Goal: Task Accomplishment & Management: Manage account settings

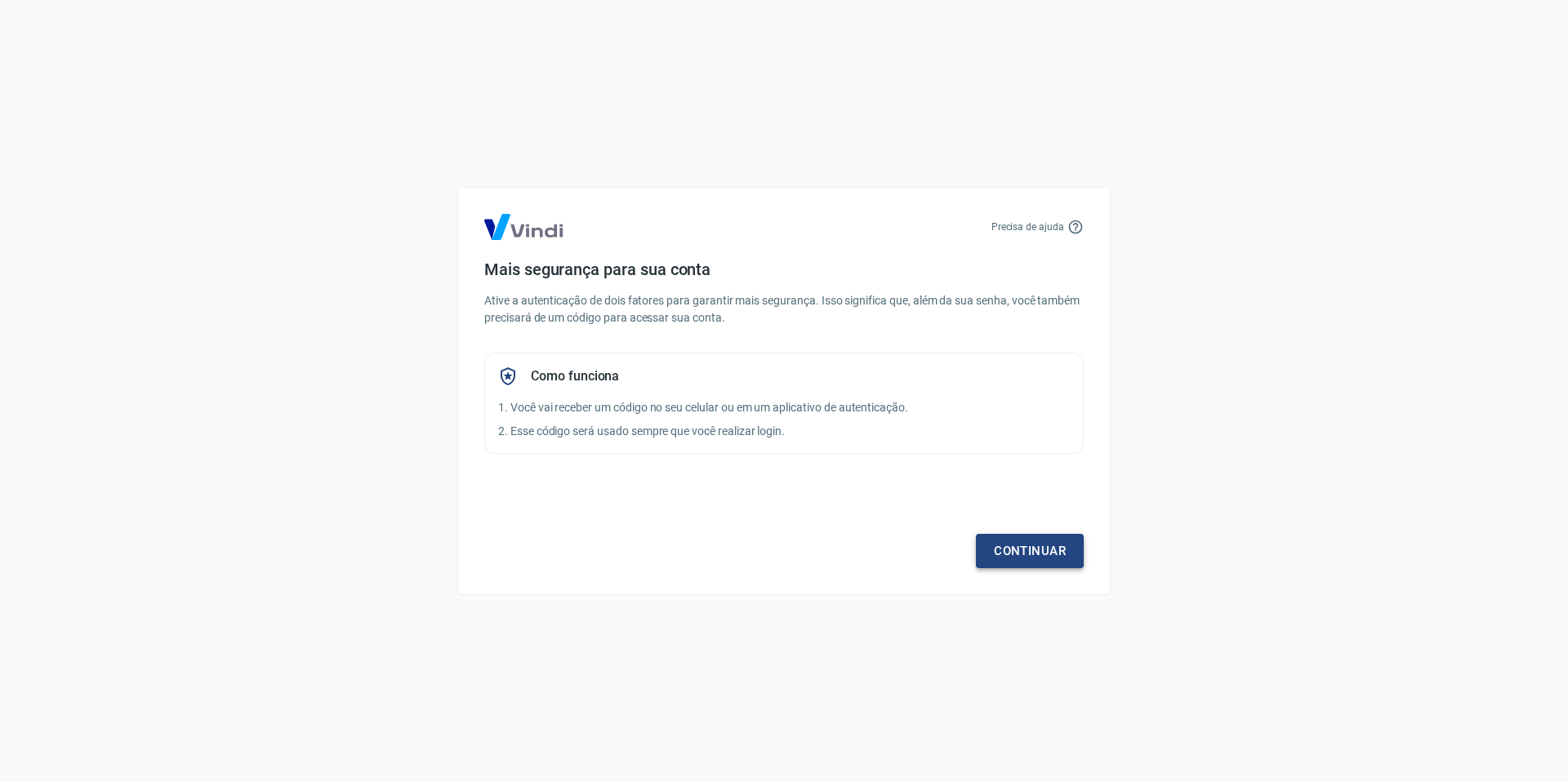
click at [1020, 550] on link "Continuar" at bounding box center [1030, 551] width 108 height 34
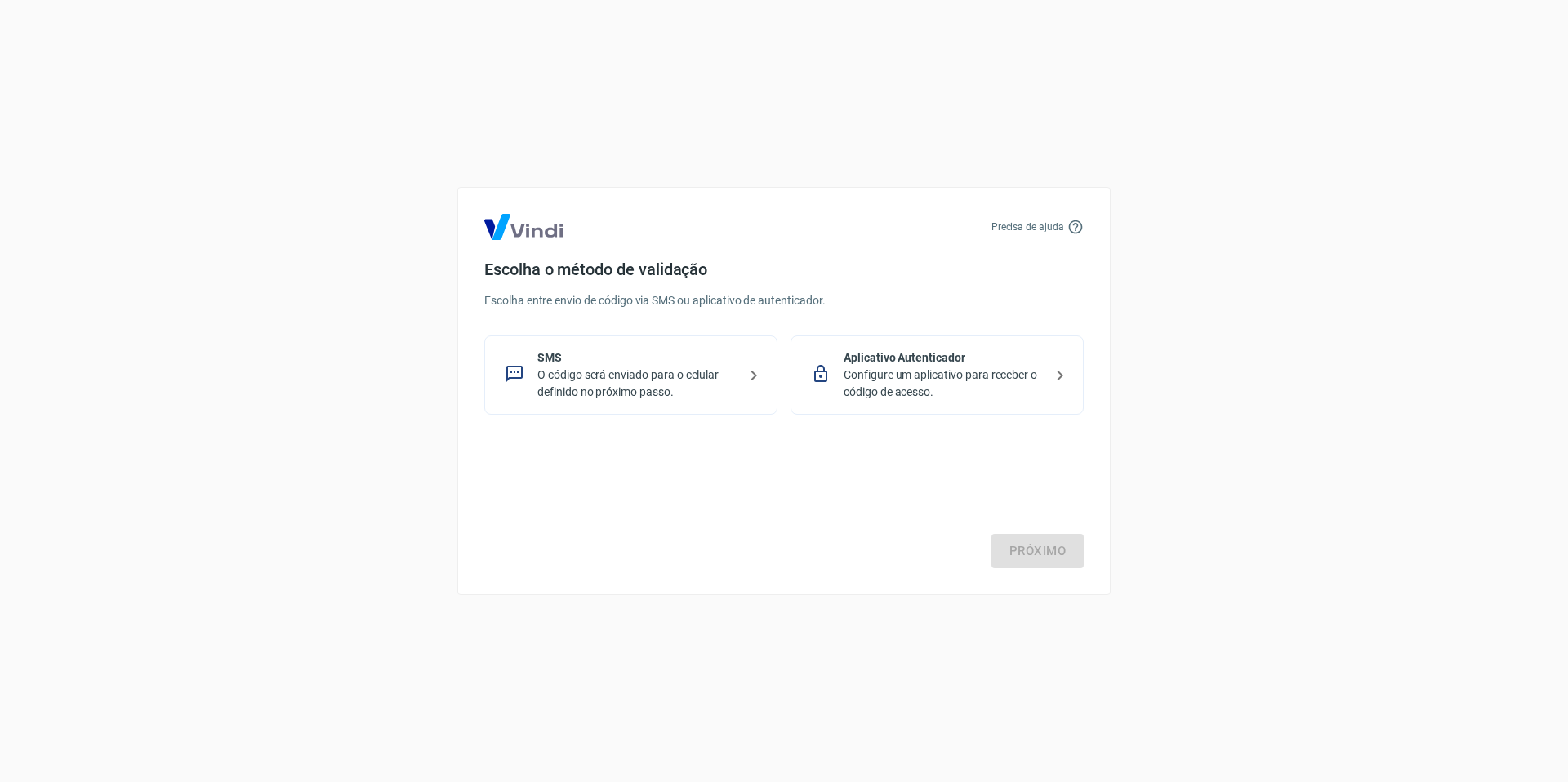
click at [919, 386] on p "Configure um aplicativo para receber o código de acesso." at bounding box center [943, 383] width 200 height 34
click at [1038, 545] on link "Próximo" at bounding box center [1038, 551] width 92 height 34
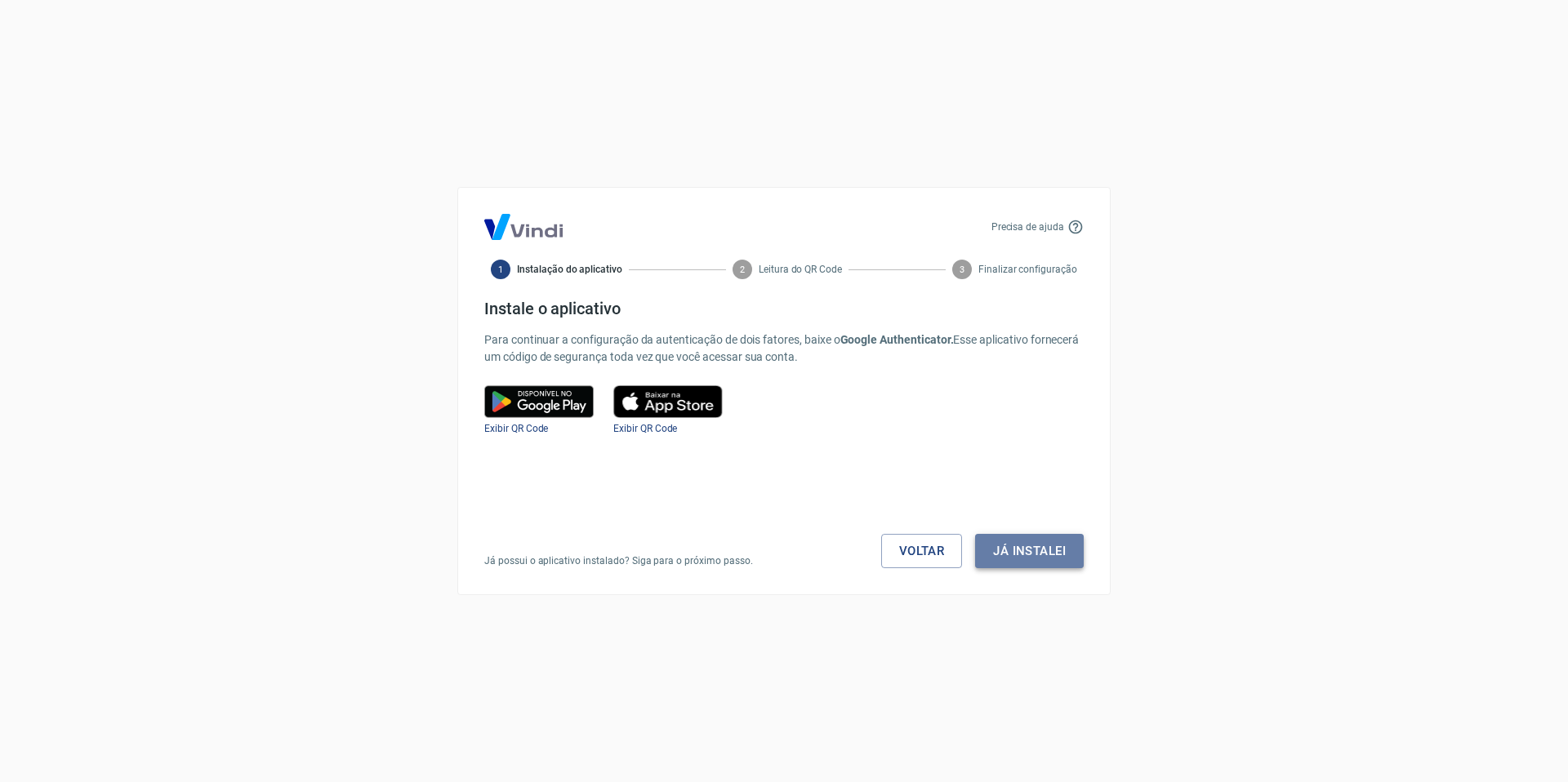
click at [1029, 551] on button "Já instalei" at bounding box center [1030, 551] width 108 height 34
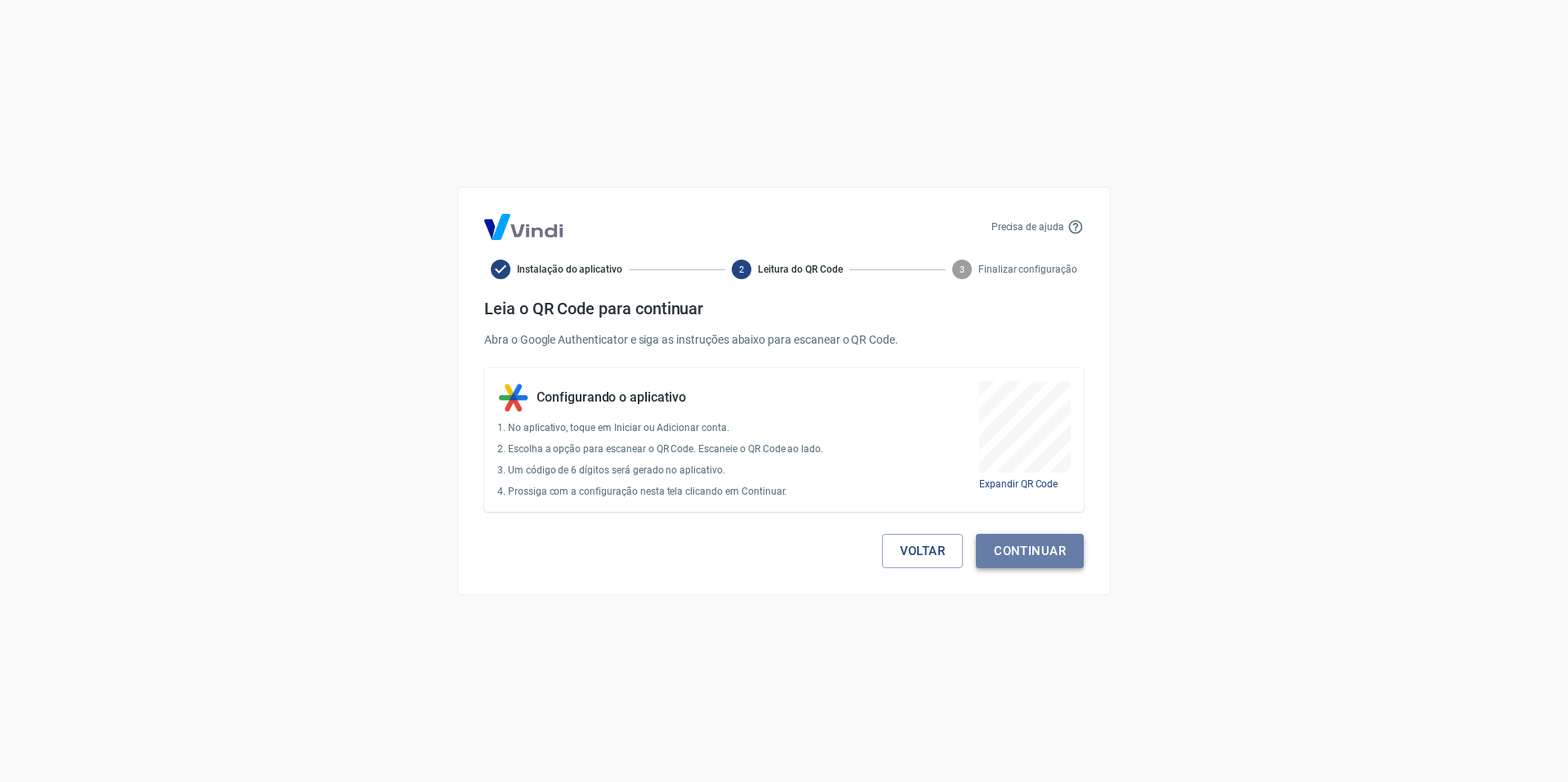
click at [1013, 536] on button "Continuar" at bounding box center [1030, 551] width 108 height 34
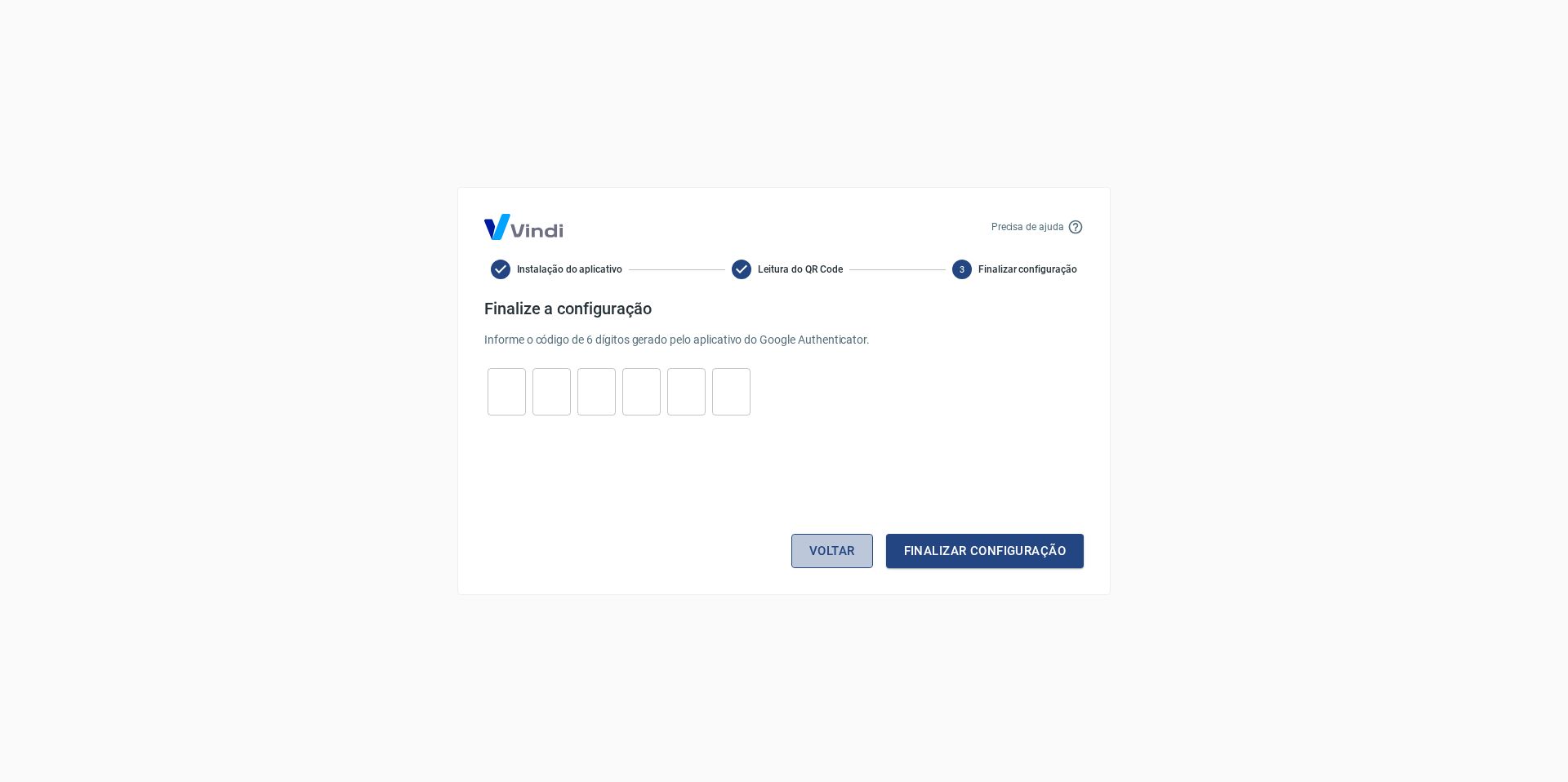
click at [846, 552] on button "Voltar" at bounding box center [831, 551] width 82 height 34
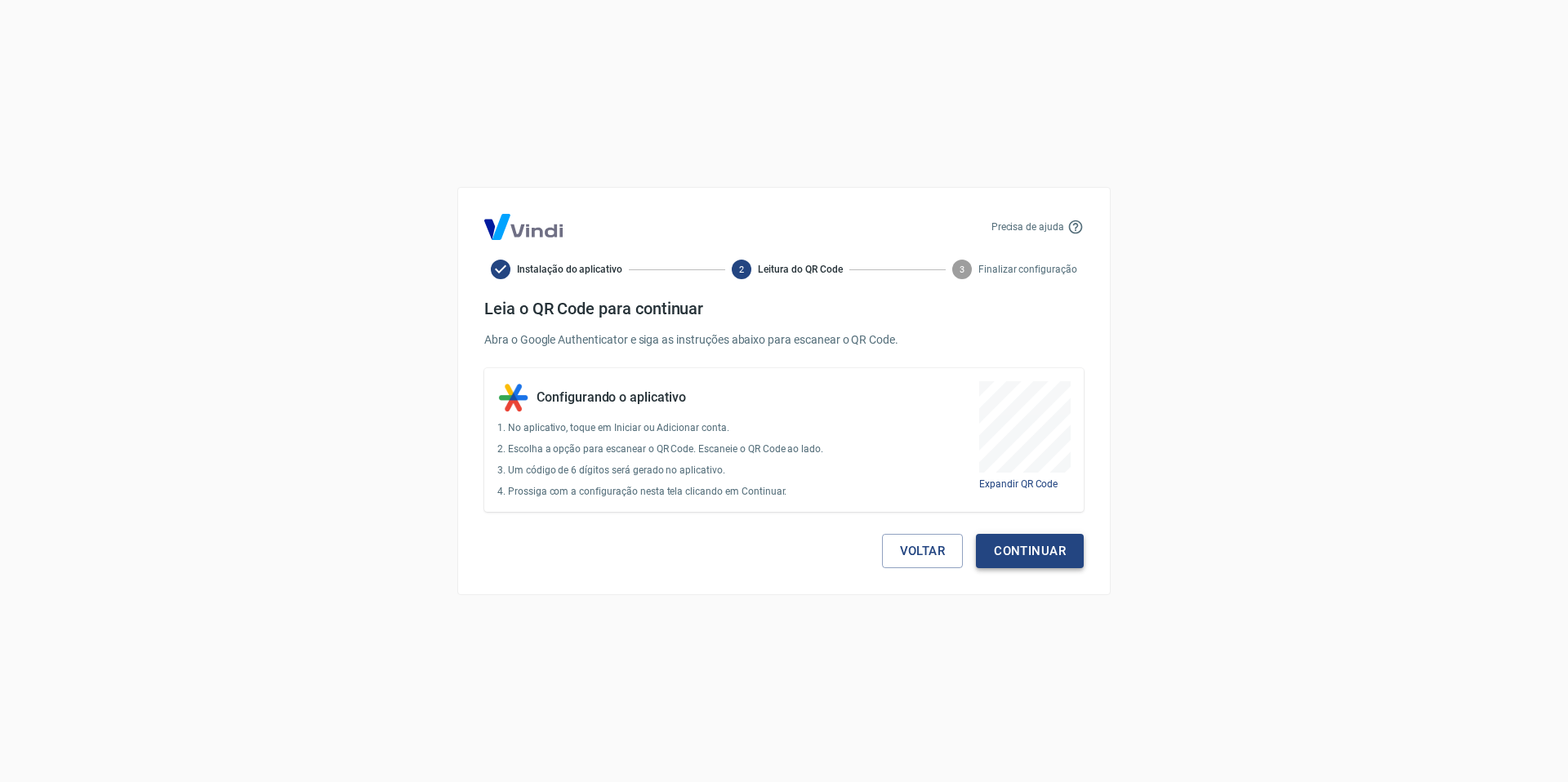
click at [1053, 549] on button "Continuar" at bounding box center [1030, 551] width 108 height 34
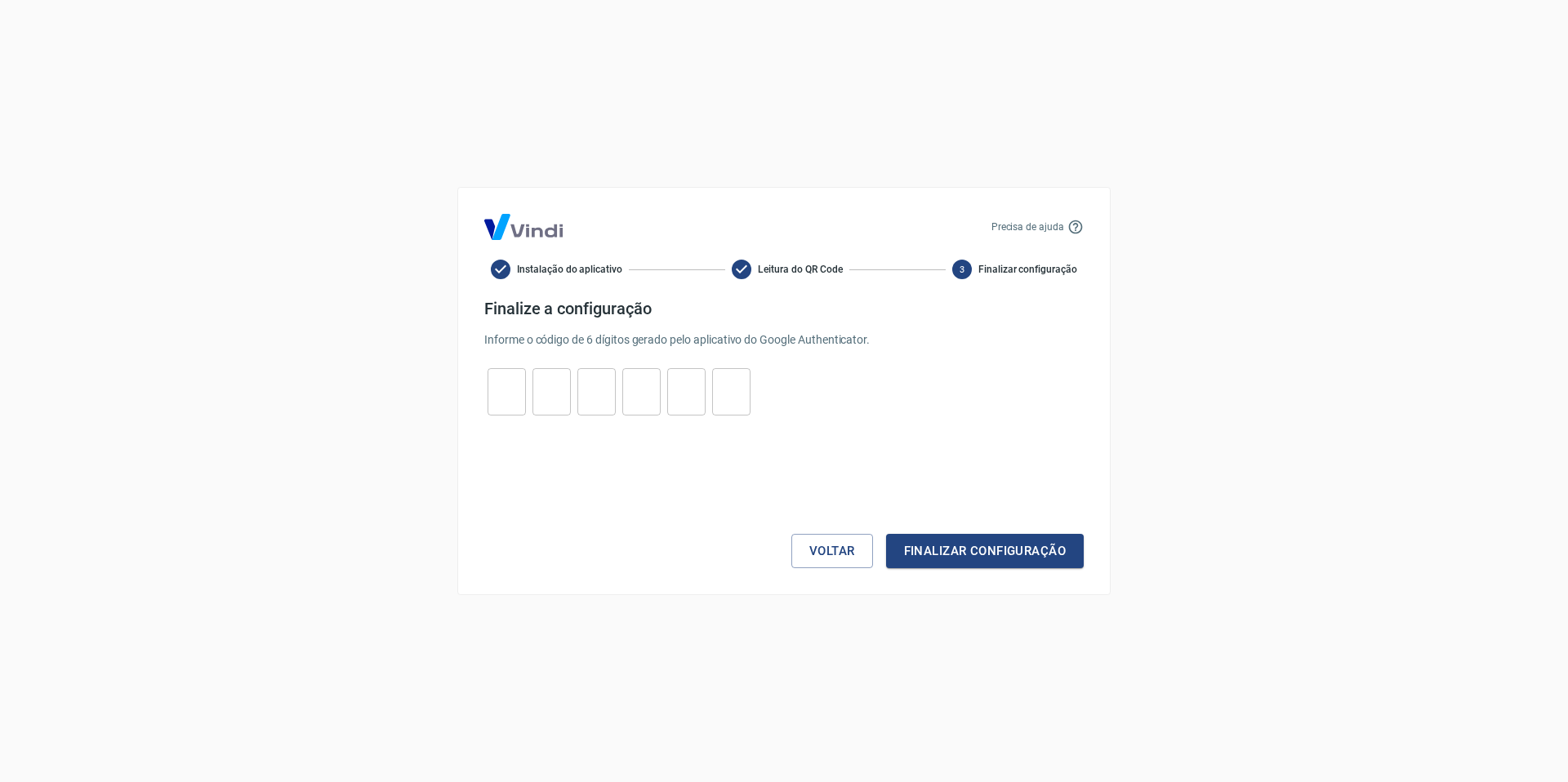
click at [518, 397] on input "tel" at bounding box center [506, 391] width 39 height 35
type input "5"
type input "1"
type input "8"
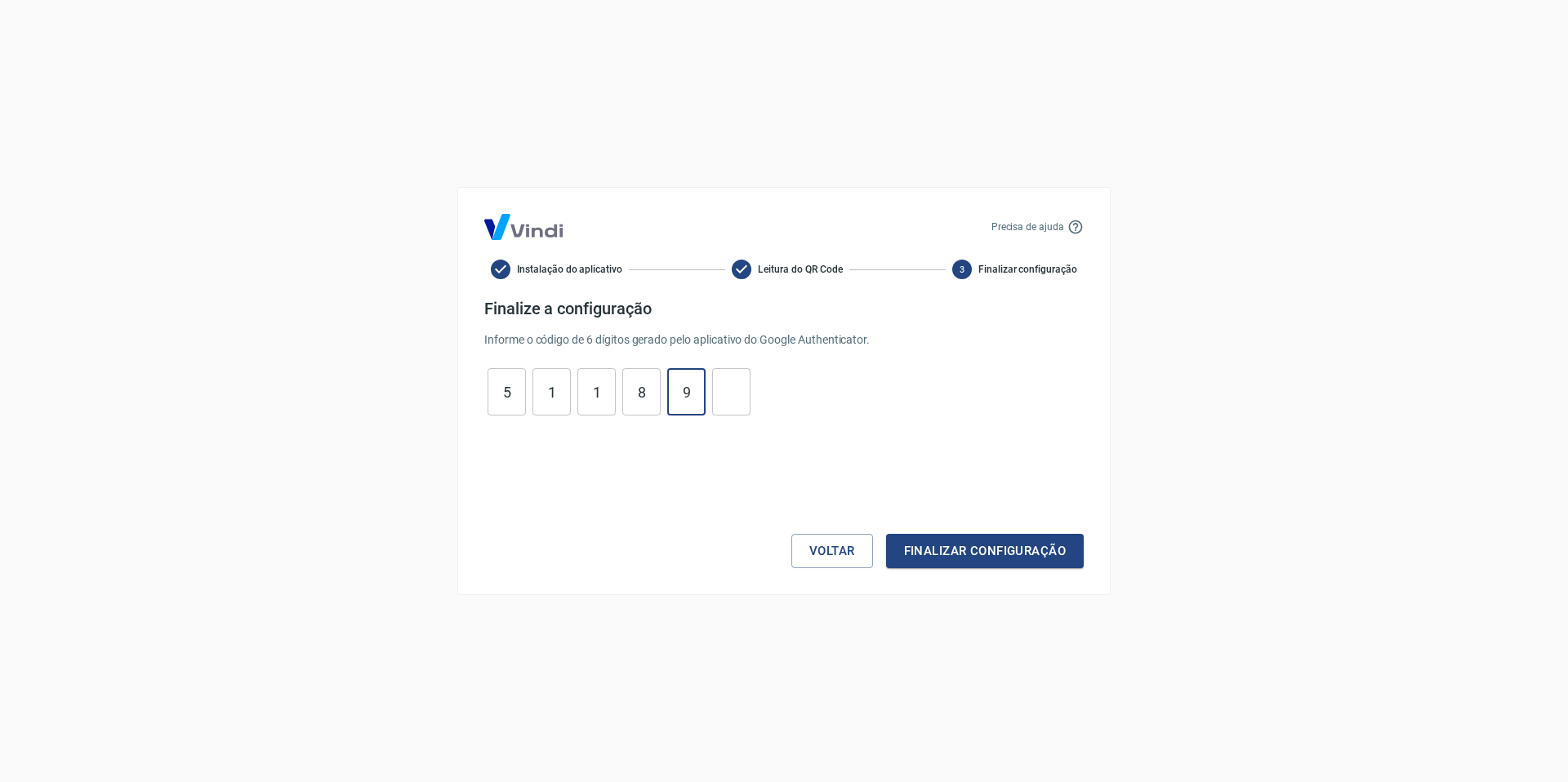
type input "9"
type input "3"
click at [886, 534] on button "Finalizar configuração" at bounding box center [985, 551] width 198 height 34
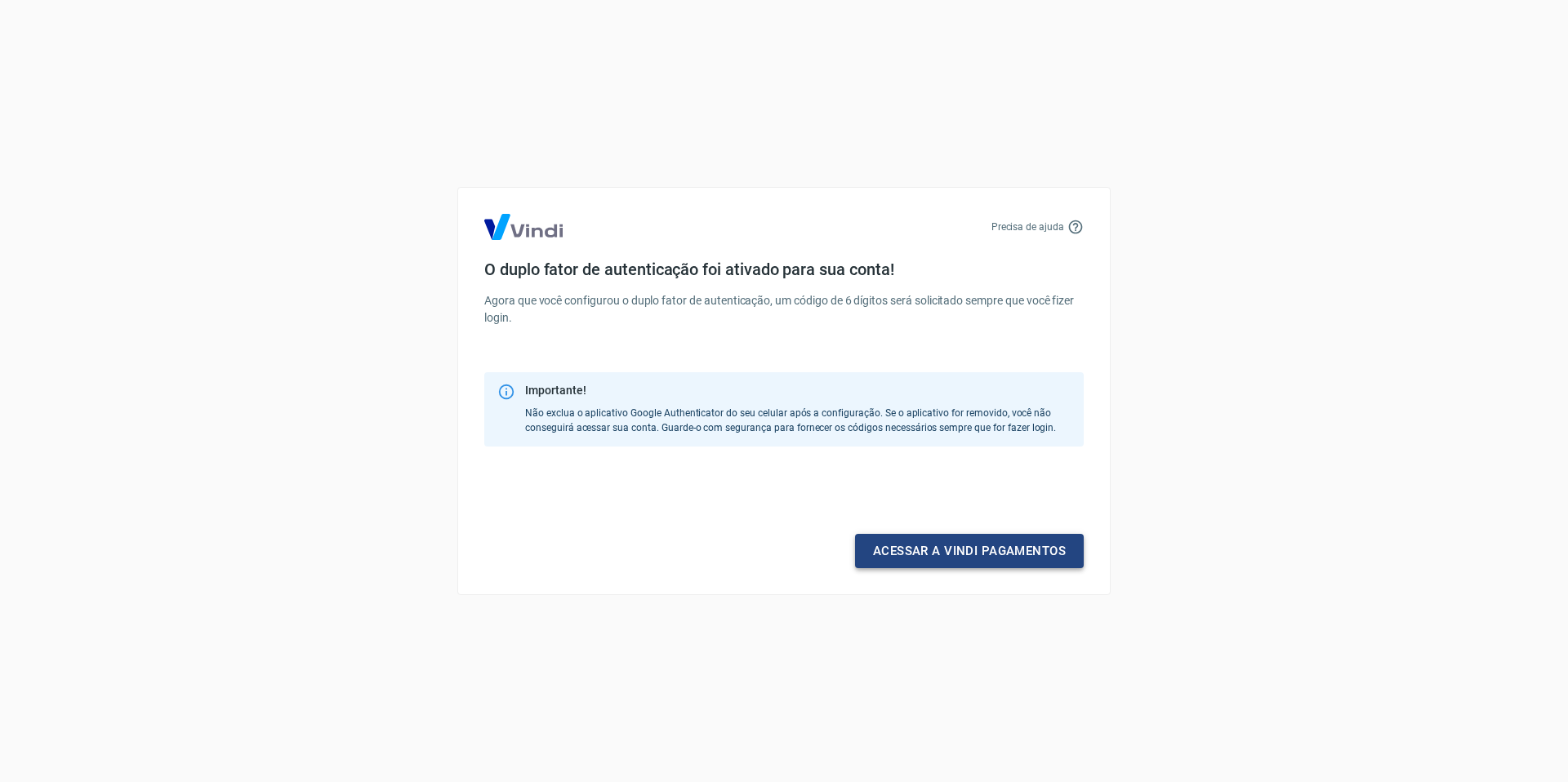
click at [920, 552] on link "Acessar a Vindi pagamentos" at bounding box center [969, 551] width 228 height 34
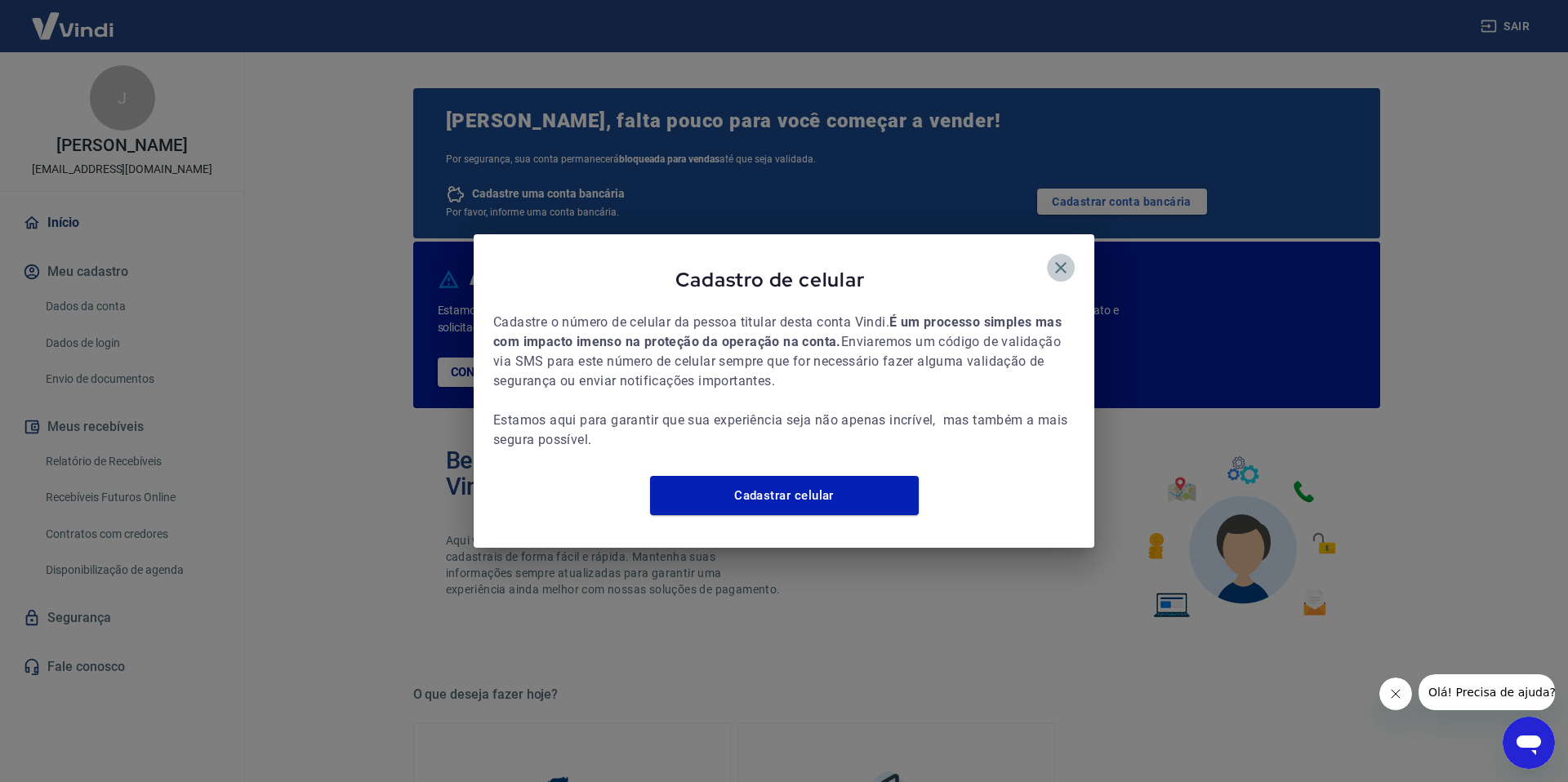
click at [1068, 261] on icon "button" at bounding box center [1061, 268] width 20 height 20
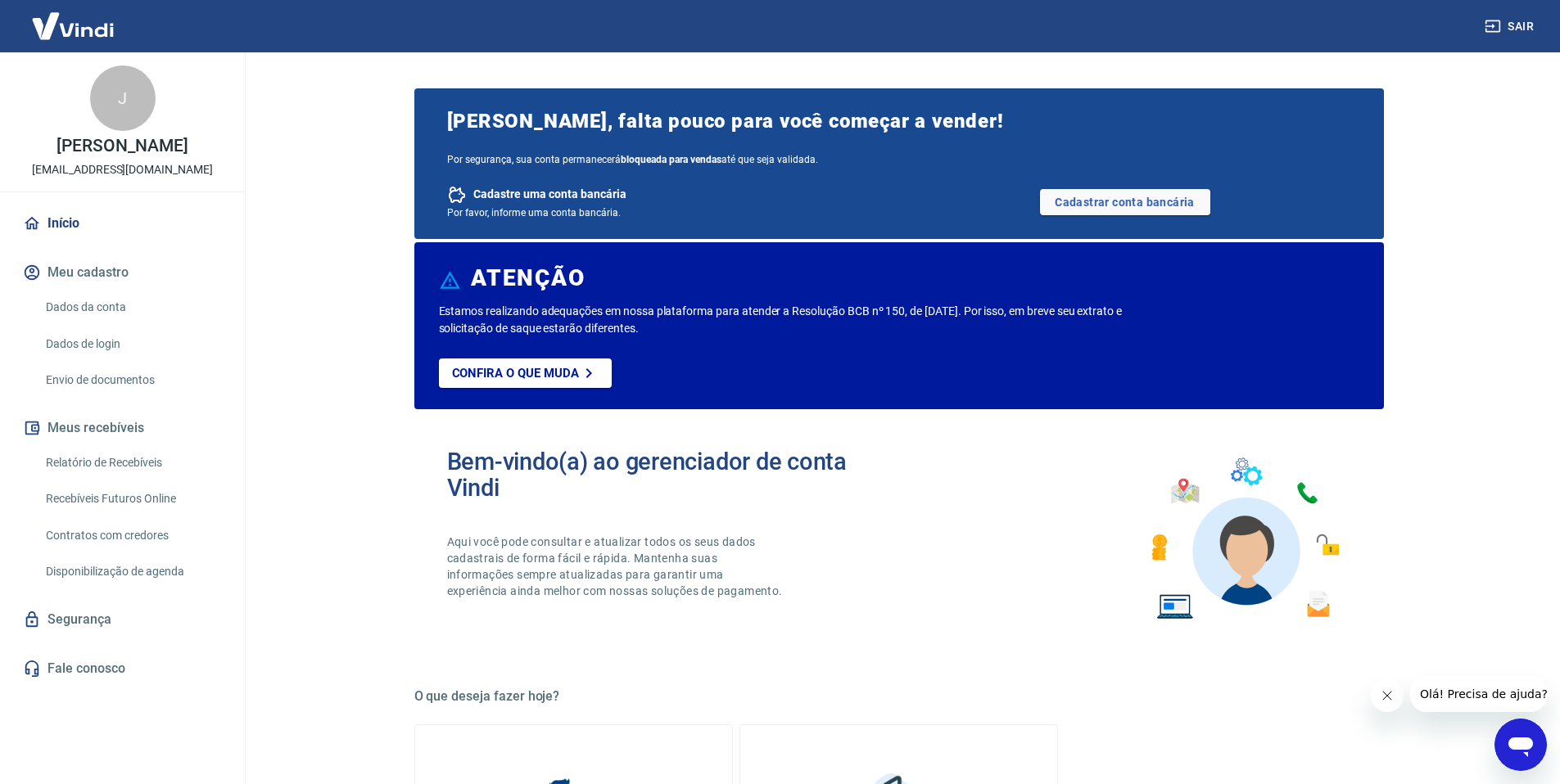
click at [1035, 487] on div "Bem-vindo(a) ao gerenciador de conta Vindi Aqui você pode consultar e atualizar…" at bounding box center [898, 539] width 969 height 233
click at [1168, 205] on link "Cadastrar conta bancária" at bounding box center [1125, 202] width 171 height 26
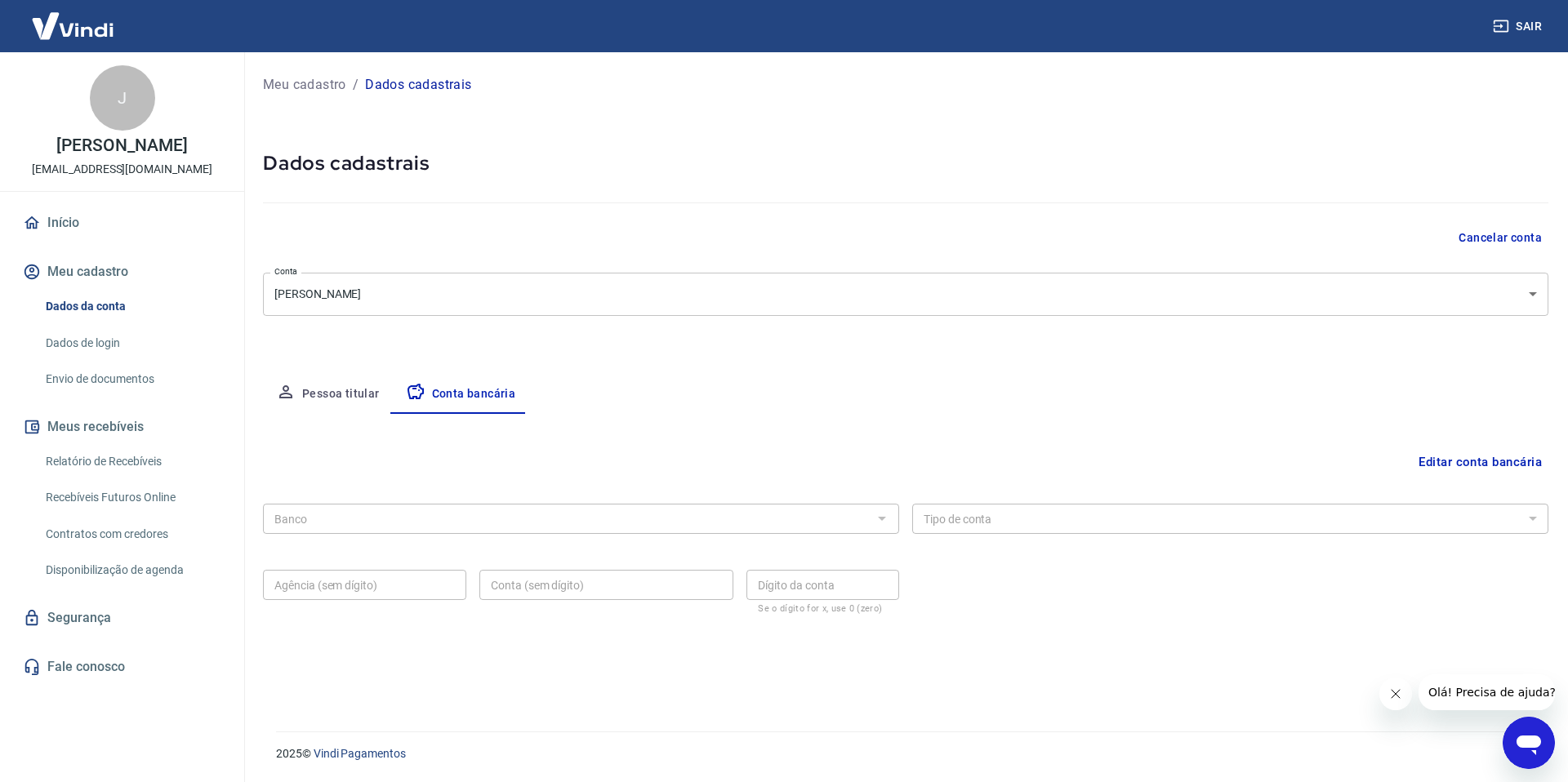
click at [735, 302] on body "Sair J [PERSON_NAME] [EMAIL_ADDRESS][DOMAIN_NAME] Início Meu cadastro Dados da …" at bounding box center [784, 391] width 1568 height 782
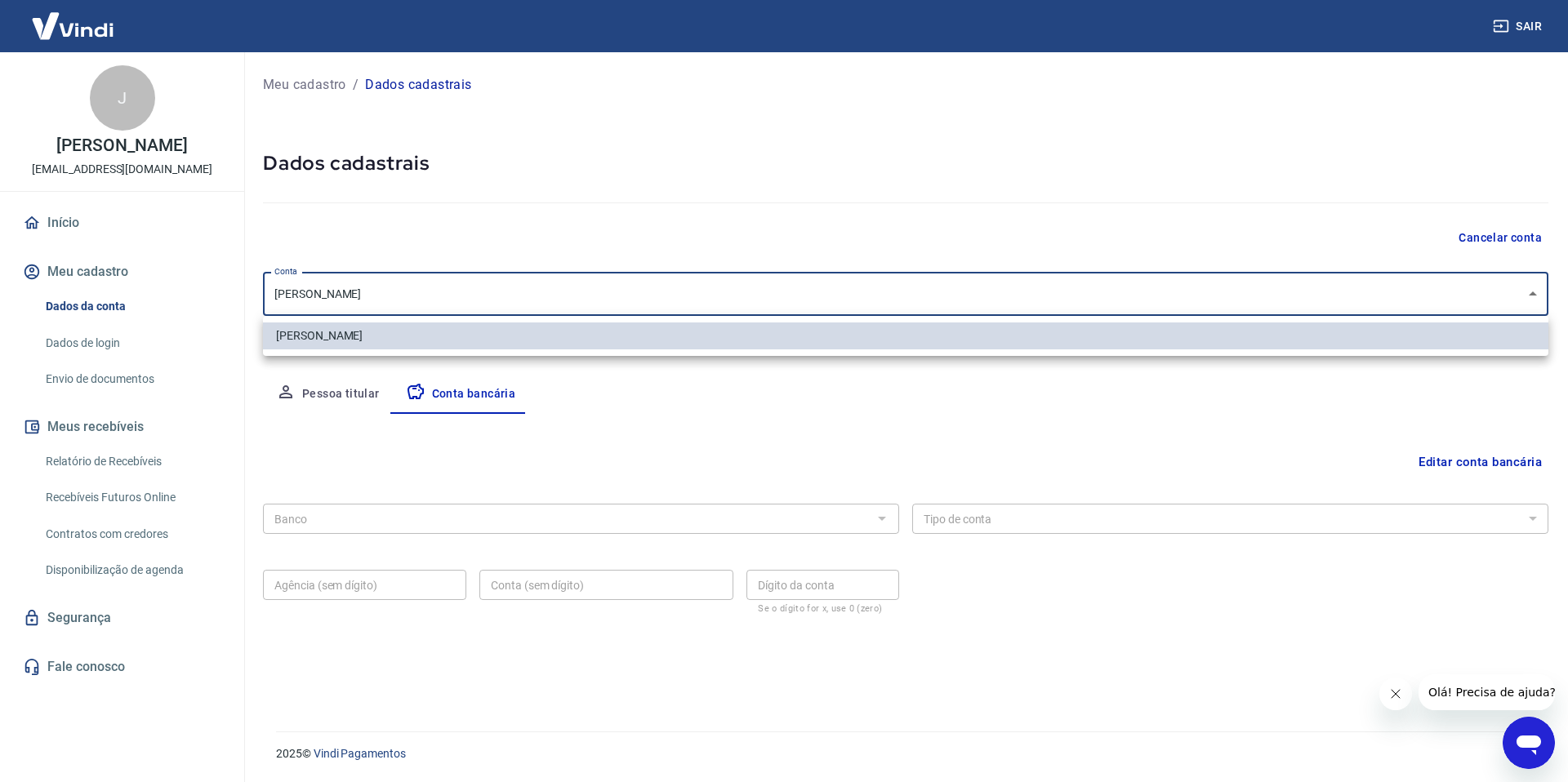
click at [737, 248] on div at bounding box center [784, 391] width 1568 height 782
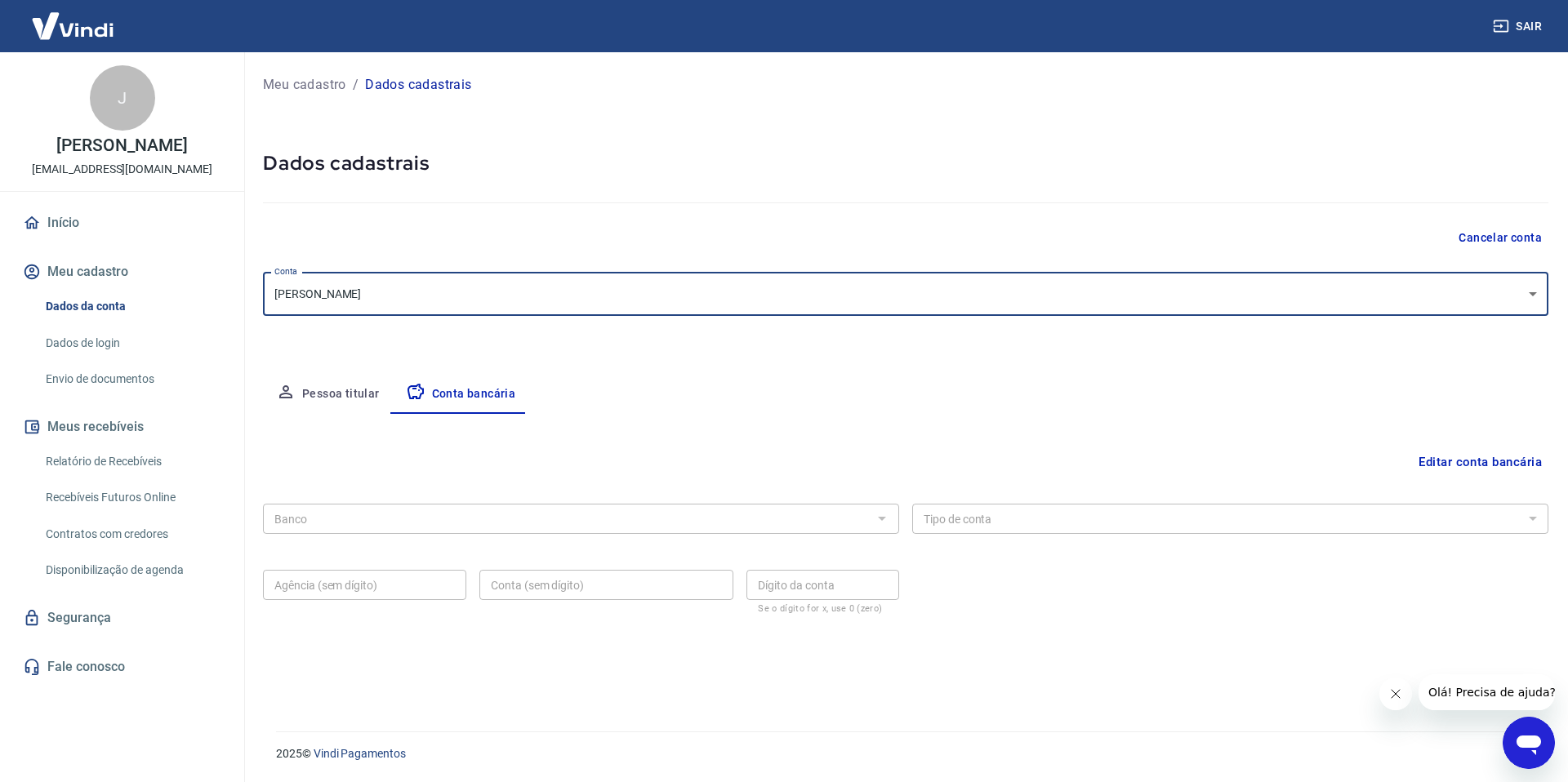
click at [515, 430] on div "Editar conta bancária Banco Banco Tipo de conta Conta Corrente Conta Poupança T…" at bounding box center [906, 553] width 1286 height 279
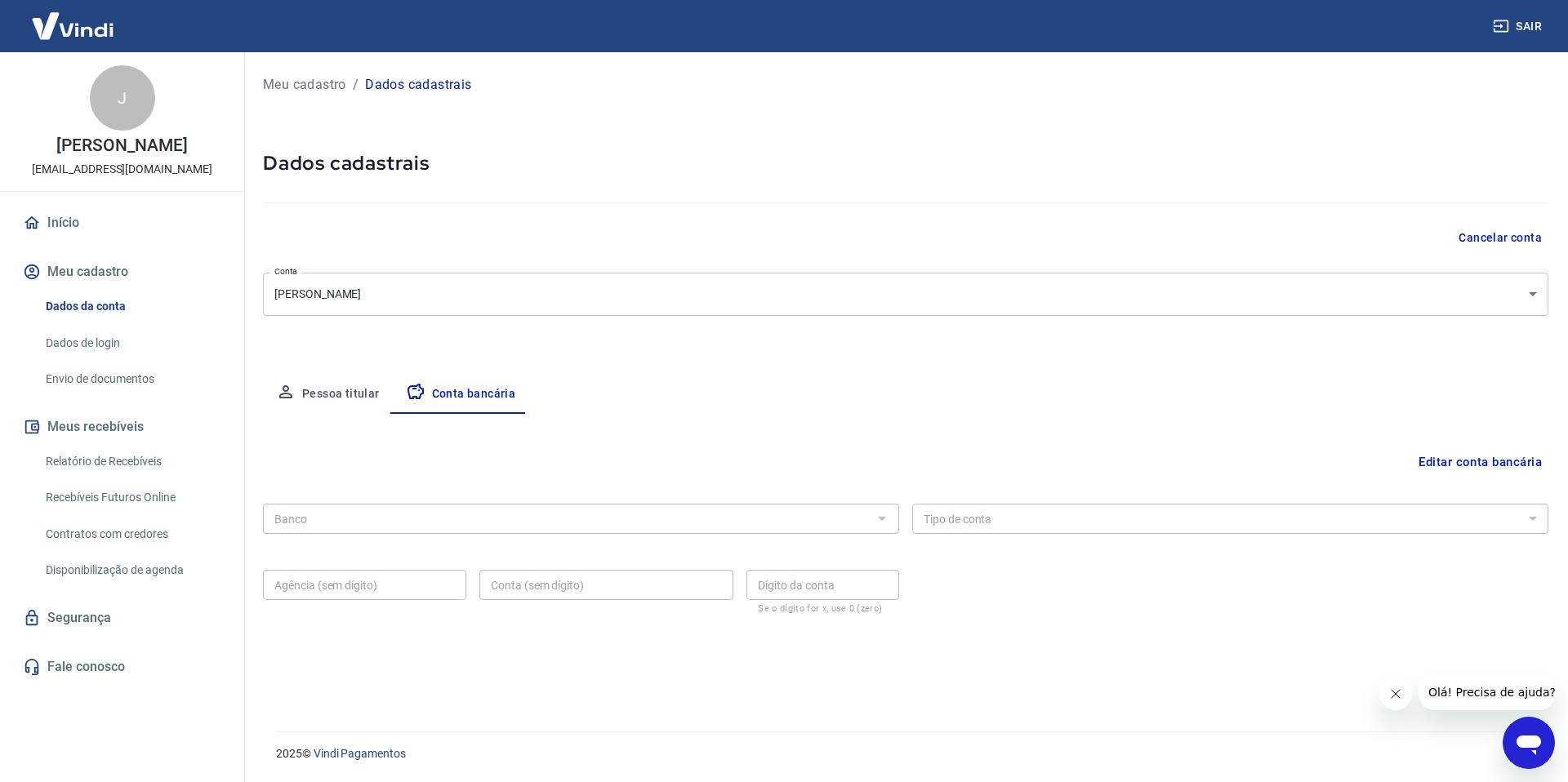
click at [317, 401] on button "Pessoa titular" at bounding box center [328, 394] width 130 height 39
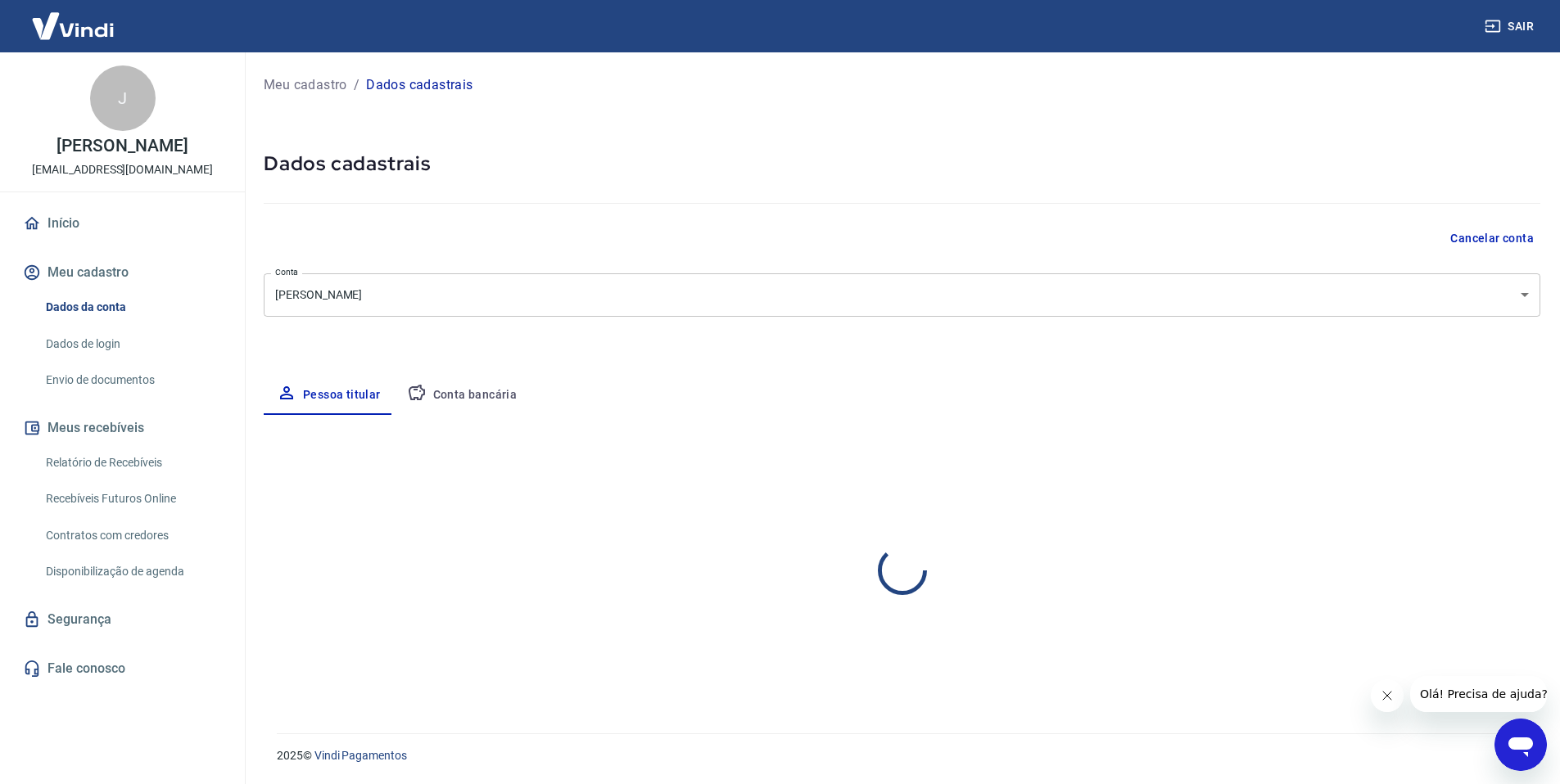
select select "SP"
select select "business"
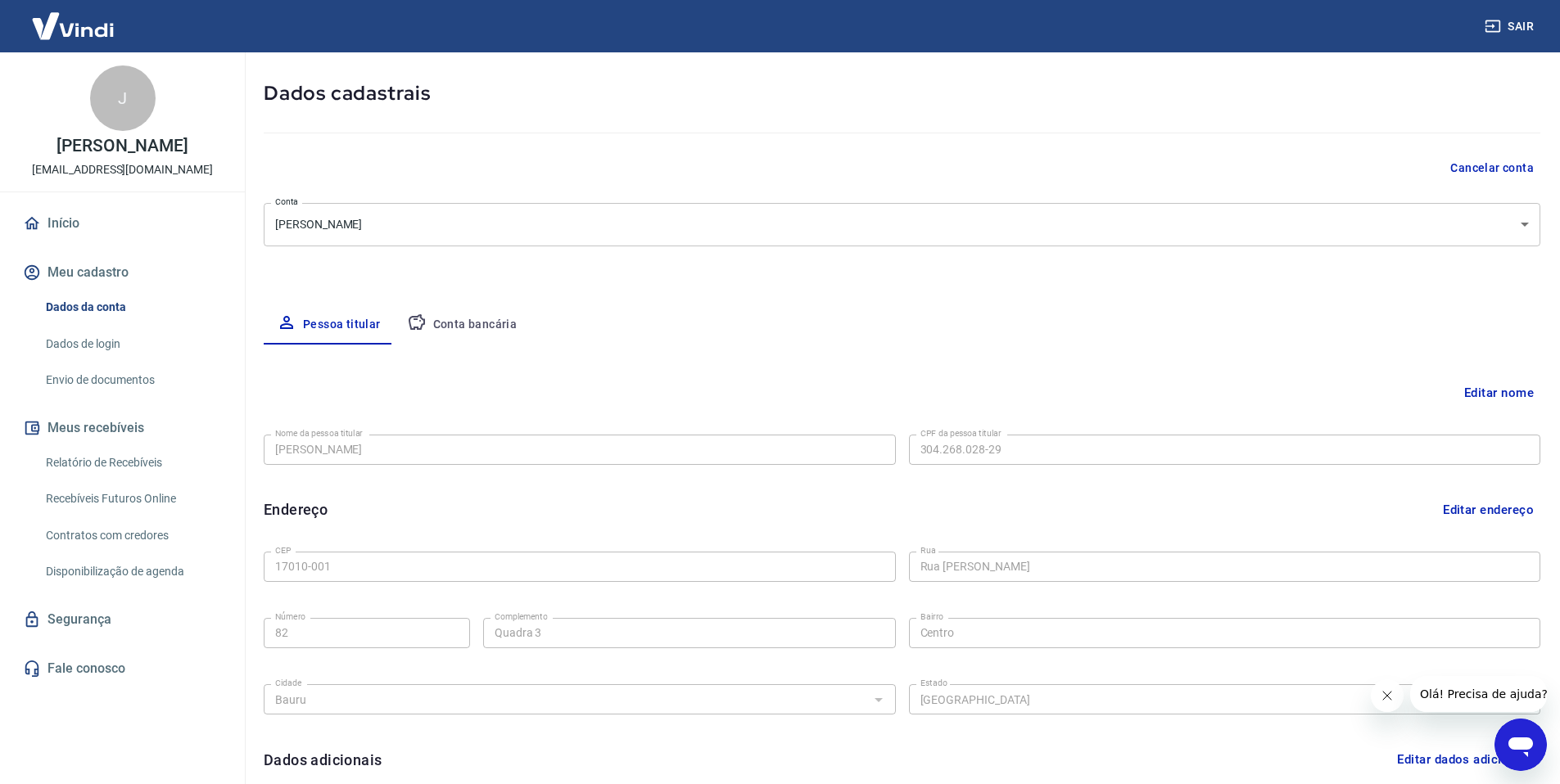
scroll to position [183, 0]
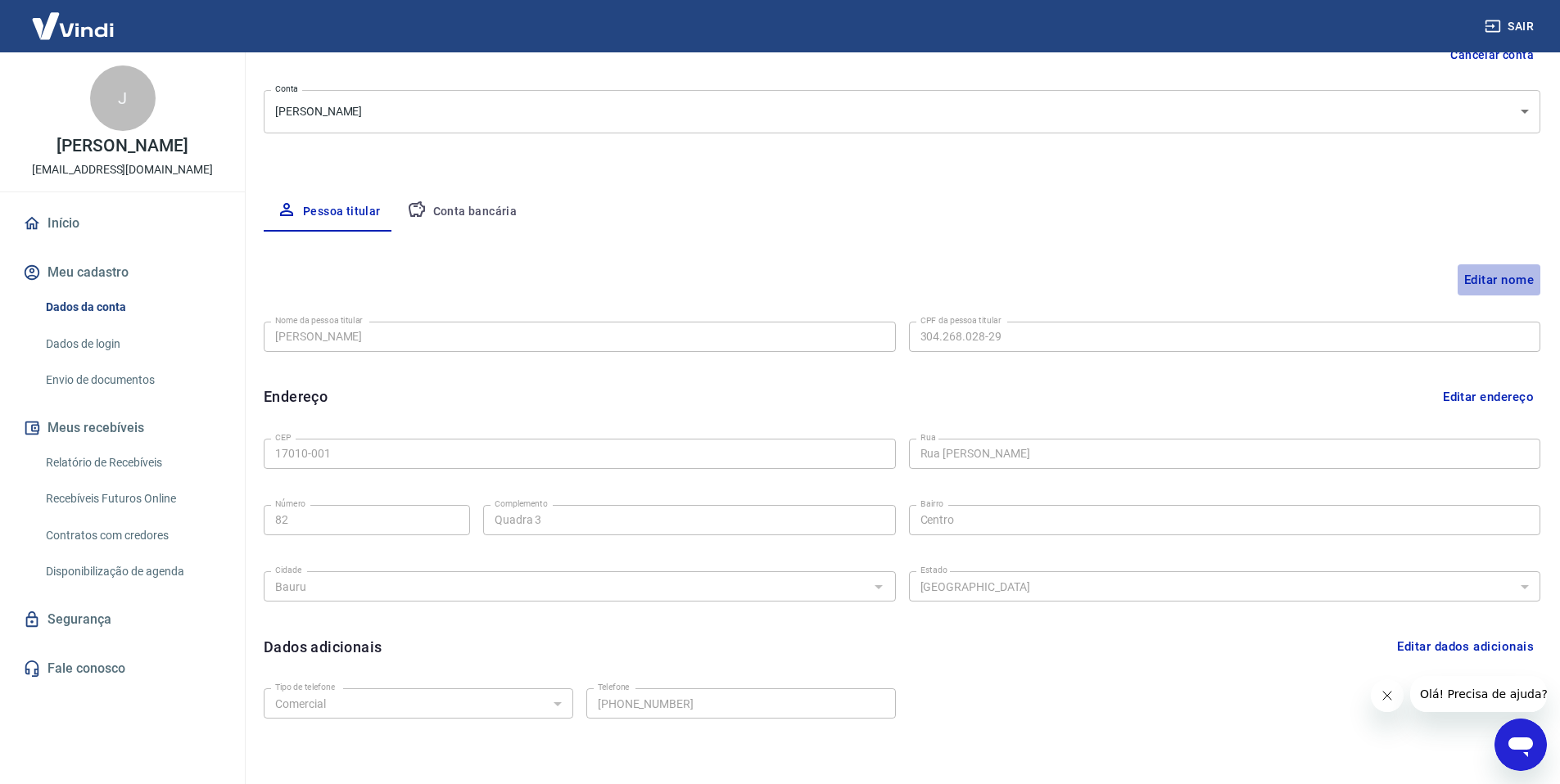
click at [1494, 280] on button "Editar nome" at bounding box center [1499, 279] width 83 height 31
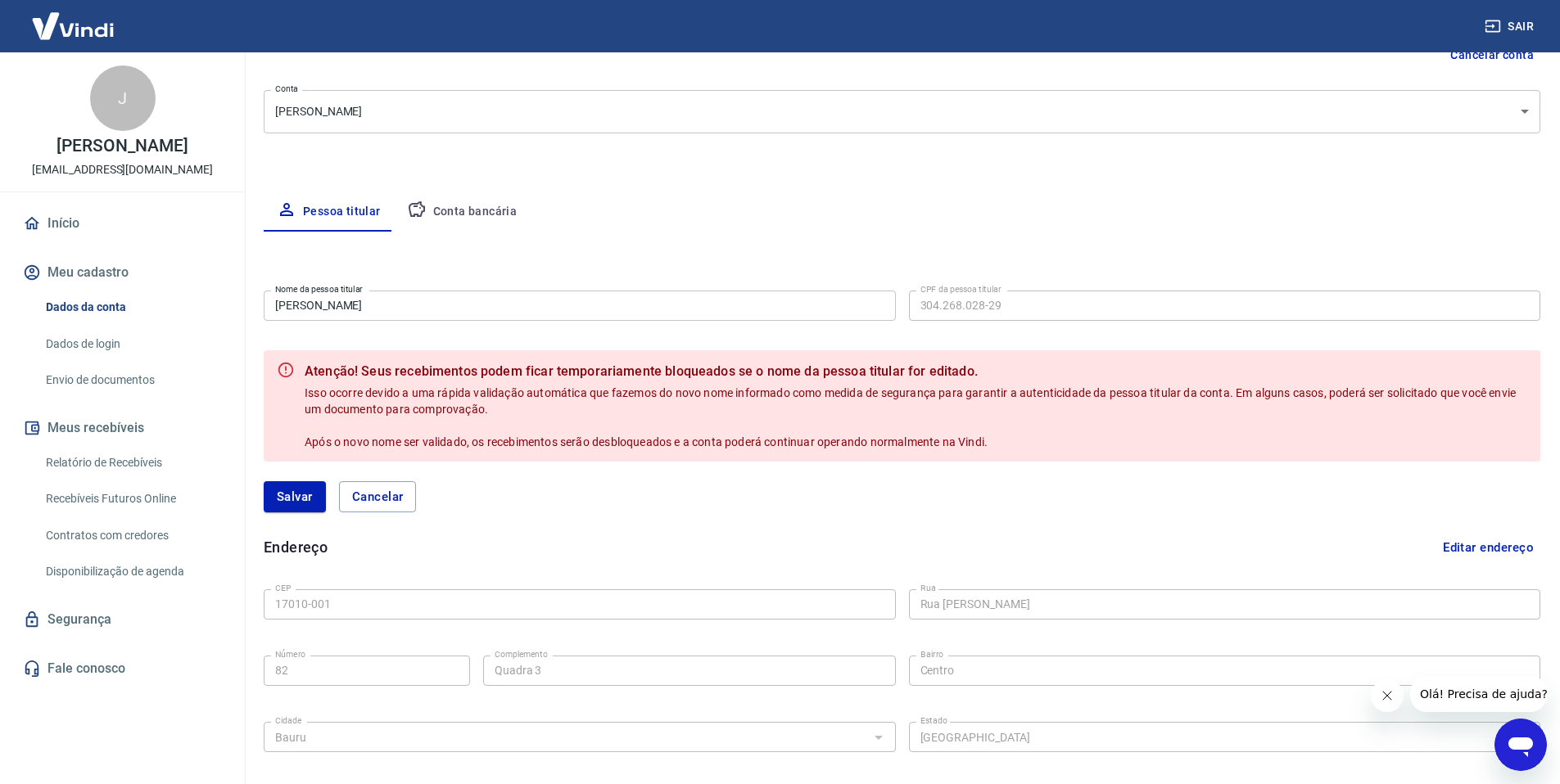
click at [1269, 234] on div "Editar nome Nome da pessoa titular Jean Carlos dos Santos Boletti Nome da pesso…" at bounding box center [902, 578] width 1276 height 694
click at [978, 141] on div "Meu cadastro / Dados cadastrais Dados cadastrais Cancelar conta Conta Jean Carl…" at bounding box center [902, 407] width 1316 height 1076
click at [593, 193] on div "Pessoa titular Conta bancária" at bounding box center [902, 212] width 1276 height 40
click at [45, 291] on button "Meu cadastro" at bounding box center [122, 273] width 206 height 36
click at [75, 286] on button "Meu cadastro" at bounding box center [122, 273] width 206 height 36
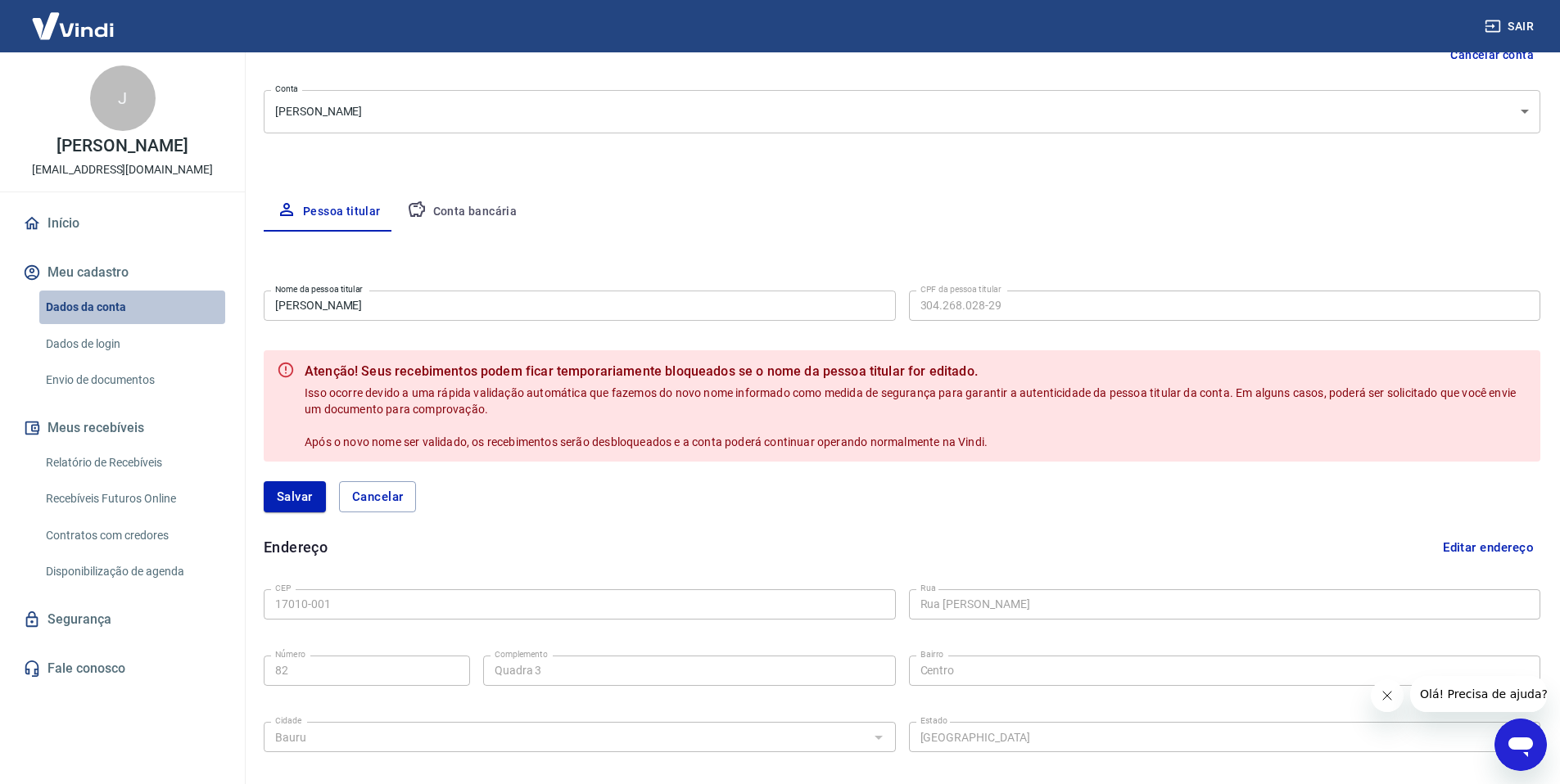
click at [80, 322] on link "Dados da conta" at bounding box center [132, 307] width 186 height 33
click at [87, 361] on link "Dados de login" at bounding box center [132, 344] width 186 height 33
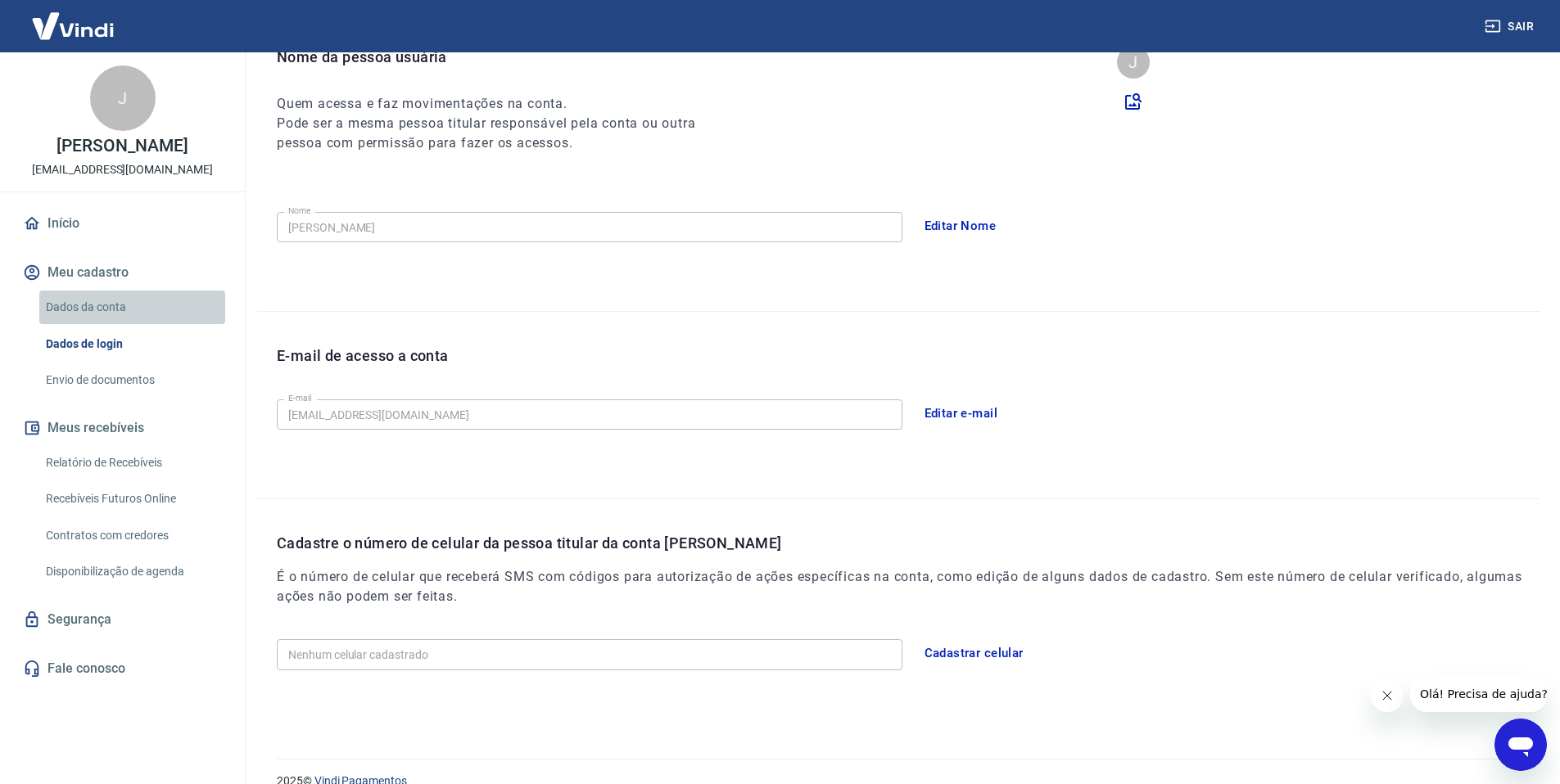
click at [97, 324] on link "Dados da conta" at bounding box center [132, 307] width 186 height 33
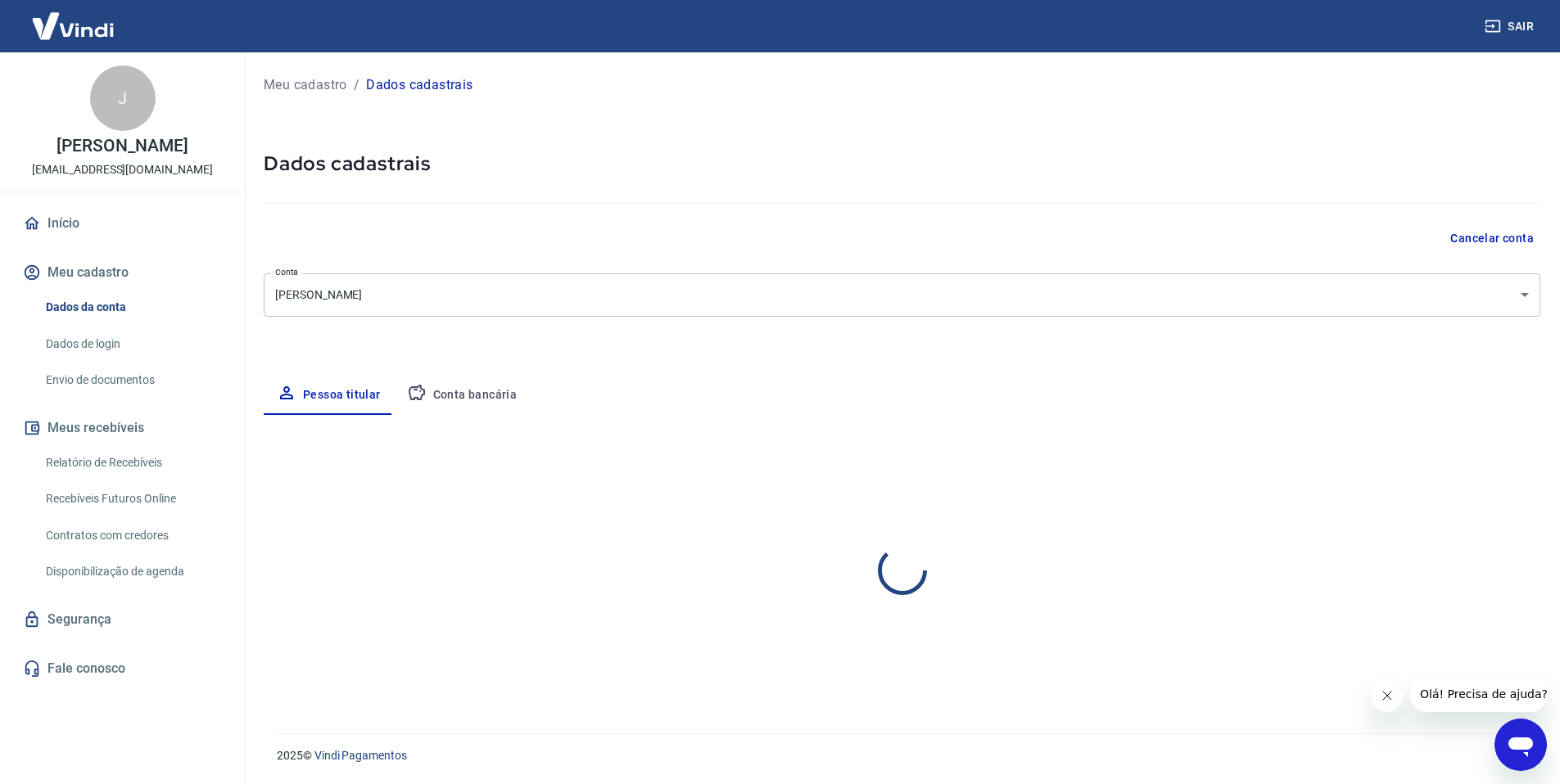
select select "SP"
select select "business"
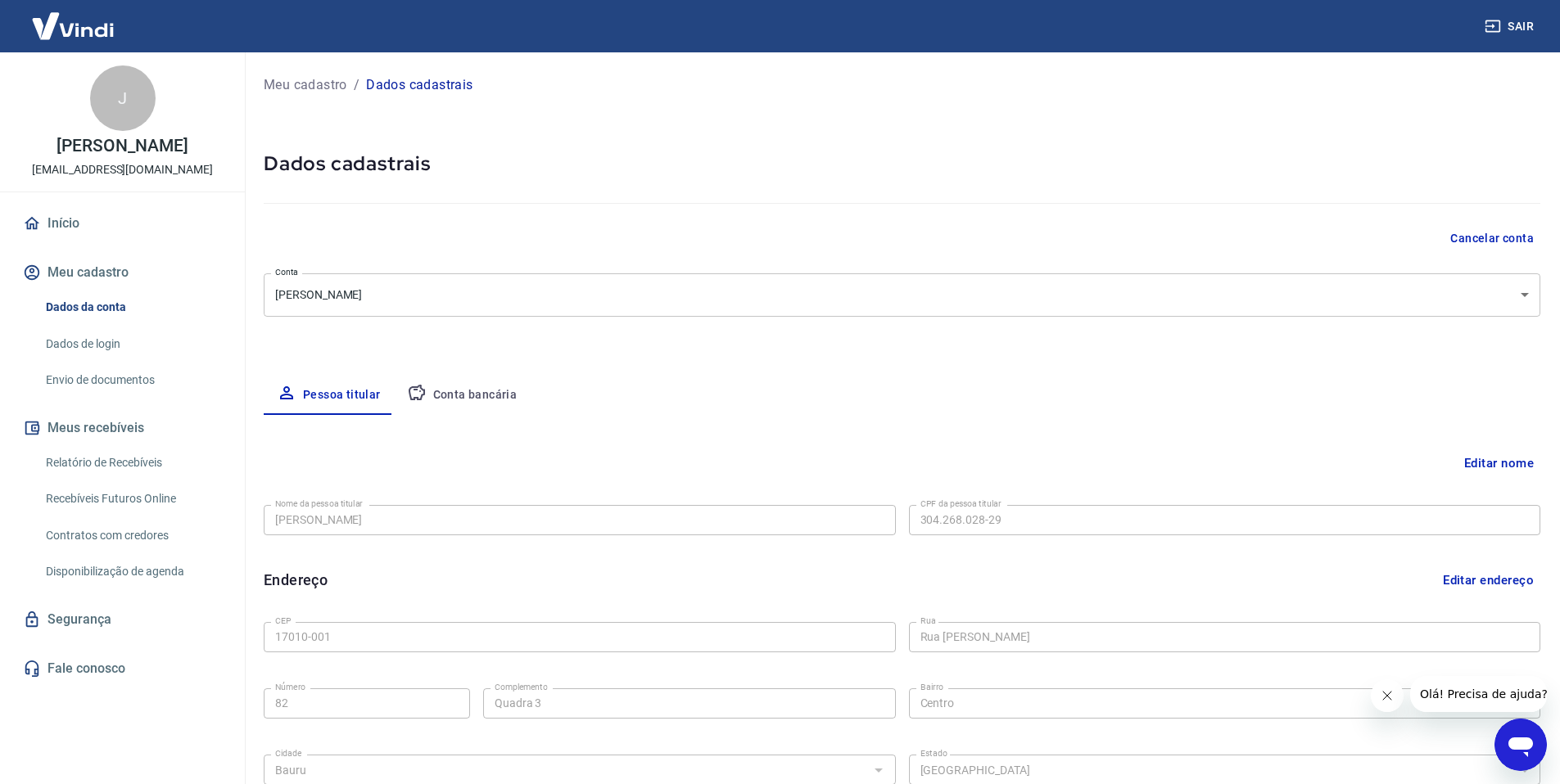
click at [1520, 292] on body "Sair J Jean Carlos dos Santos Boletti qbellavest2025@gmail.com Início Meu cadas…" at bounding box center [780, 392] width 1560 height 784
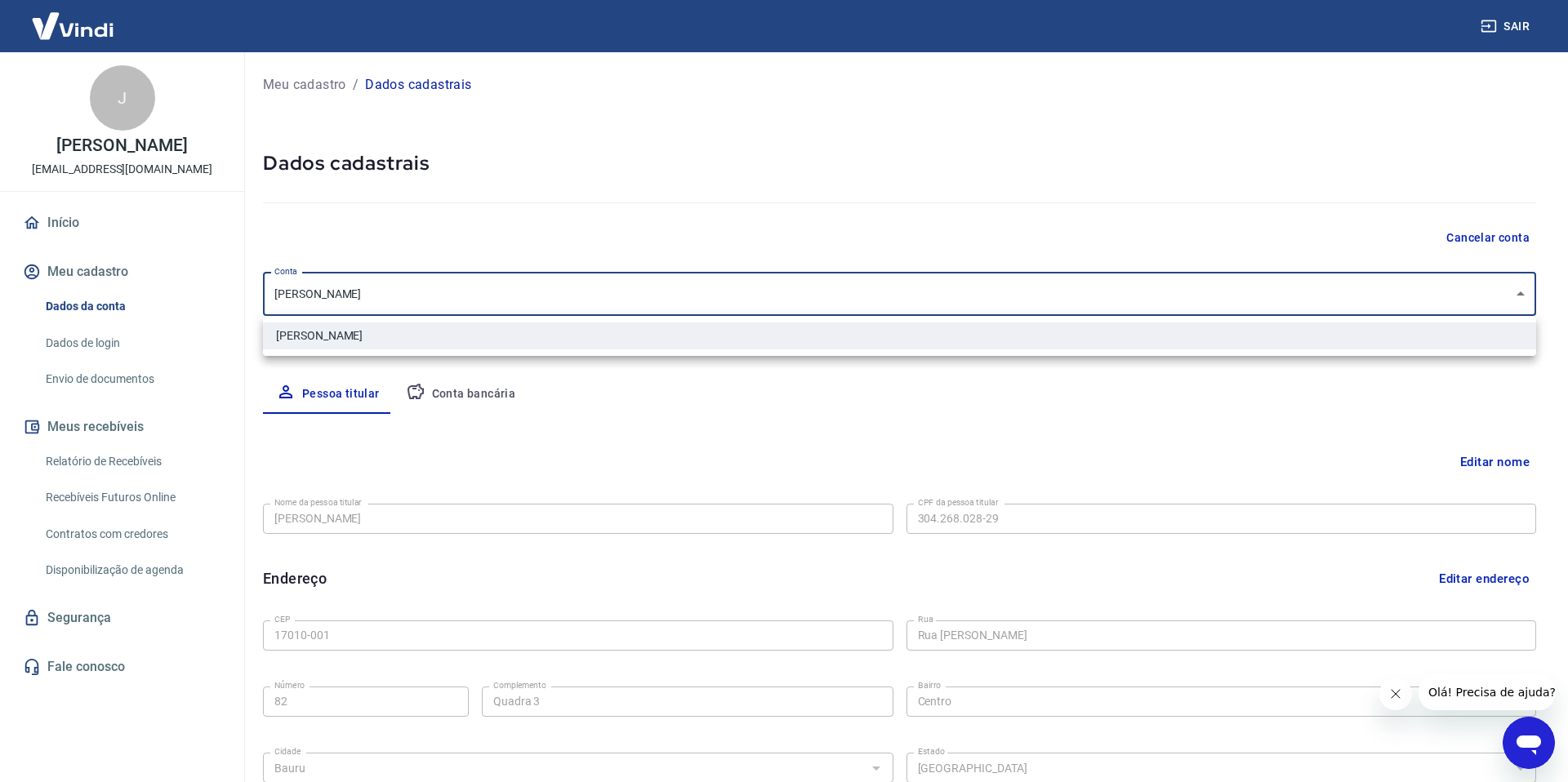
click at [1146, 218] on div at bounding box center [784, 391] width 1568 height 782
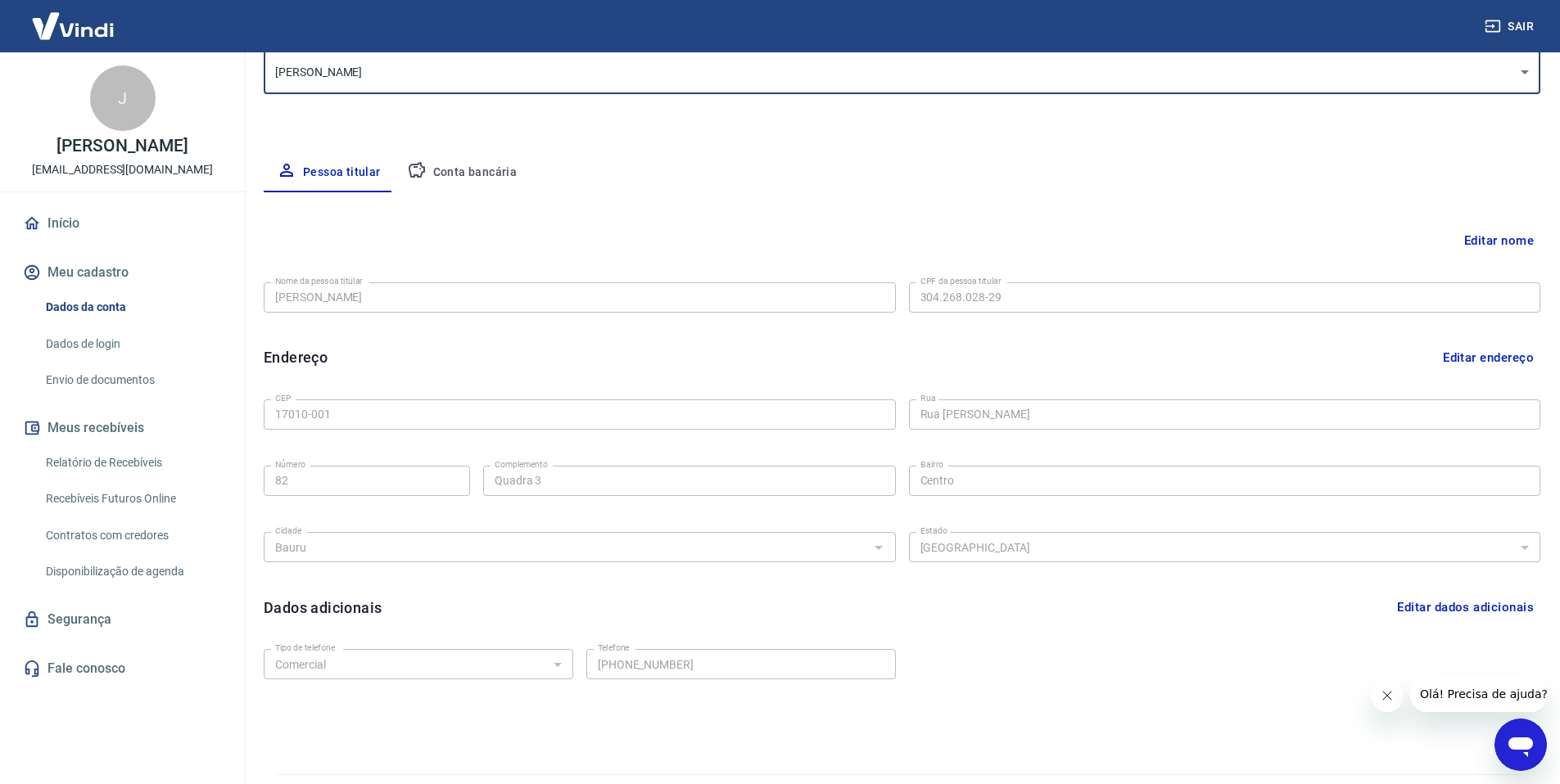
scroll to position [264, 0]
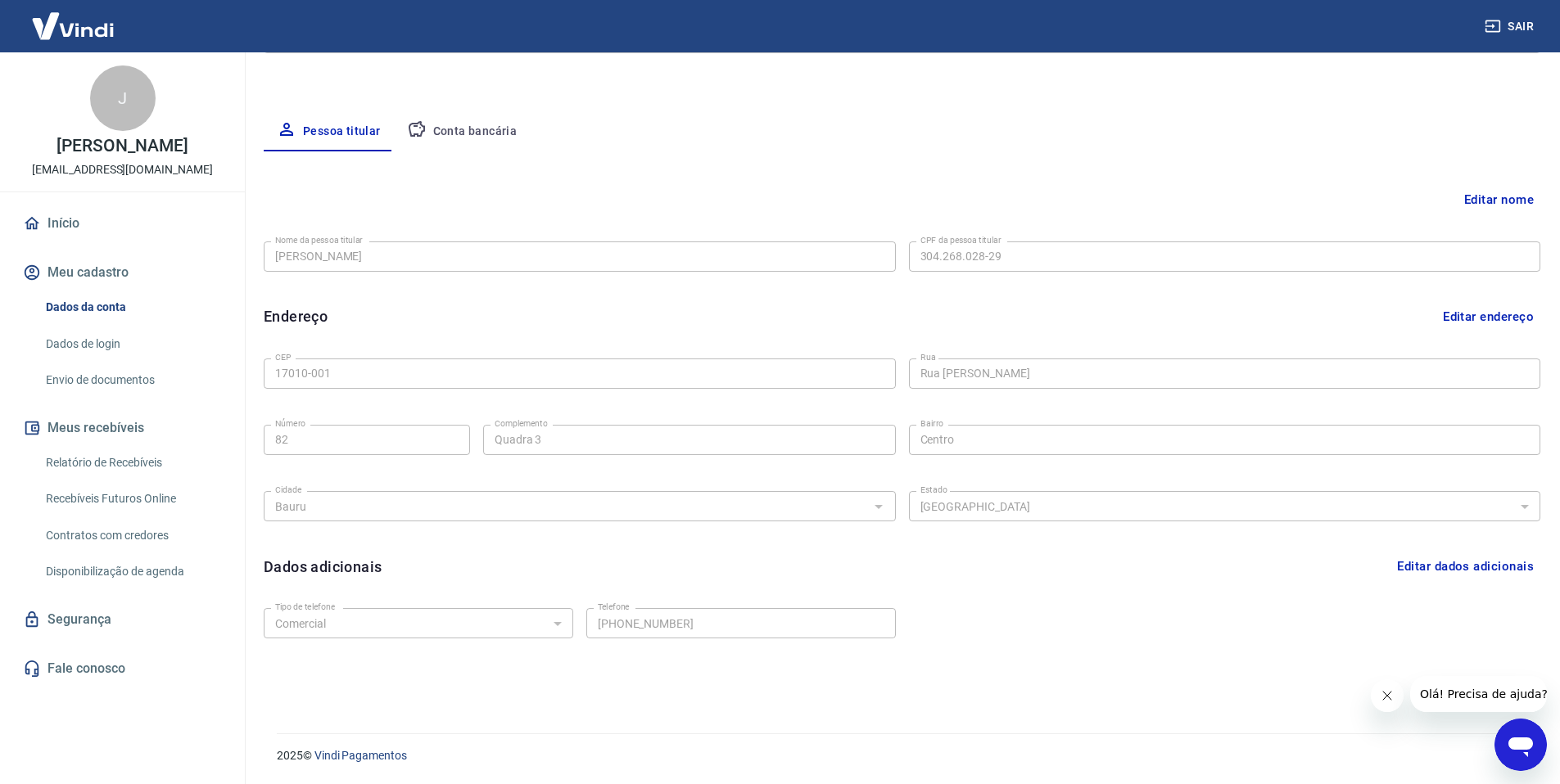
drag, startPoint x: 1386, startPoint y: 697, endPoint x: 1377, endPoint y: 695, distance: 9.2
click at [1386, 699] on icon "Fechar mensagem da empresa" at bounding box center [1387, 696] width 13 height 13
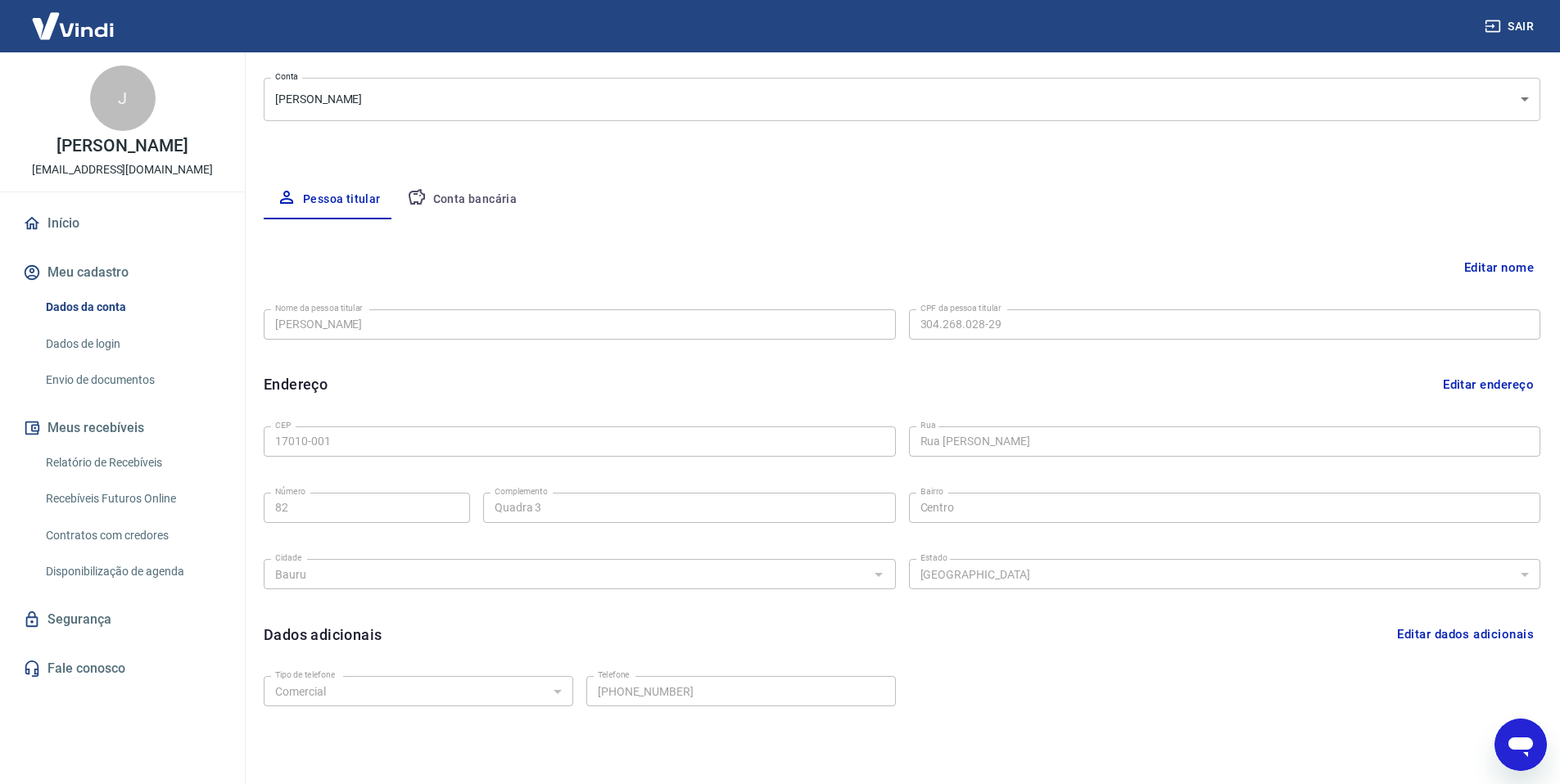
scroll to position [117, 0]
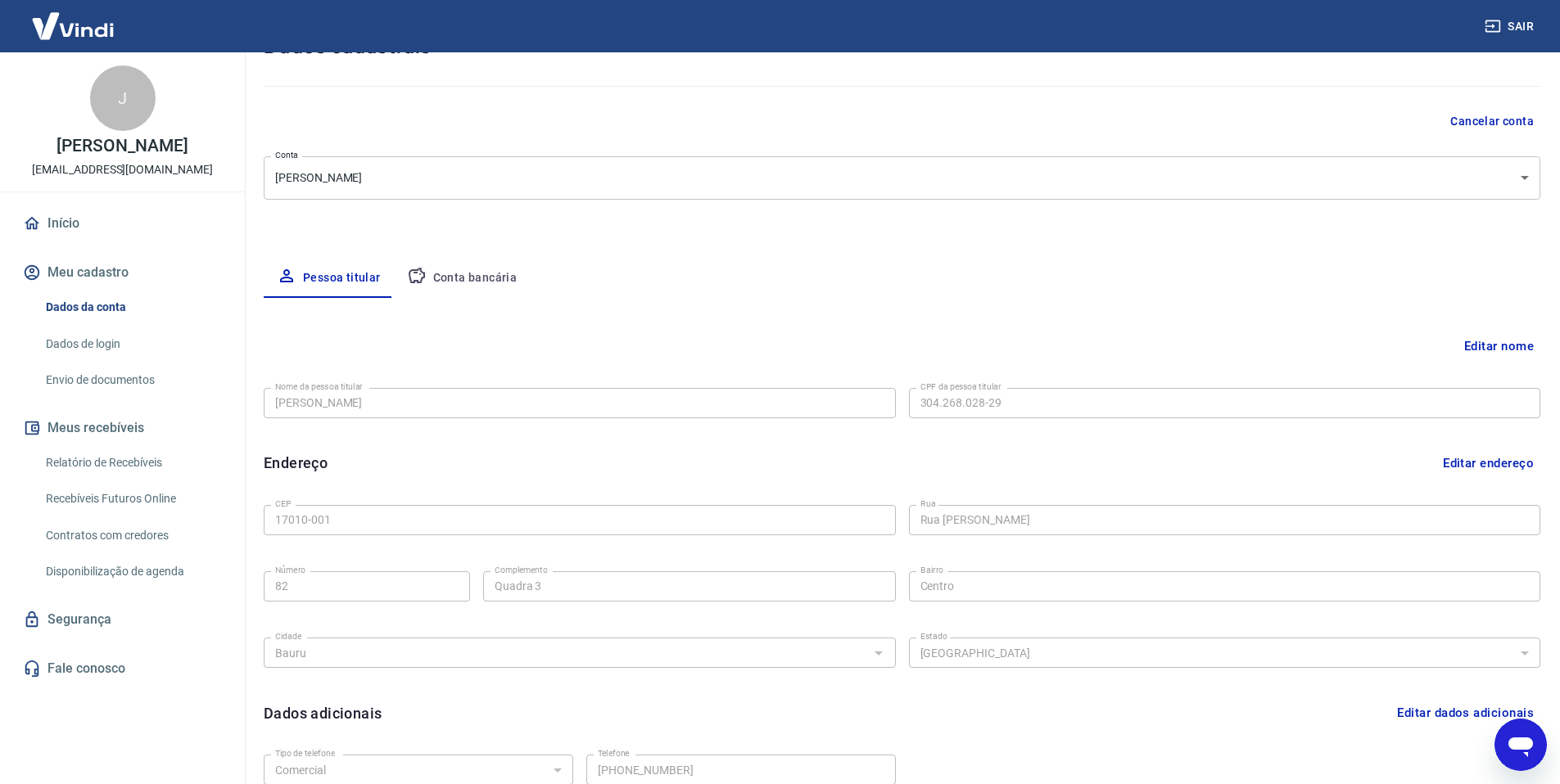
click at [465, 279] on button "Conta bancária" at bounding box center [463, 278] width 137 height 40
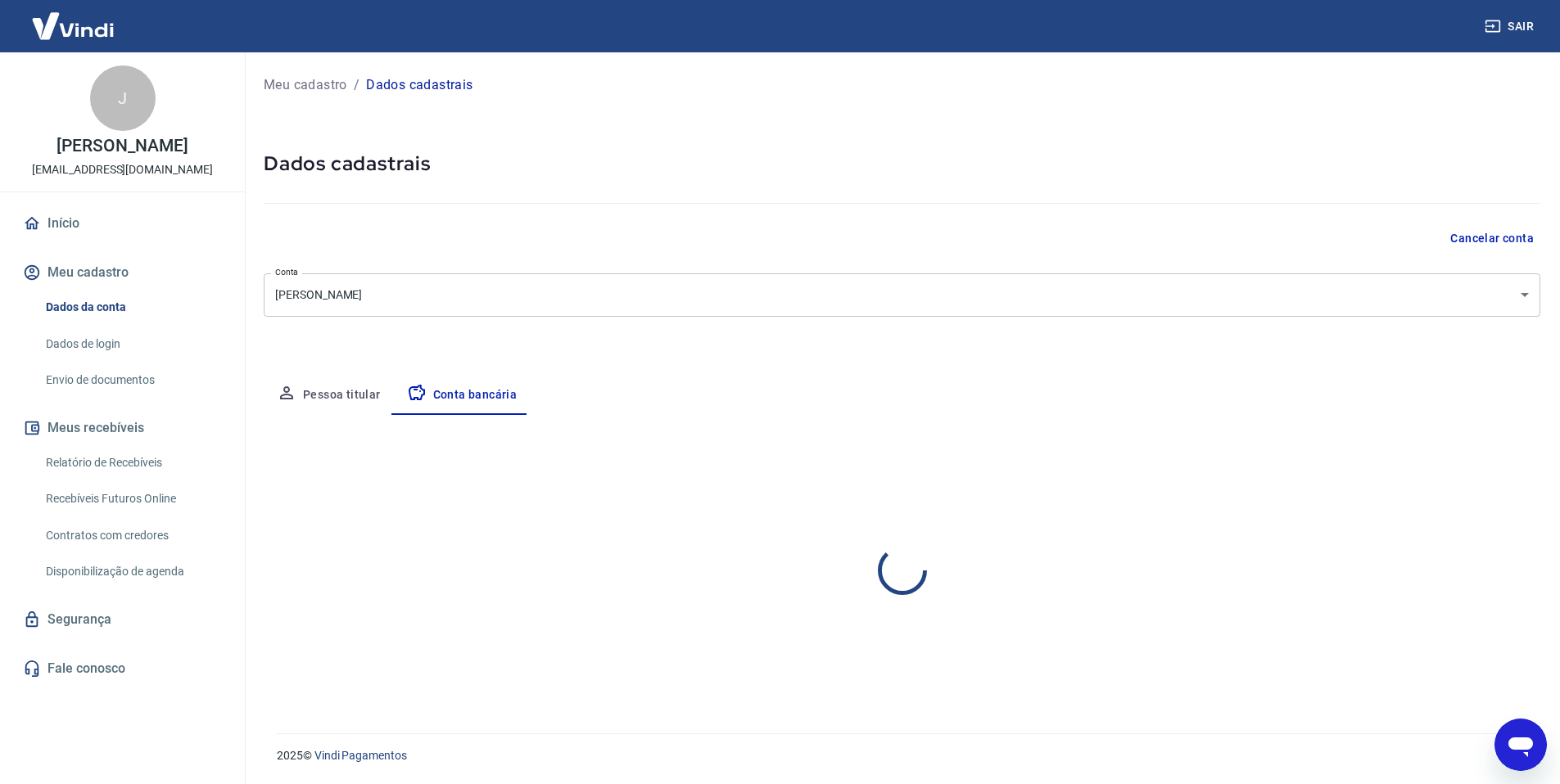
scroll to position [0, 0]
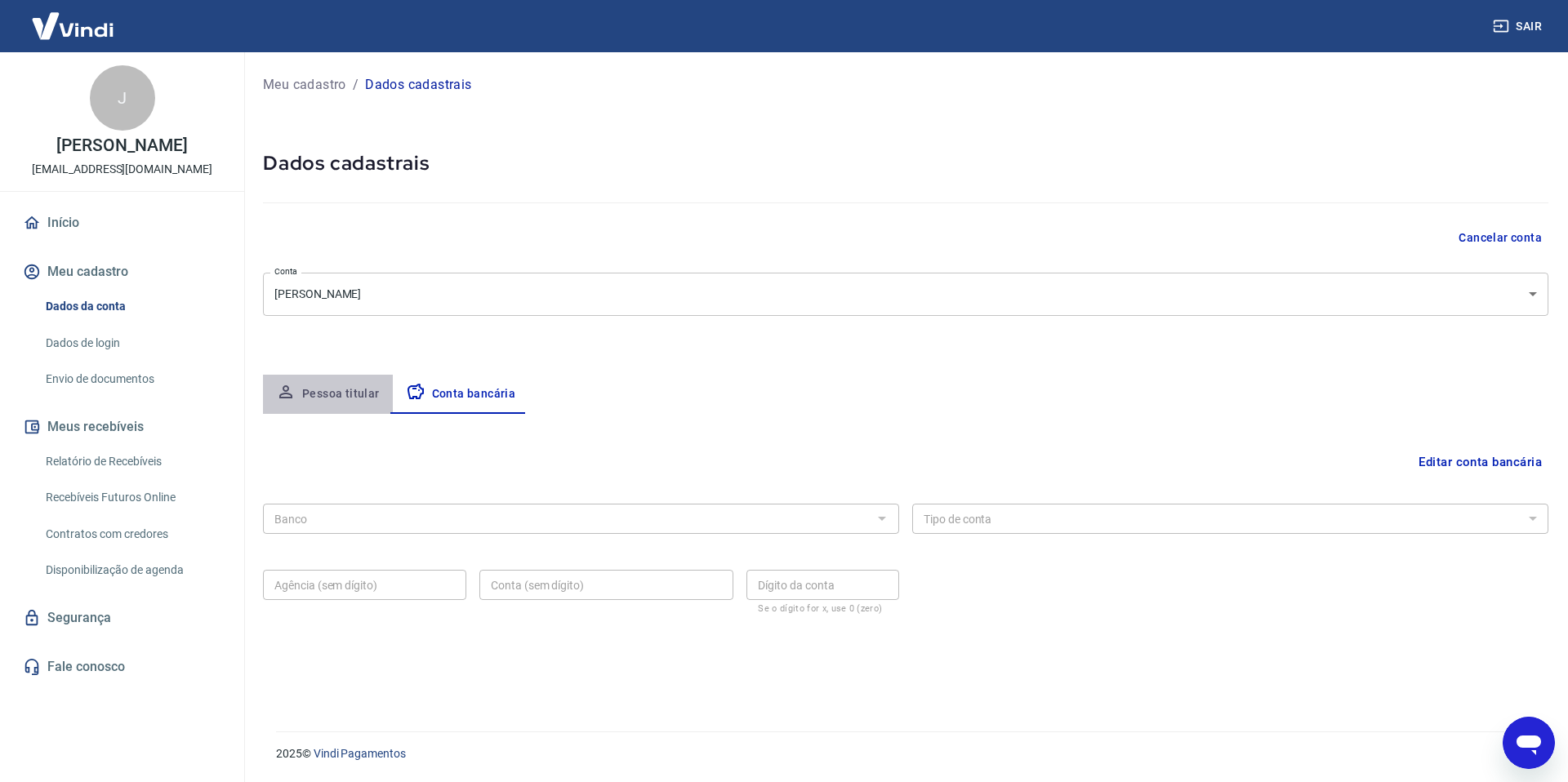
click at [334, 388] on button "Pessoa titular" at bounding box center [328, 394] width 130 height 39
select select "SP"
select select "business"
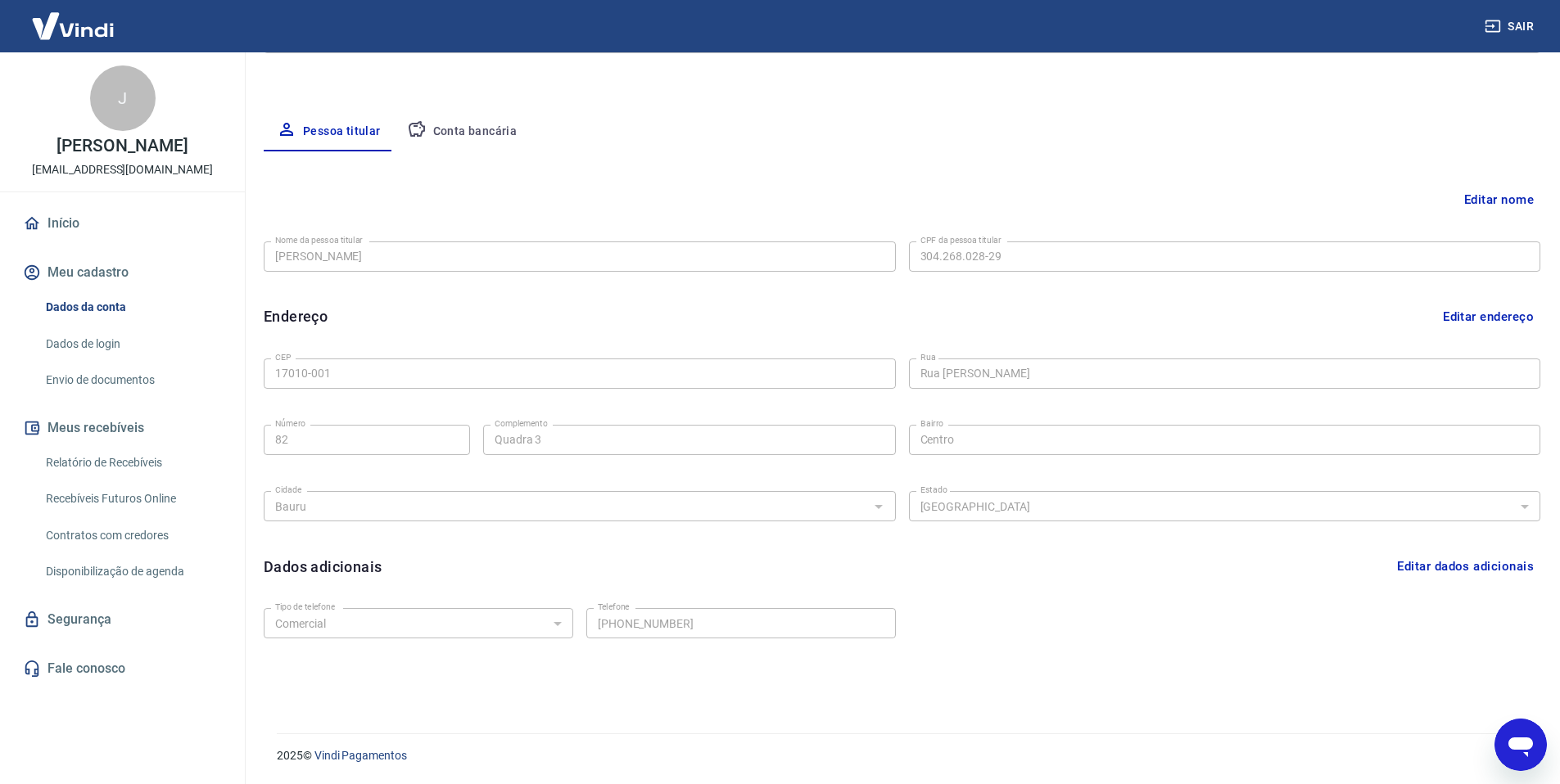
scroll to position [233, 0]
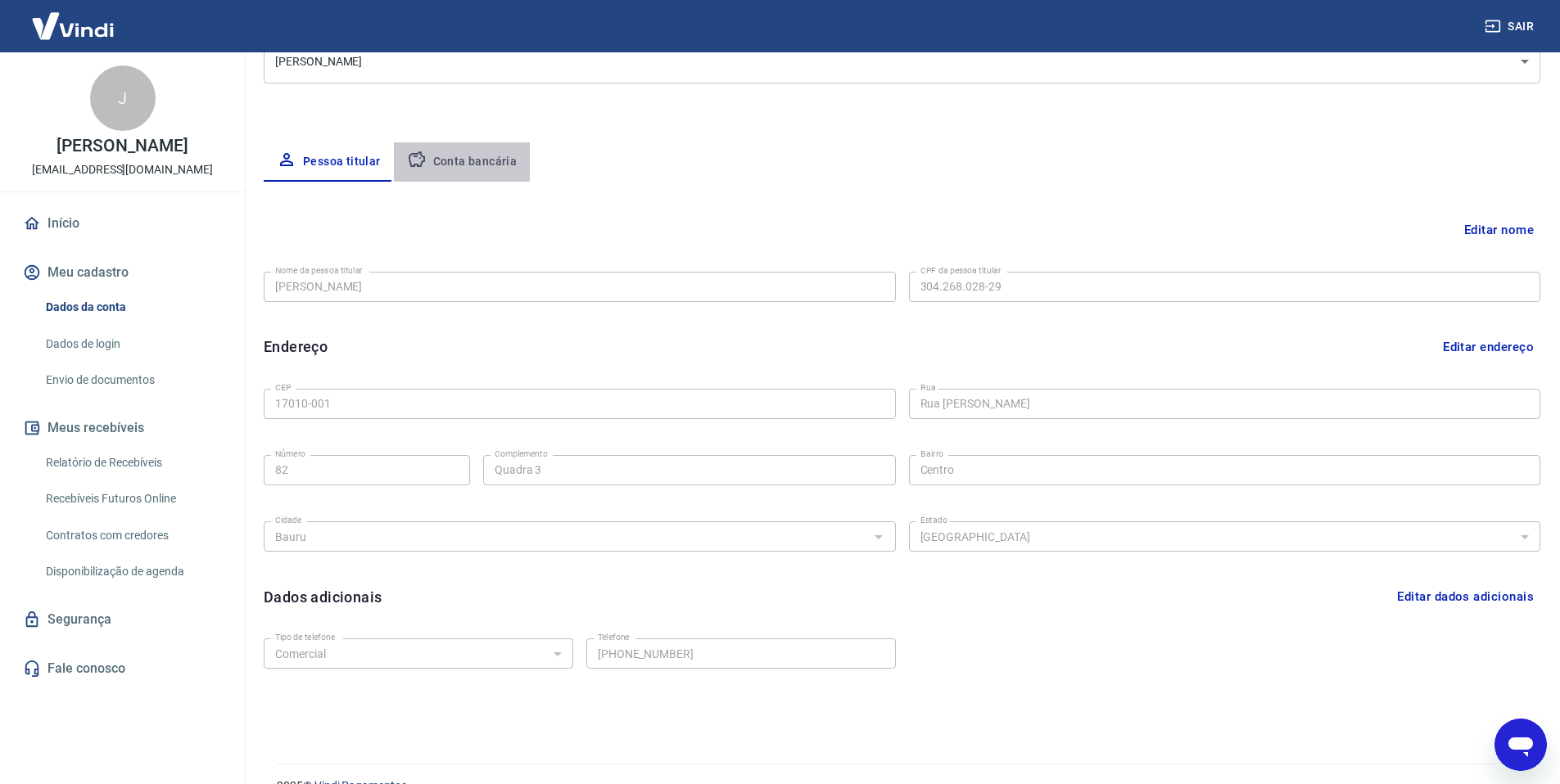
click at [466, 159] on button "Conta bancária" at bounding box center [463, 163] width 137 height 40
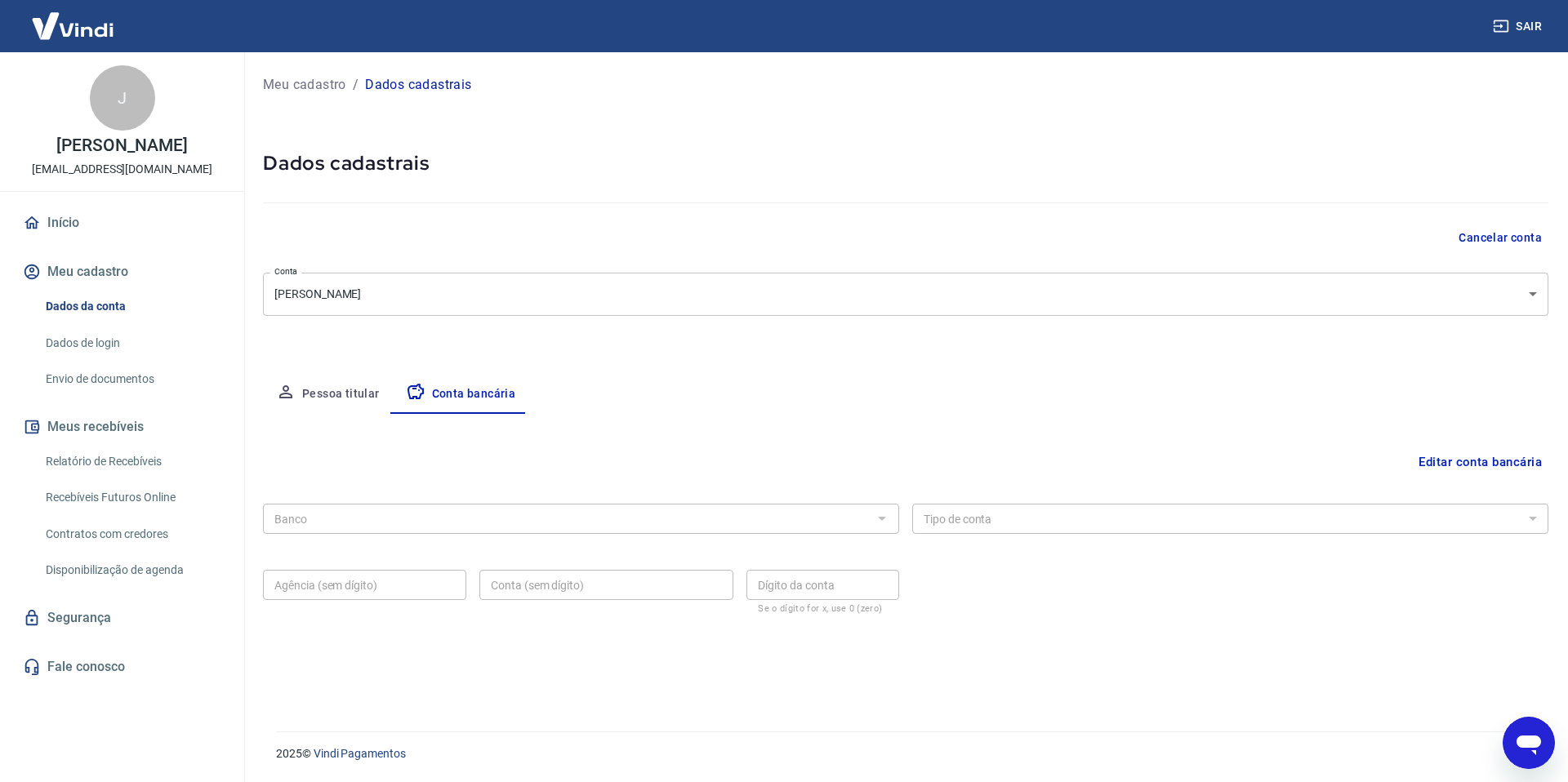
click at [326, 84] on p "Meu cadastro" at bounding box center [305, 85] width 83 height 20
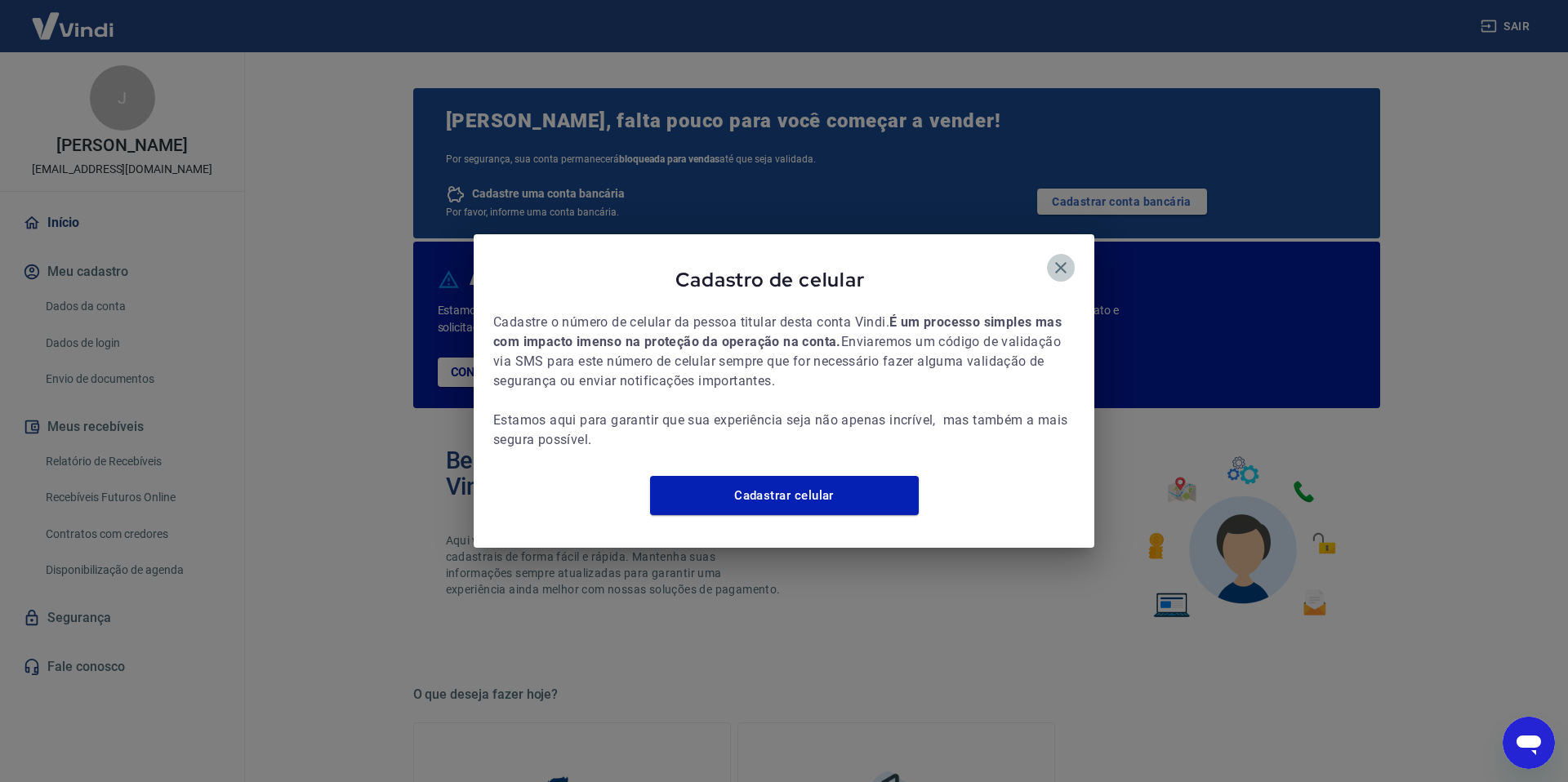
click at [1066, 258] on icon "button" at bounding box center [1061, 268] width 20 height 20
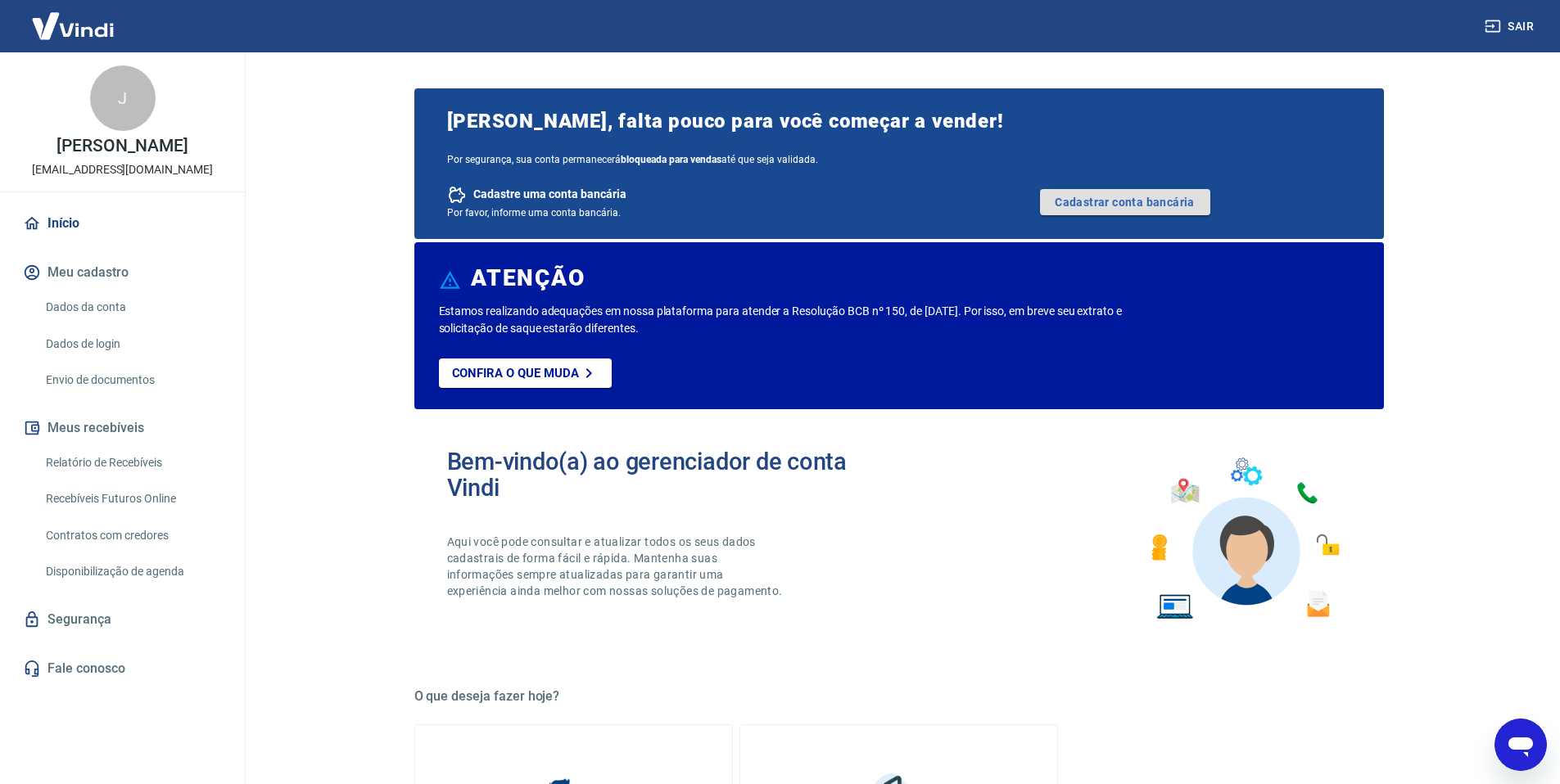
click at [1131, 207] on link "Cadastrar conta bancária" at bounding box center [1125, 202] width 171 height 26
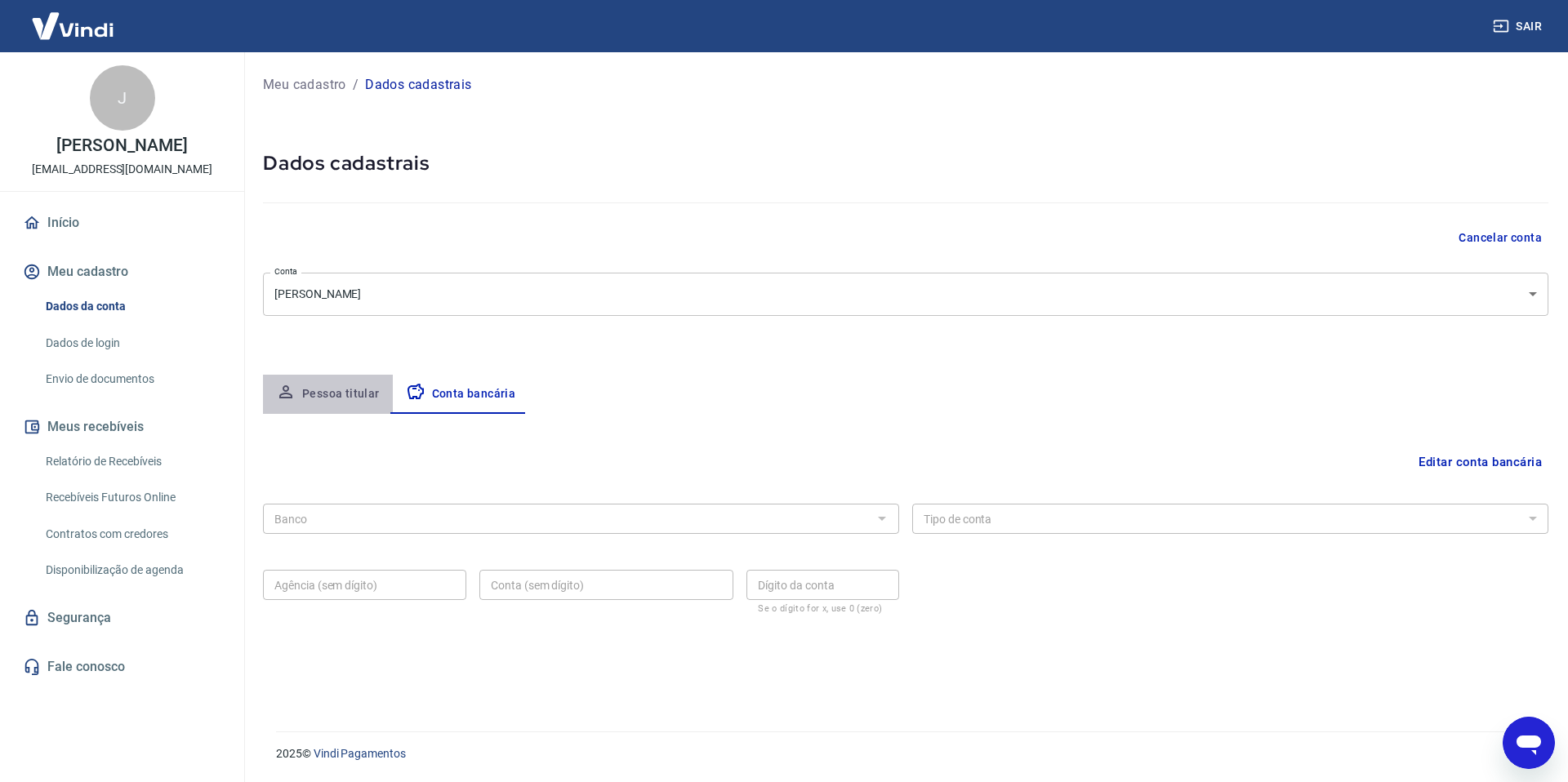
click at [340, 400] on button "Pessoa titular" at bounding box center [328, 394] width 130 height 39
select select "SP"
select select "business"
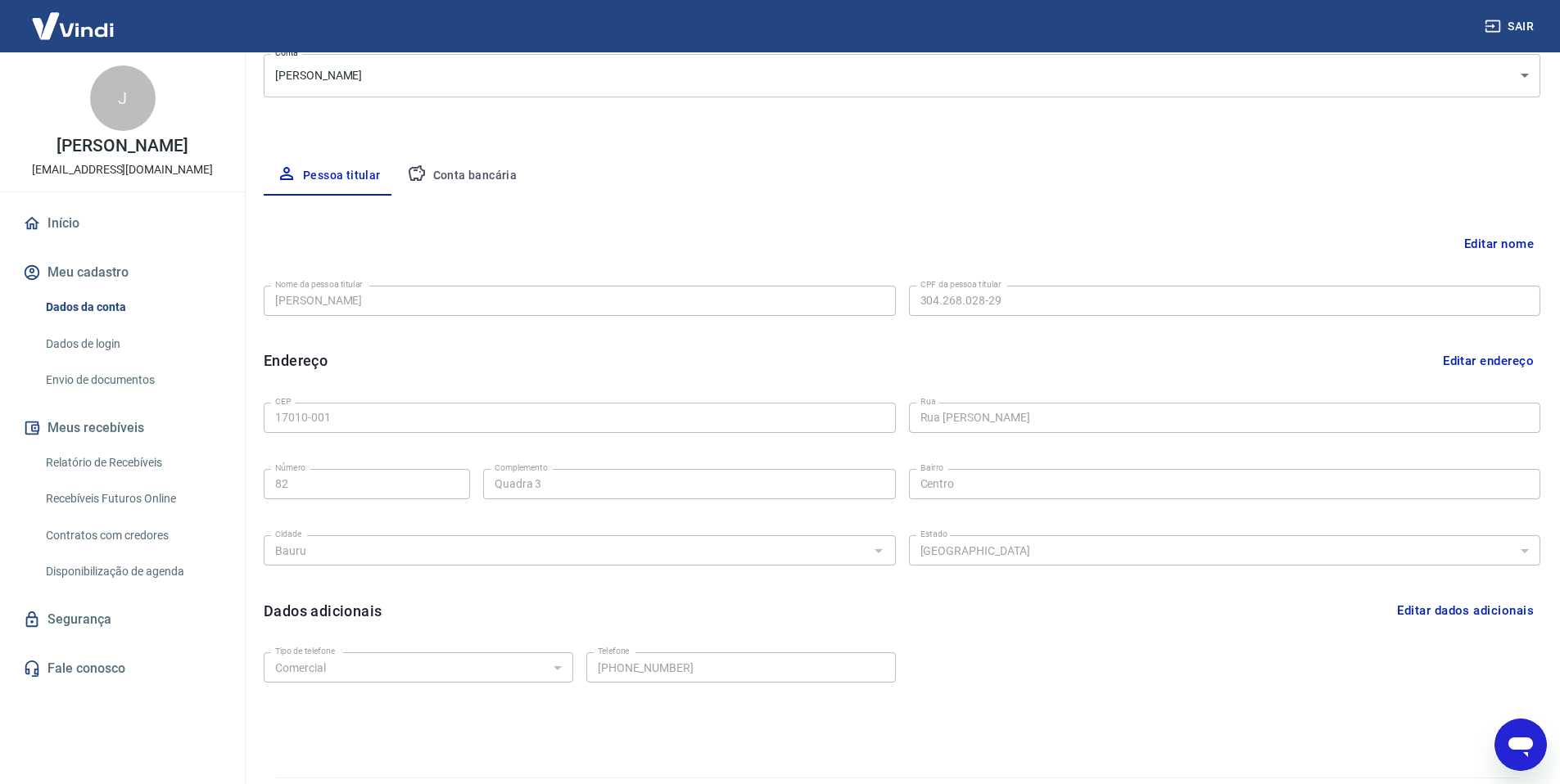
scroll to position [208, 0]
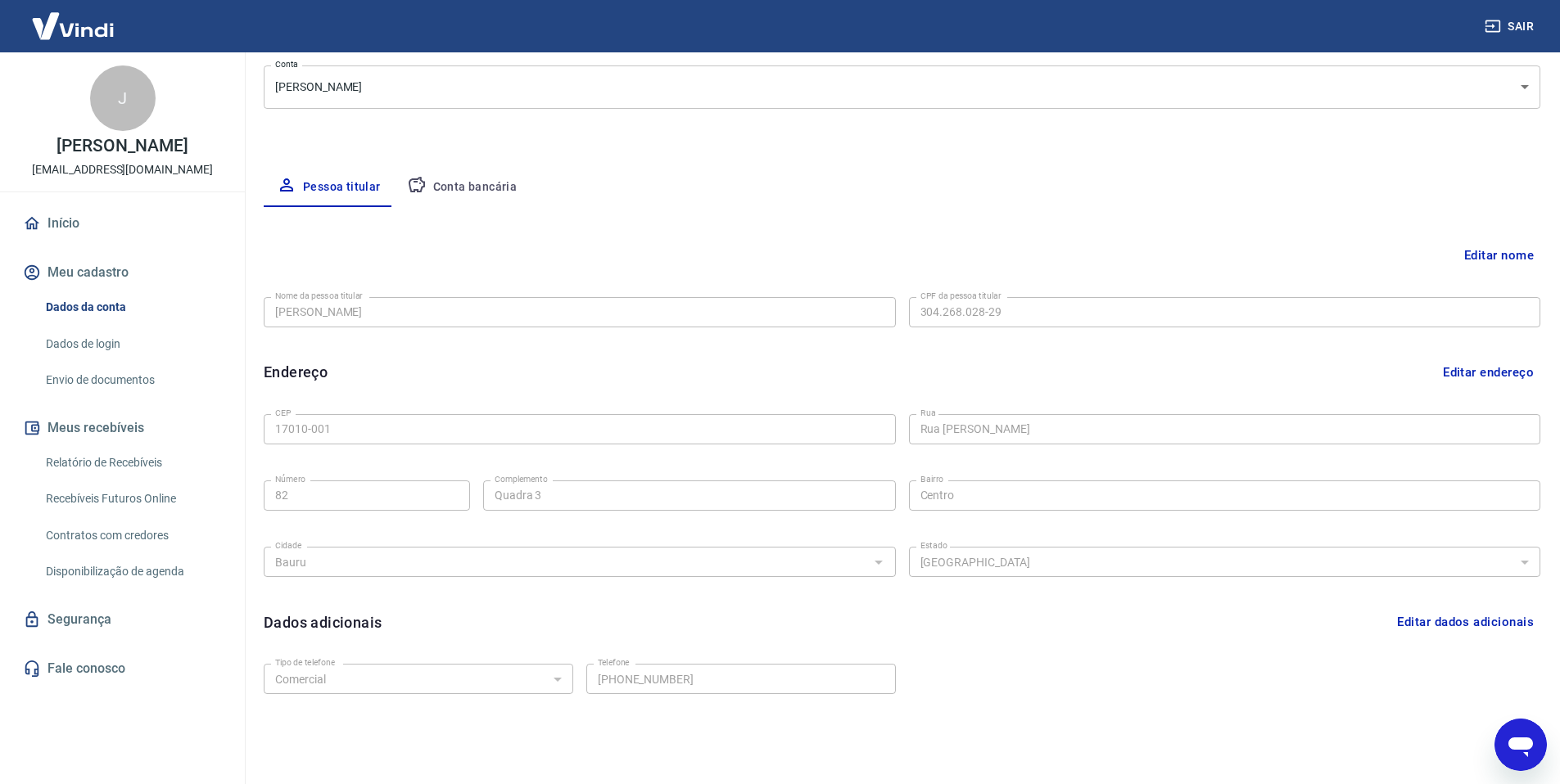
click at [472, 188] on button "Conta bancária" at bounding box center [463, 188] width 137 height 40
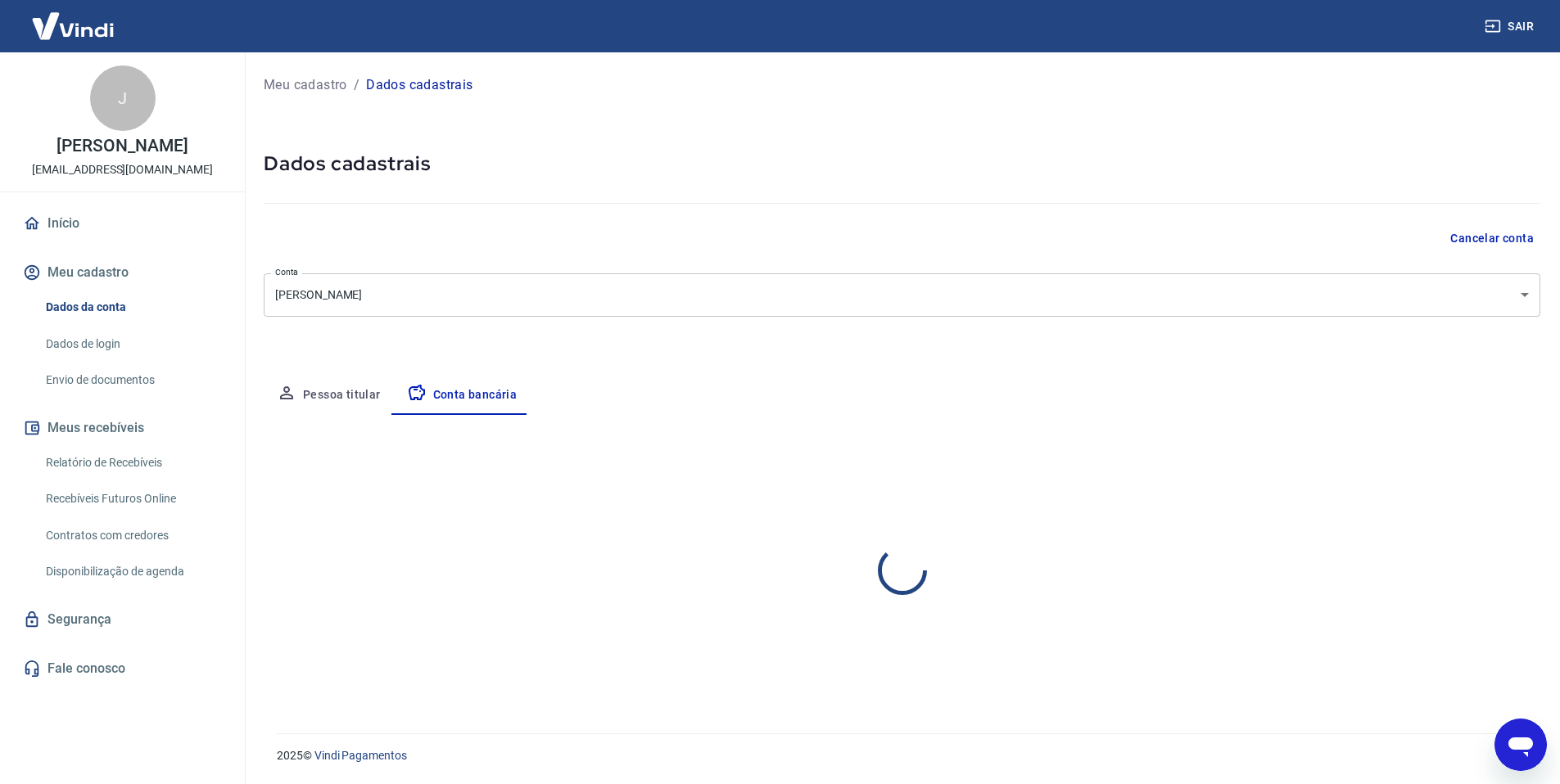
scroll to position [0, 0]
click at [1495, 462] on button "Editar conta bancária" at bounding box center [1484, 463] width 137 height 31
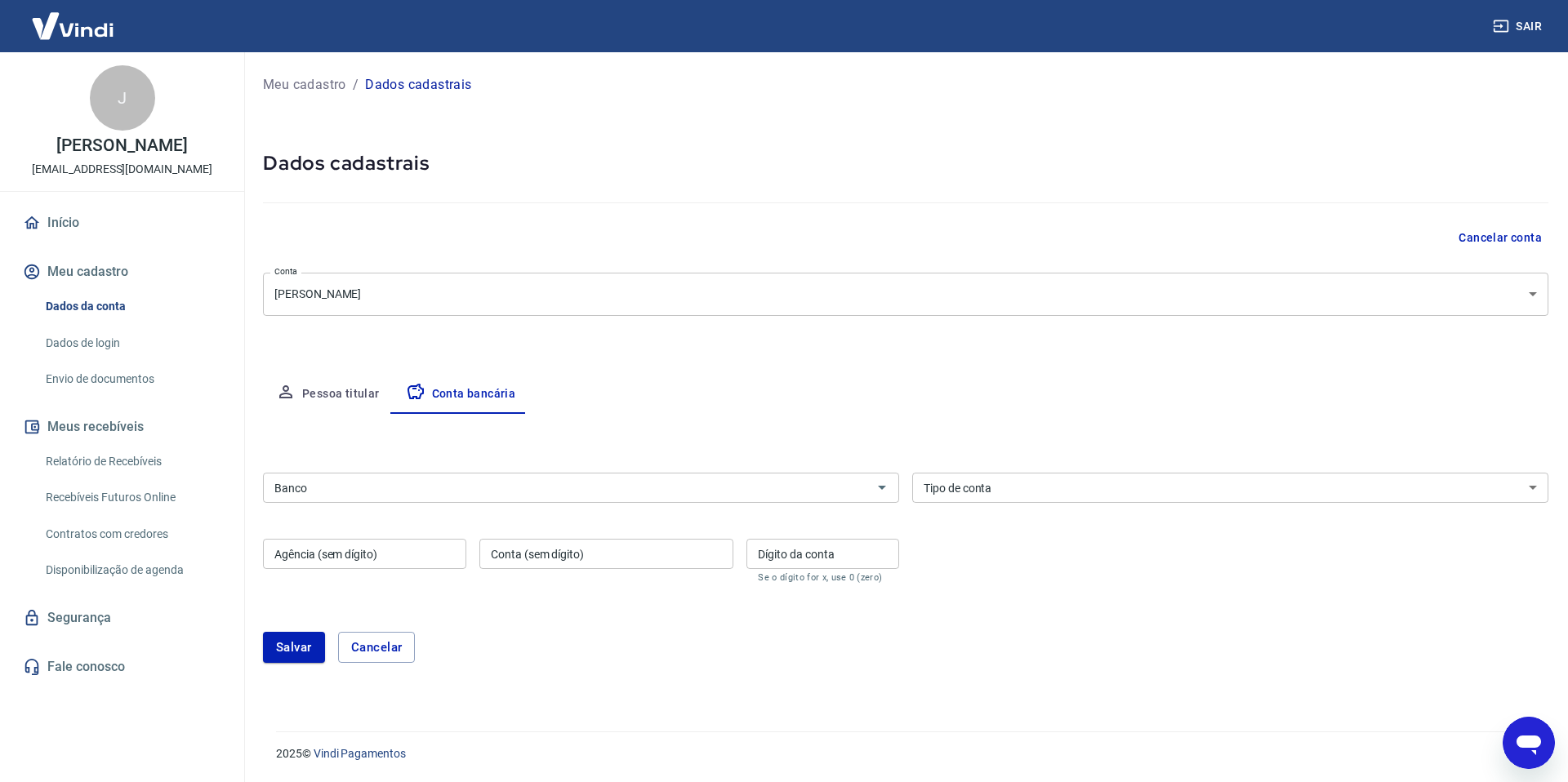
click at [1428, 296] on body "Sair J Jean Carlos dos Santos Boletti qbellavest2025@gmail.com Início Meu cadas…" at bounding box center [784, 391] width 1568 height 782
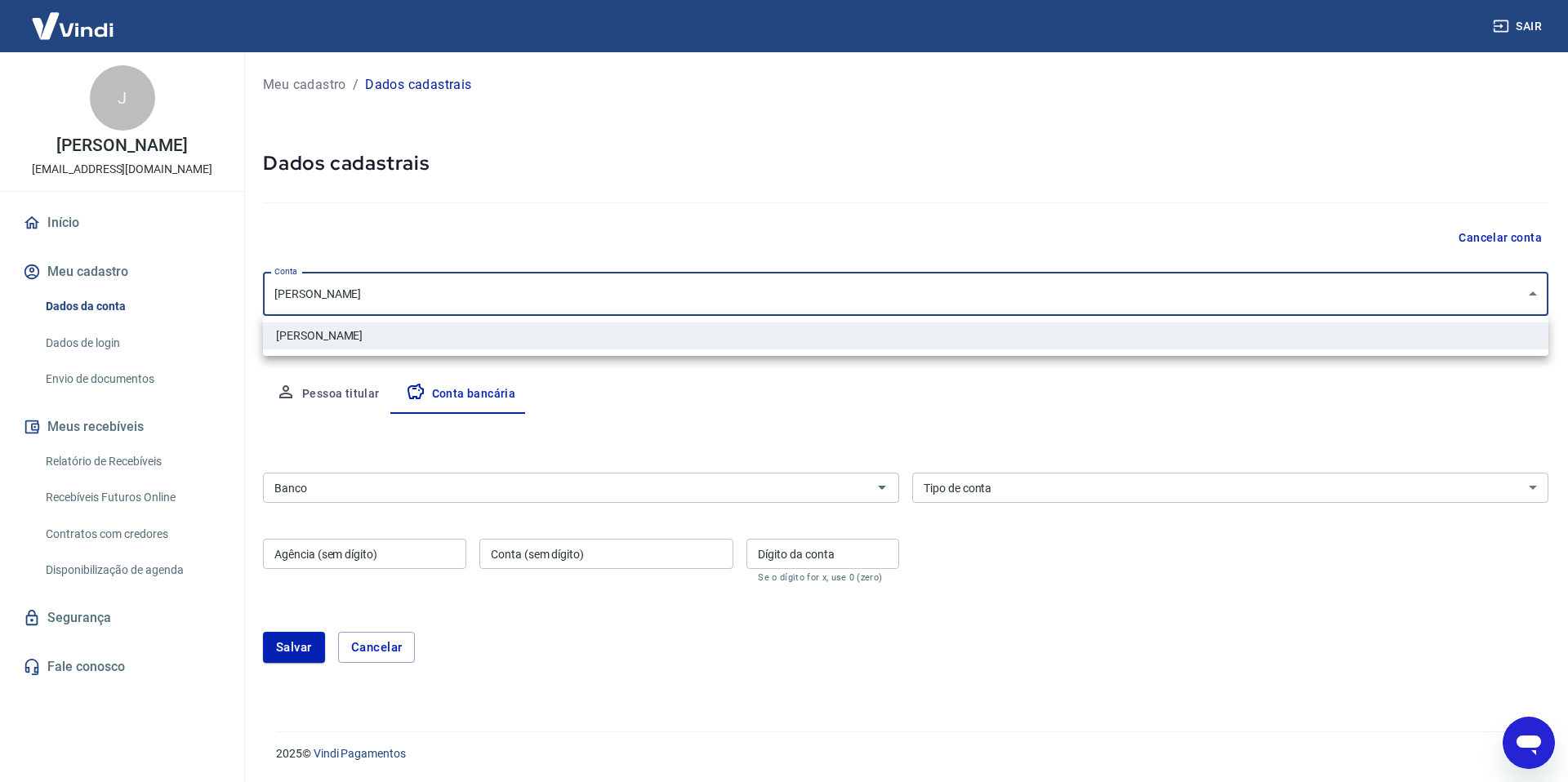
click at [1248, 213] on div at bounding box center [784, 391] width 1568 height 782
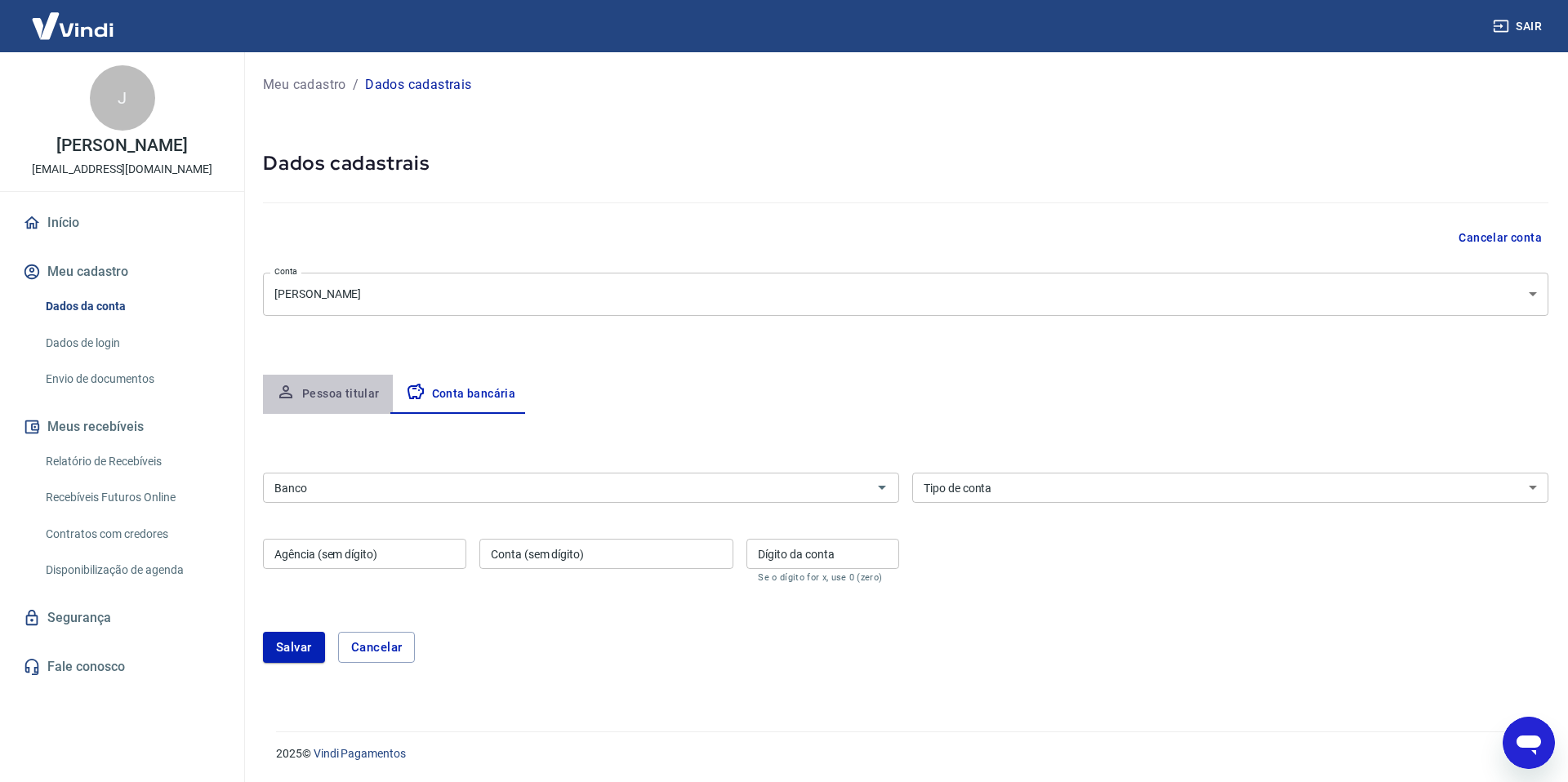
click at [339, 398] on button "Pessoa titular" at bounding box center [328, 394] width 130 height 39
select select "SP"
select select "business"
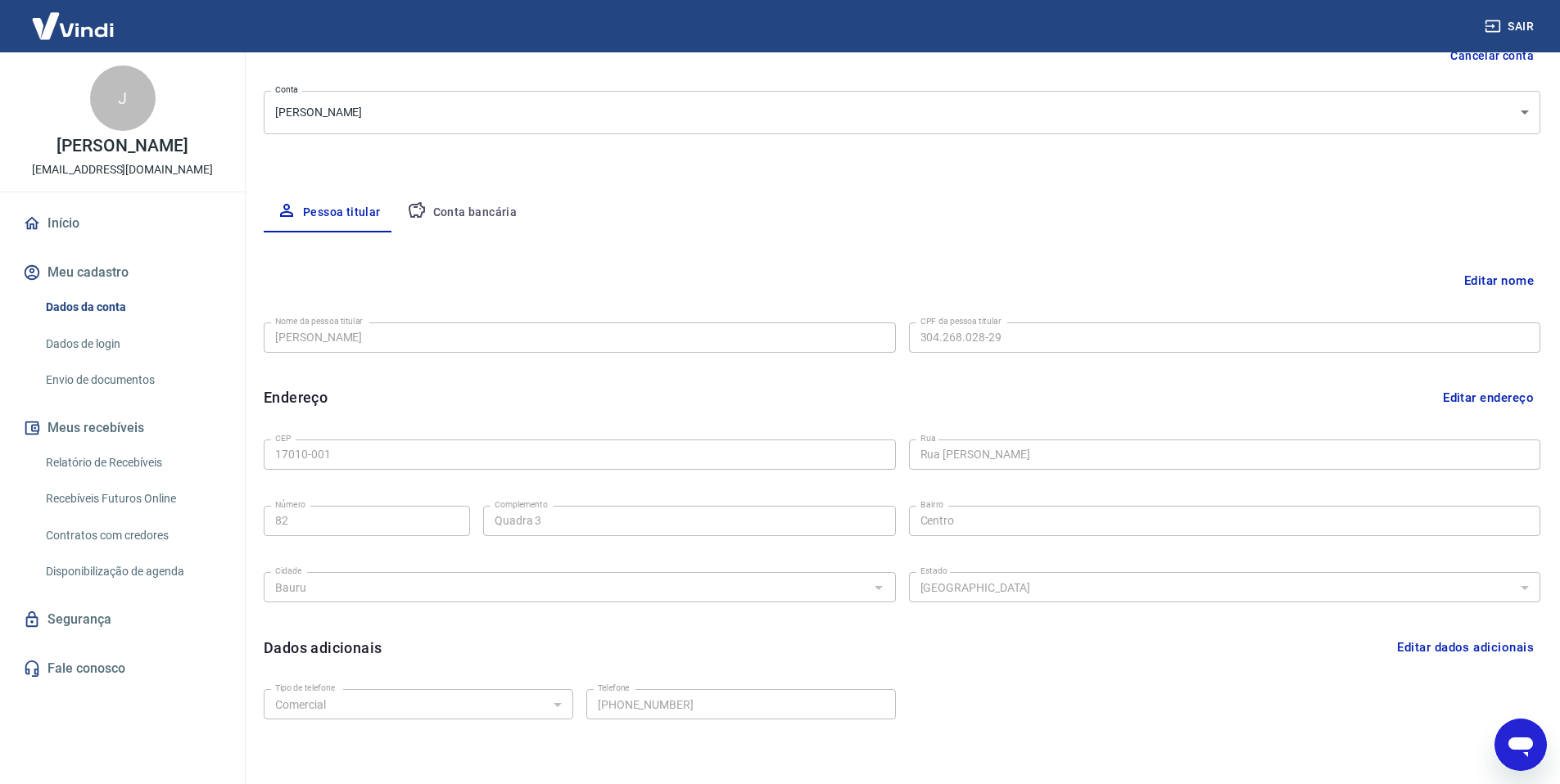
scroll to position [264, 0]
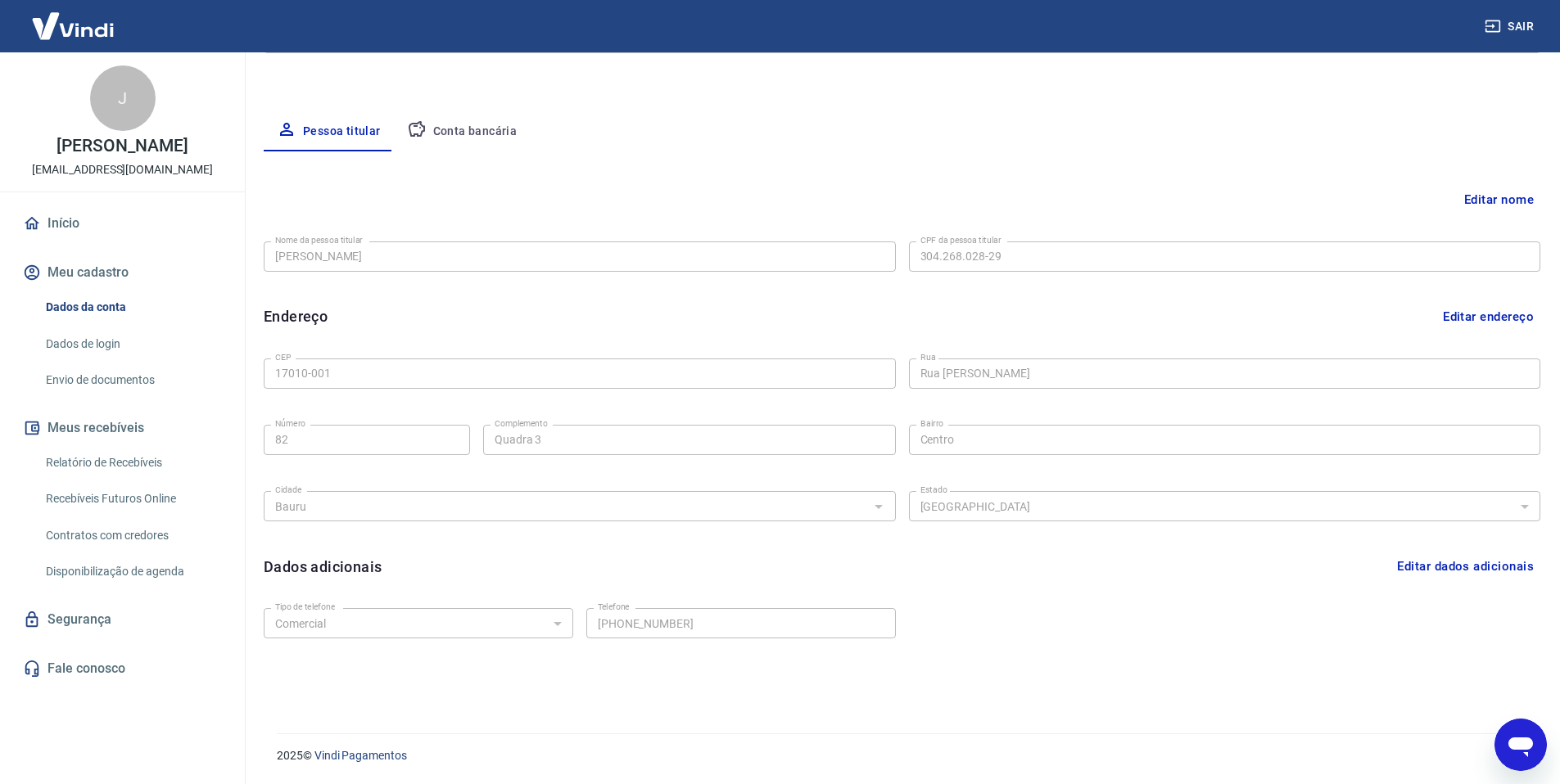
click at [1511, 569] on button "Editar dados adicionais" at bounding box center [1465, 567] width 150 height 31
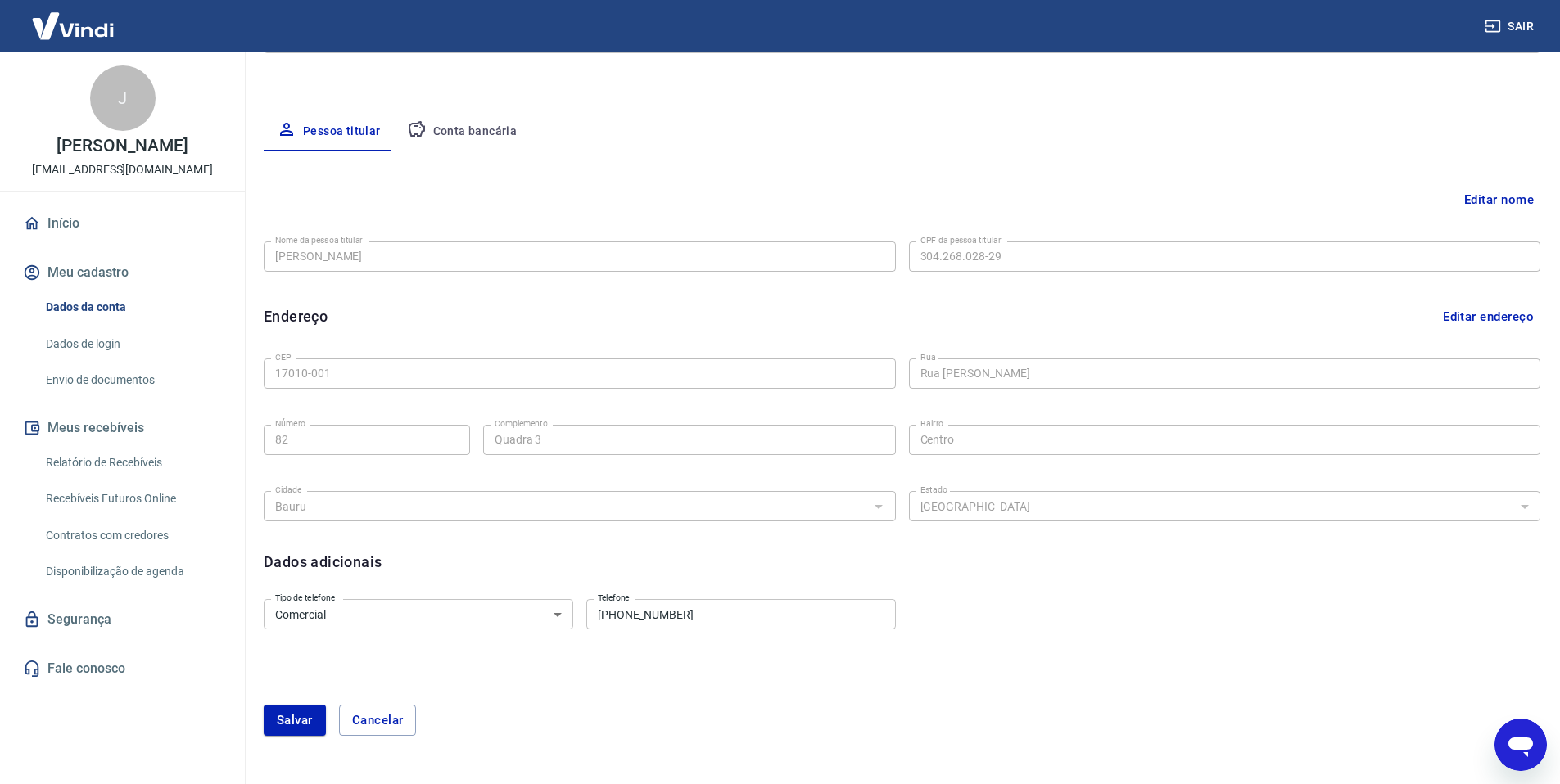
click at [734, 618] on input "(11) 97115-1525" at bounding box center [741, 614] width 310 height 31
click at [774, 613] on input "(11) 97115-1525" at bounding box center [741, 614] width 310 height 31
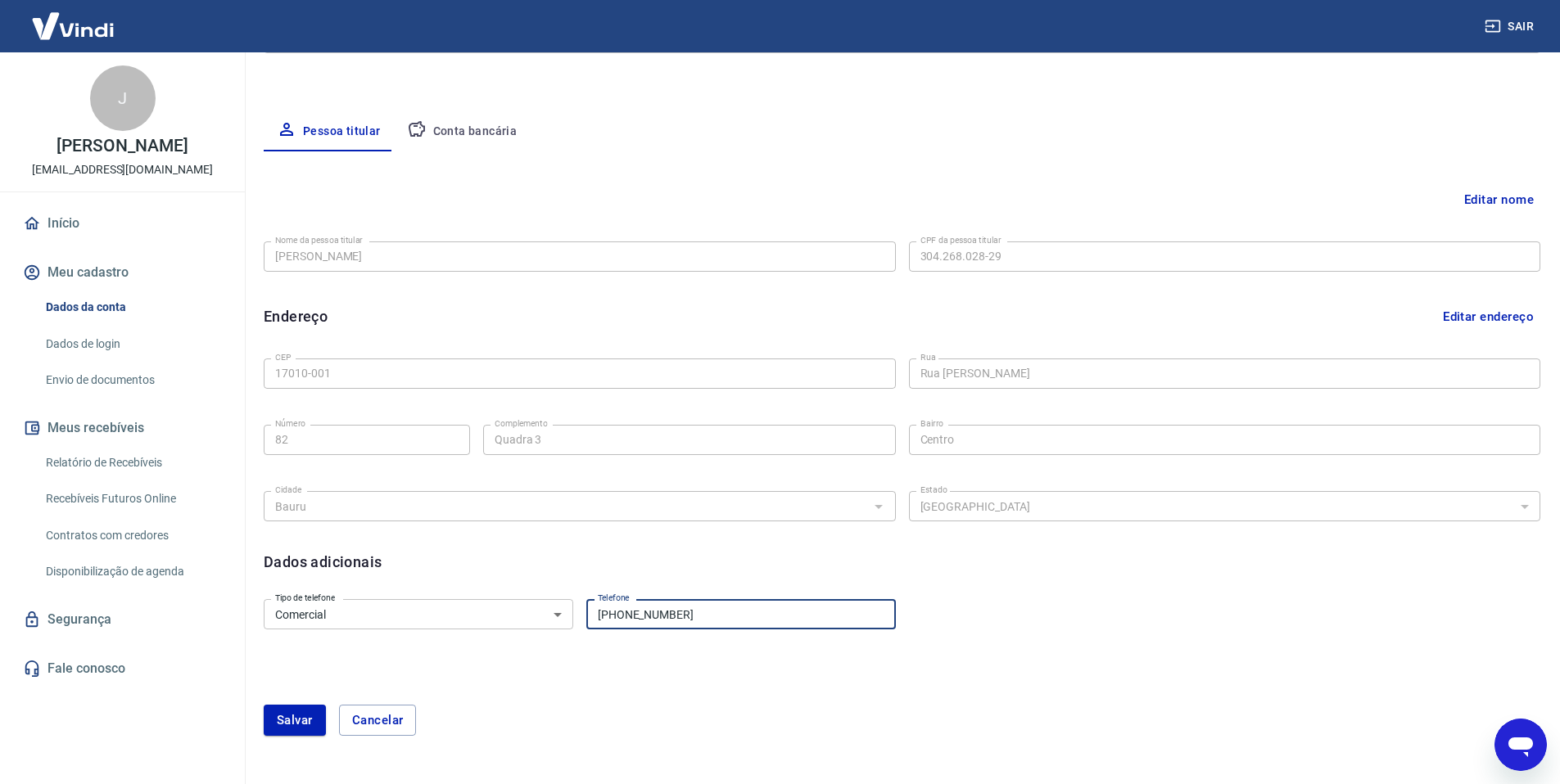
click at [774, 613] on input "(11) 97115-1525" at bounding box center [741, 614] width 310 height 31
paste input "4) 99677-2304"
type input "[PHONE_NUMBER]"
click at [1163, 608] on div "Tipo de telefone Residencial Comercial Tipo de telefone Telefone (14) 99677-230…" at bounding box center [902, 626] width 1276 height 66
click at [559, 616] on select "Residencial Comercial" at bounding box center [419, 614] width 310 height 31
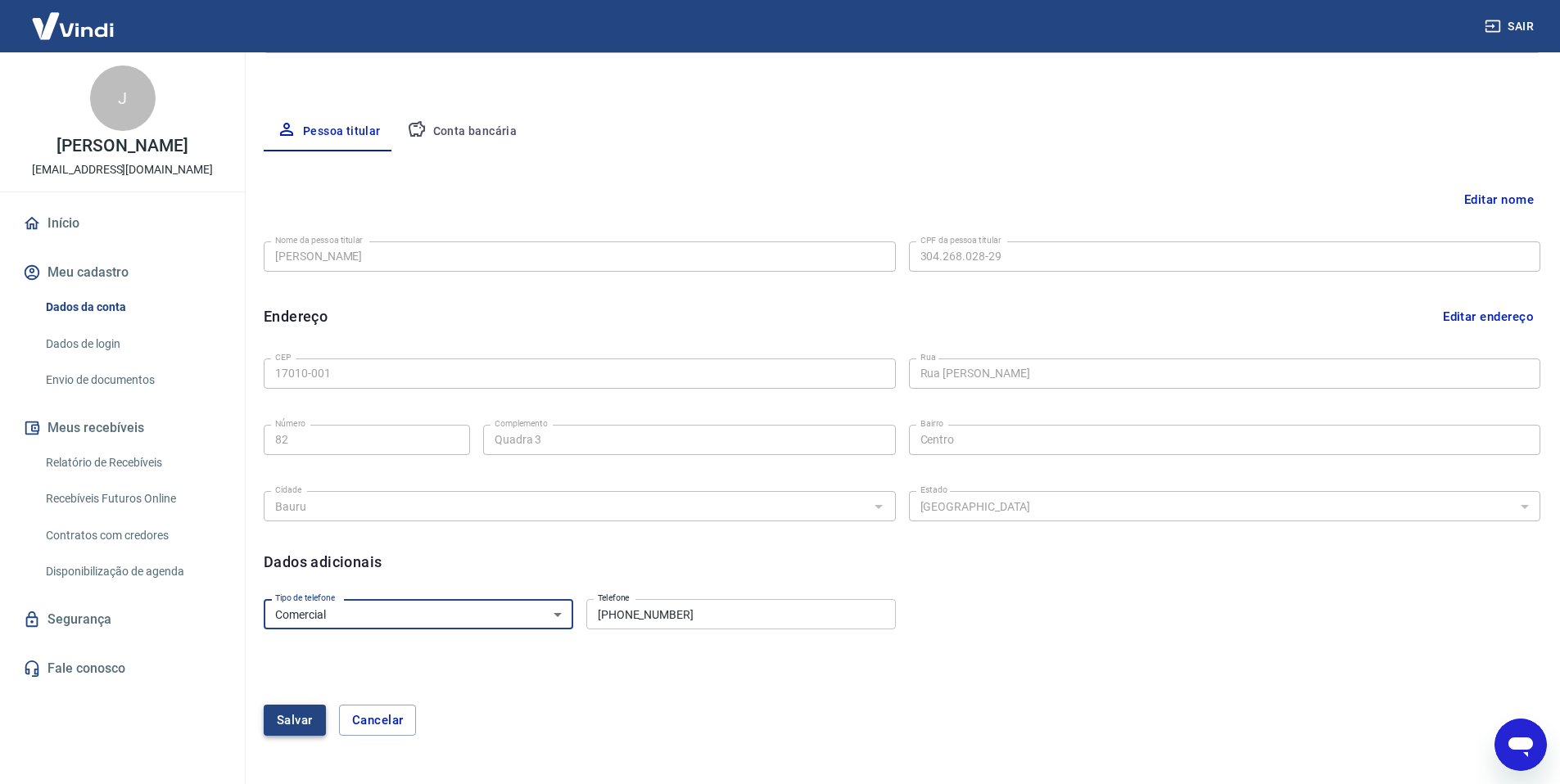
click at [301, 720] on button "Salvar" at bounding box center [295, 720] width 62 height 31
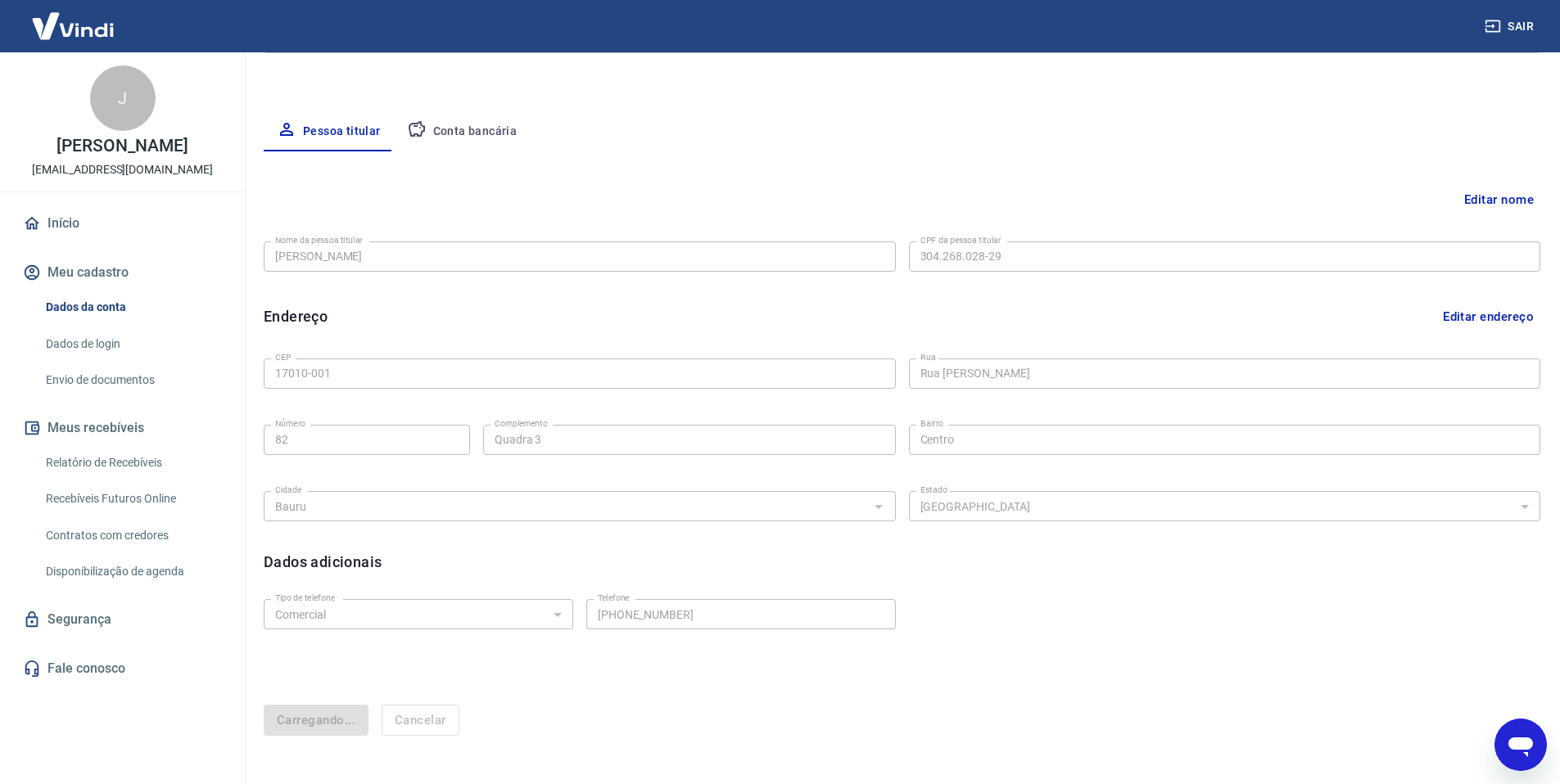
select select "business"
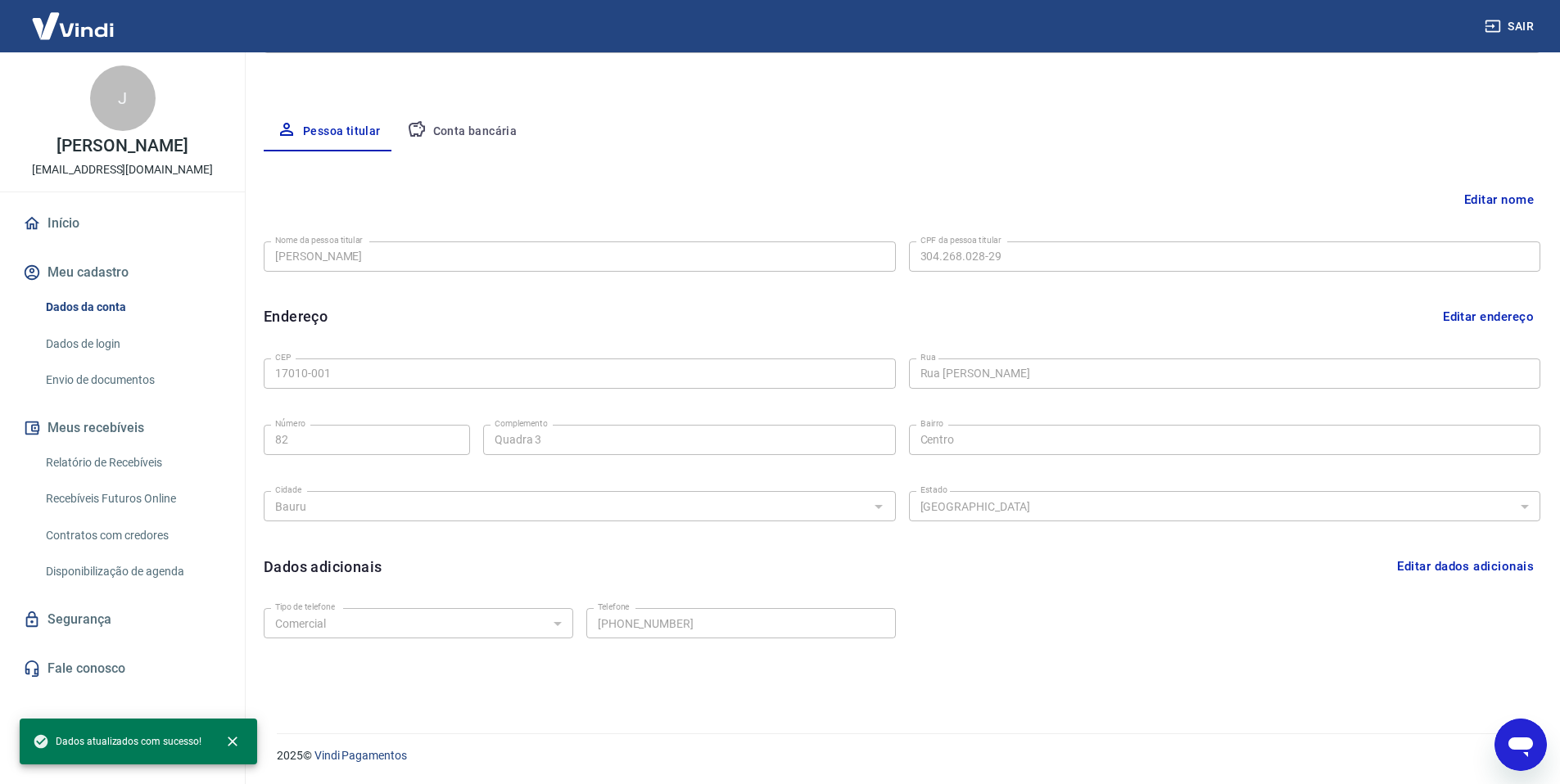
click at [1249, 629] on div "Tipo de telefone Residencial Comercial Tipo de telefone Telefone (14) 99677-230…" at bounding box center [902, 635] width 1276 height 66
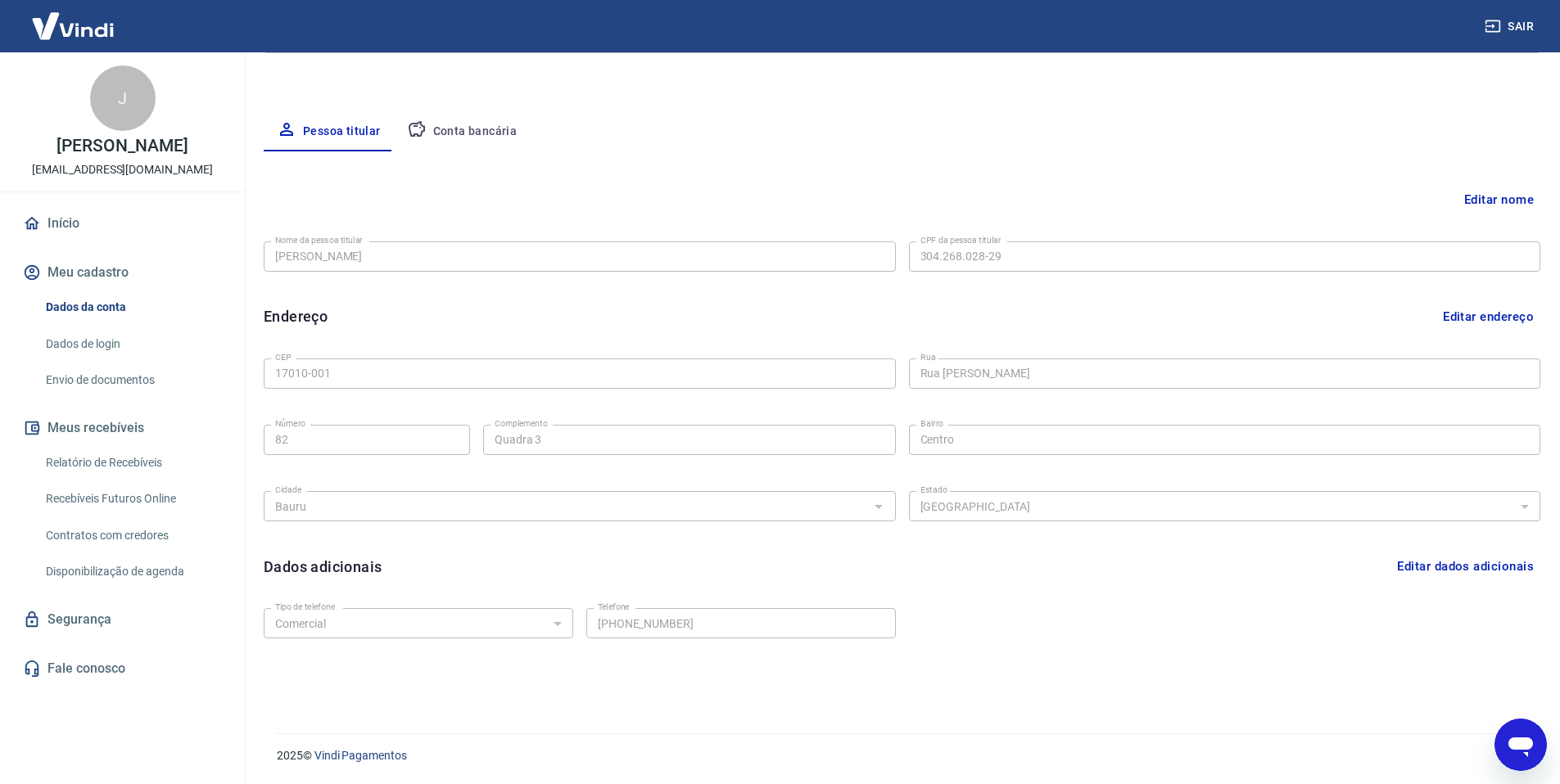
click at [490, 138] on button "Conta bancária" at bounding box center [463, 132] width 137 height 40
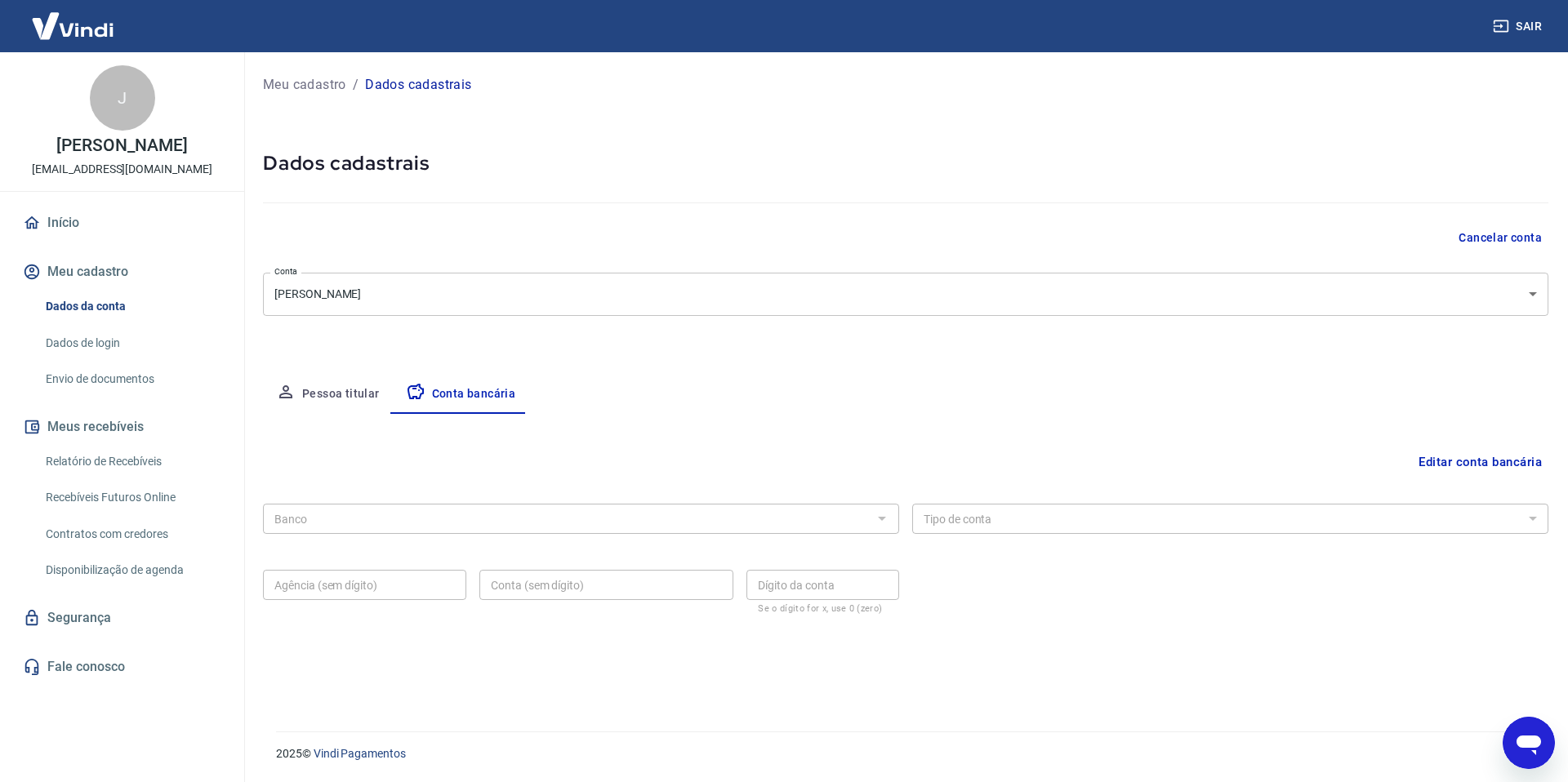
click at [326, 394] on button "Pessoa titular" at bounding box center [328, 394] width 130 height 39
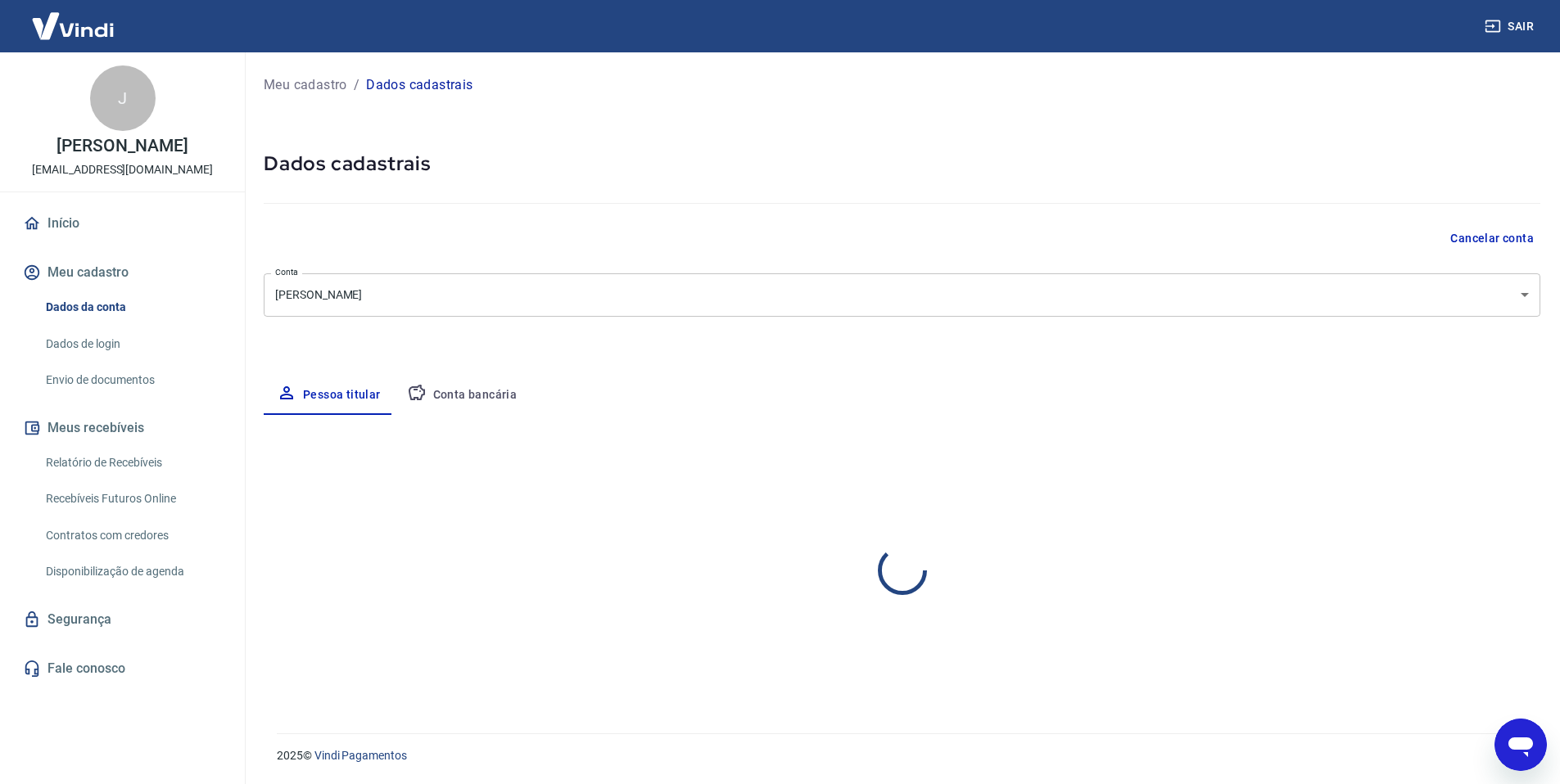
select select "SP"
select select "business"
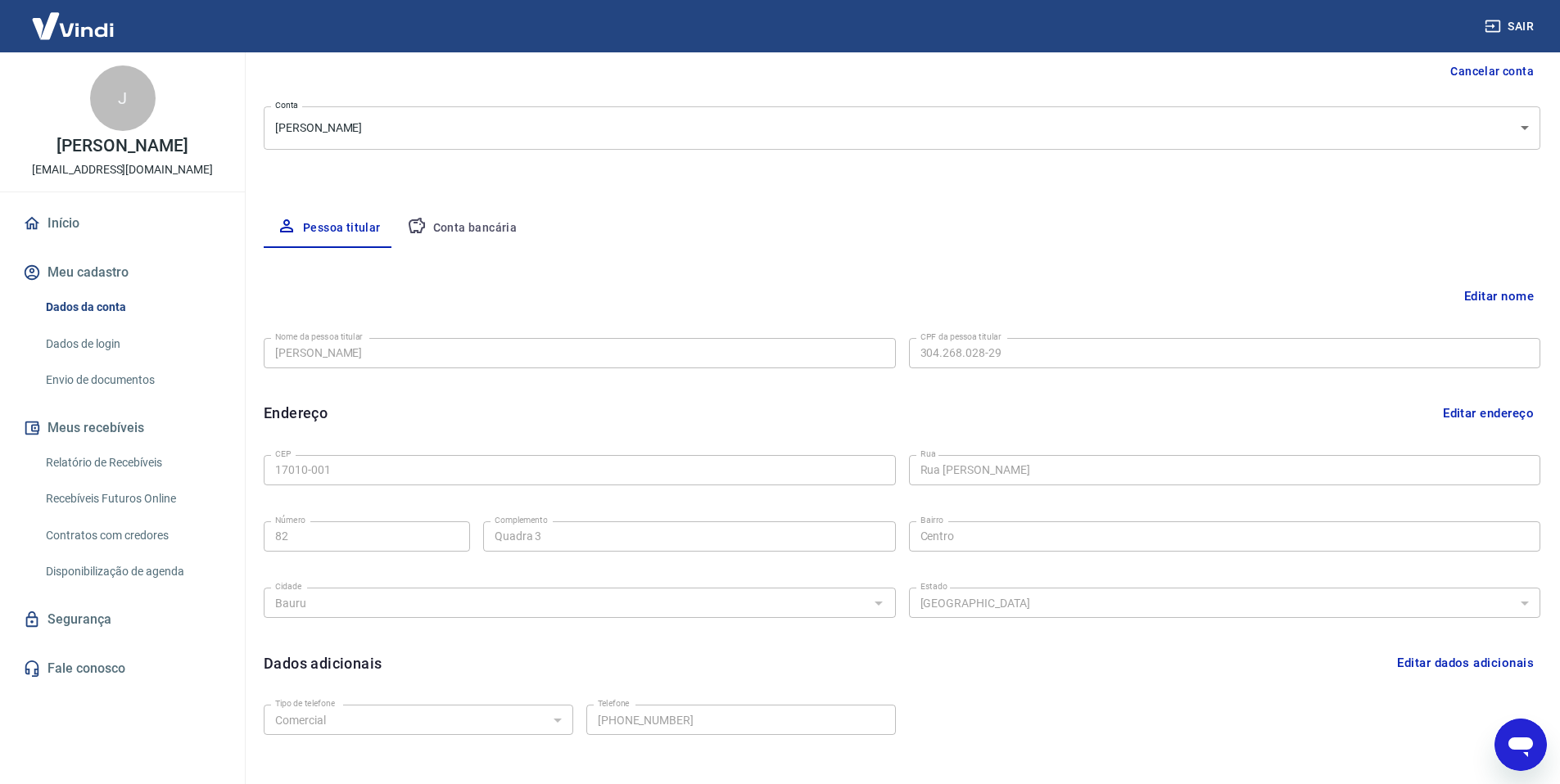
scroll to position [89, 0]
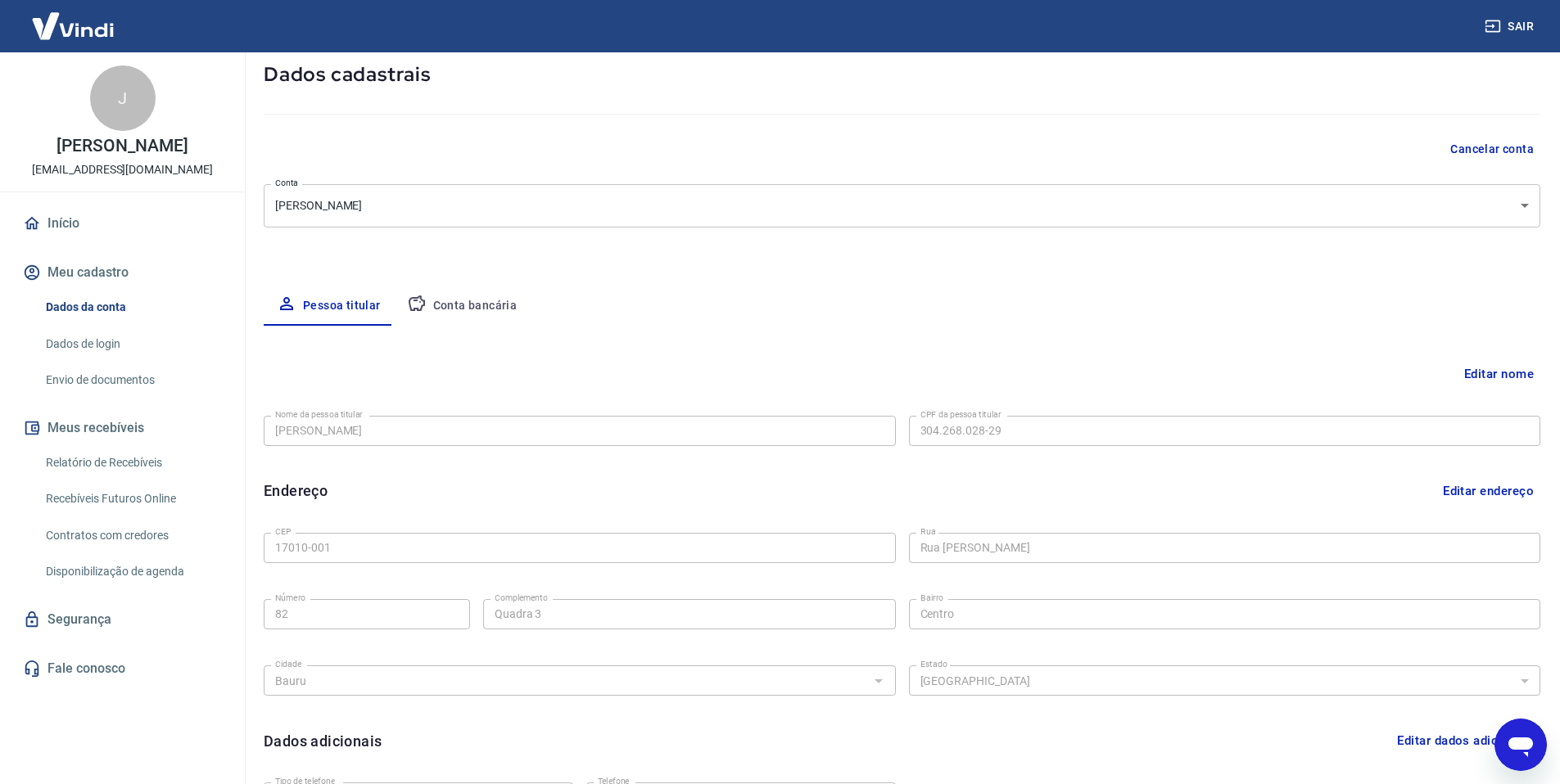
click at [503, 307] on button "Conta bancária" at bounding box center [463, 306] width 137 height 40
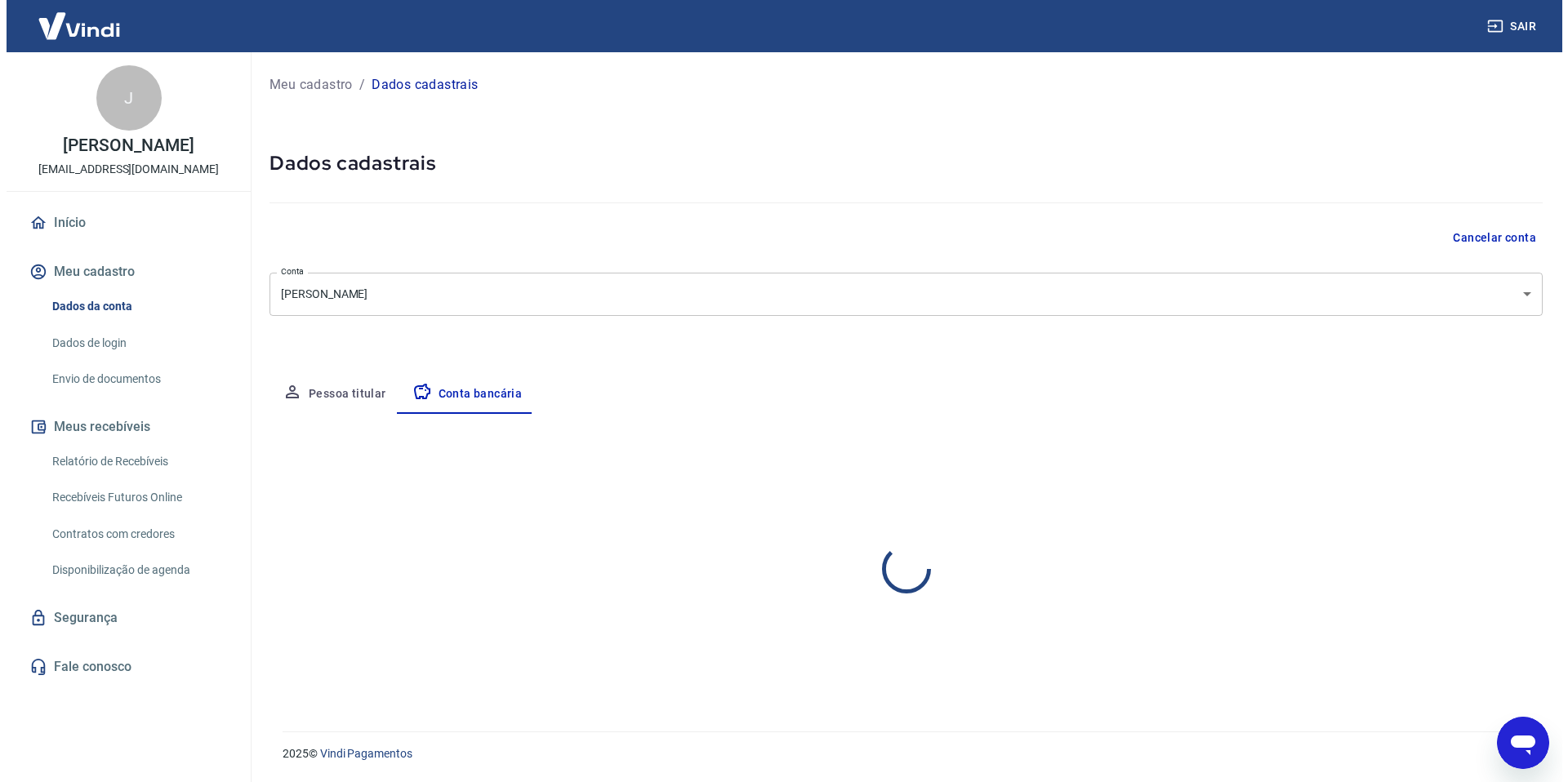
scroll to position [0, 0]
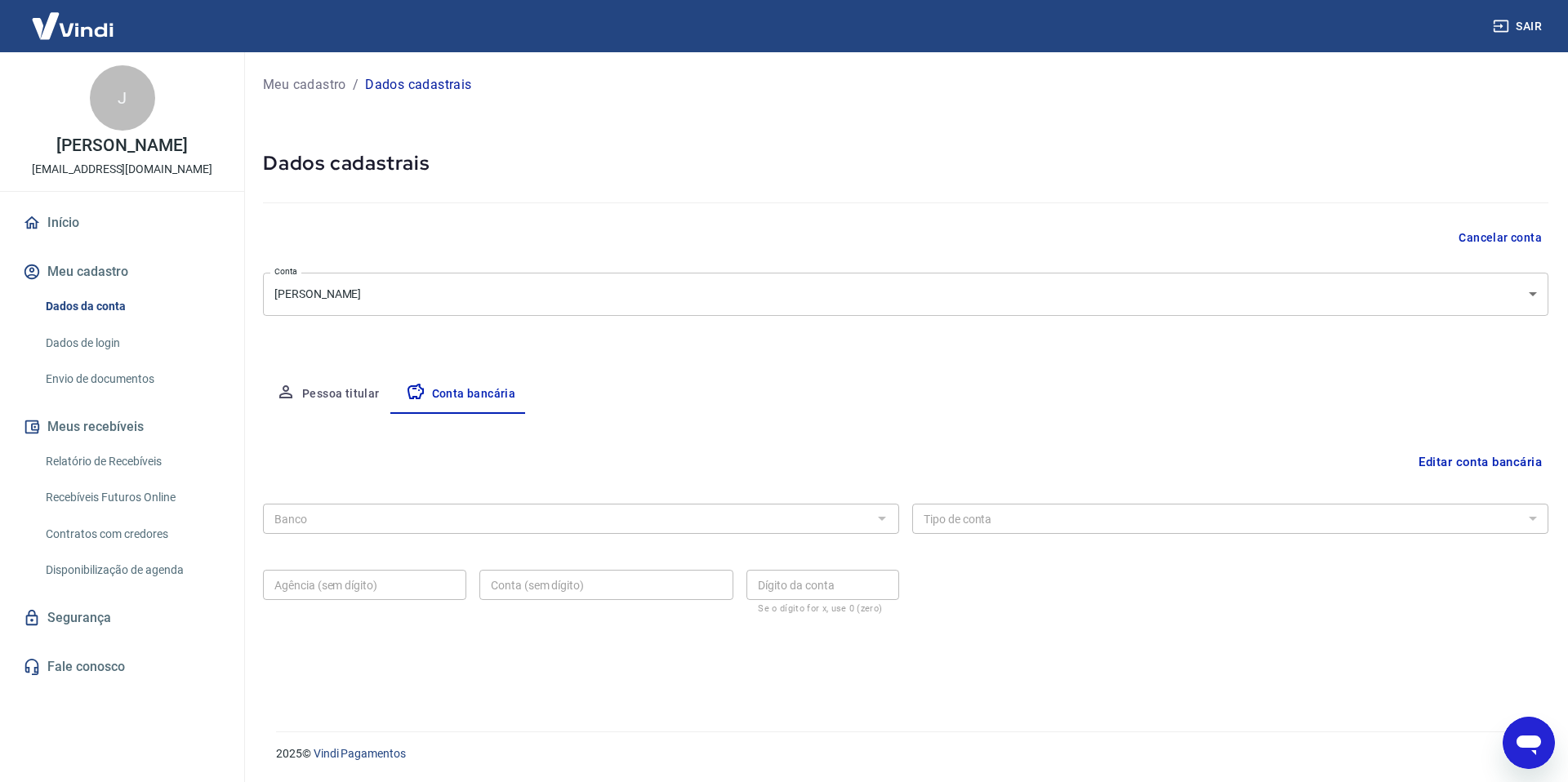
click at [1457, 458] on button "Editar conta bancária" at bounding box center [1480, 462] width 136 height 31
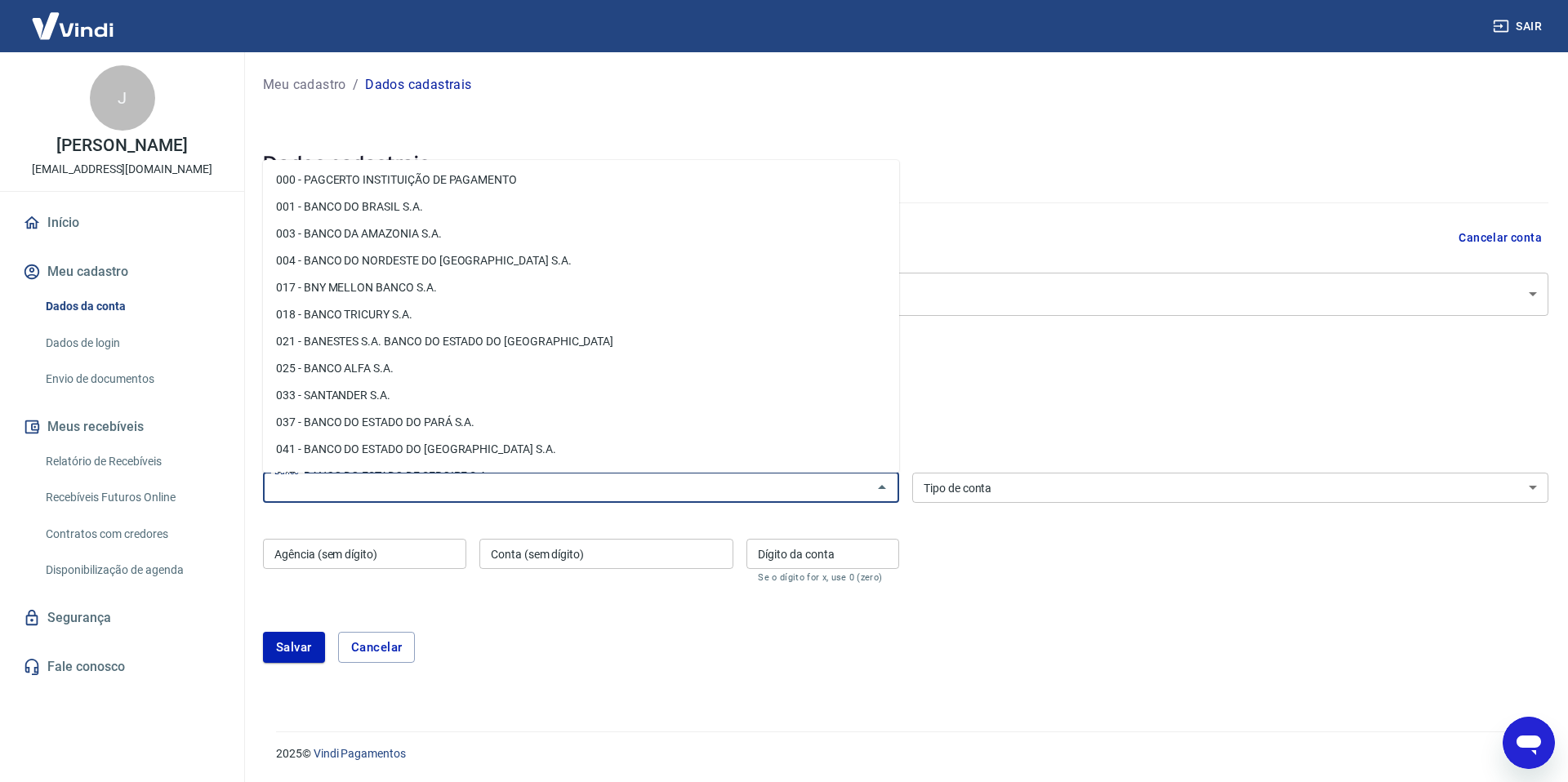
click at [361, 486] on input "Banco" at bounding box center [567, 487] width 599 height 21
click at [487, 208] on li "001 - BANCO DO BRASIL S.A." at bounding box center [582, 207] width 636 height 27
type input "001 - BANCO DO BRASIL S.A."
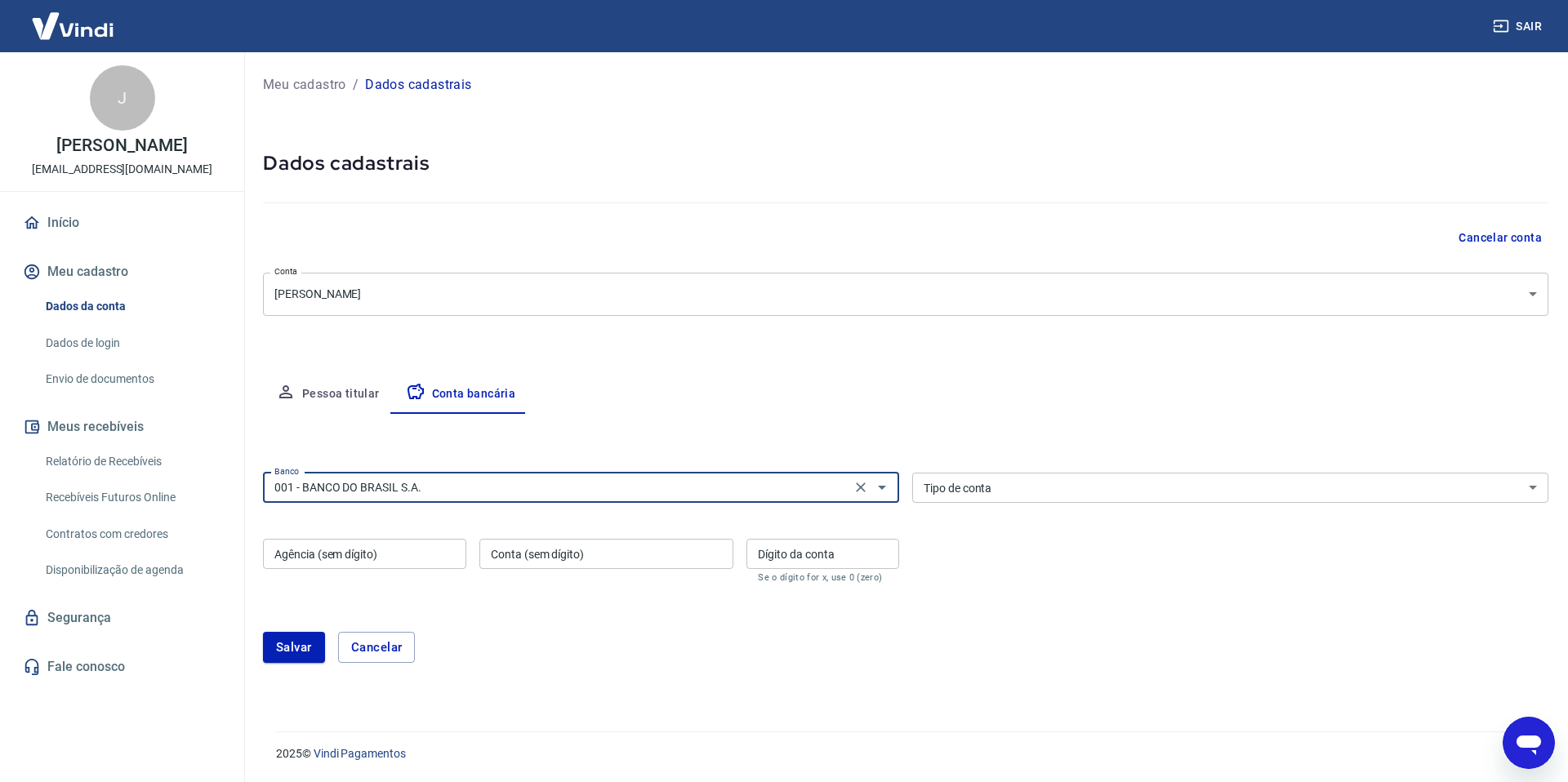
click at [1018, 491] on select "Conta Corrente Conta Poupança" at bounding box center [1230, 488] width 636 height 30
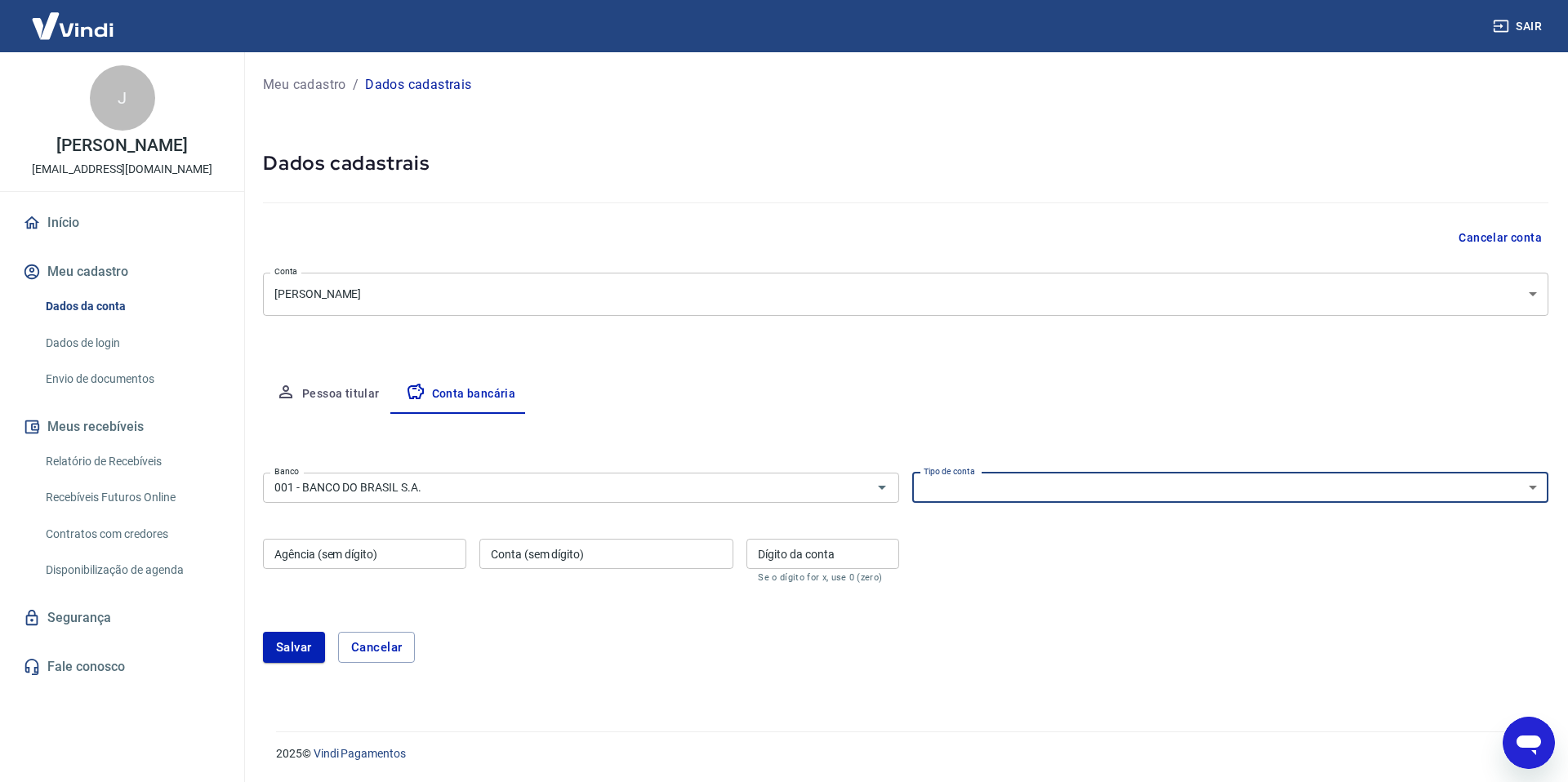
select select "1"
click at [912, 473] on select "Conta Corrente Conta Poupança" at bounding box center [1230, 488] width 636 height 30
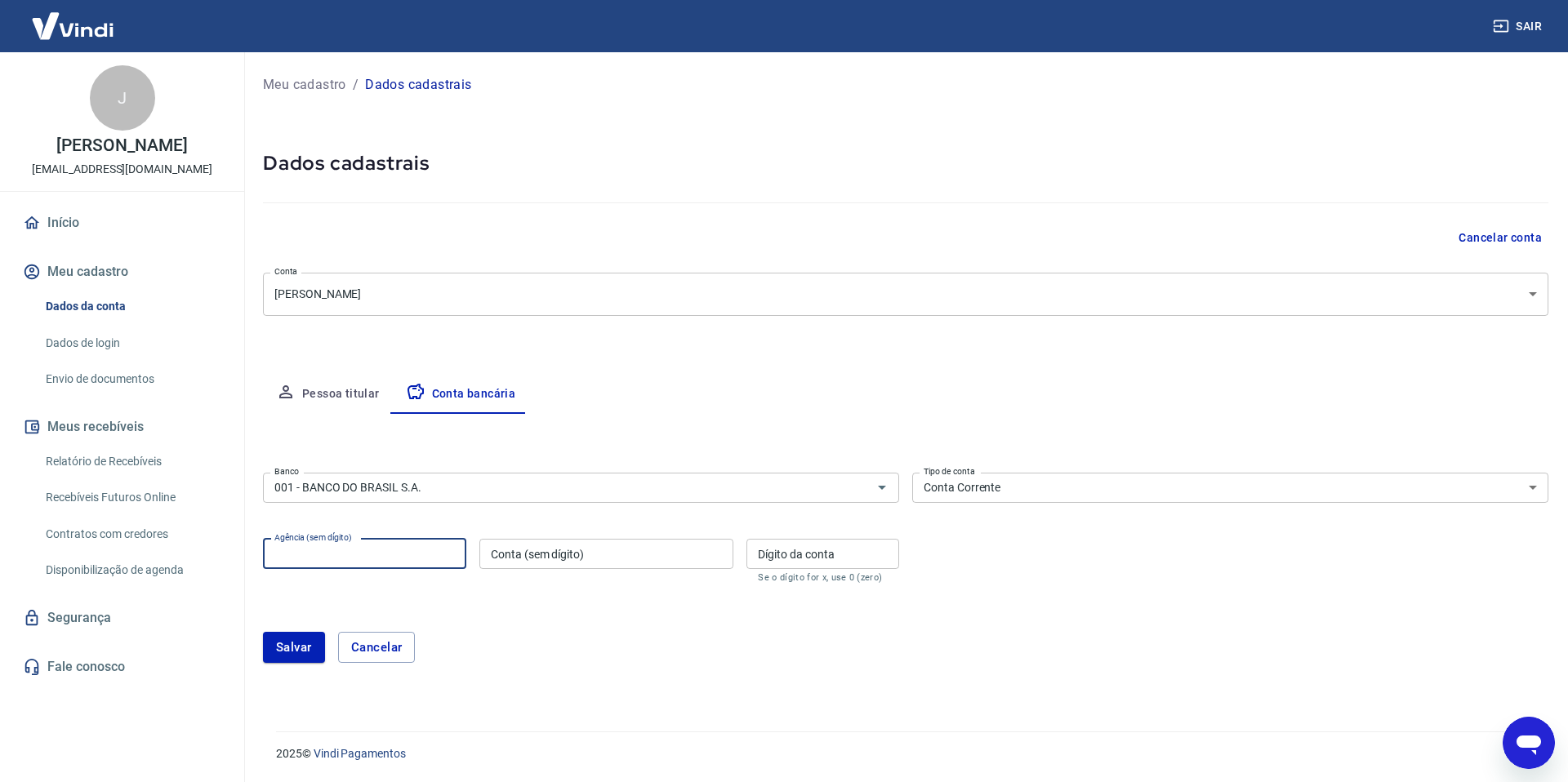
click at [381, 550] on input "Agência (sem dígito)" at bounding box center [365, 554] width 203 height 30
type input "3015"
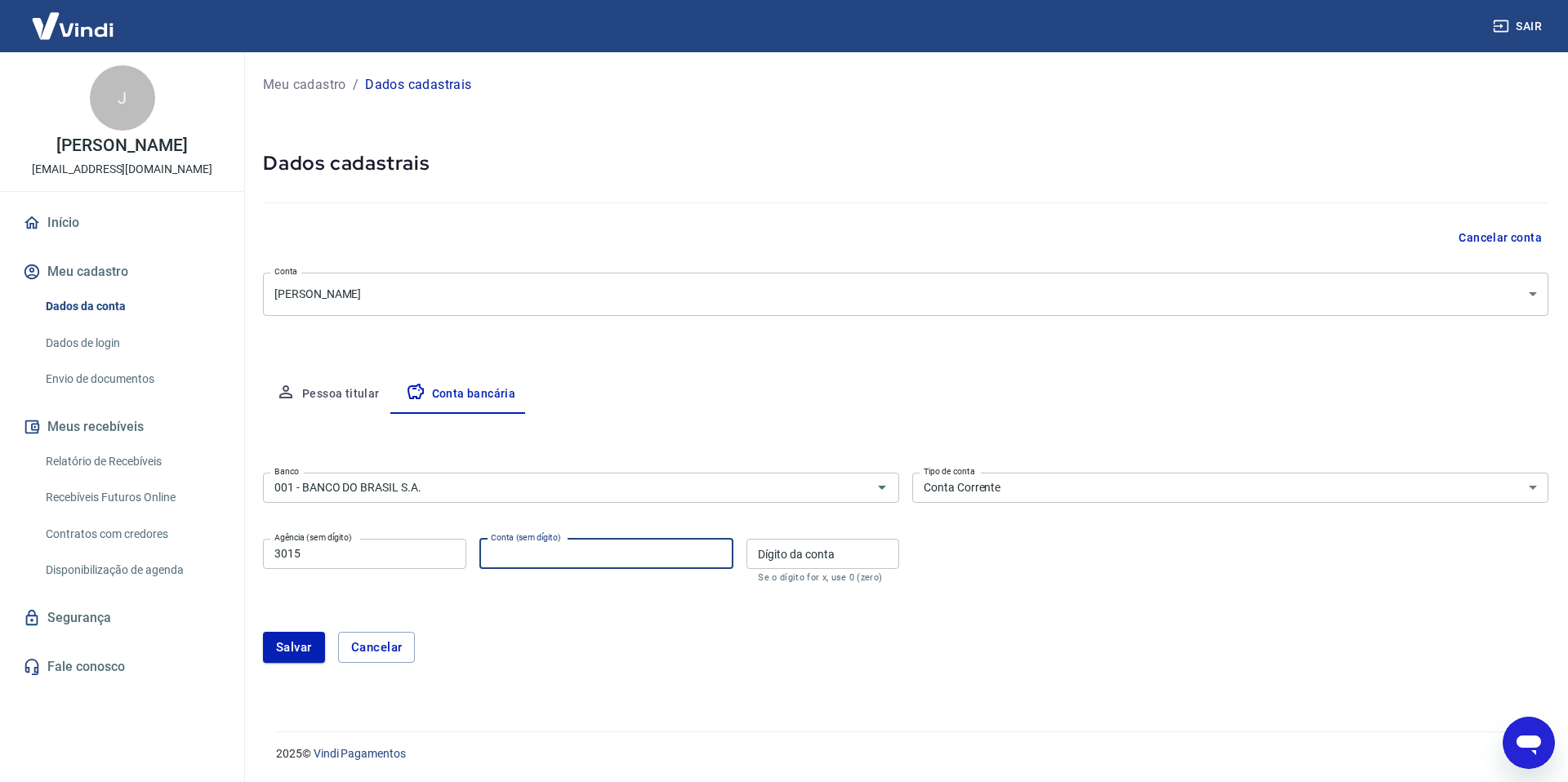
click at [544, 557] on input "Conta (sem dígito)" at bounding box center [607, 554] width 254 height 30
type input "42801"
click at [867, 559] on input "Dígito da conta" at bounding box center [823, 554] width 152 height 30
type input "9"
click at [891, 609] on form "Banco 001 - BANCO DO BRASIL S.A. Banco Tipo de conta Conta Corrente Conta Poupa…" at bounding box center [906, 575] width 1286 height 217
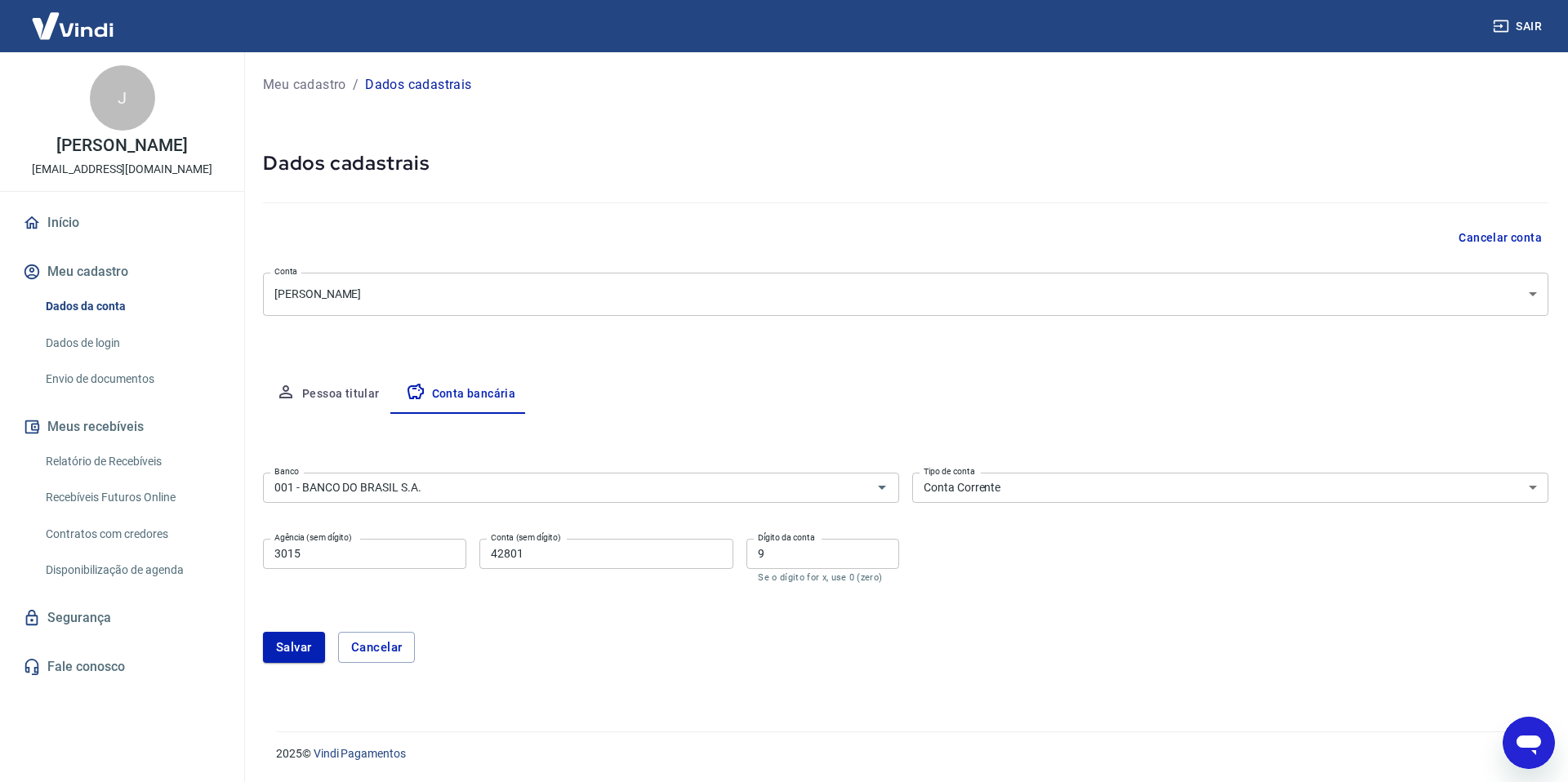
click at [297, 655] on button "Salvar" at bounding box center [294, 648] width 62 height 31
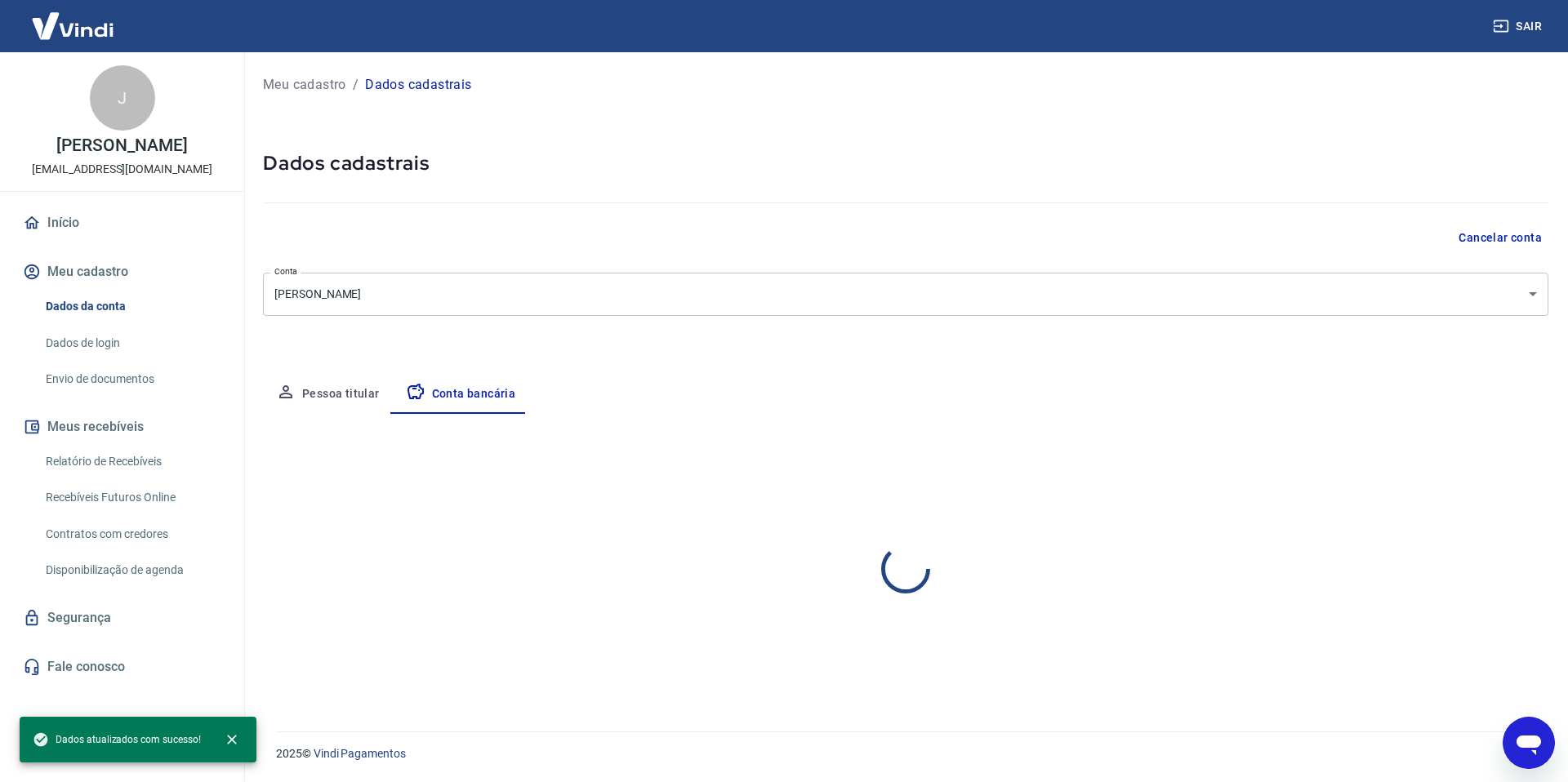
select select "1"
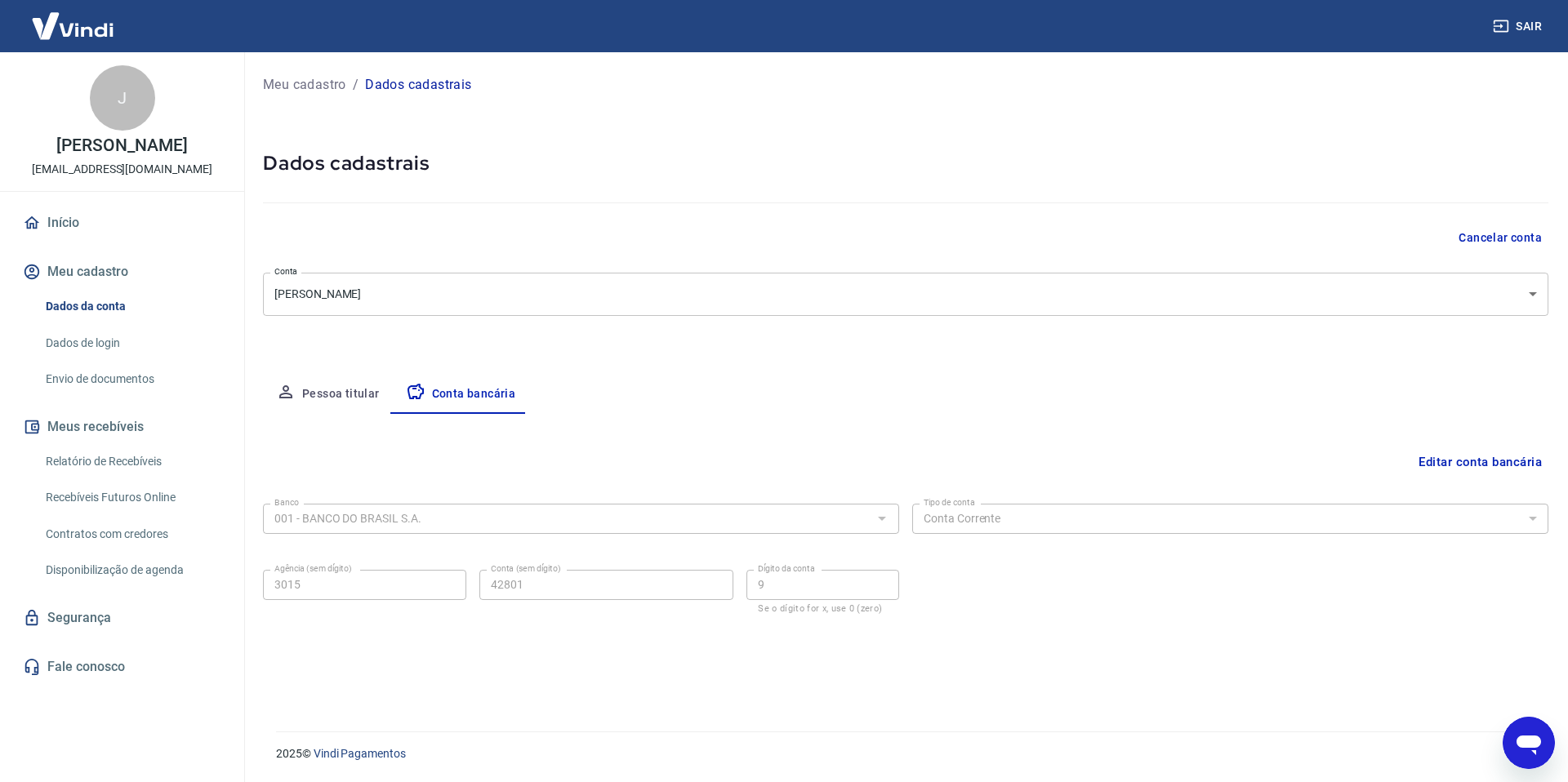
click at [306, 85] on p "Meu cadastro" at bounding box center [305, 85] width 83 height 20
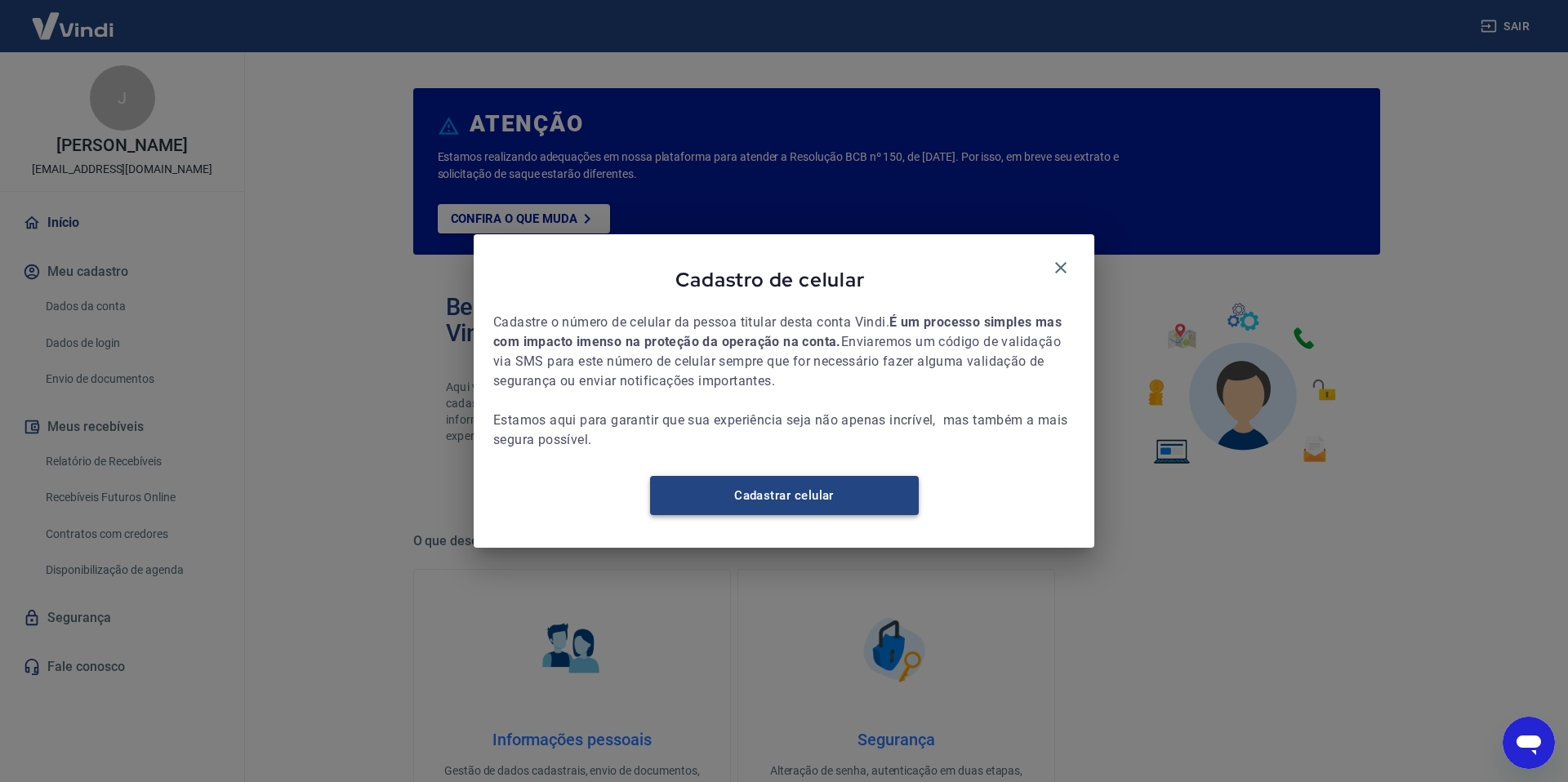
click at [871, 509] on link "Cadastrar celular" at bounding box center [785, 495] width 269 height 39
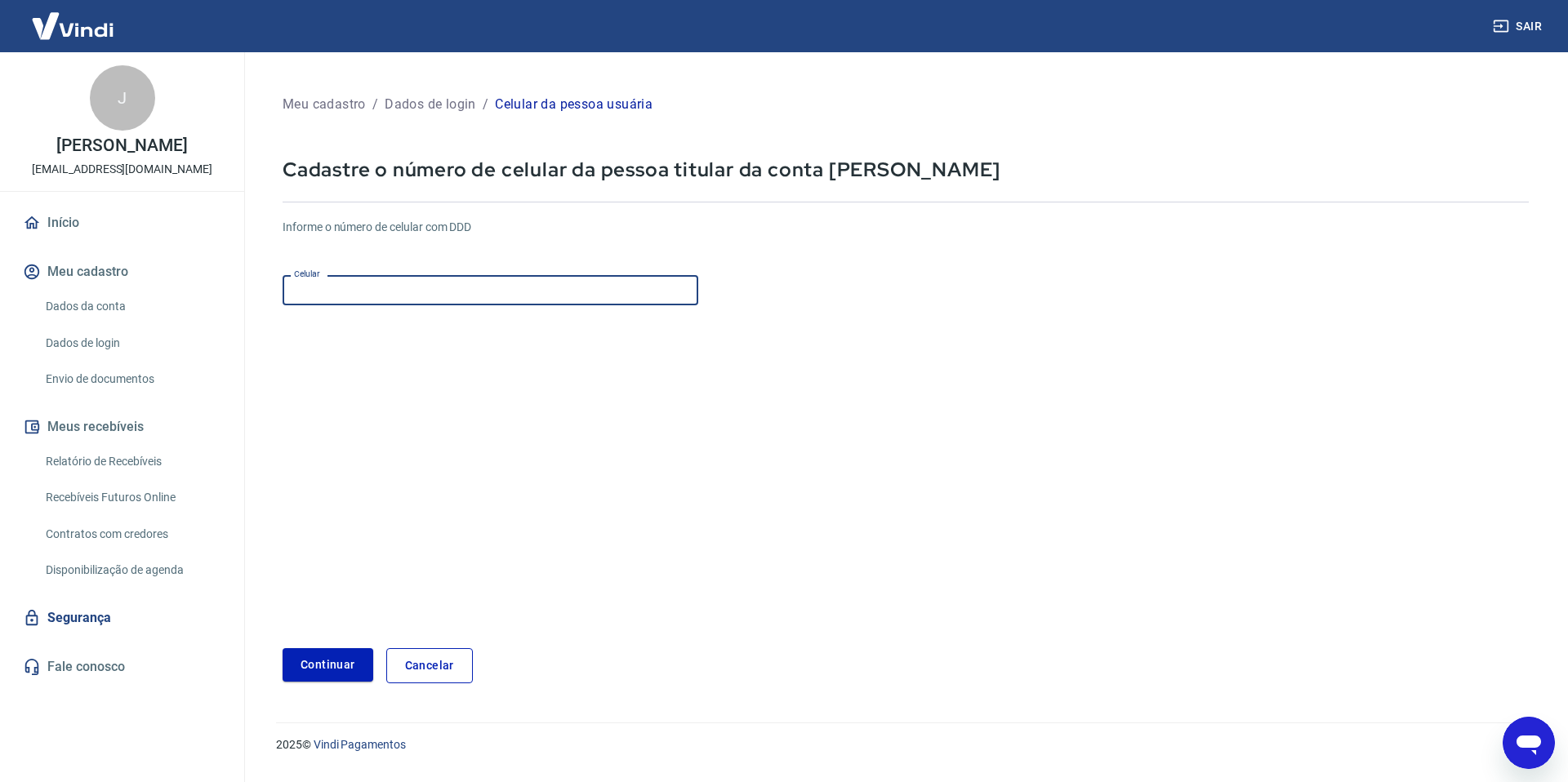
click at [386, 293] on input "Celular" at bounding box center [490, 290] width 416 height 30
paste input "[PHONE_NUMBER]"
type input "[PHONE_NUMBER]"
click at [318, 666] on button "Continuar" at bounding box center [327, 665] width 90 height 33
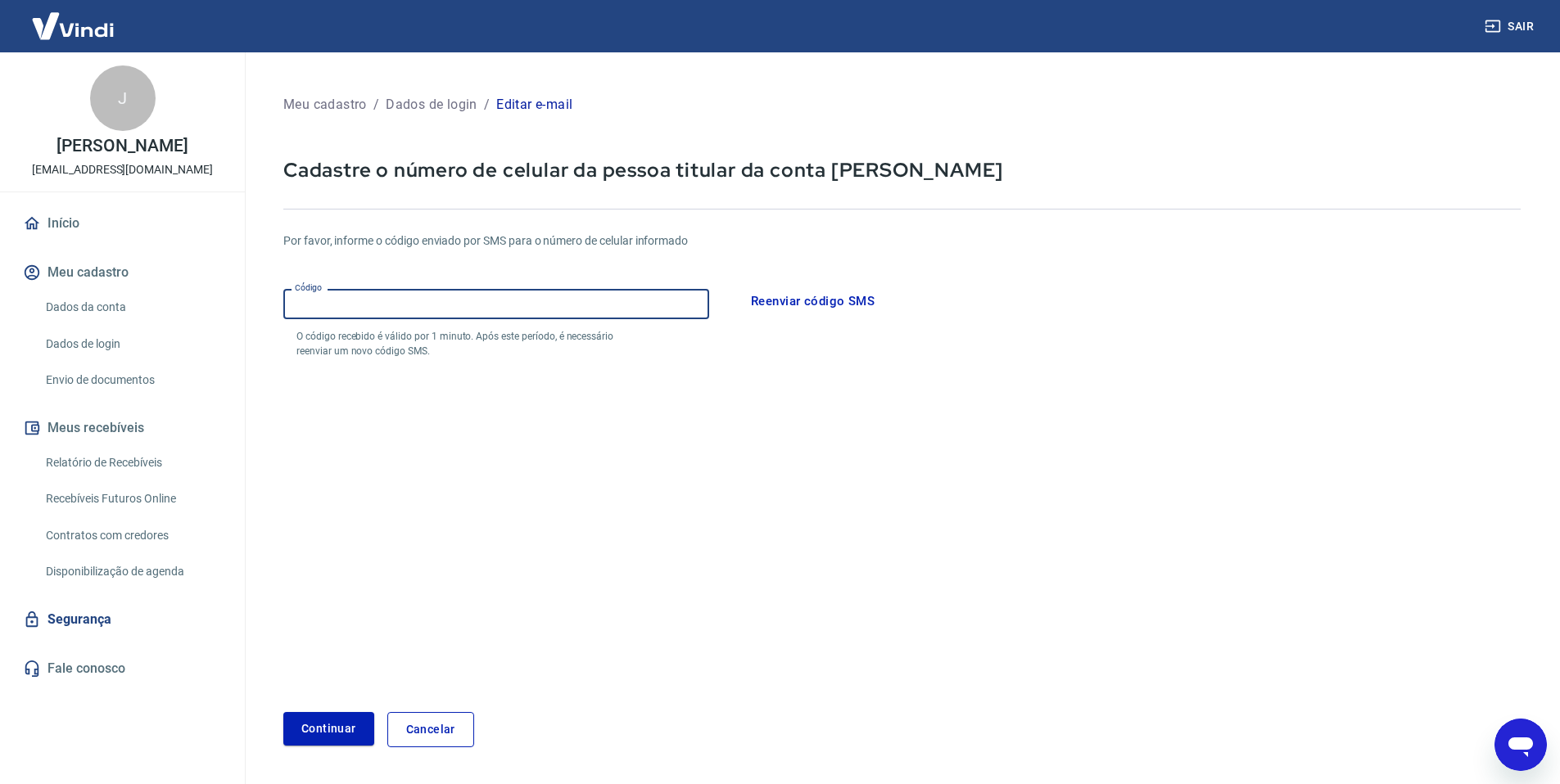
click at [405, 311] on div "Código Código O código recebido é válido por 1 minuto. Após este período, é nec…" at bounding box center [496, 321] width 426 height 76
paste input "616216"
type input "616216"
click at [328, 736] on button "Continuar" at bounding box center [328, 728] width 91 height 33
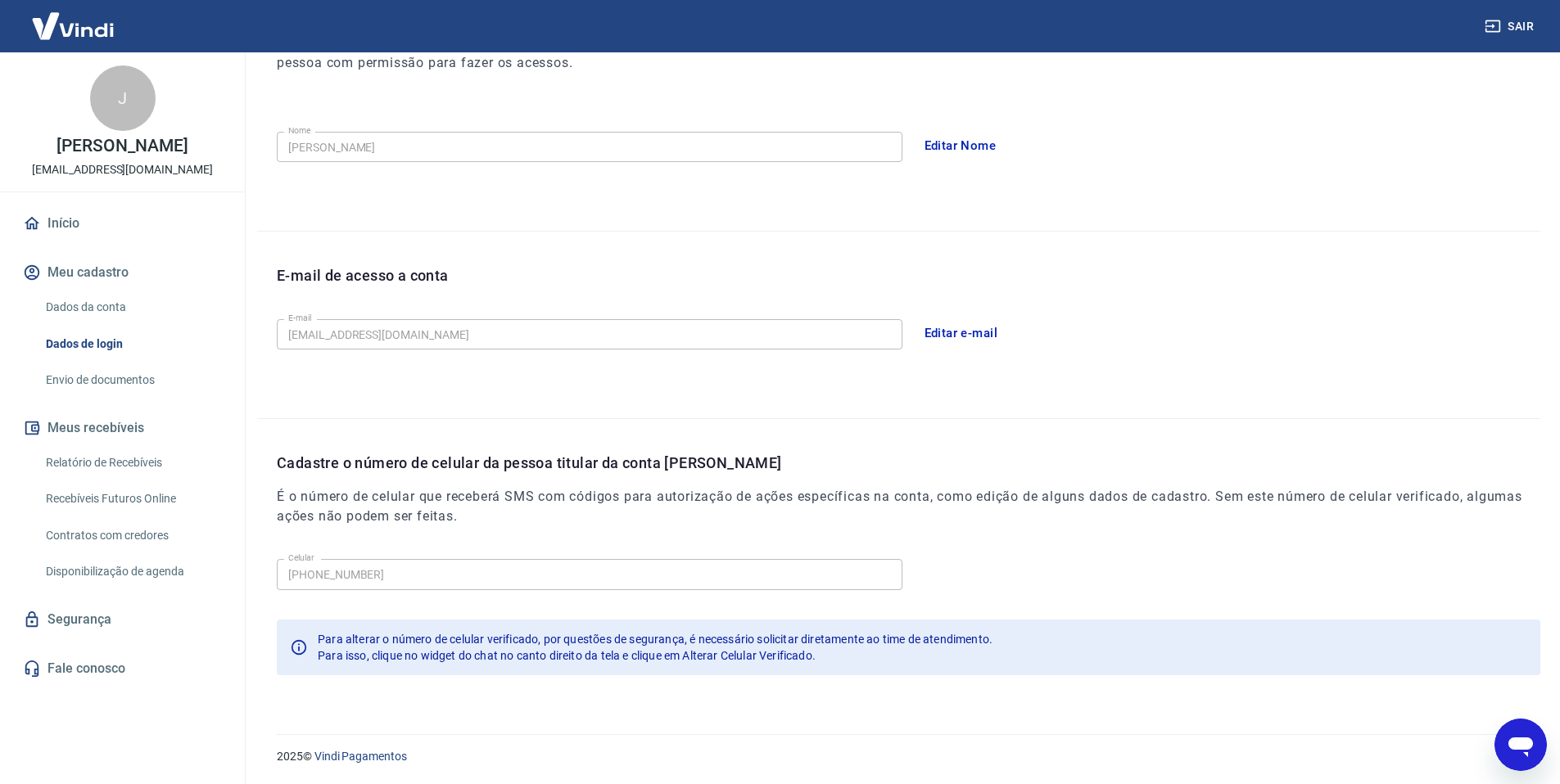
scroll to position [264, 0]
click at [97, 324] on link "Dados da conta" at bounding box center [132, 307] width 186 height 33
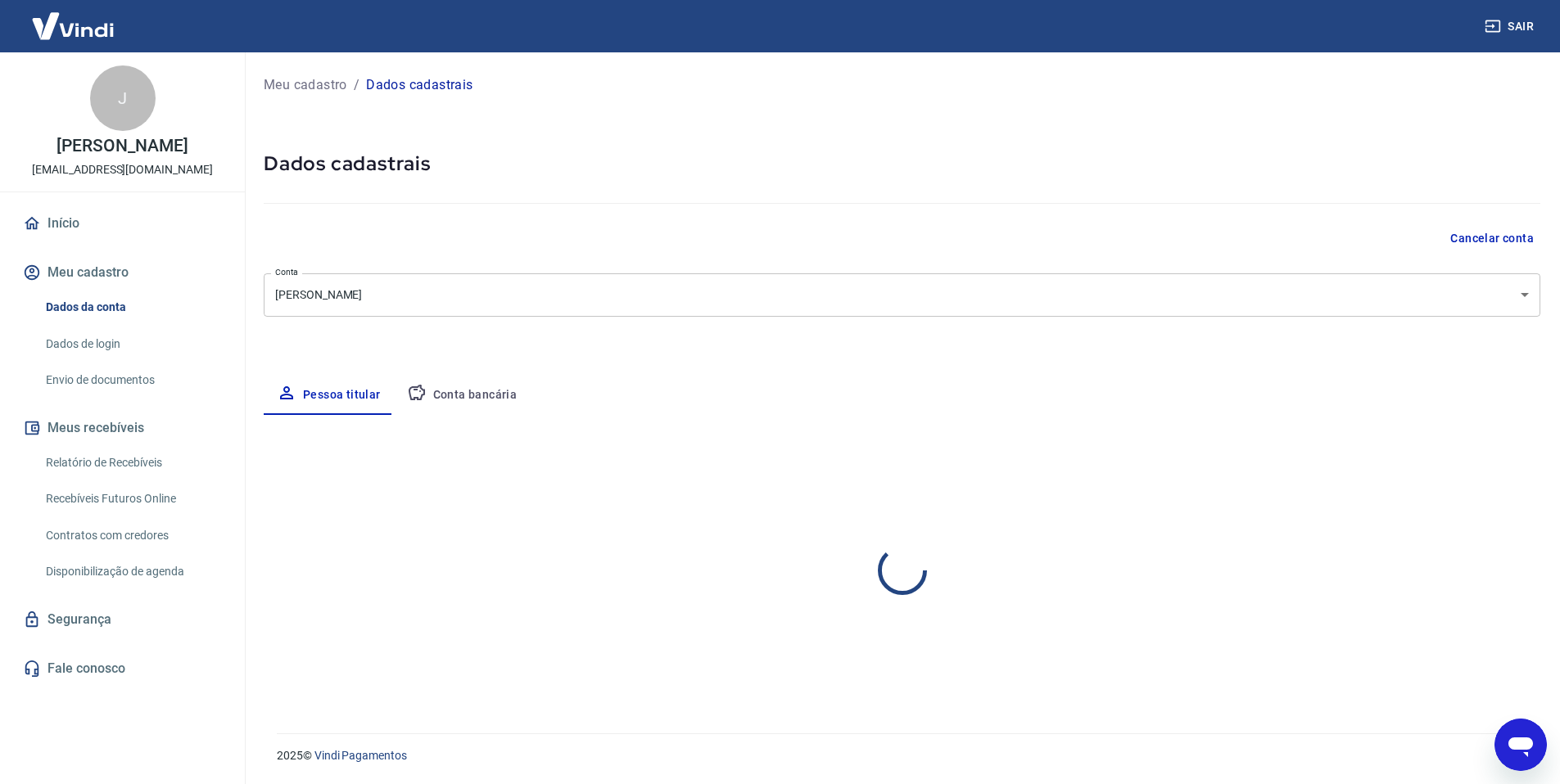
select select "SP"
select select "business"
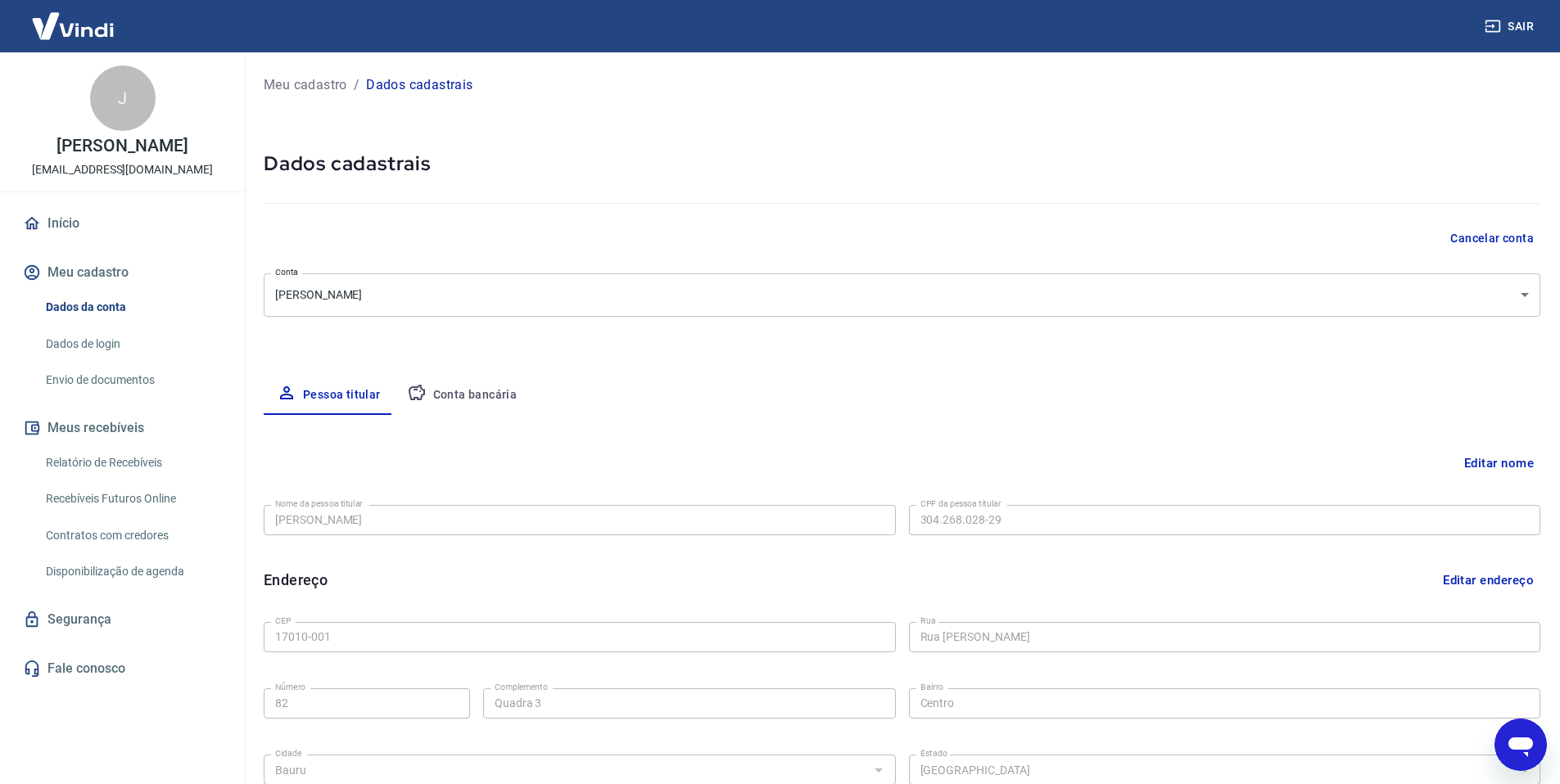
click at [110, 361] on link "Dados de login" at bounding box center [132, 344] width 186 height 33
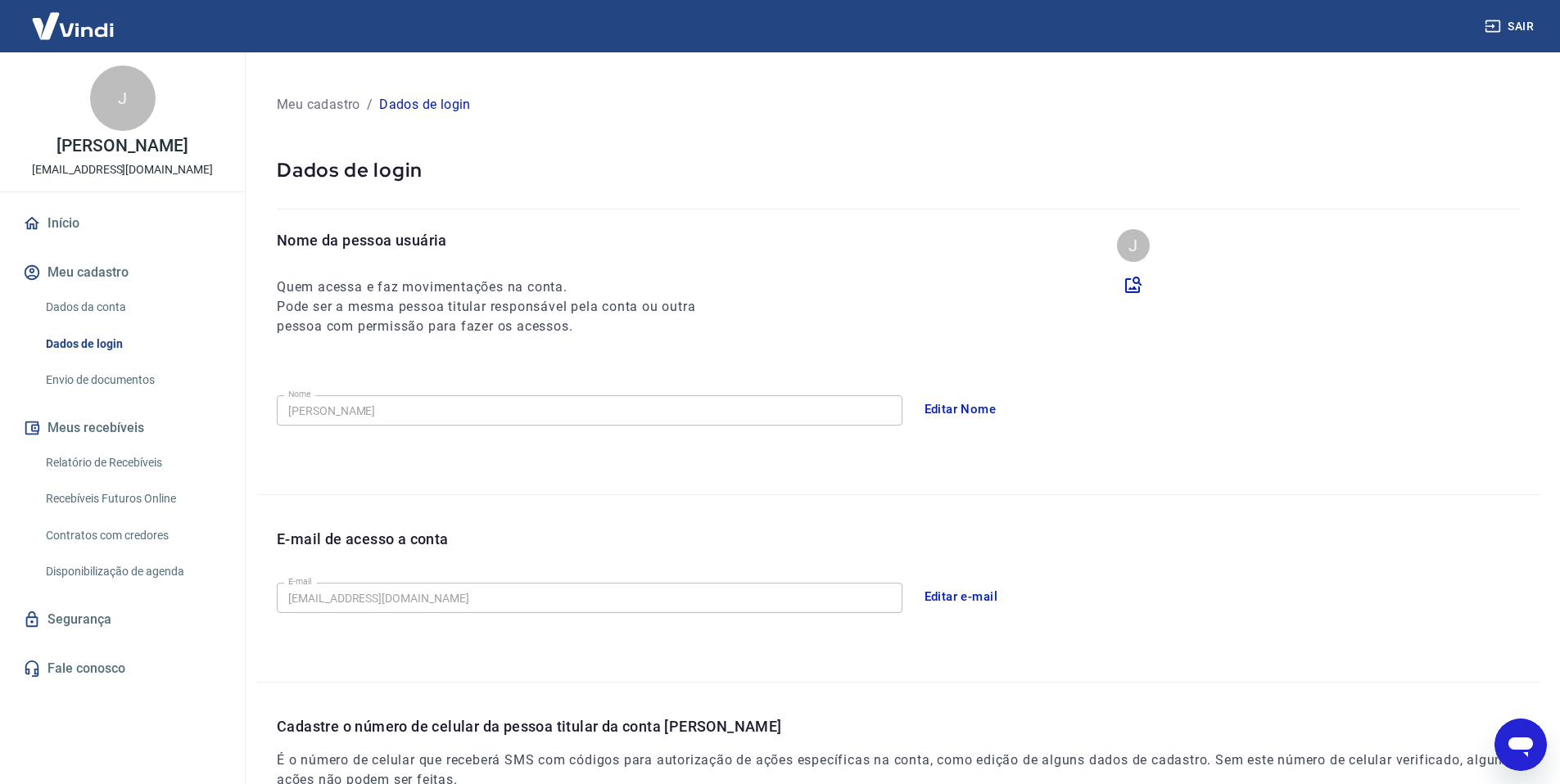
scroll to position [264, 0]
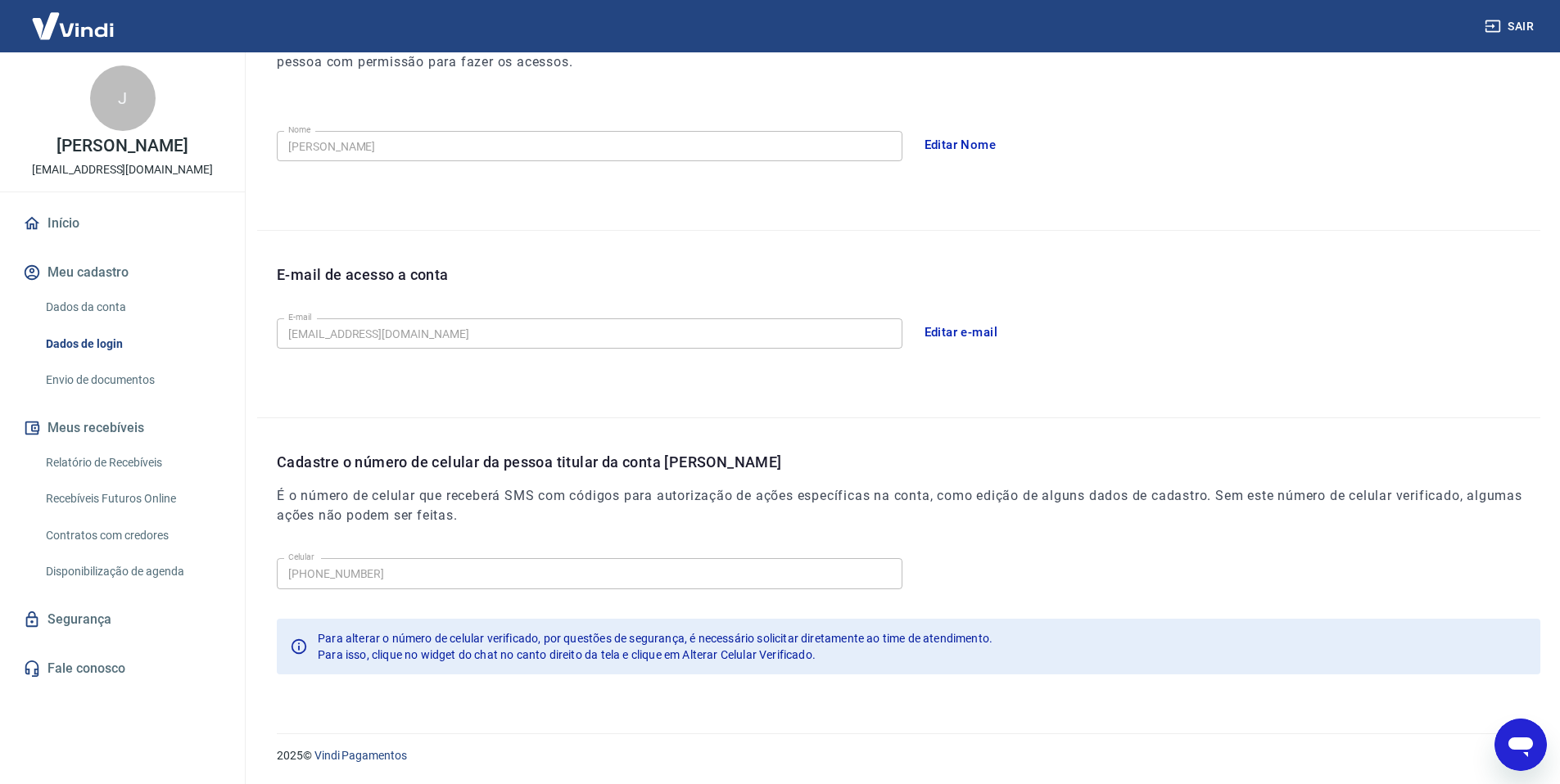
click at [119, 393] on link "Envio de documentos" at bounding box center [132, 380] width 186 height 33
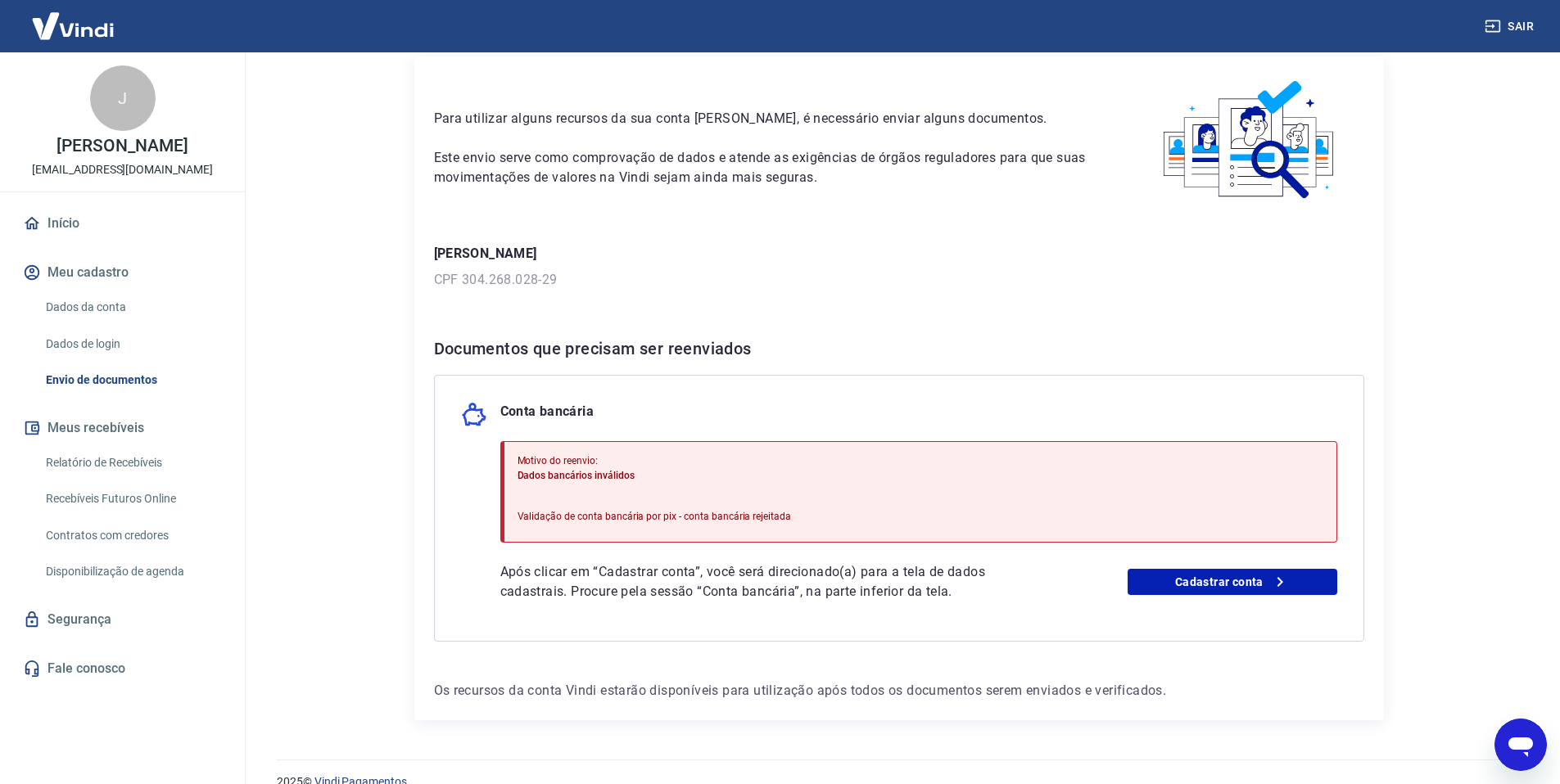
scroll to position [82, 0]
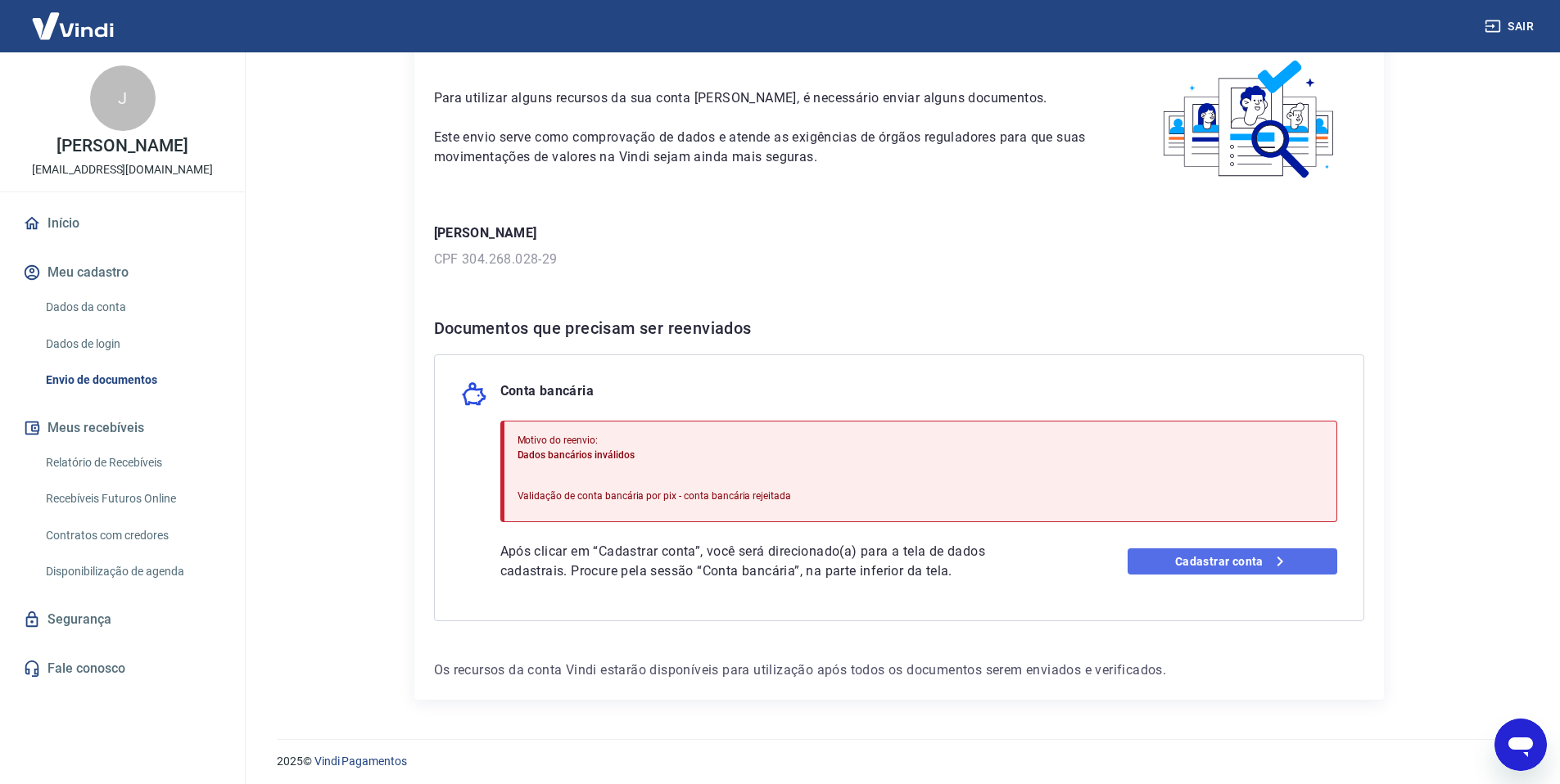
click at [1233, 560] on link "Cadastrar conta" at bounding box center [1231, 561] width 209 height 26
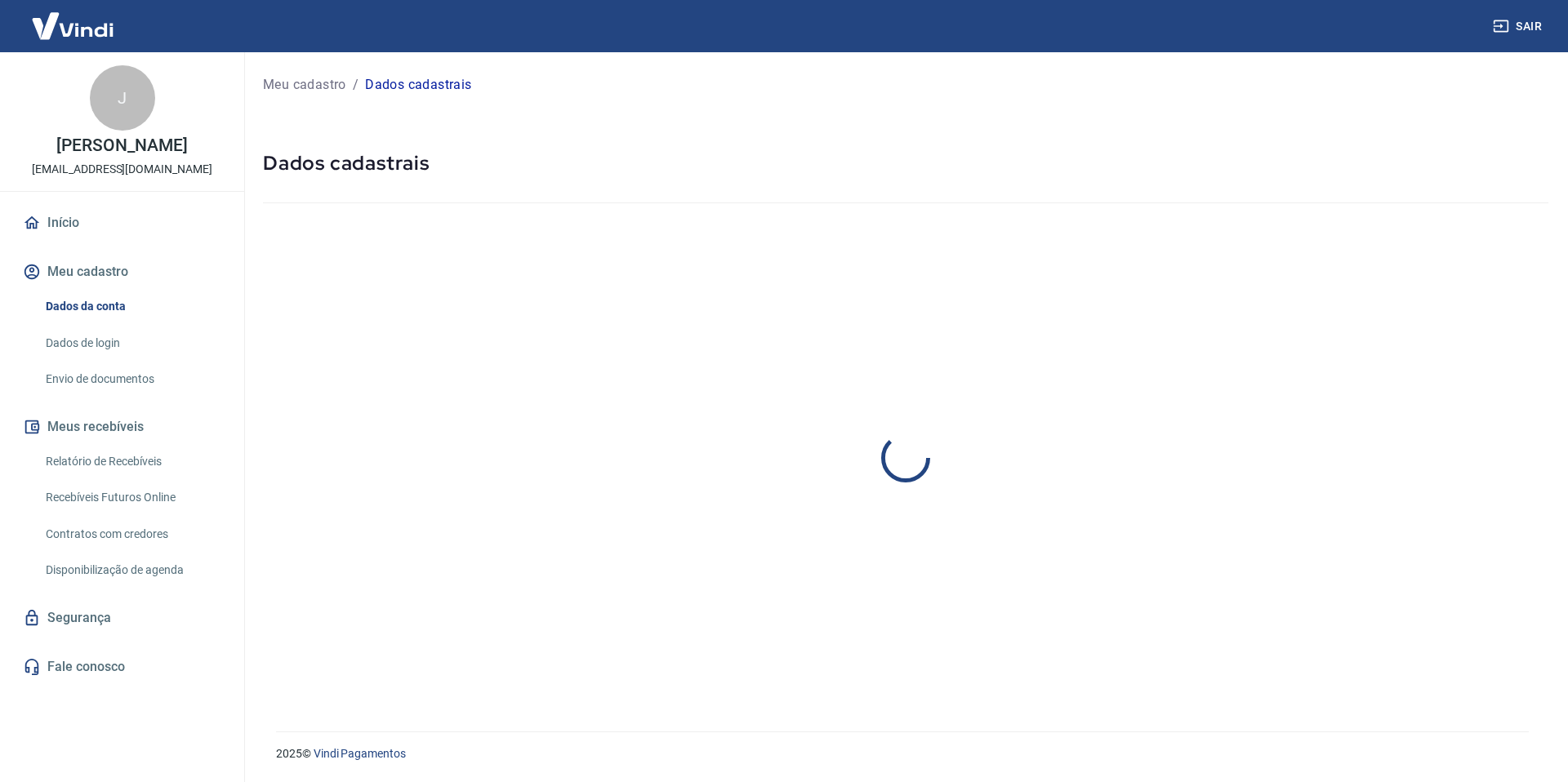
select select "SP"
select select "business"
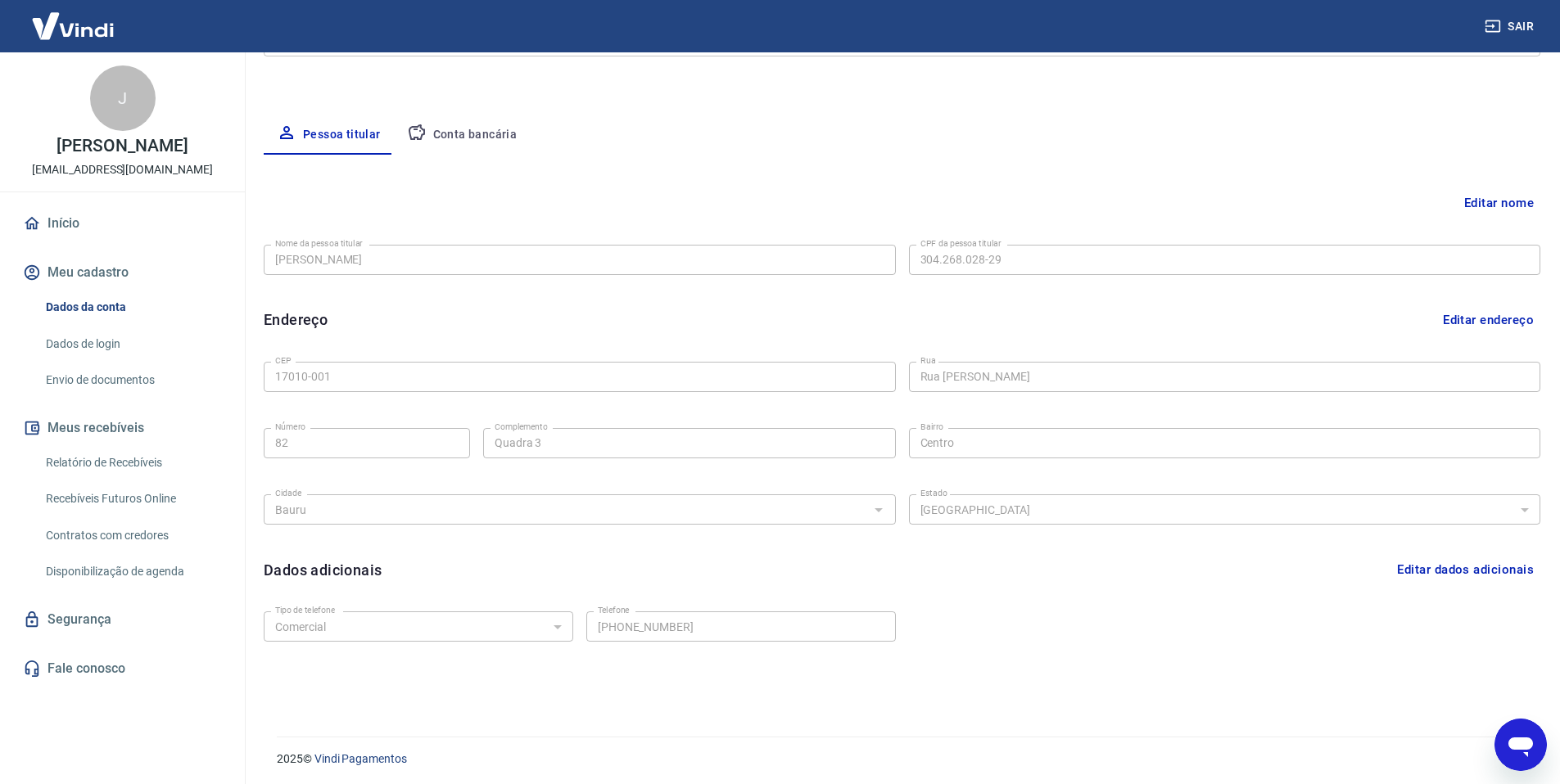
scroll to position [264, 0]
click at [1529, 203] on button "Editar nome" at bounding box center [1499, 199] width 83 height 31
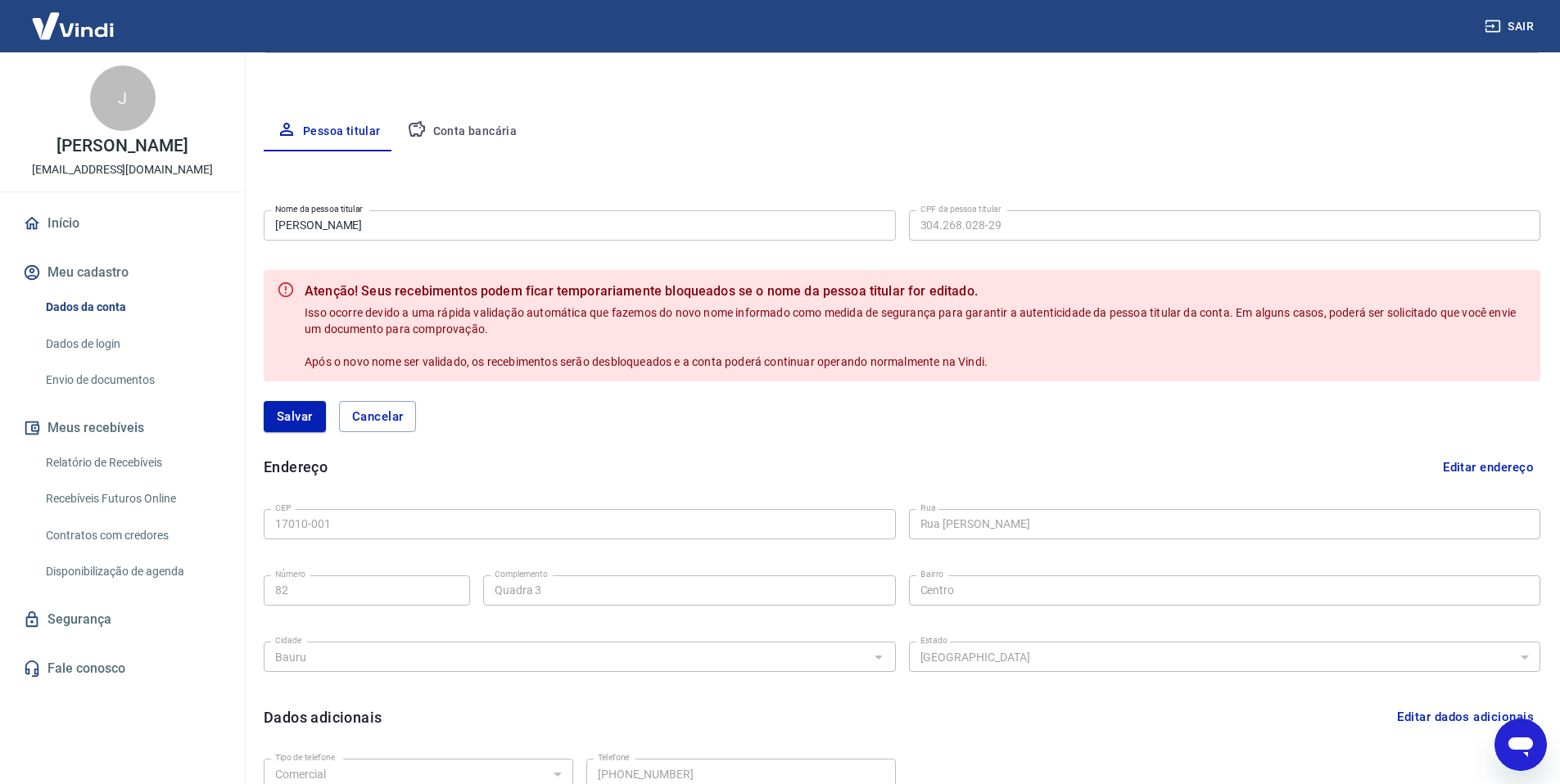
click at [654, 135] on div "Pessoa titular Conta bancária" at bounding box center [902, 132] width 1276 height 40
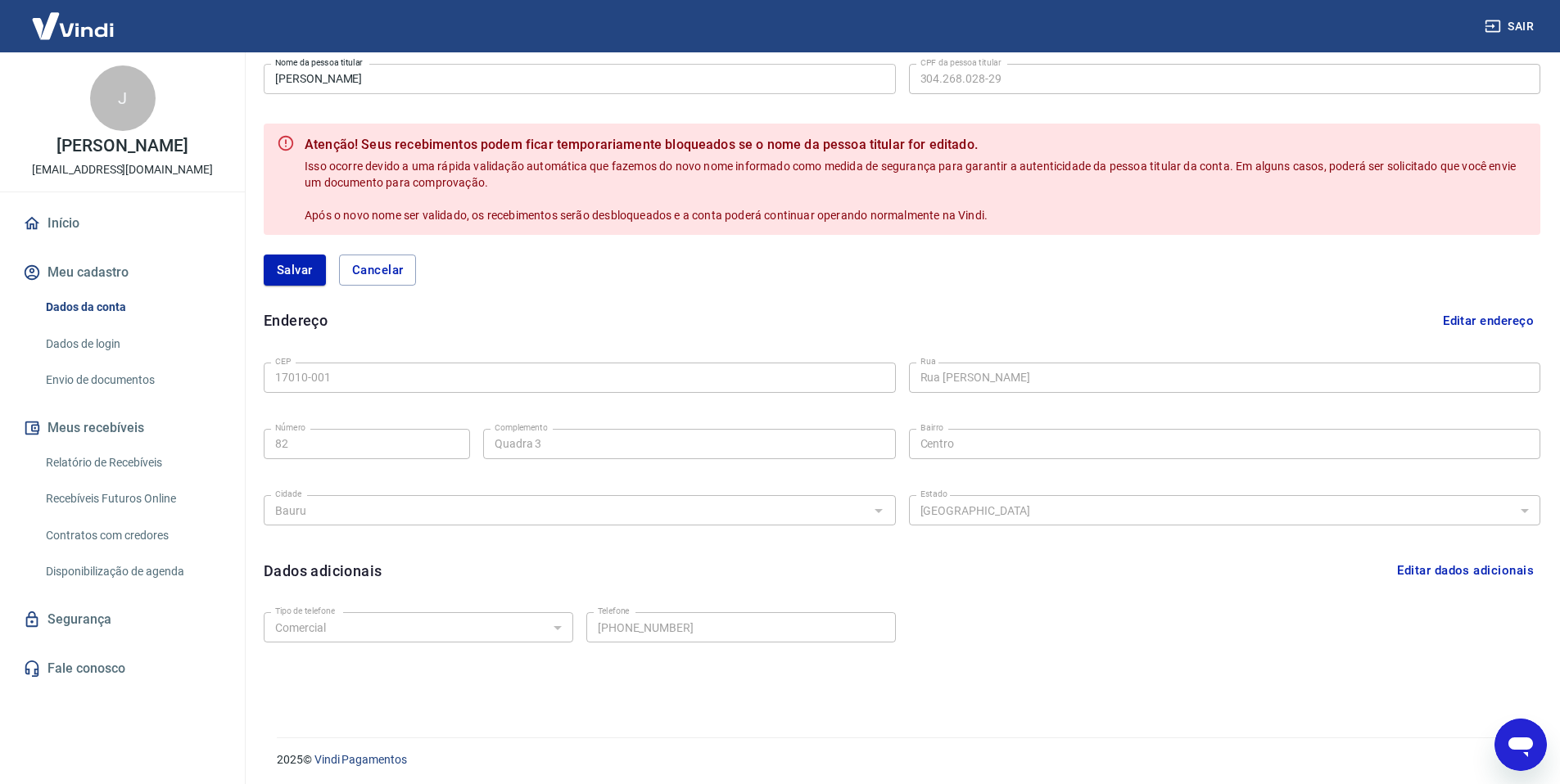
scroll to position [414, 0]
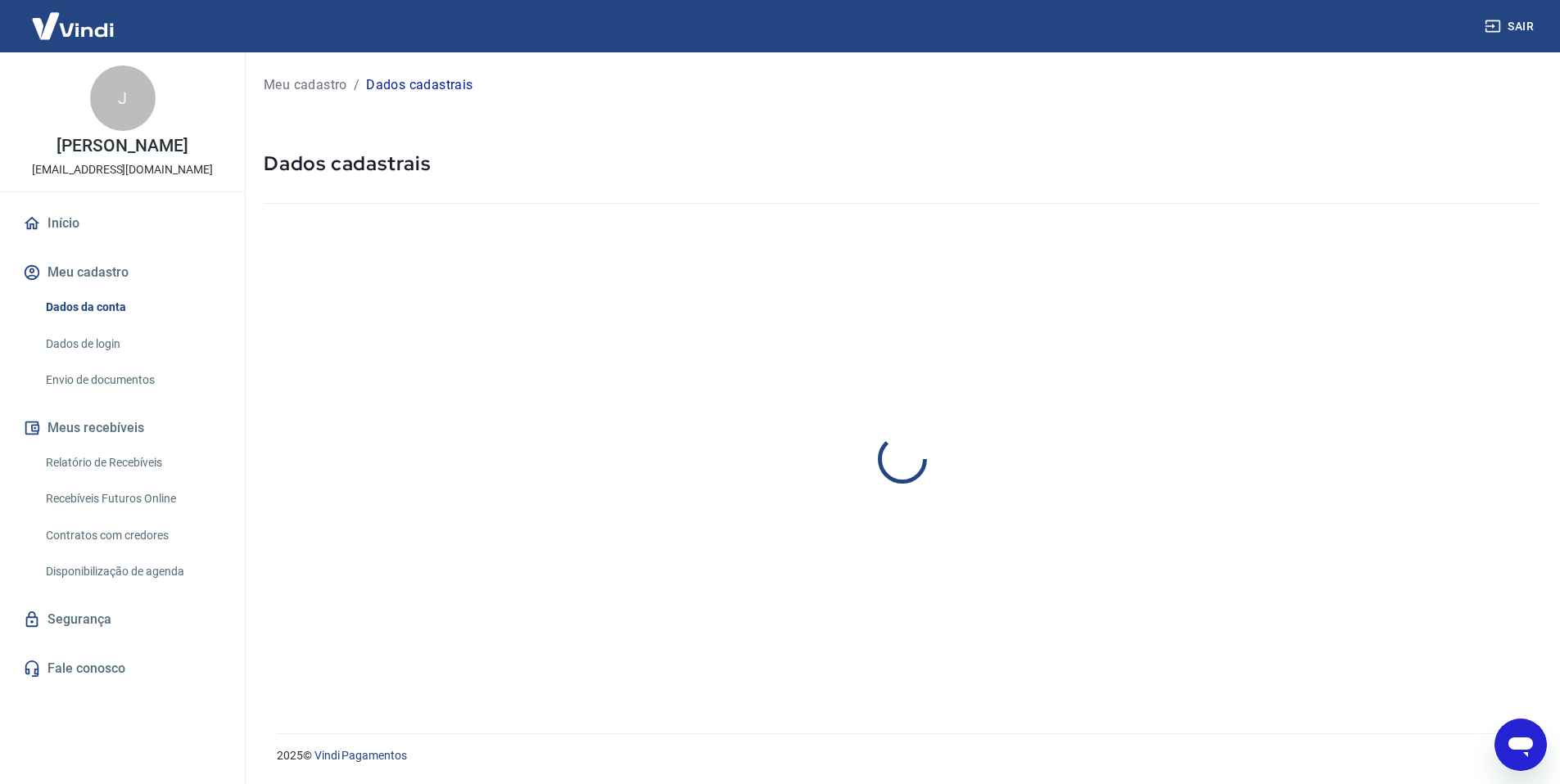
select select "SP"
select select "business"
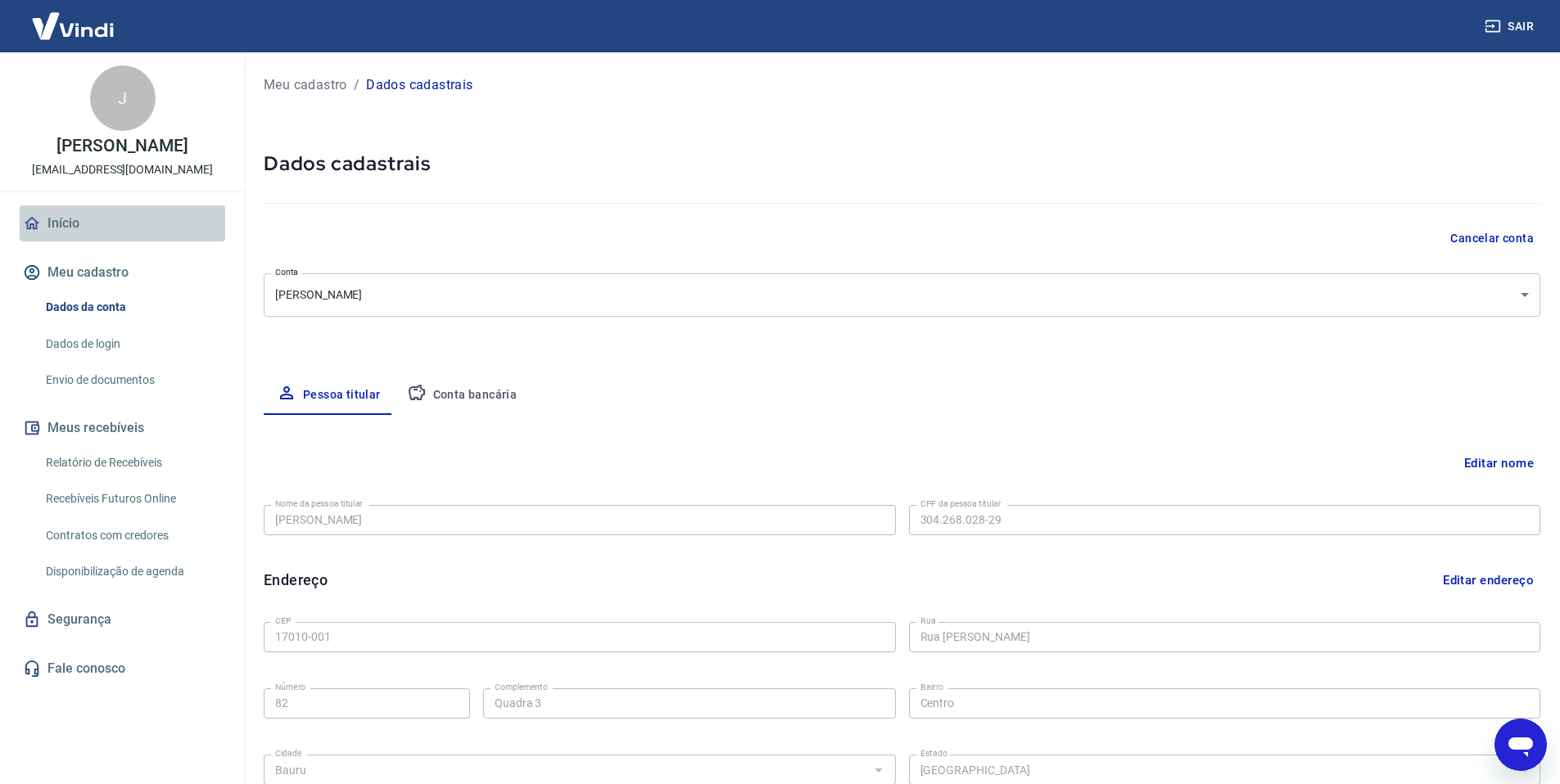
click at [109, 242] on link "Início" at bounding box center [122, 224] width 206 height 36
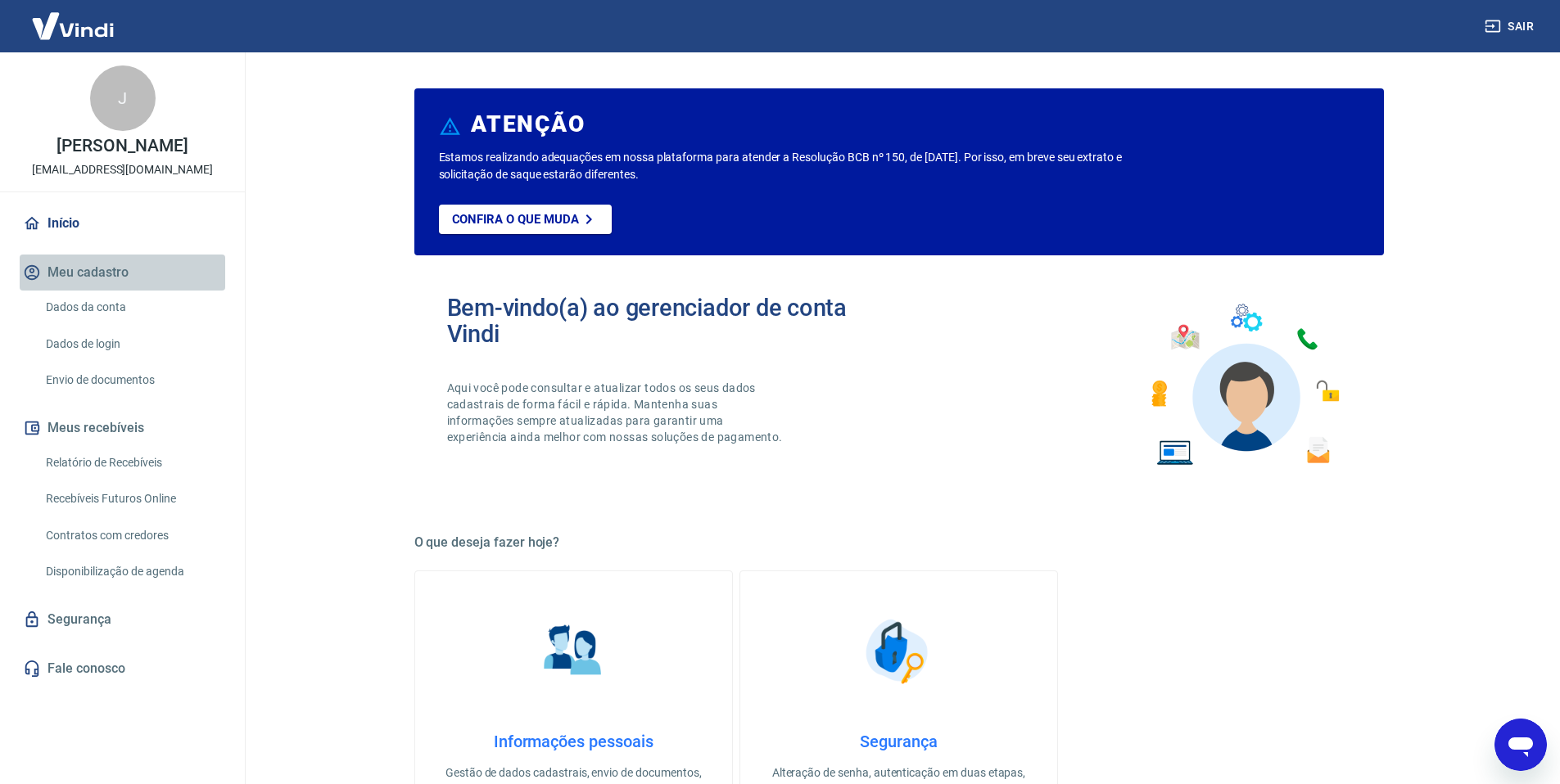
click at [96, 291] on button "Meu cadastro" at bounding box center [122, 273] width 206 height 36
click at [98, 324] on link "Dados da conta" at bounding box center [132, 307] width 186 height 33
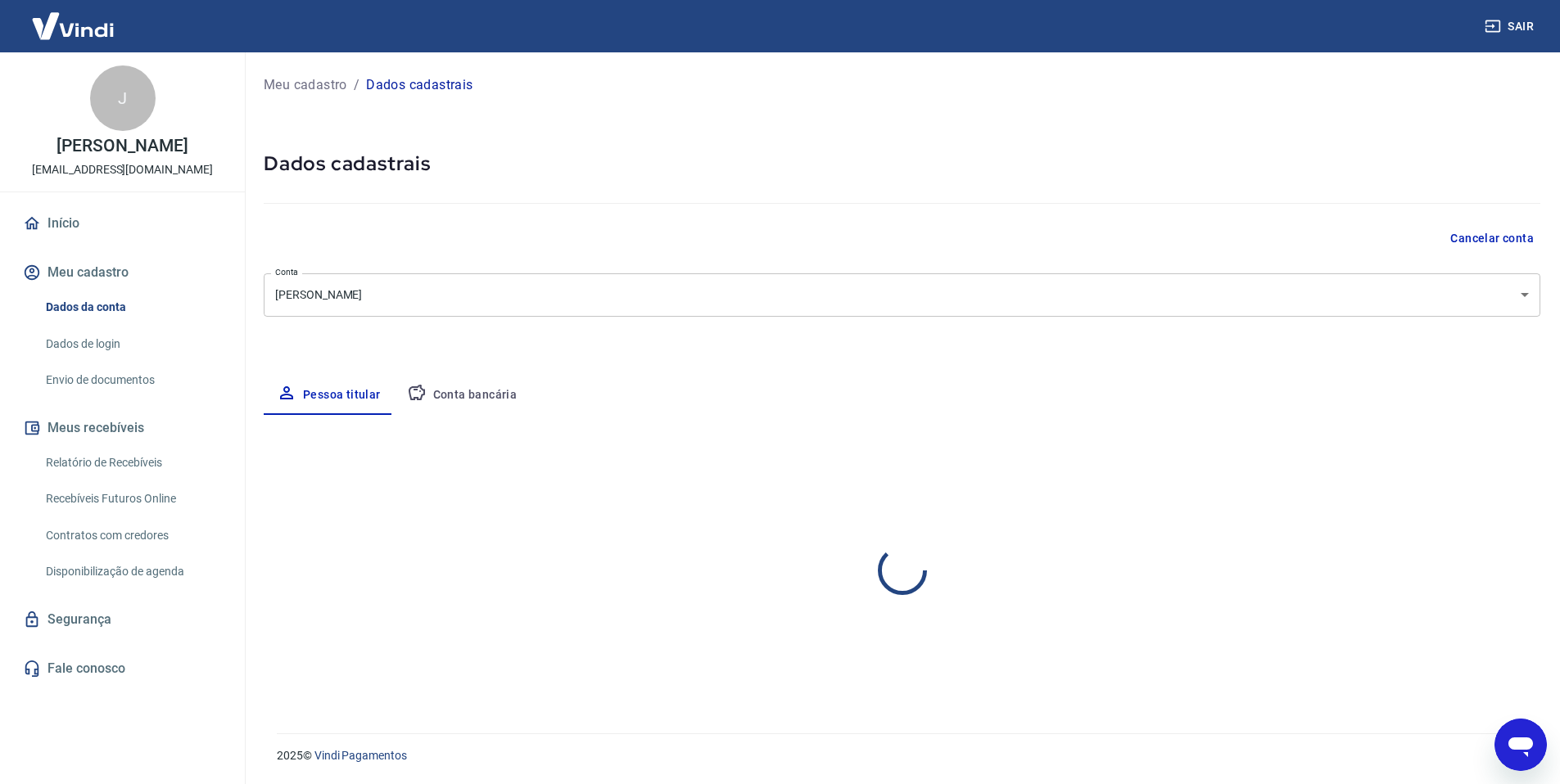
select select "SP"
select select "business"
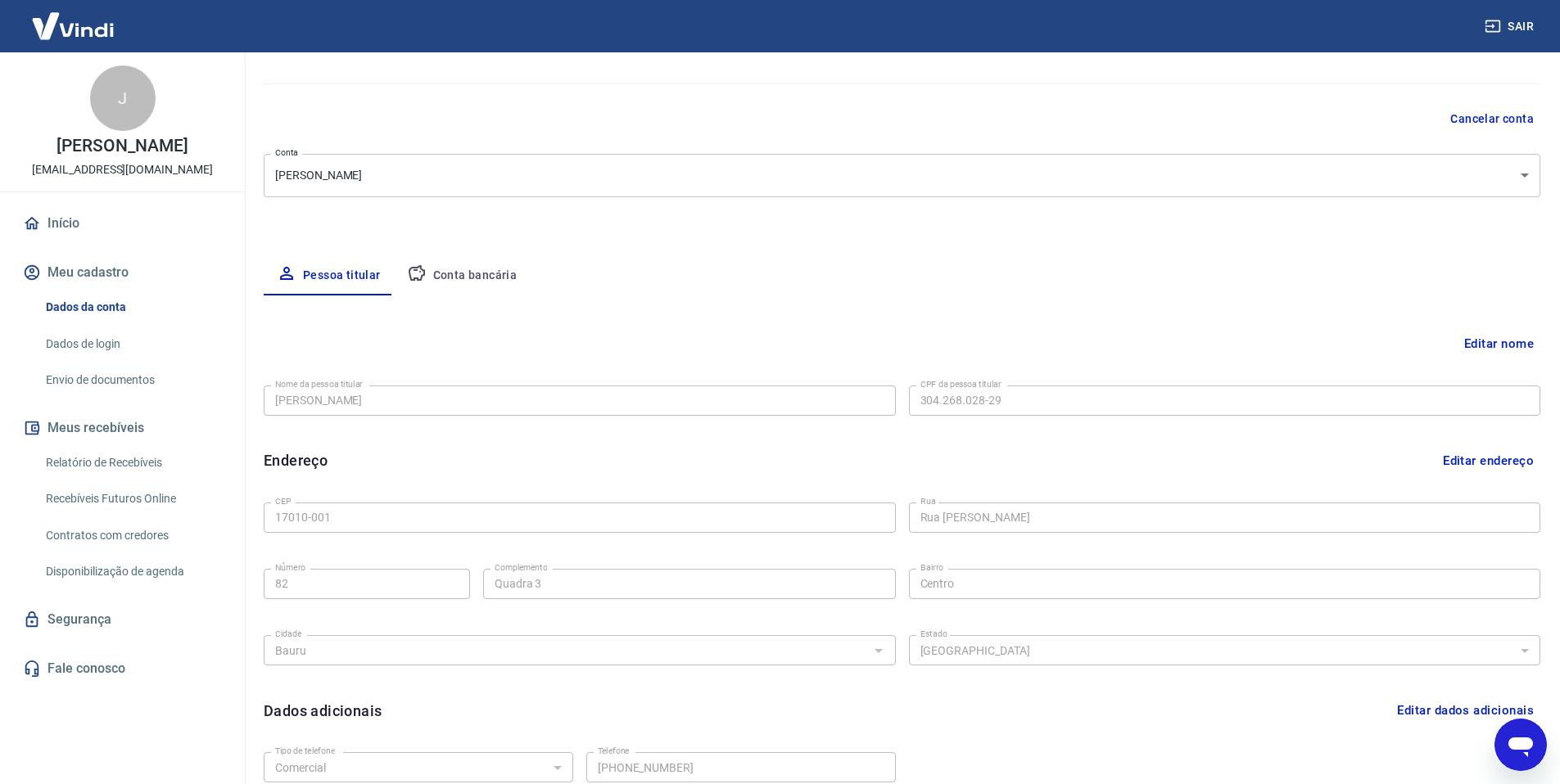
scroll to position [264, 0]
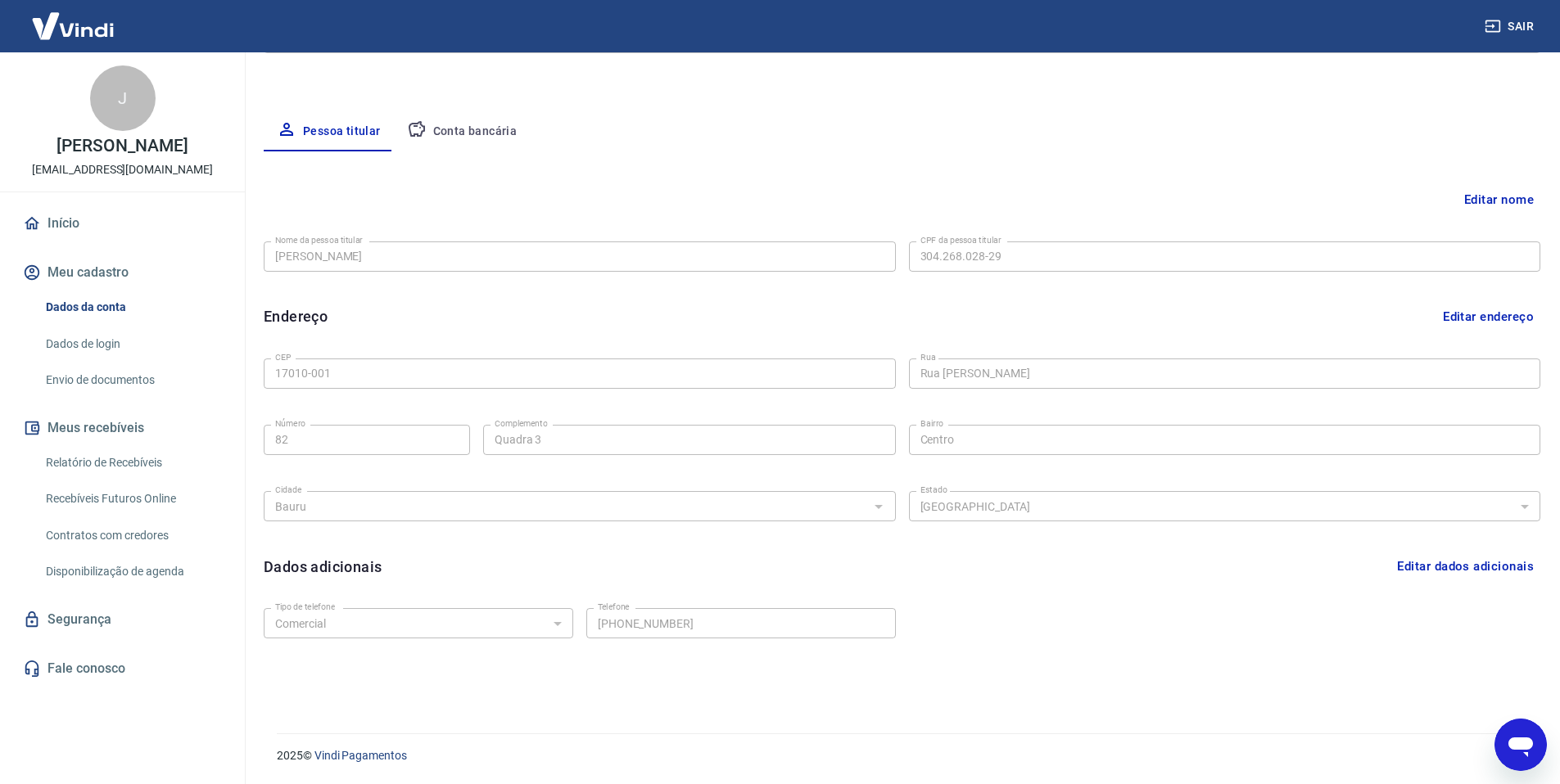
click at [110, 360] on link "Dados de login" at bounding box center [132, 344] width 186 height 33
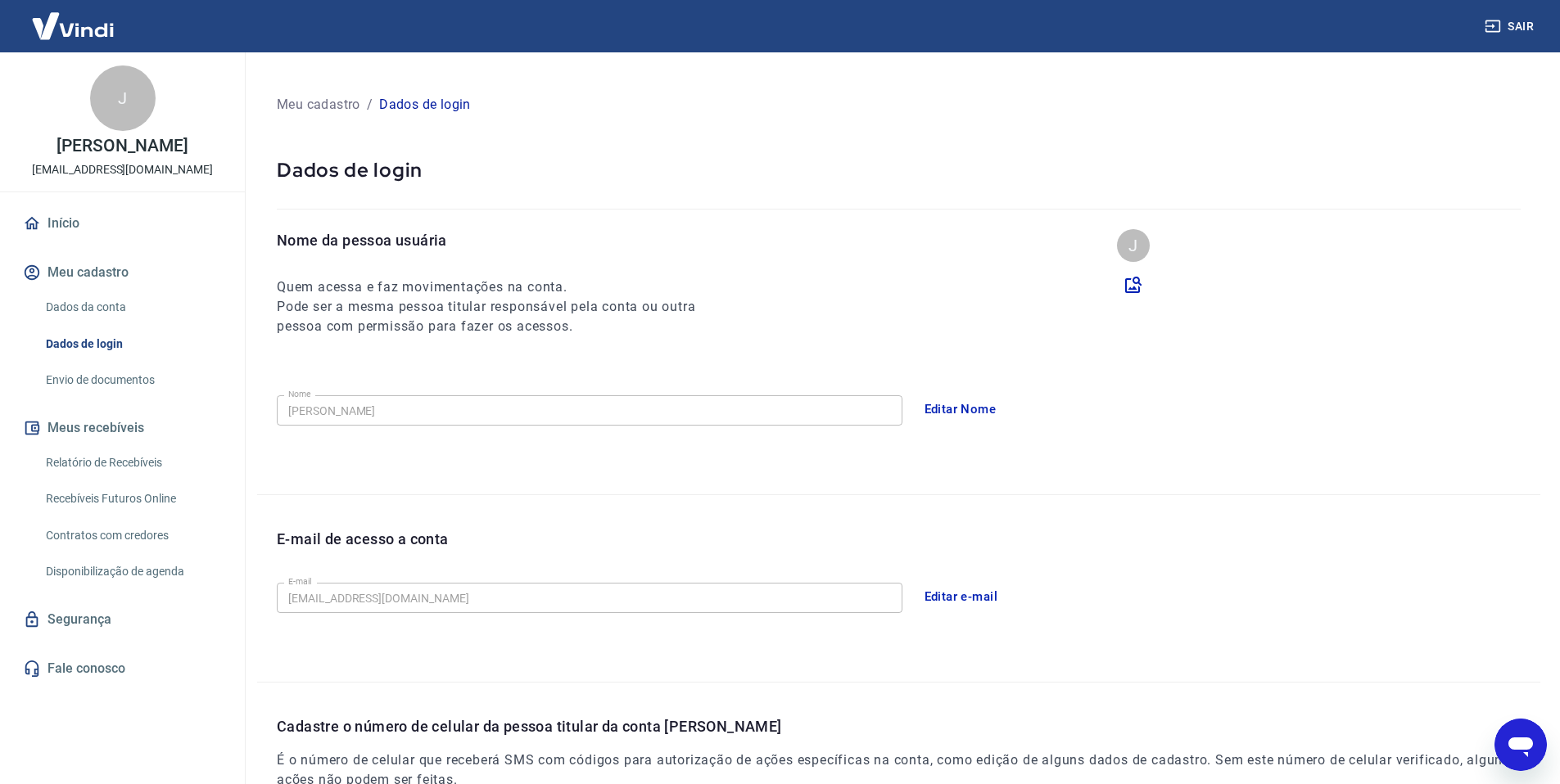
click at [141, 397] on link "Envio de documentos" at bounding box center [132, 380] width 186 height 33
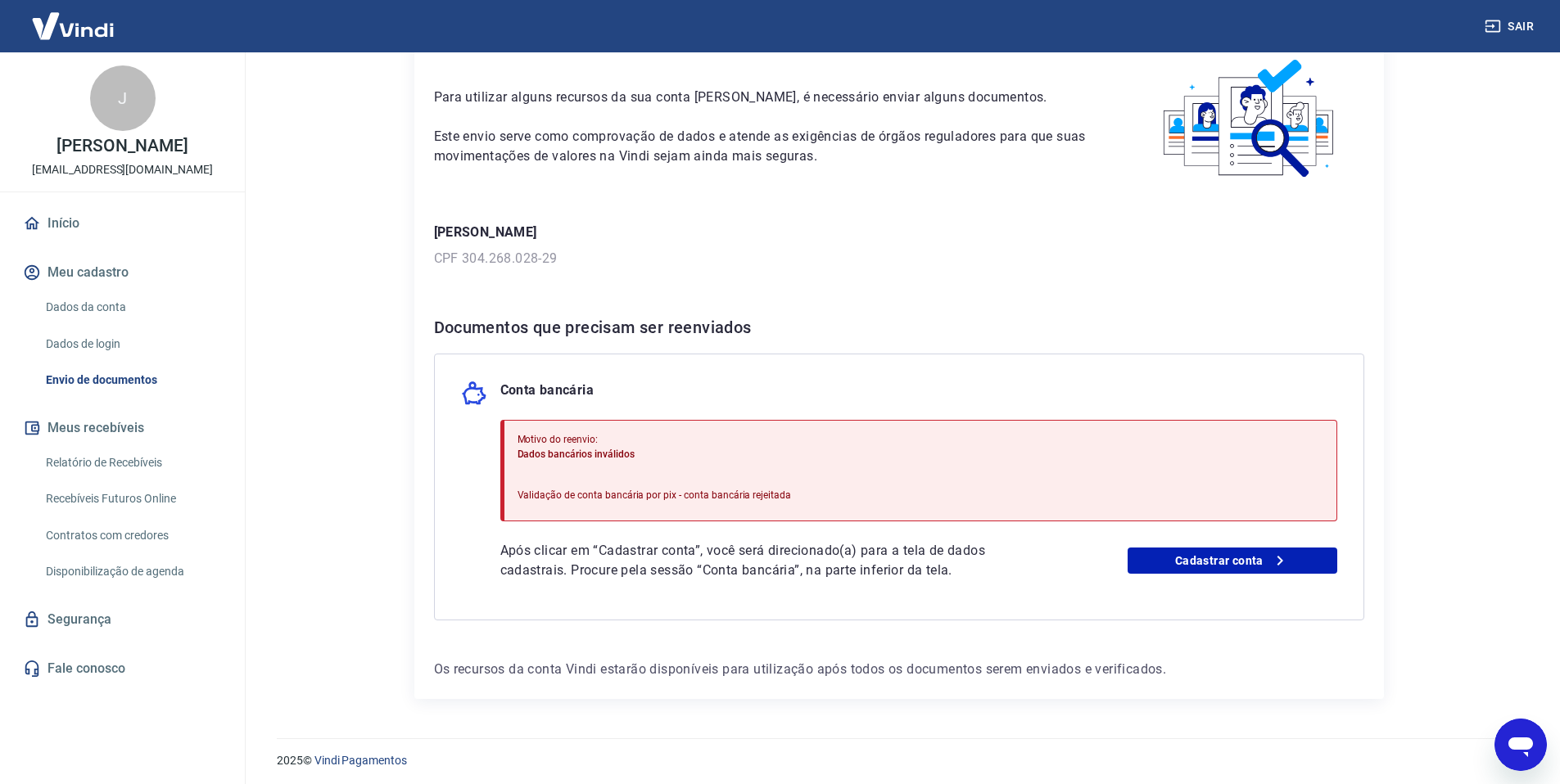
scroll to position [88, 0]
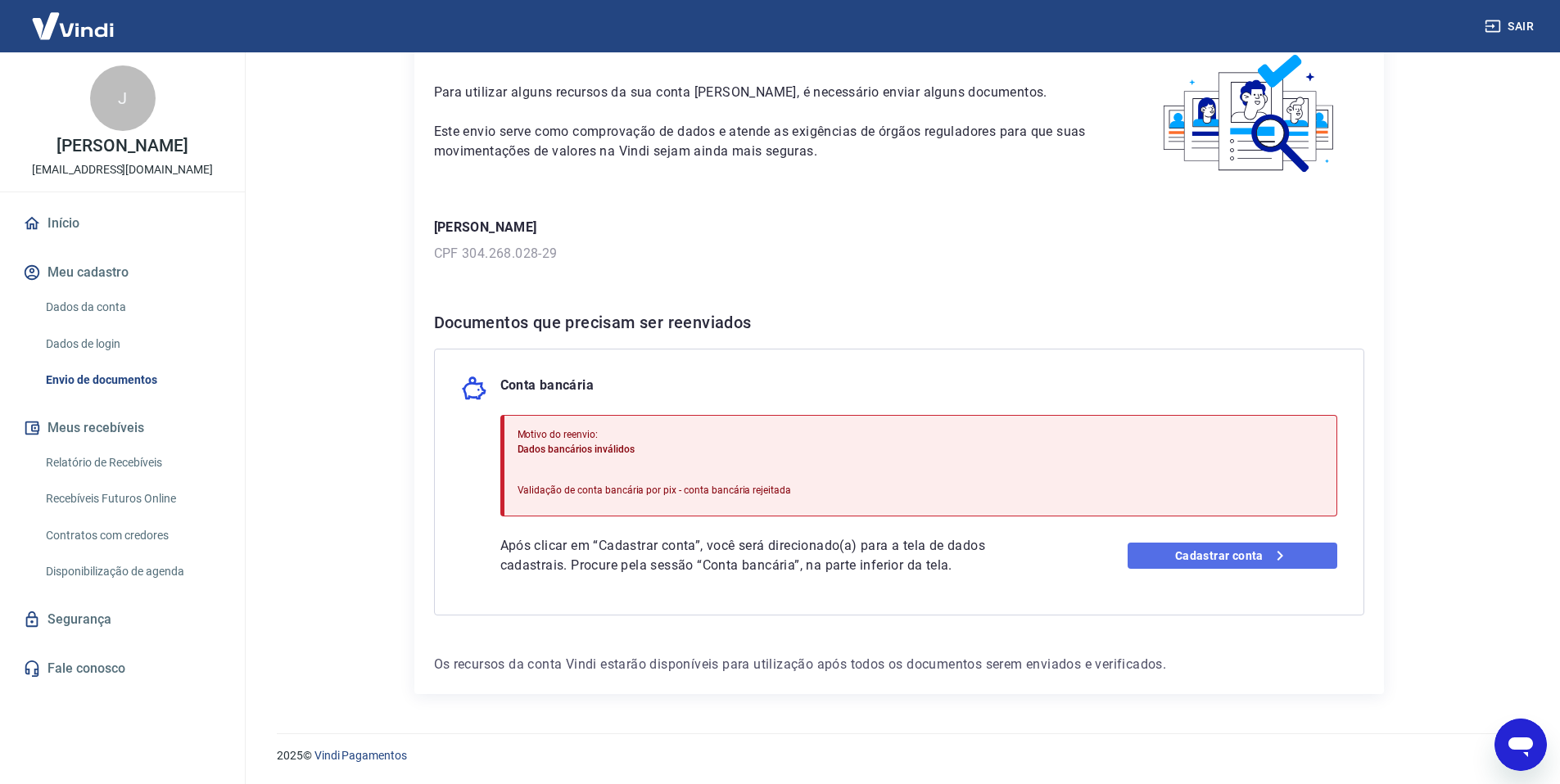
click at [1235, 555] on link "Cadastrar conta" at bounding box center [1231, 555] width 209 height 26
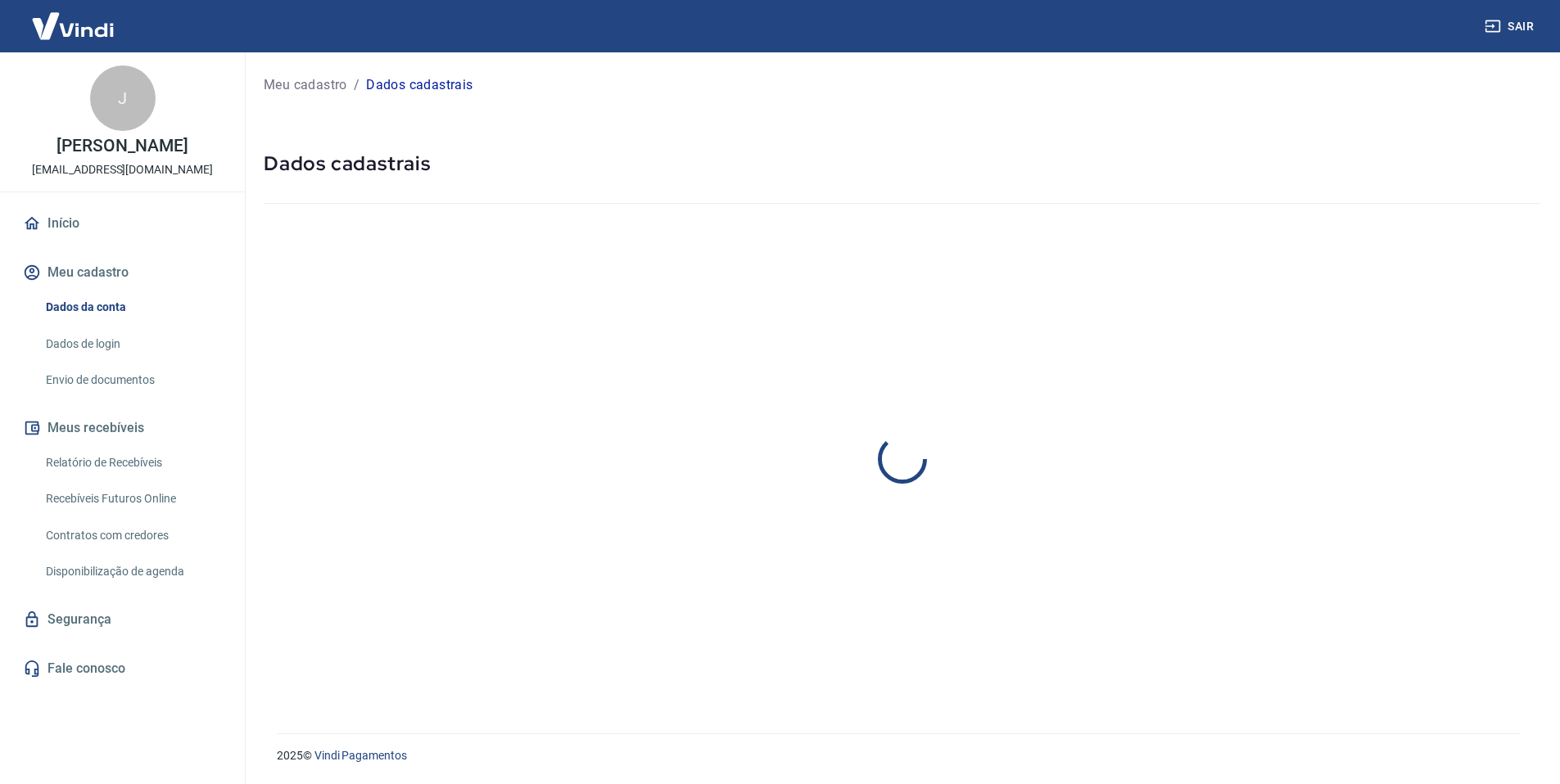
select select "SP"
select select "business"
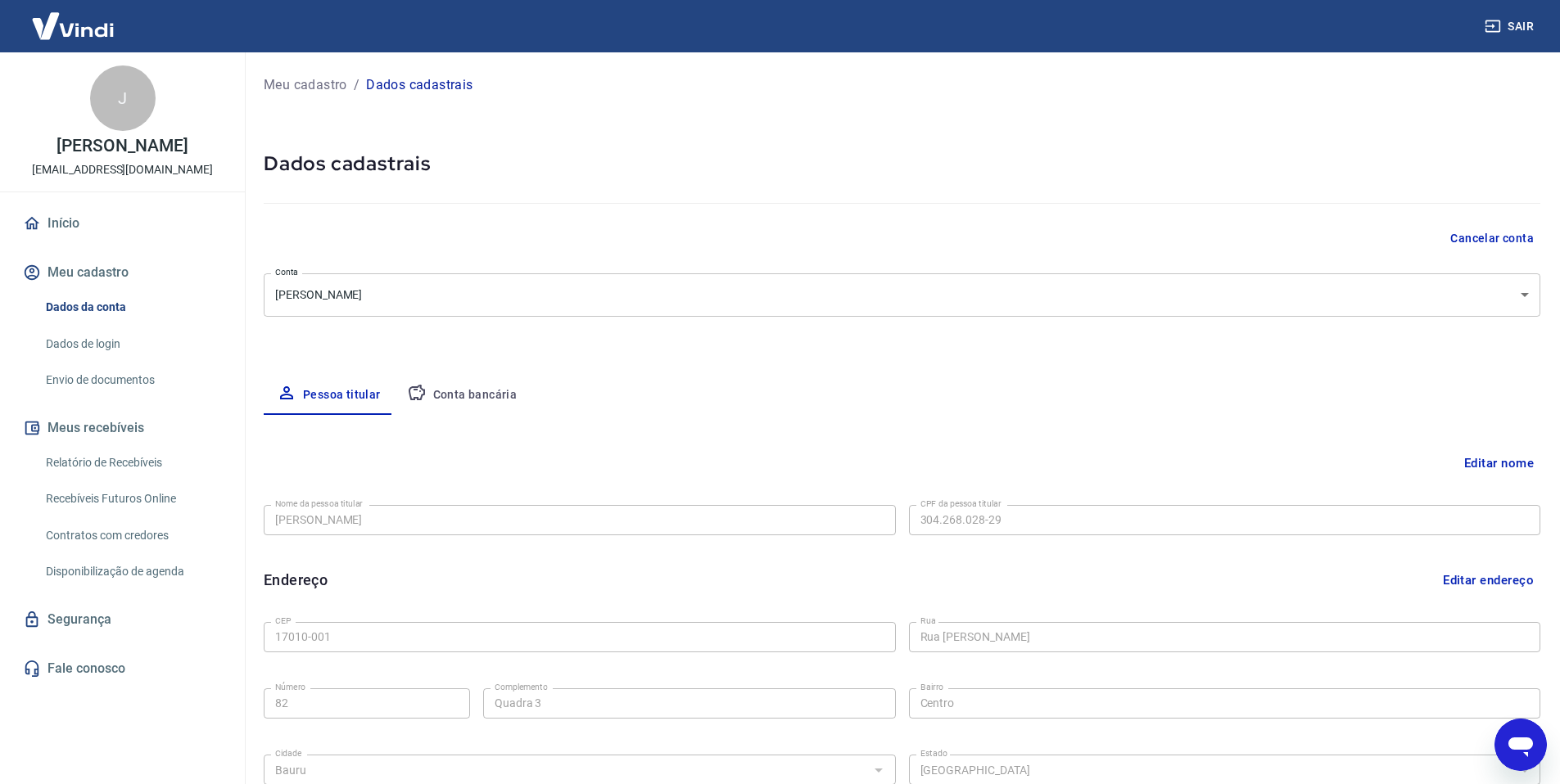
click at [1509, 292] on body "Sair J [PERSON_NAME] [EMAIL_ADDRESS][DOMAIN_NAME] Início Meu cadastro Dados da …" at bounding box center [780, 392] width 1560 height 784
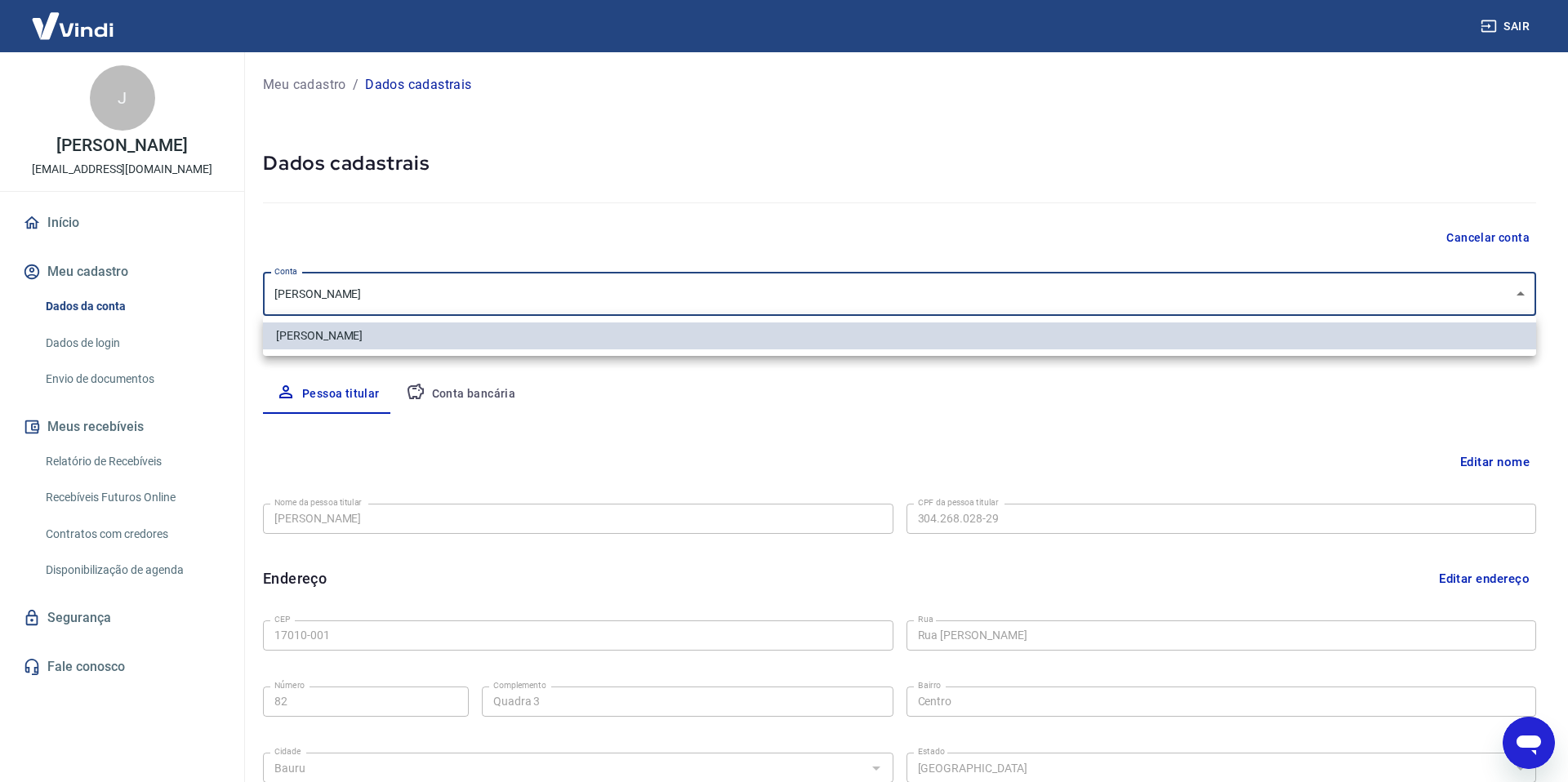
click at [1181, 208] on div at bounding box center [784, 391] width 1568 height 782
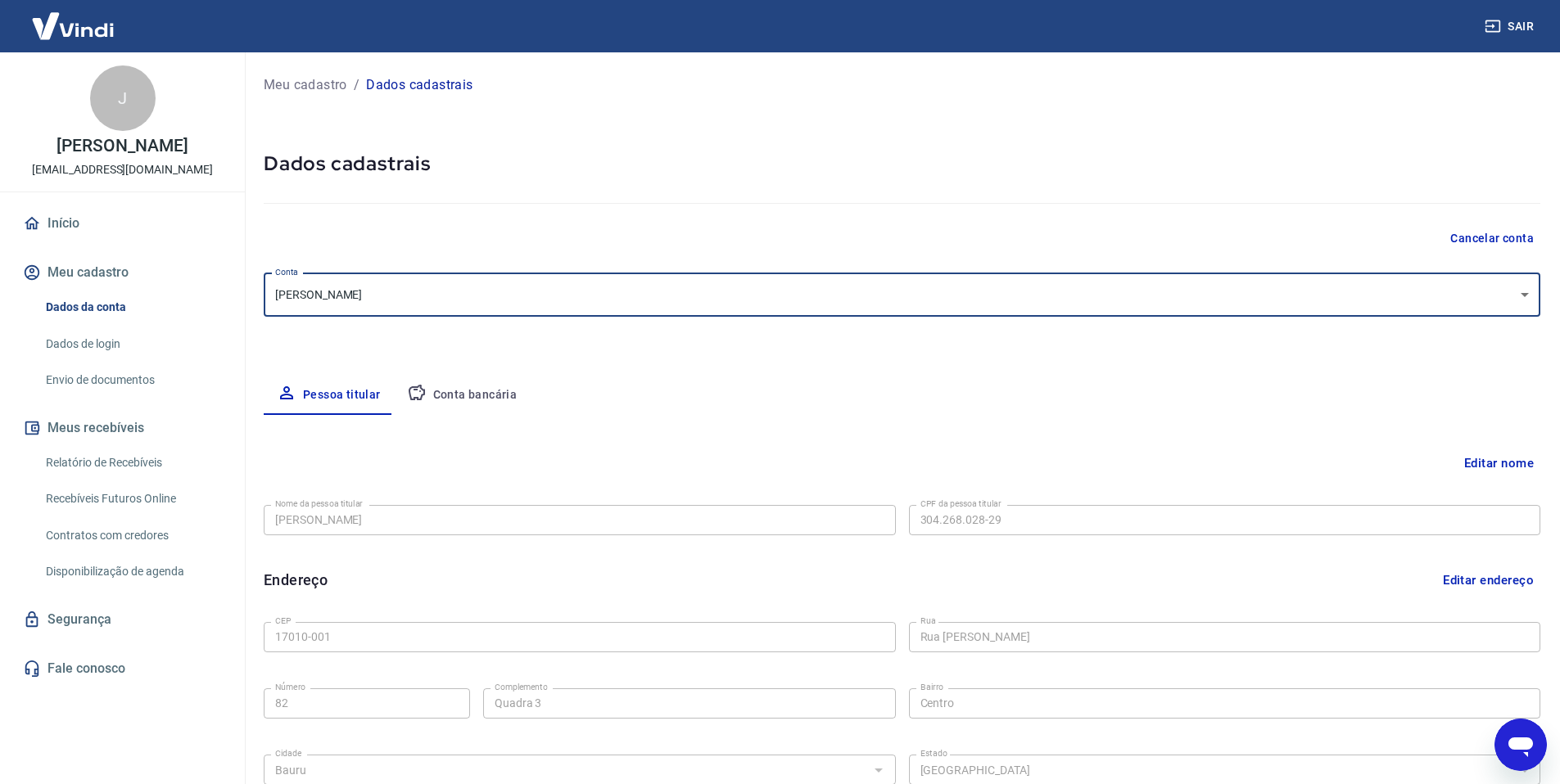
click at [1505, 452] on button "Editar nome" at bounding box center [1499, 463] width 83 height 31
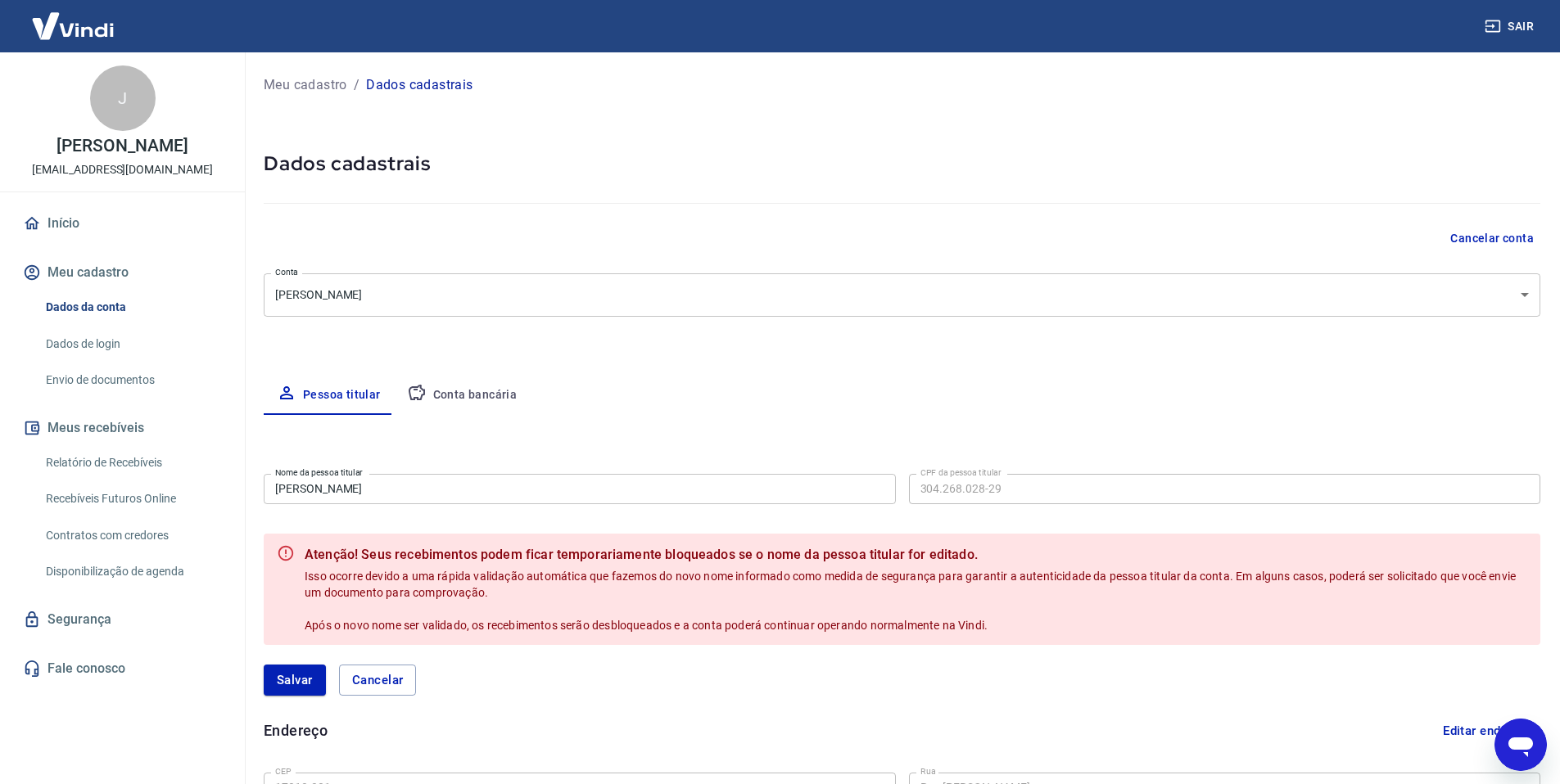
click at [307, 489] on input "[PERSON_NAME]" at bounding box center [580, 489] width 632 height 31
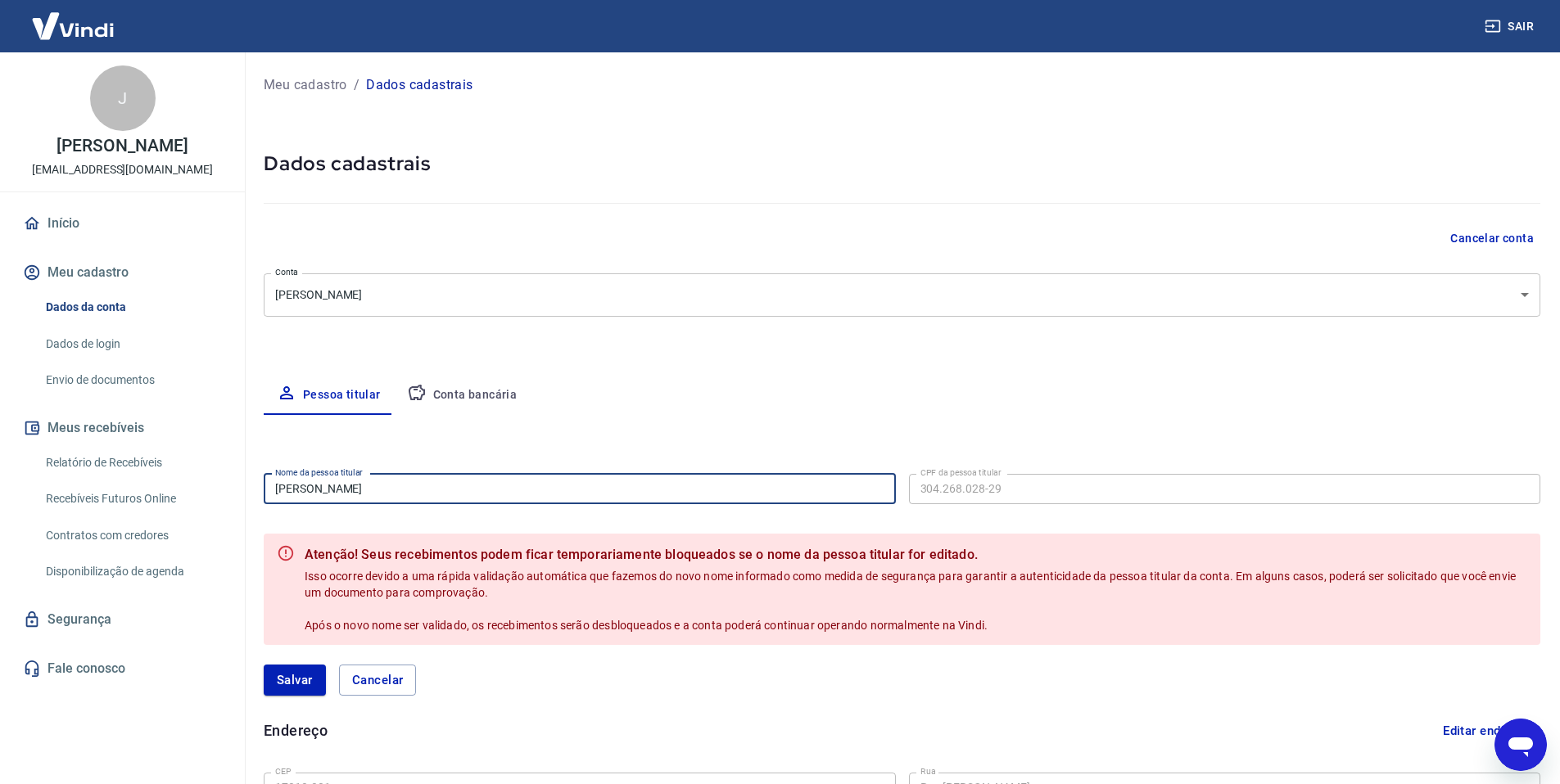
type input "[PERSON_NAME]"
click at [672, 409] on div "Pessoa titular Conta bancária" at bounding box center [902, 395] width 1276 height 40
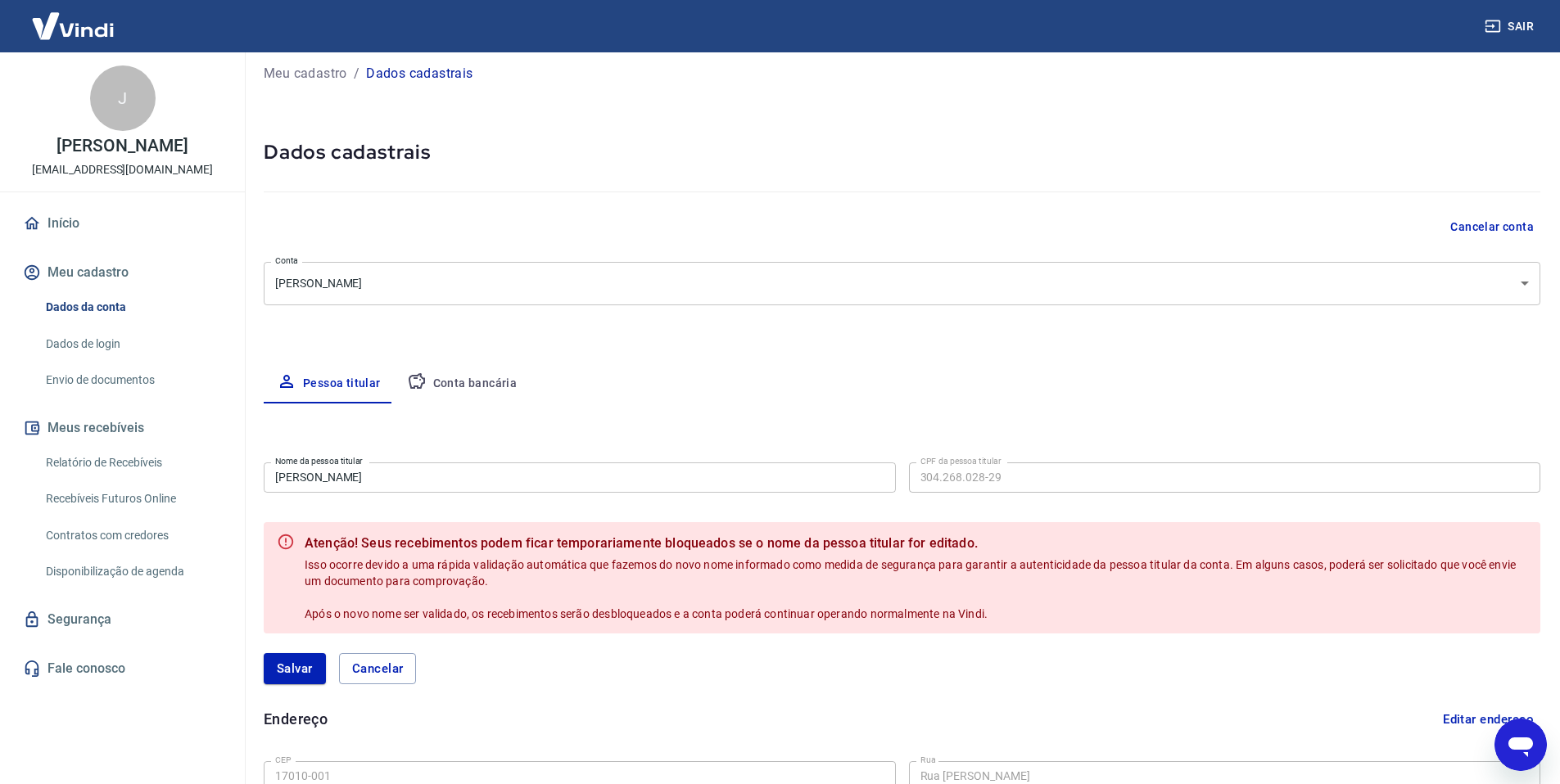
scroll to position [25, 0]
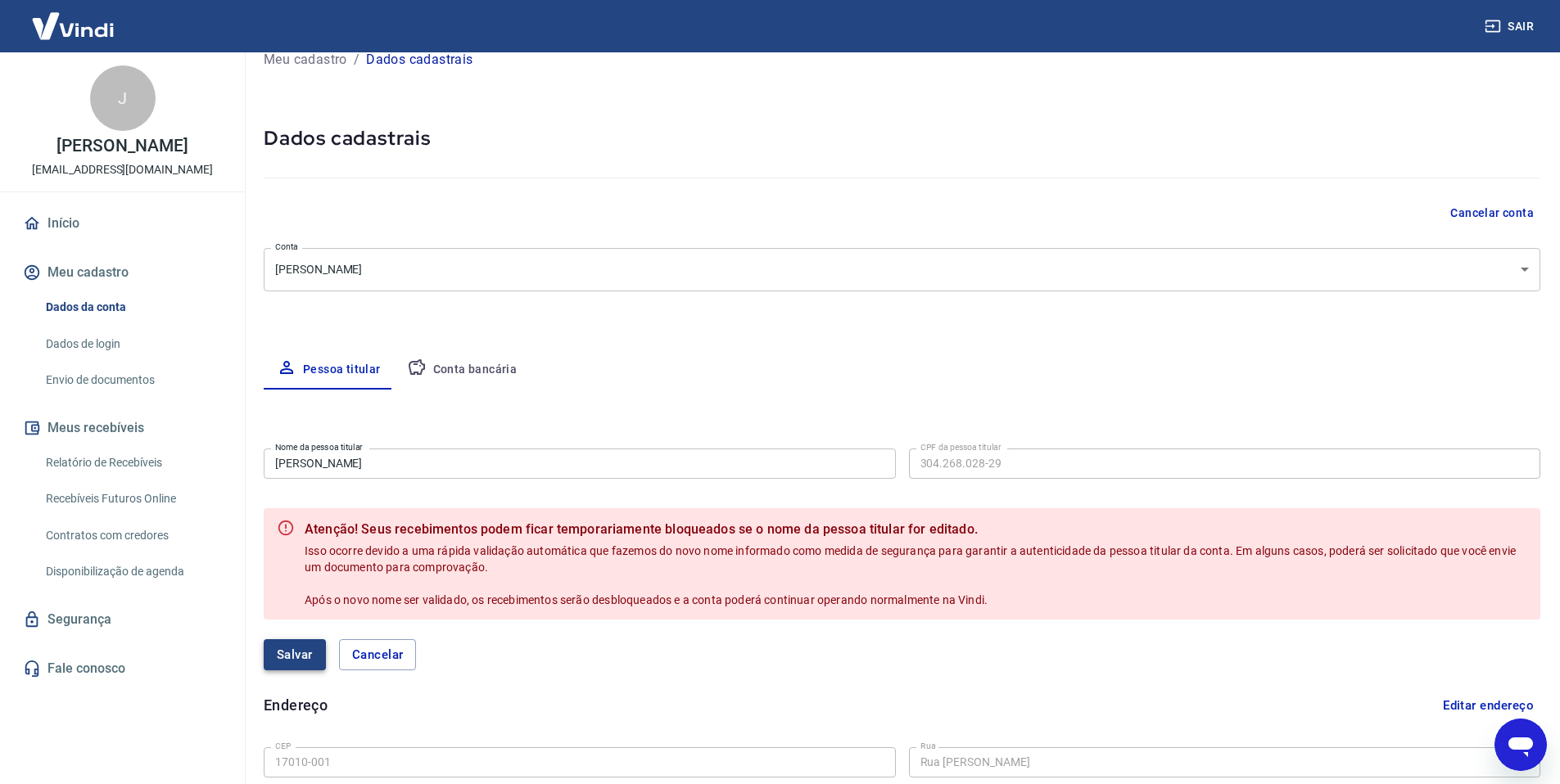
click at [297, 656] on button "Salvar" at bounding box center [295, 655] width 62 height 31
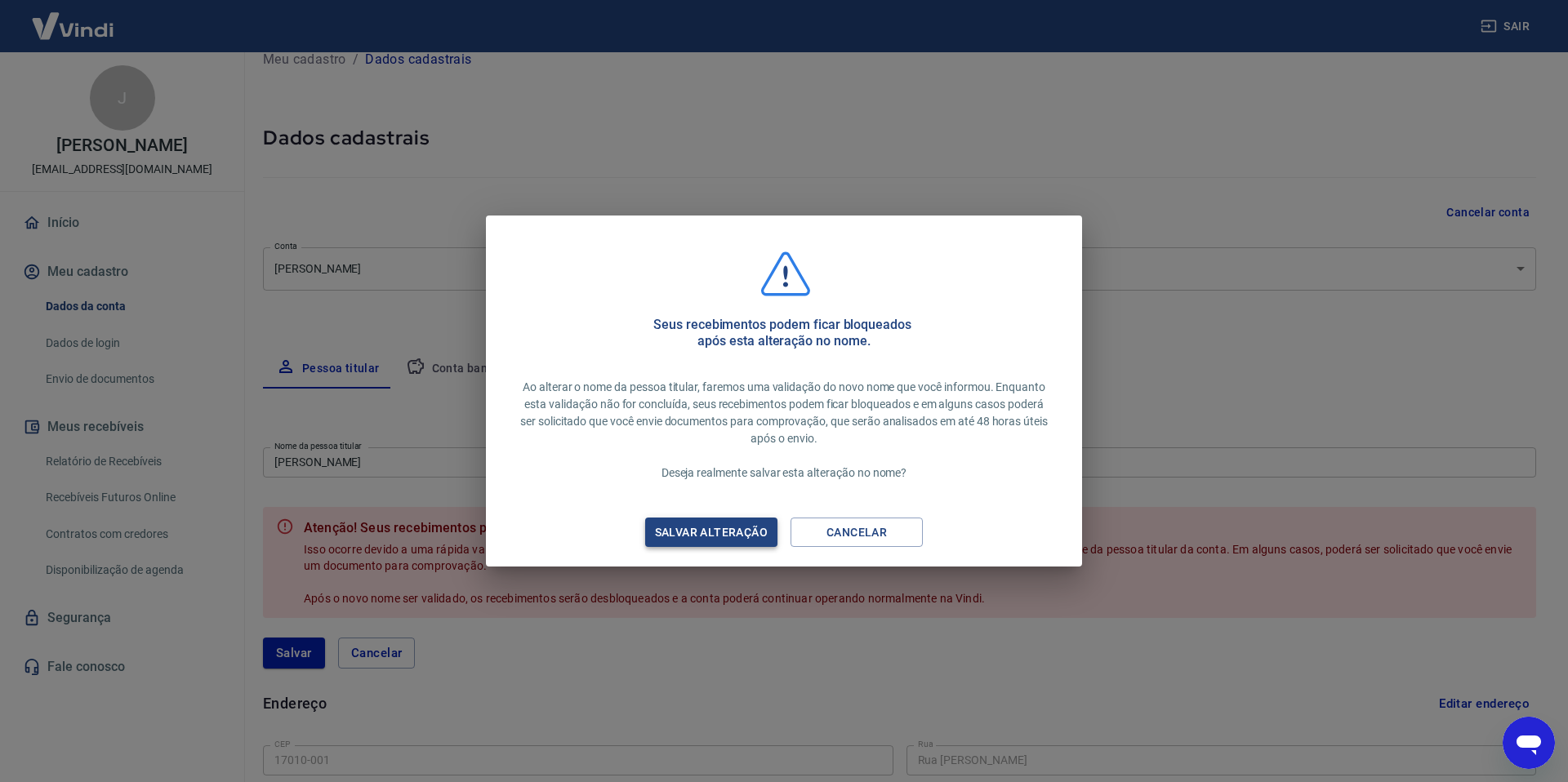
click at [732, 530] on div "Salvar alteração" at bounding box center [711, 532] width 152 height 21
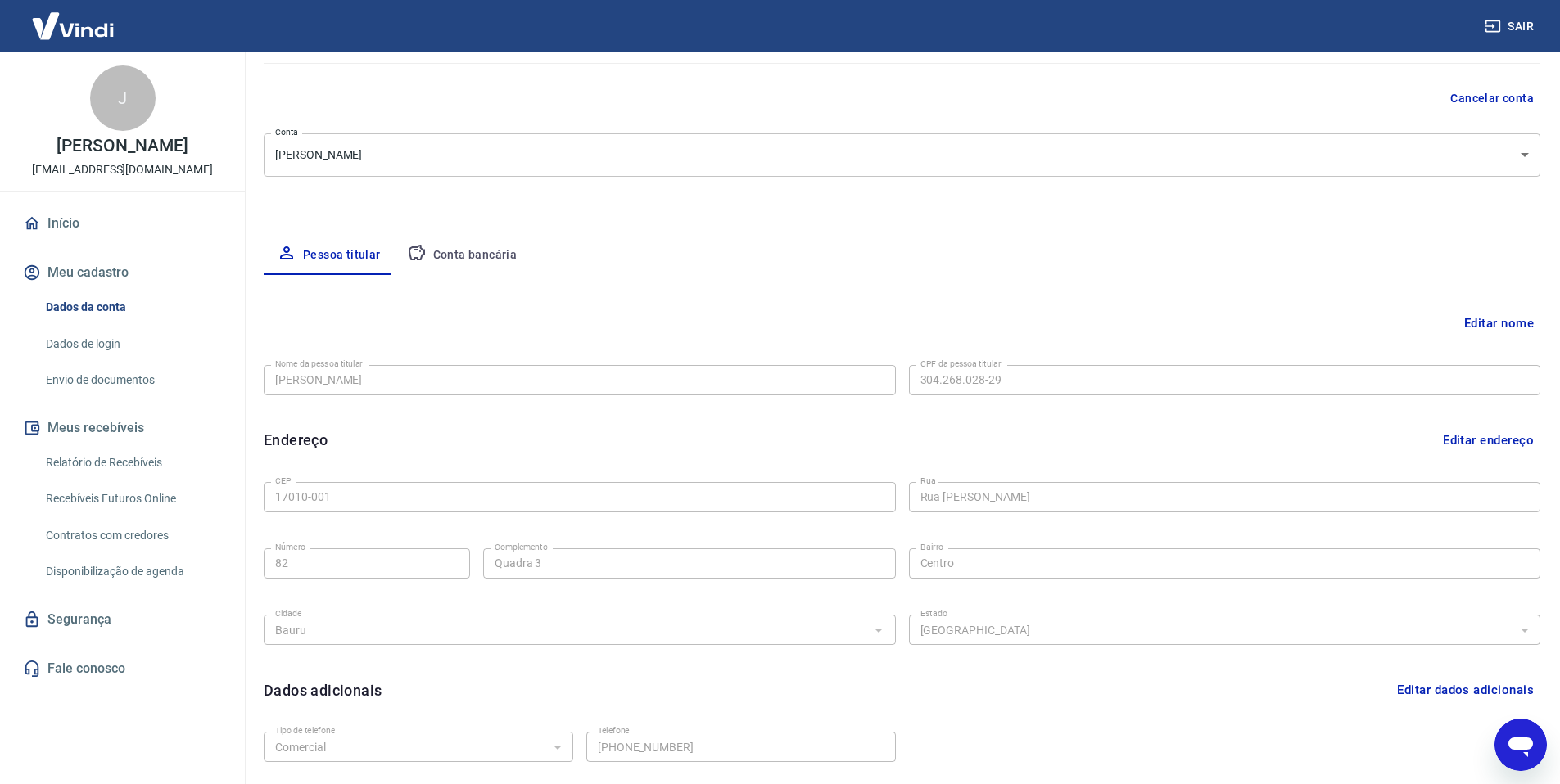
scroll to position [264, 0]
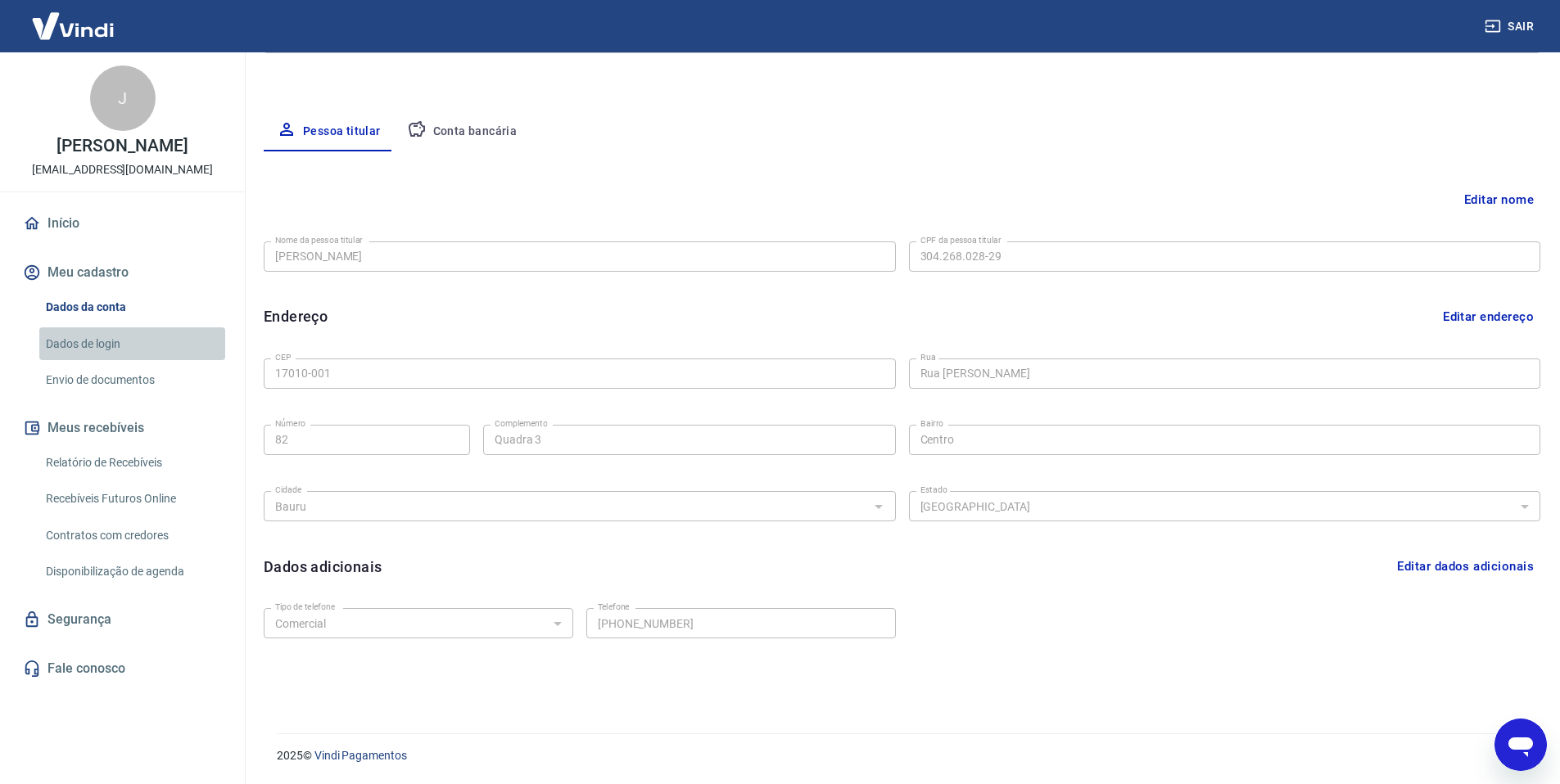
click at [107, 357] on link "Dados de login" at bounding box center [132, 344] width 186 height 33
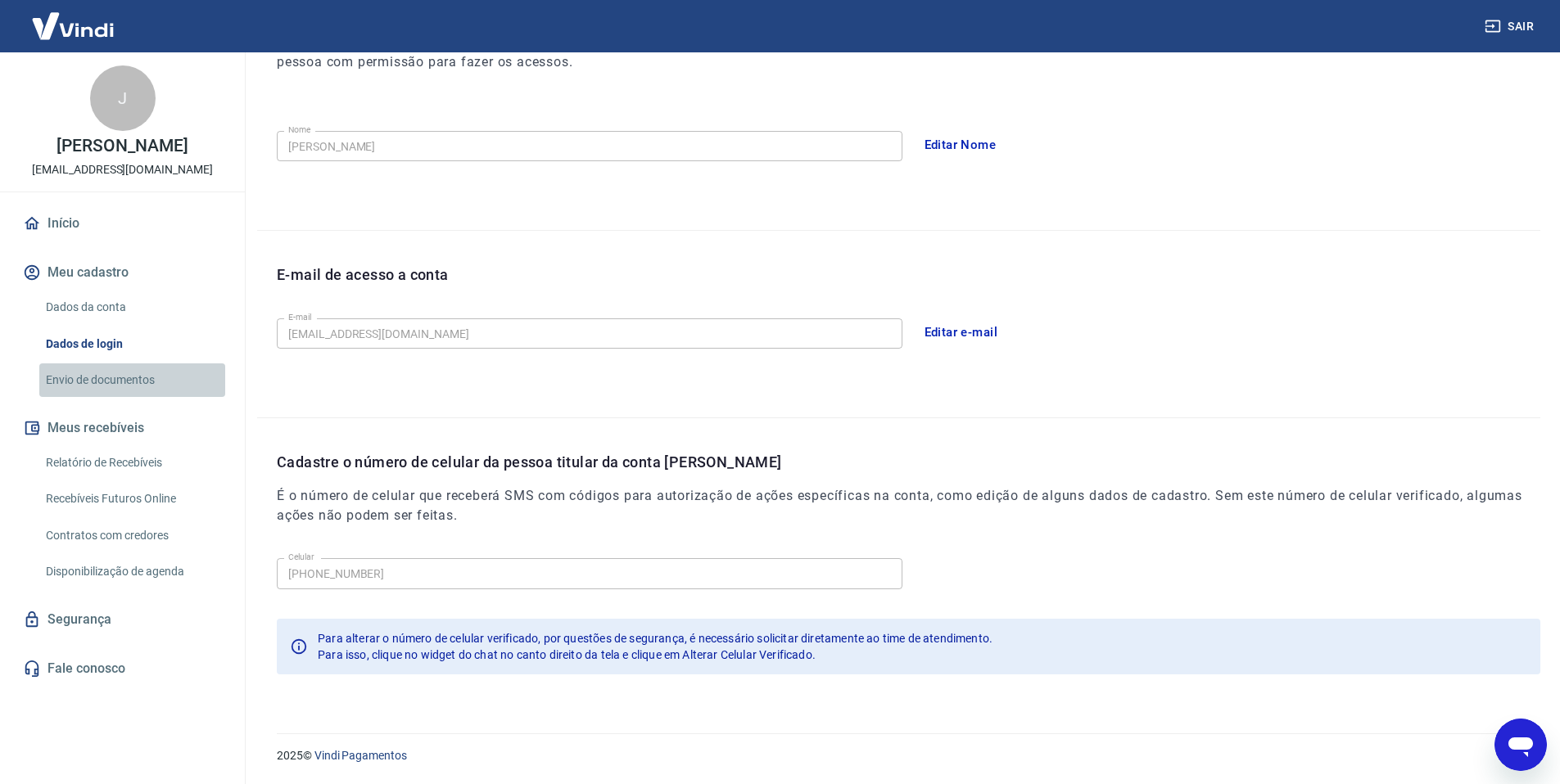
click at [107, 397] on link "Envio de documentos" at bounding box center [132, 380] width 186 height 33
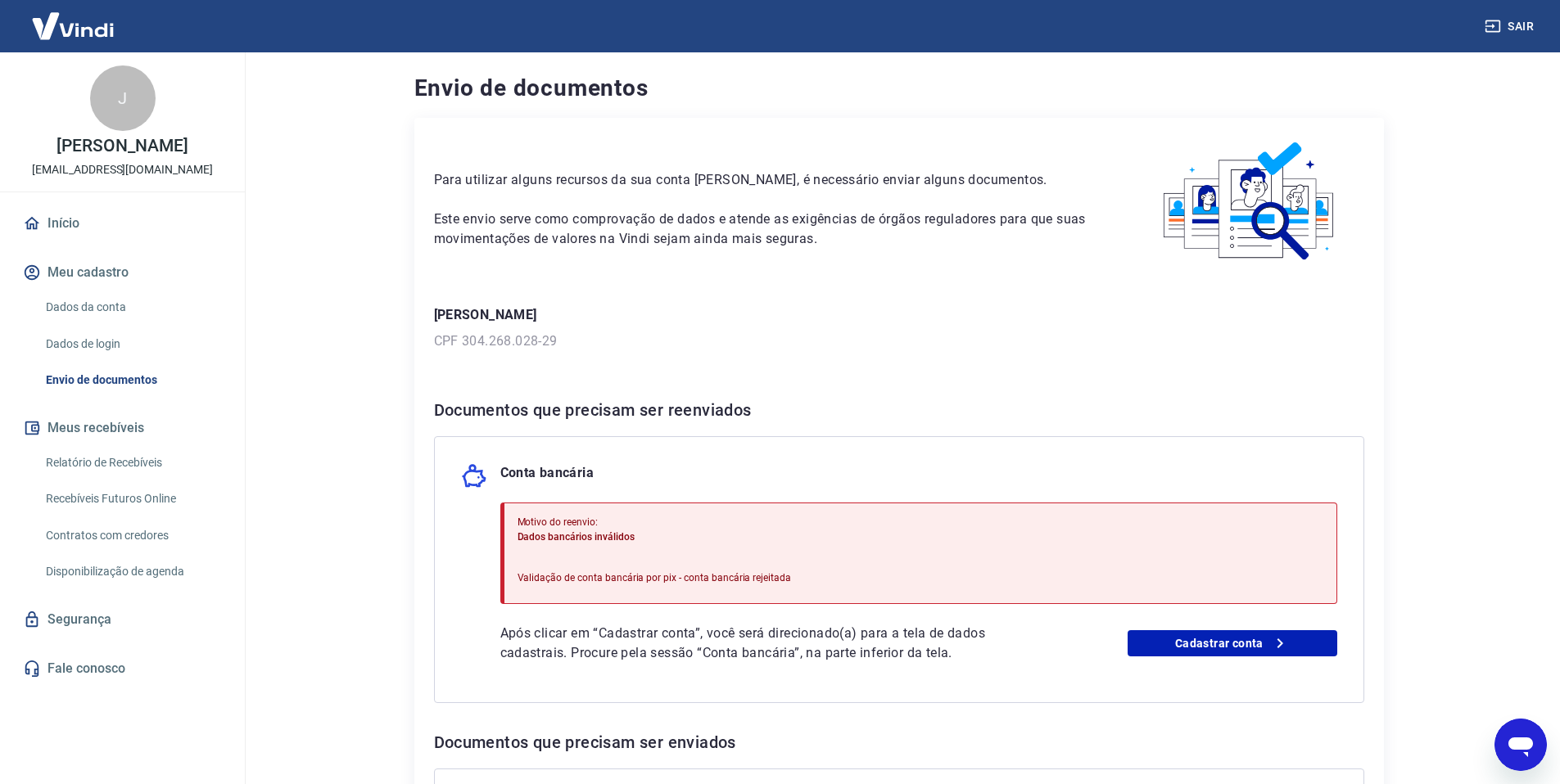
click at [93, 291] on button "Meu cadastro" at bounding box center [122, 273] width 206 height 36
click at [80, 242] on link "Início" at bounding box center [122, 224] width 206 height 36
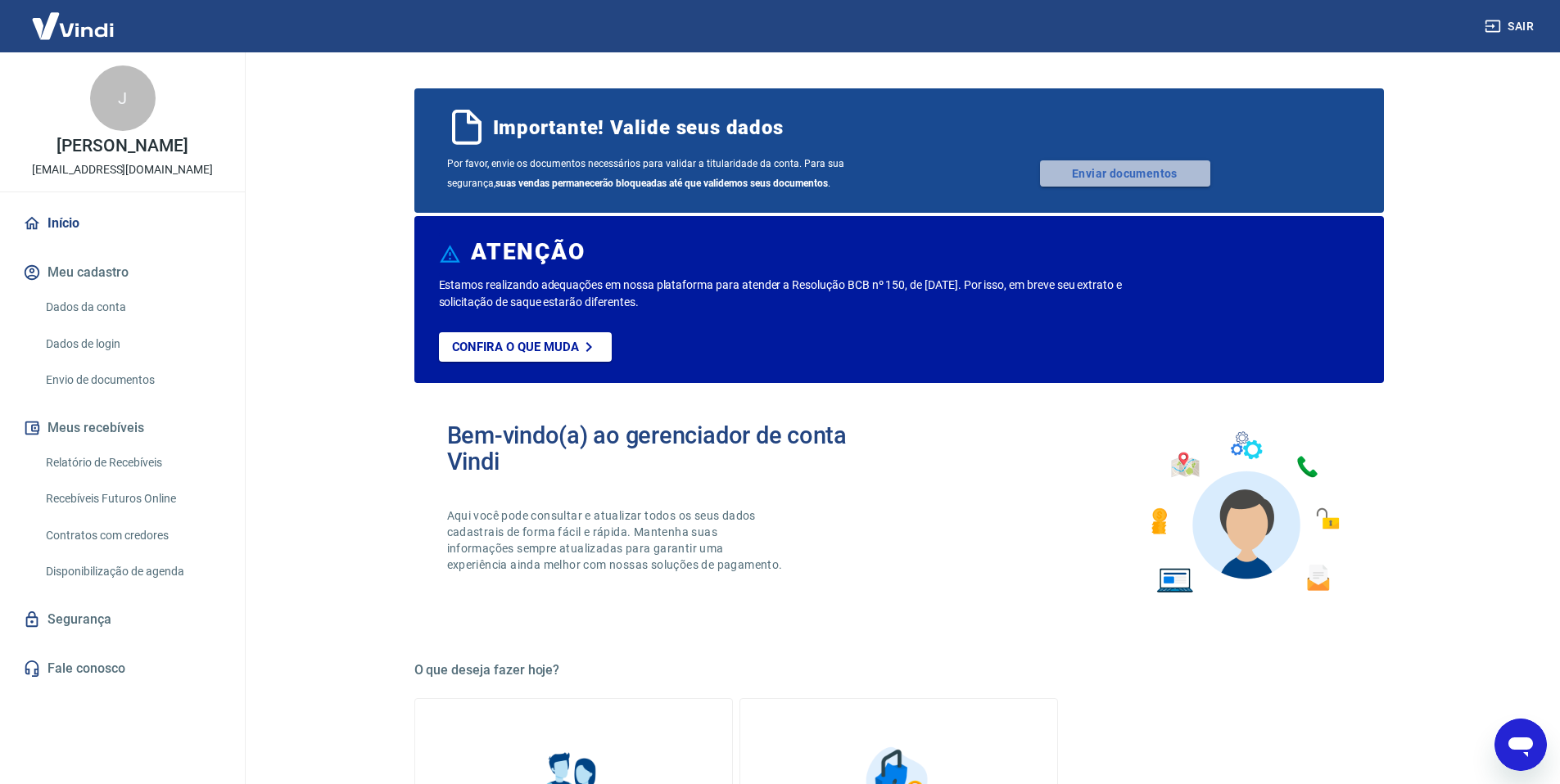
click at [1135, 165] on link "Enviar documentos" at bounding box center [1125, 173] width 171 height 26
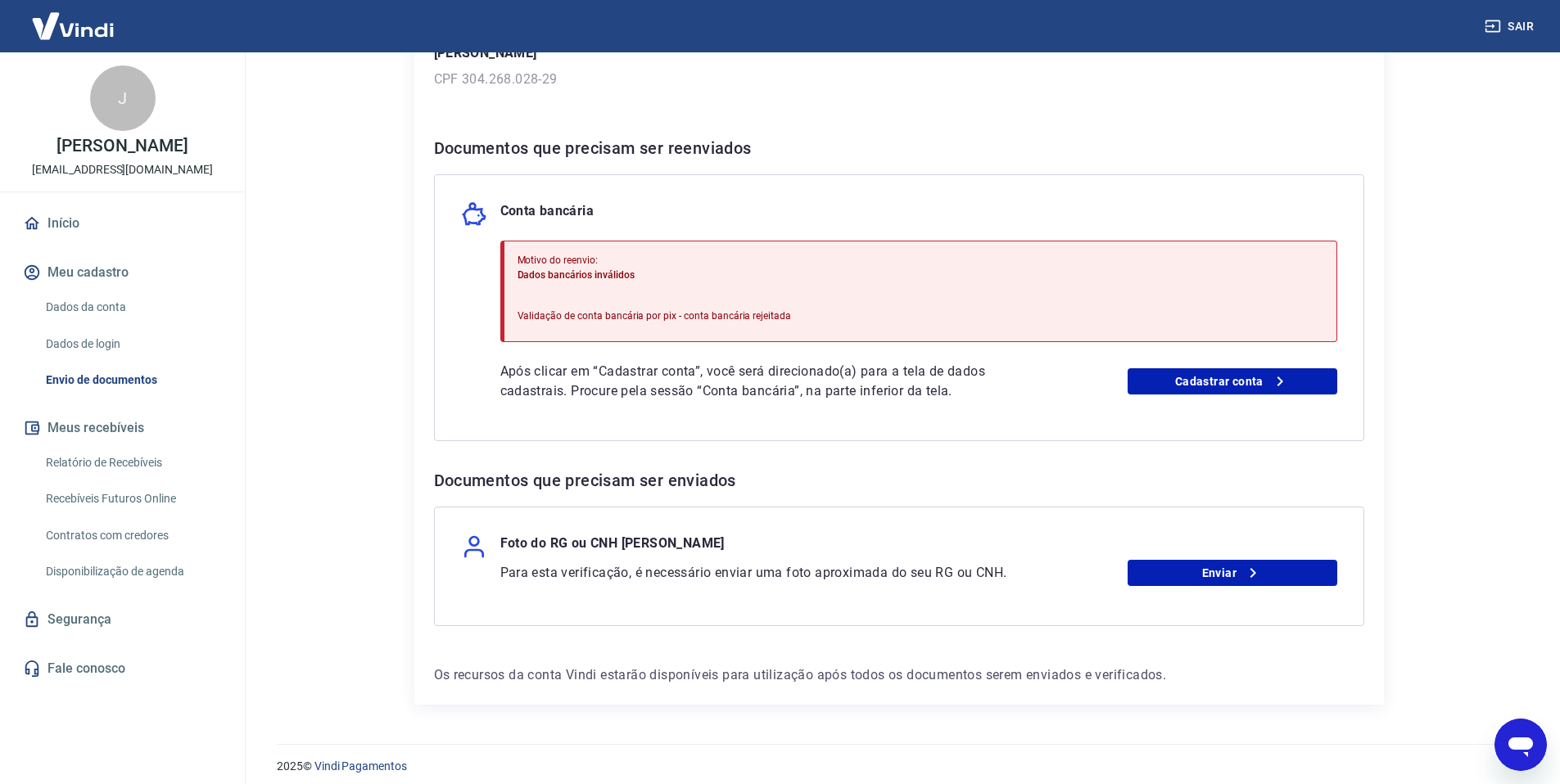
scroll to position [273, 0]
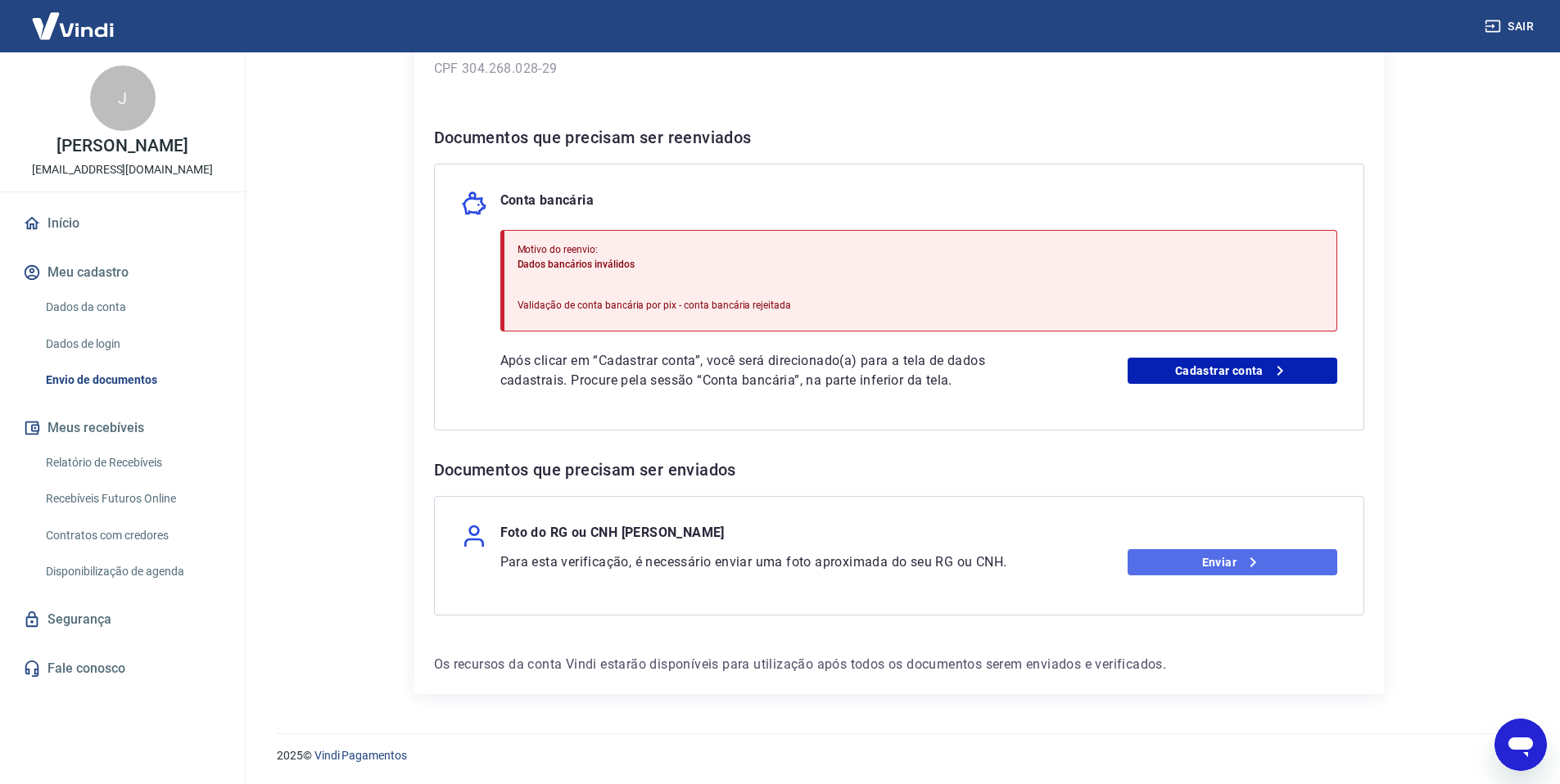
drag, startPoint x: 1187, startPoint y: 564, endPoint x: 1177, endPoint y: 571, distance: 12.2
click at [1187, 564] on link "Enviar" at bounding box center [1231, 562] width 209 height 26
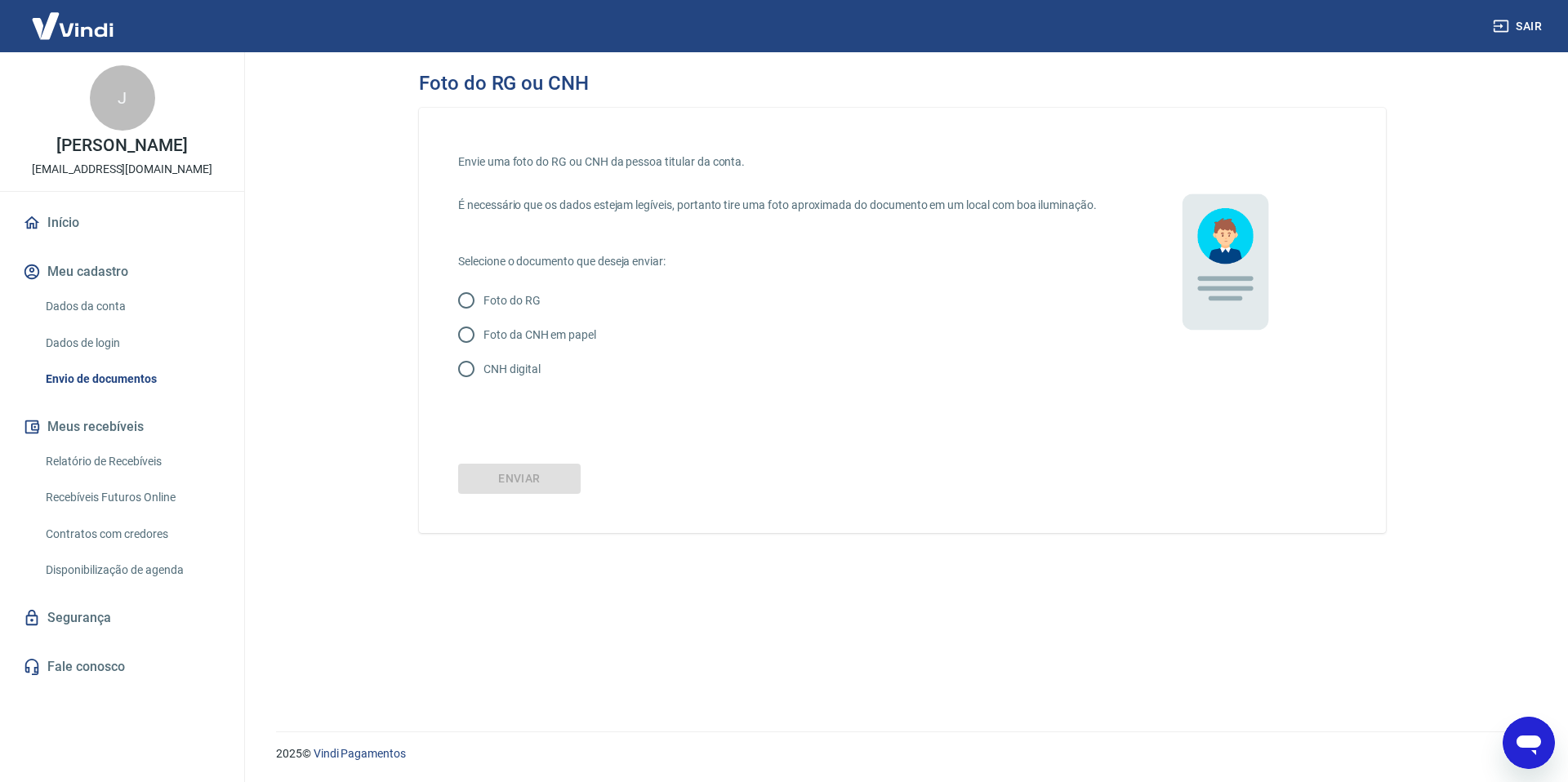
click at [471, 386] on input "CNH digital" at bounding box center [466, 369] width 34 height 34
radio input "true"
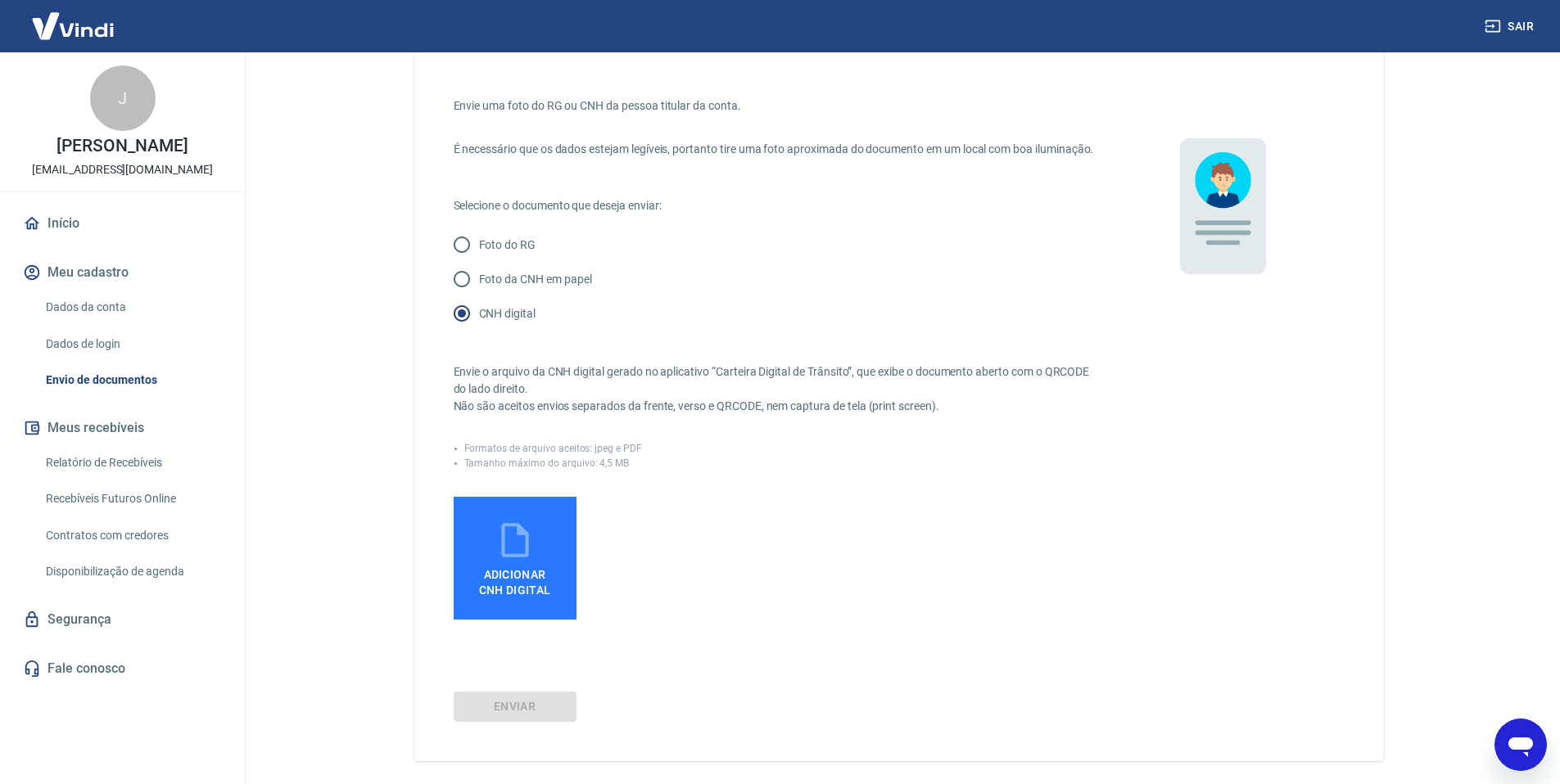
scroll to position [59, 0]
click at [525, 555] on icon at bounding box center [515, 538] width 27 height 34
click at [0, 0] on input "Adicionar CNH Digital" at bounding box center [0, 0] width 0 height 0
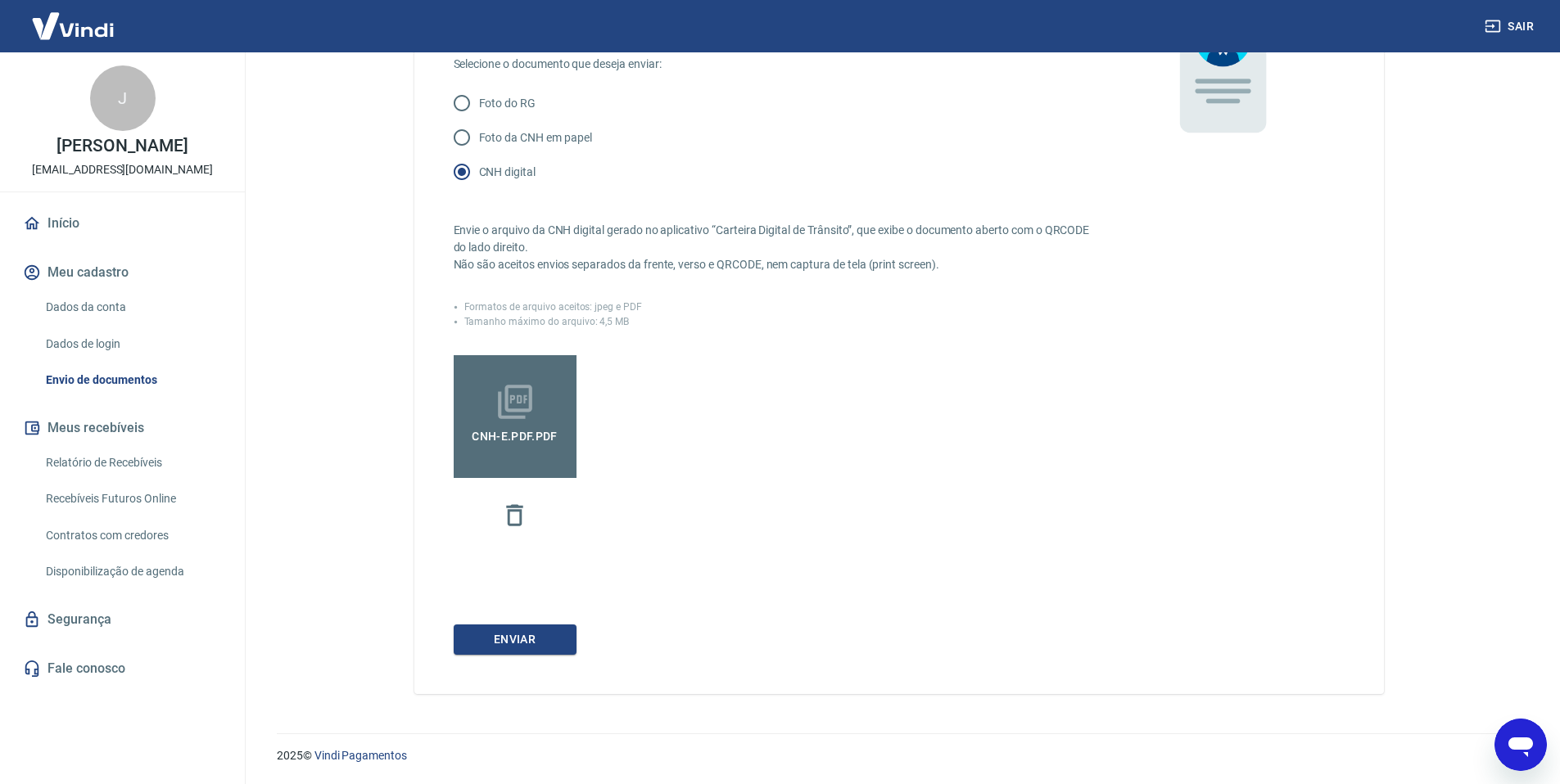
scroll to position [216, 0]
click at [515, 643] on button "Enviar" at bounding box center [515, 640] width 123 height 31
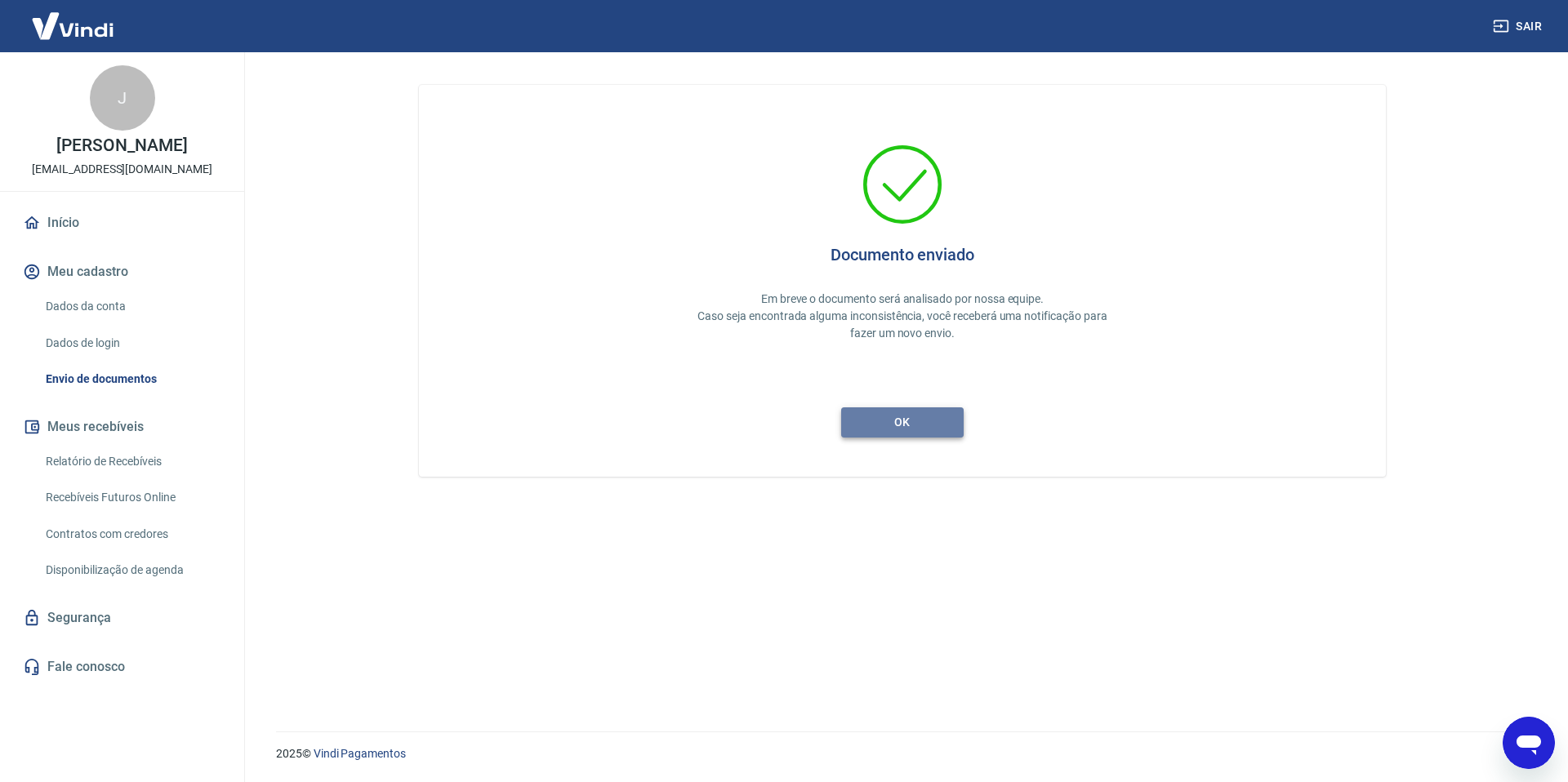
click at [940, 423] on button "ok" at bounding box center [902, 423] width 123 height 30
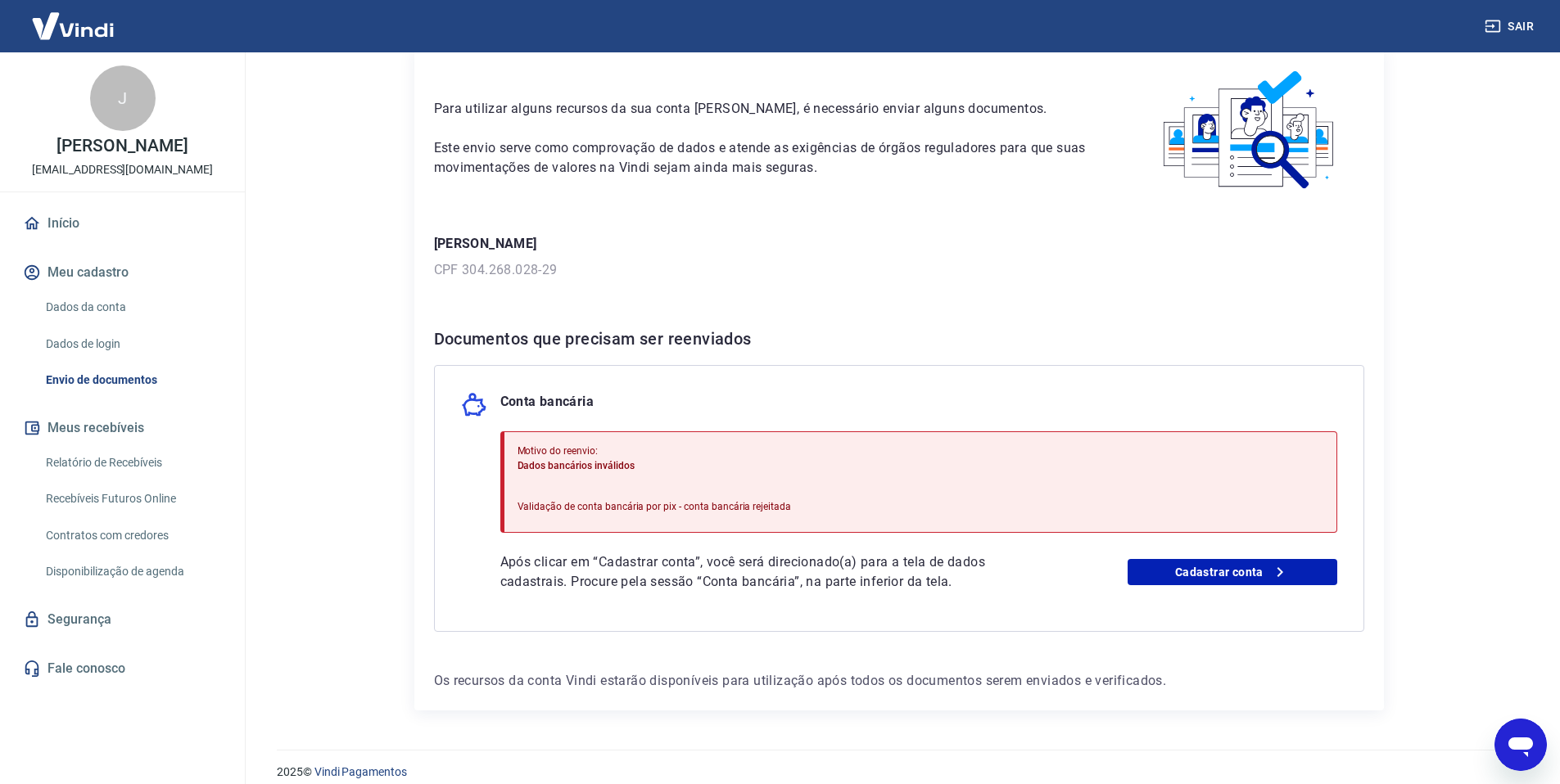
scroll to position [88, 0]
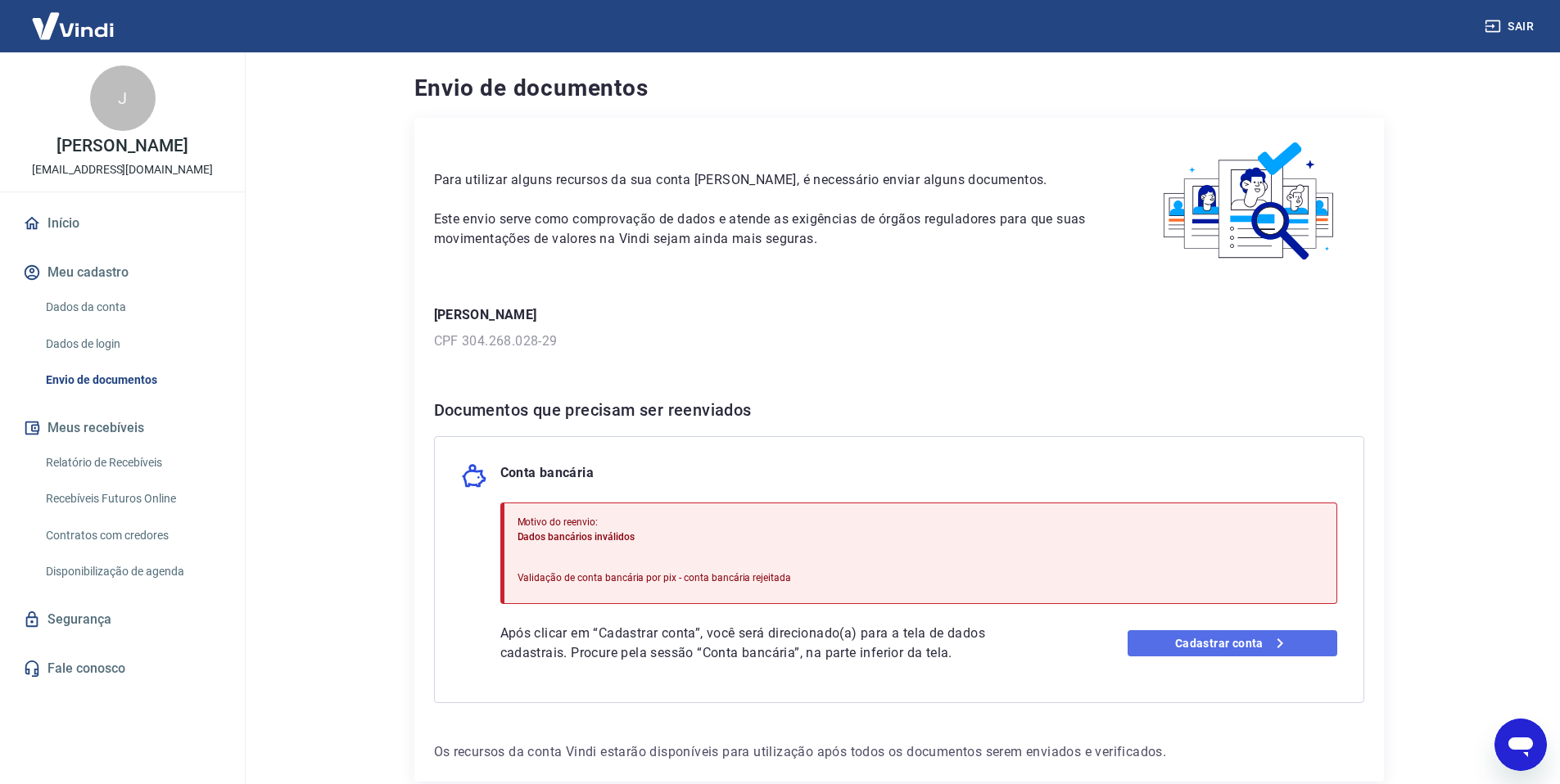
click at [1247, 646] on link "Cadastrar conta" at bounding box center [1231, 643] width 209 height 26
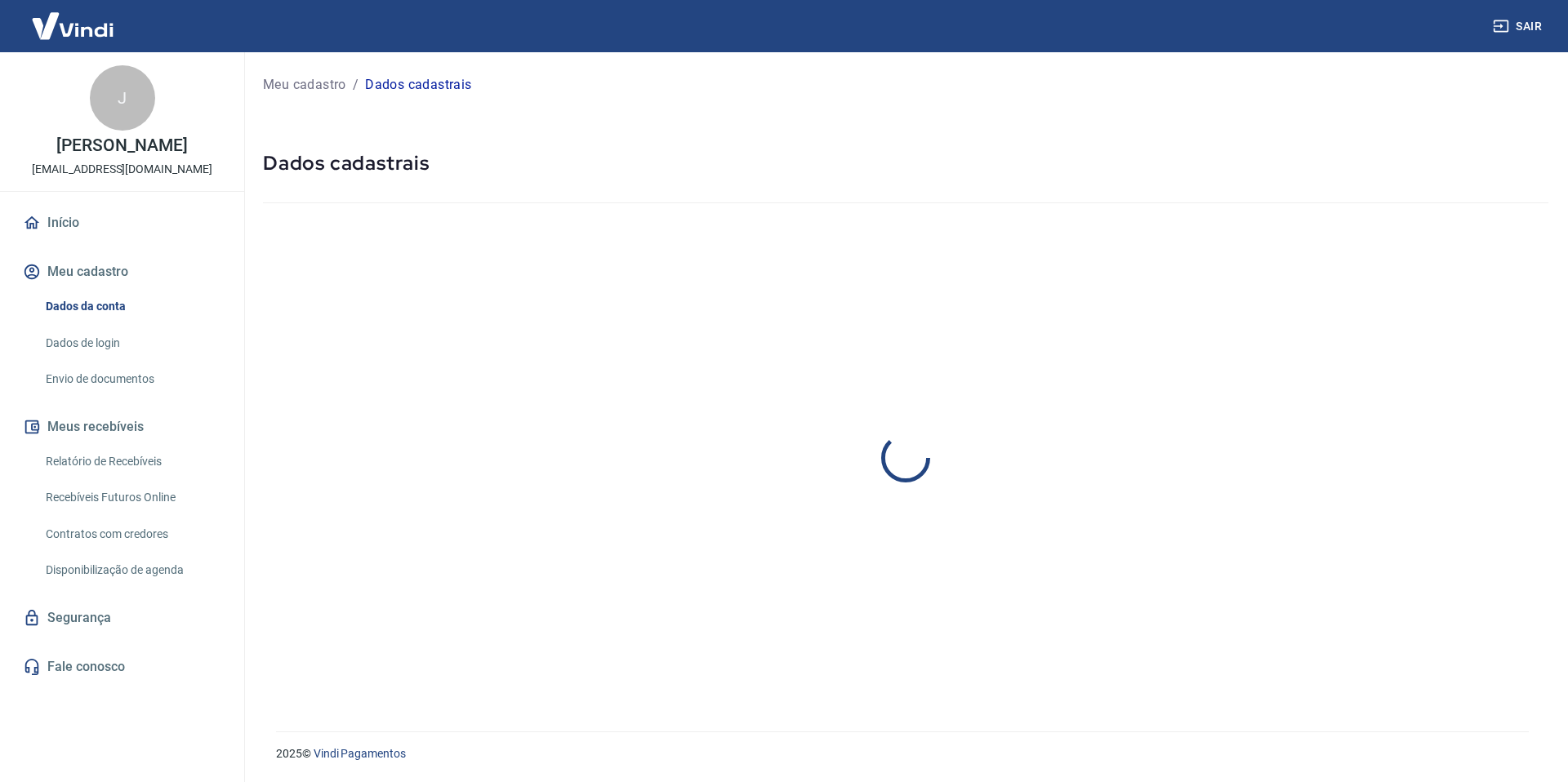
select select "SP"
select select "business"
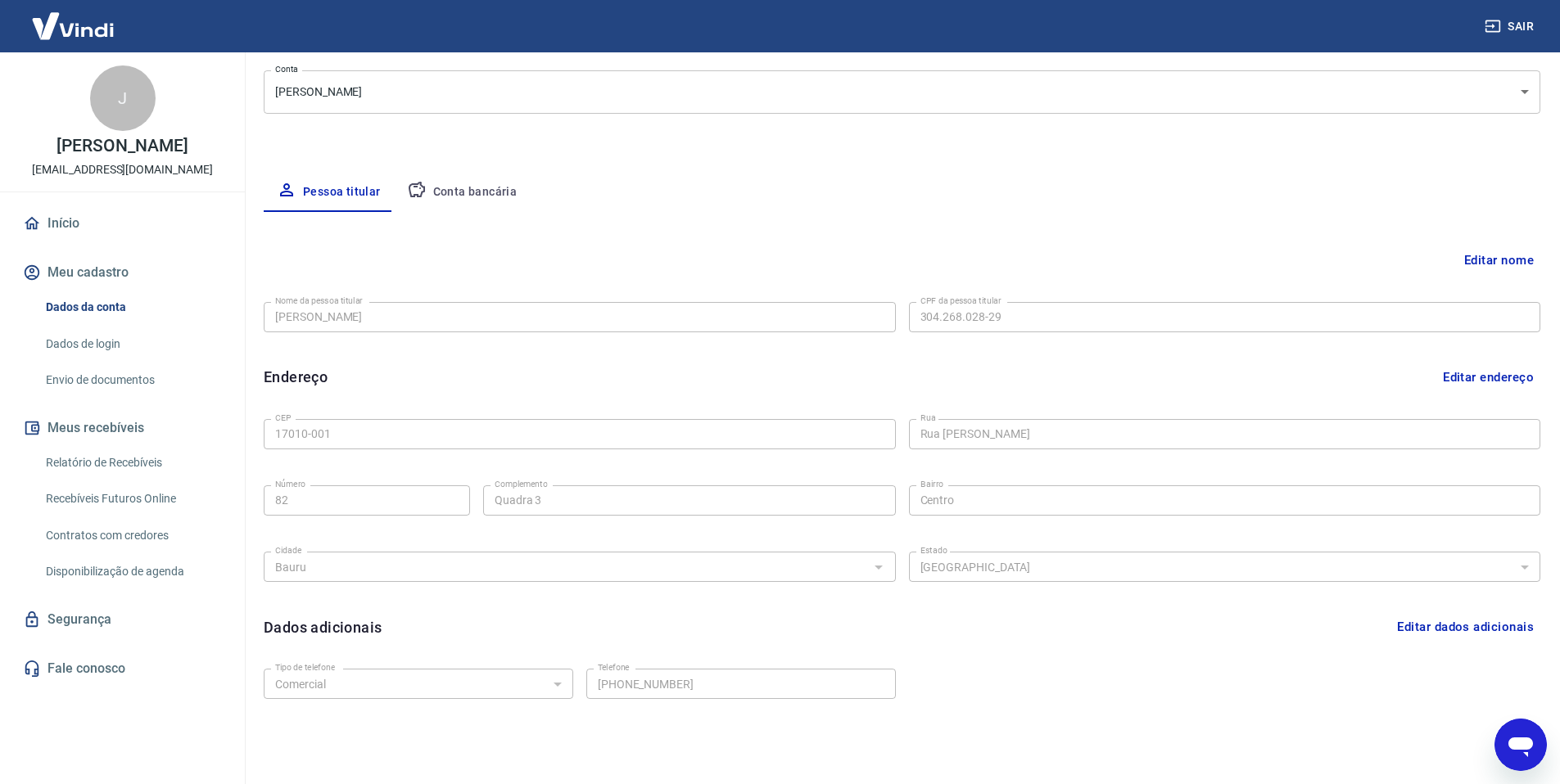
scroll to position [264, 0]
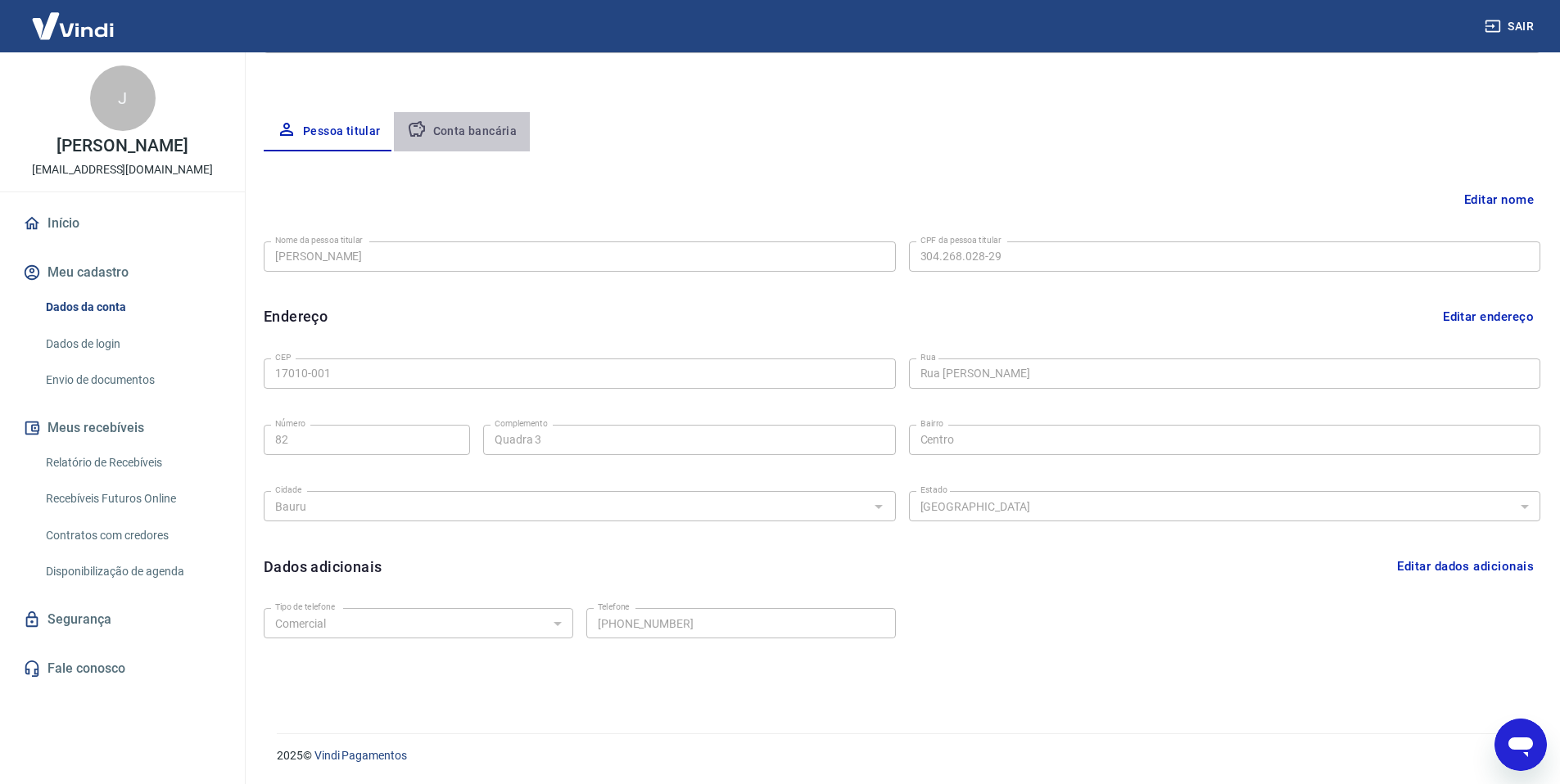
click at [496, 137] on button "Conta bancária" at bounding box center [463, 132] width 137 height 40
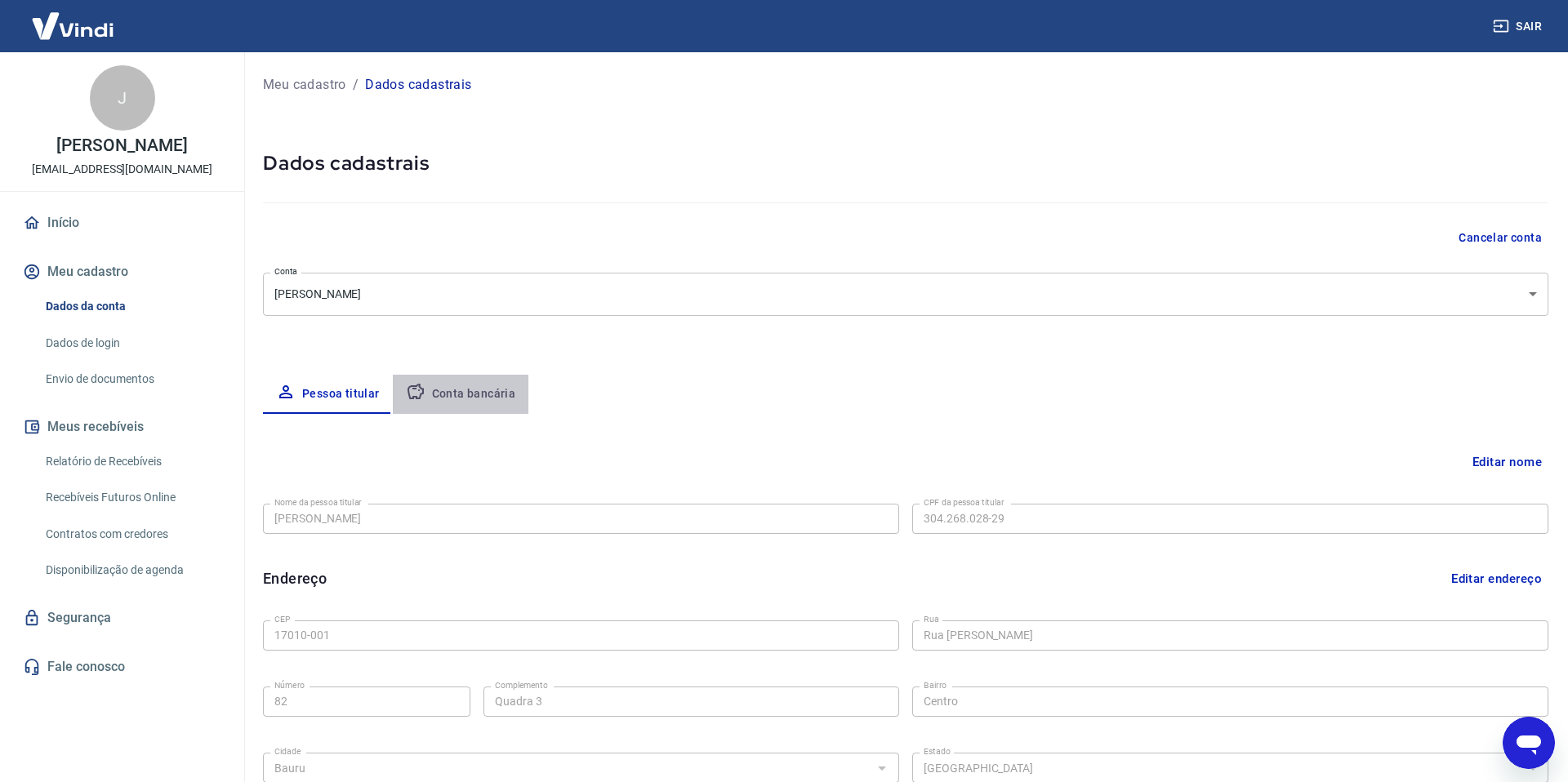
select select "1"
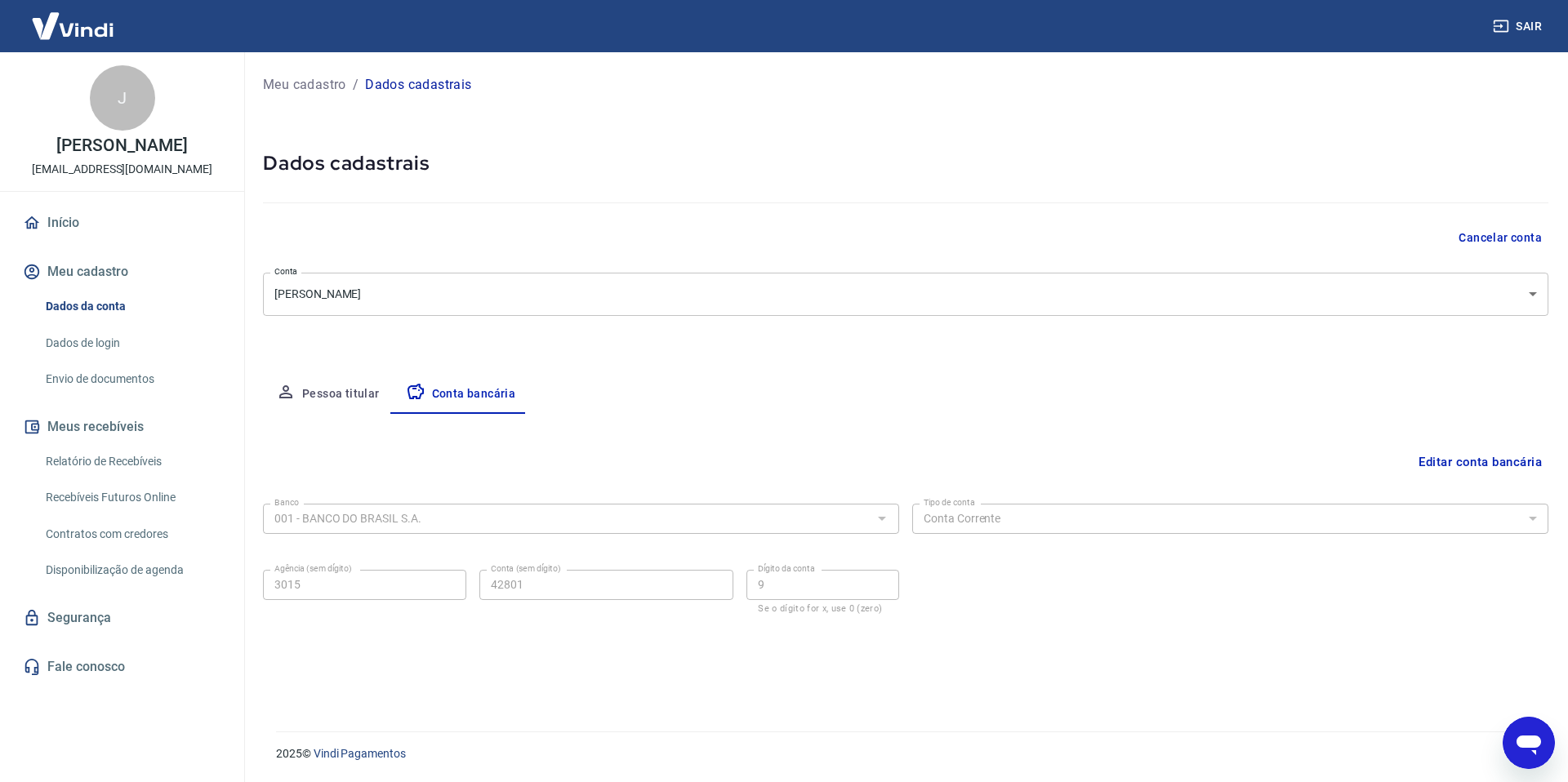
click at [1486, 458] on button "Editar conta bancária" at bounding box center [1480, 462] width 136 height 31
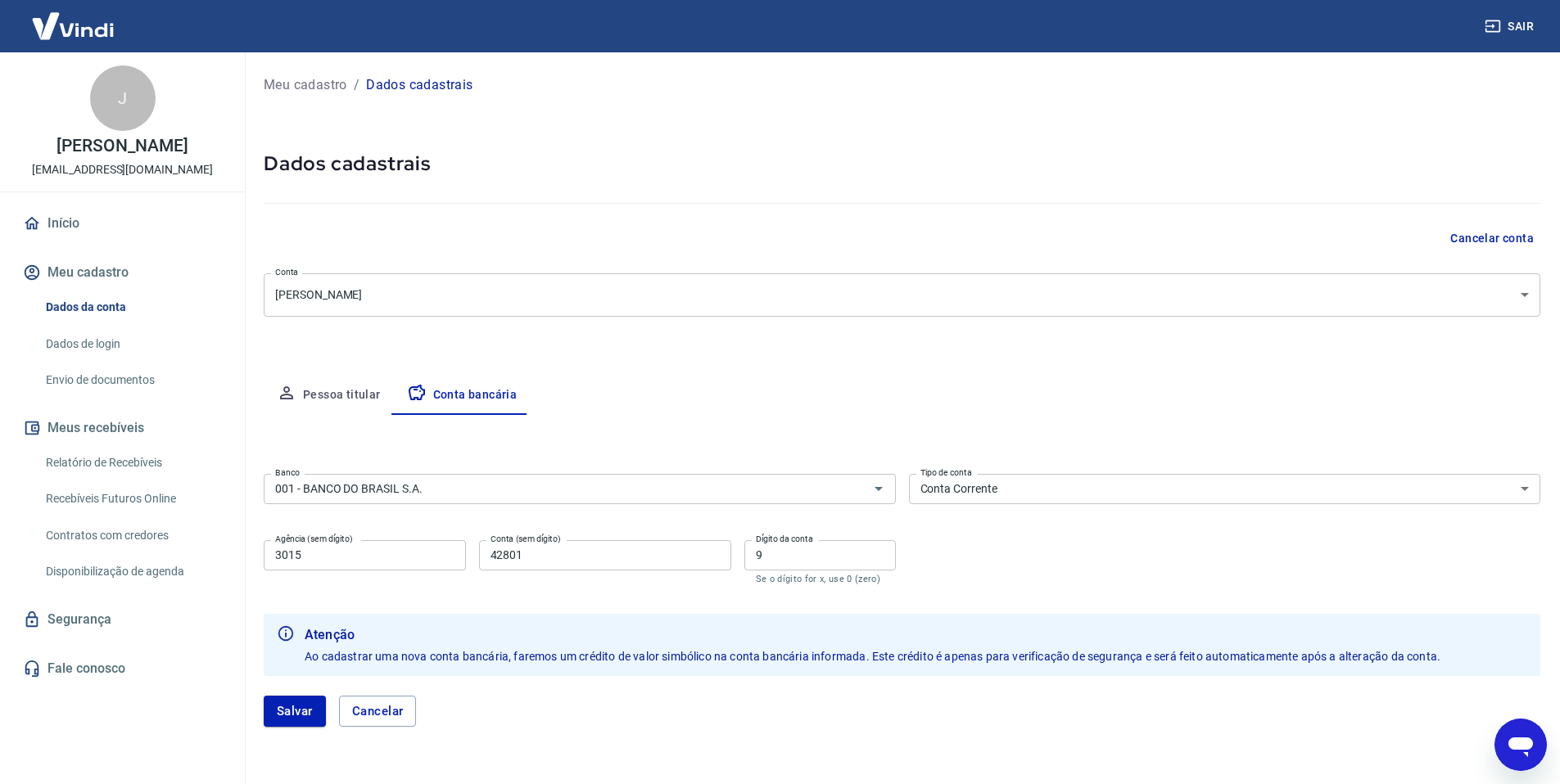
click at [1051, 491] on select "Conta Corrente Conta Poupança" at bounding box center [1225, 489] width 632 height 31
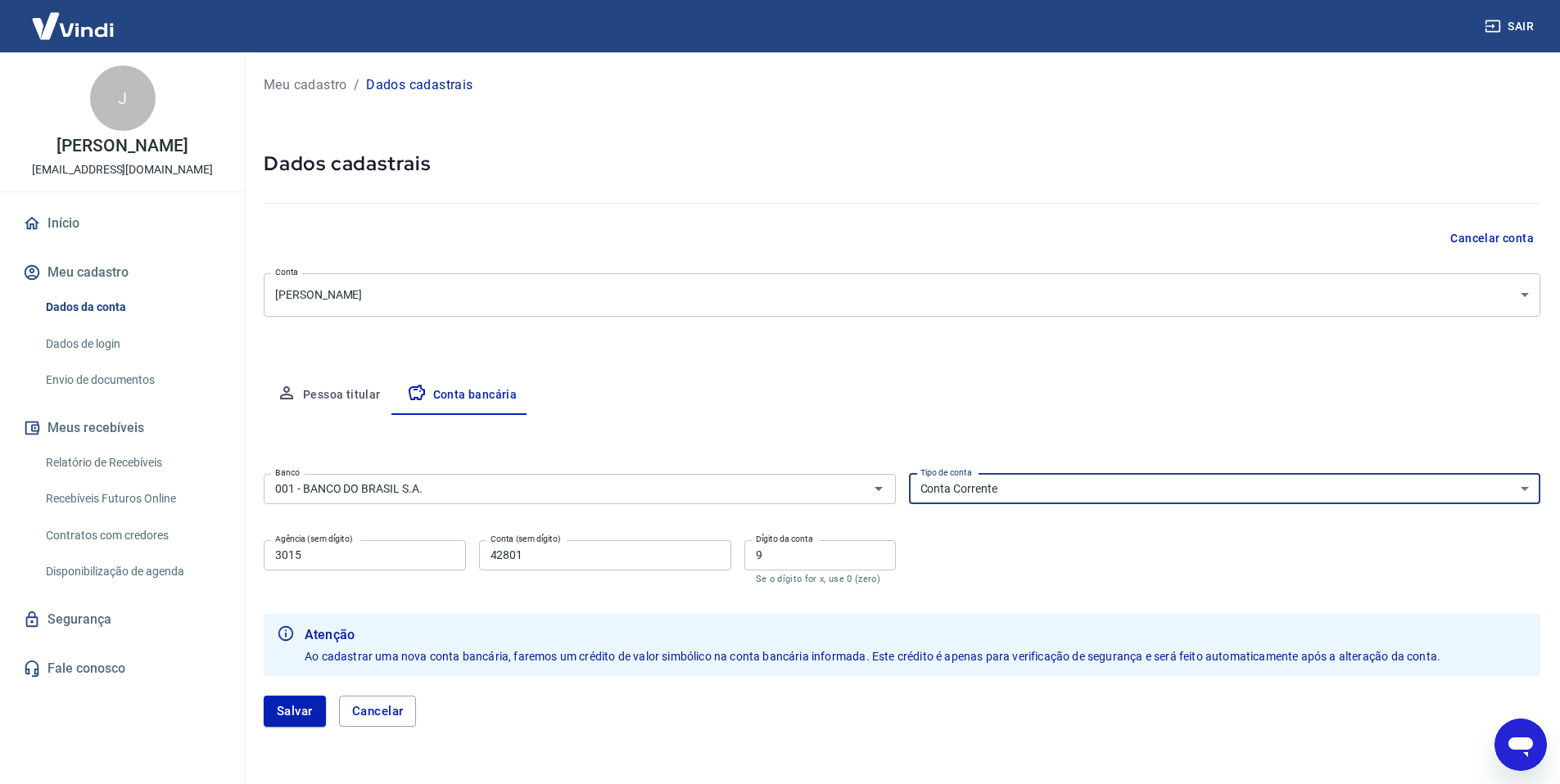
click at [909, 474] on select "Conta Corrente Conta Poupança" at bounding box center [1225, 489] width 632 height 31
click at [1049, 443] on div "Editar conta bancária Banco 001 - BANCO DO BRASIL S.A. Banco Tipo de conta Cont…" at bounding box center [902, 580] width 1276 height 331
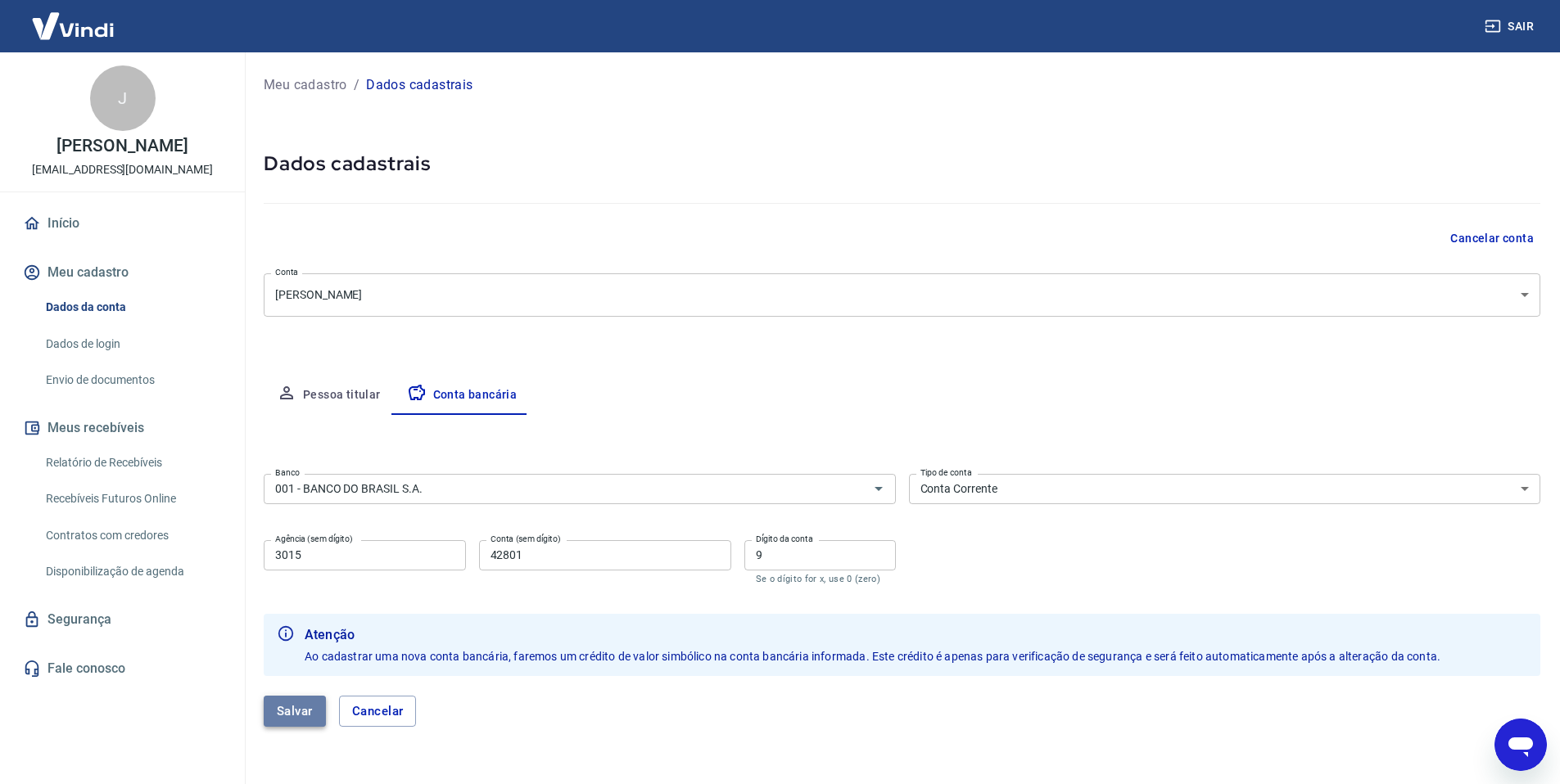
click at [300, 706] on button "Salvar" at bounding box center [295, 711] width 62 height 31
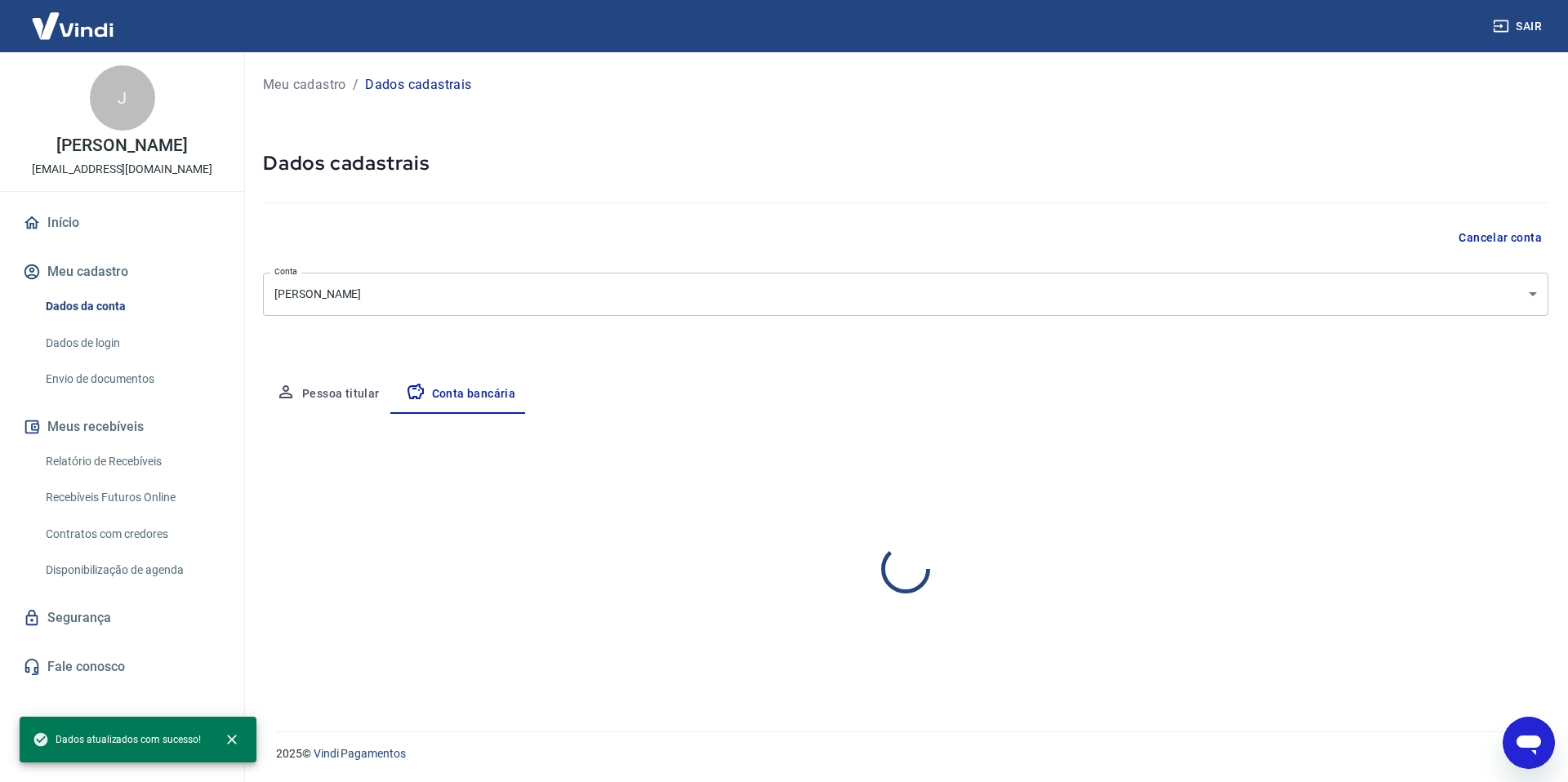
select select "1"
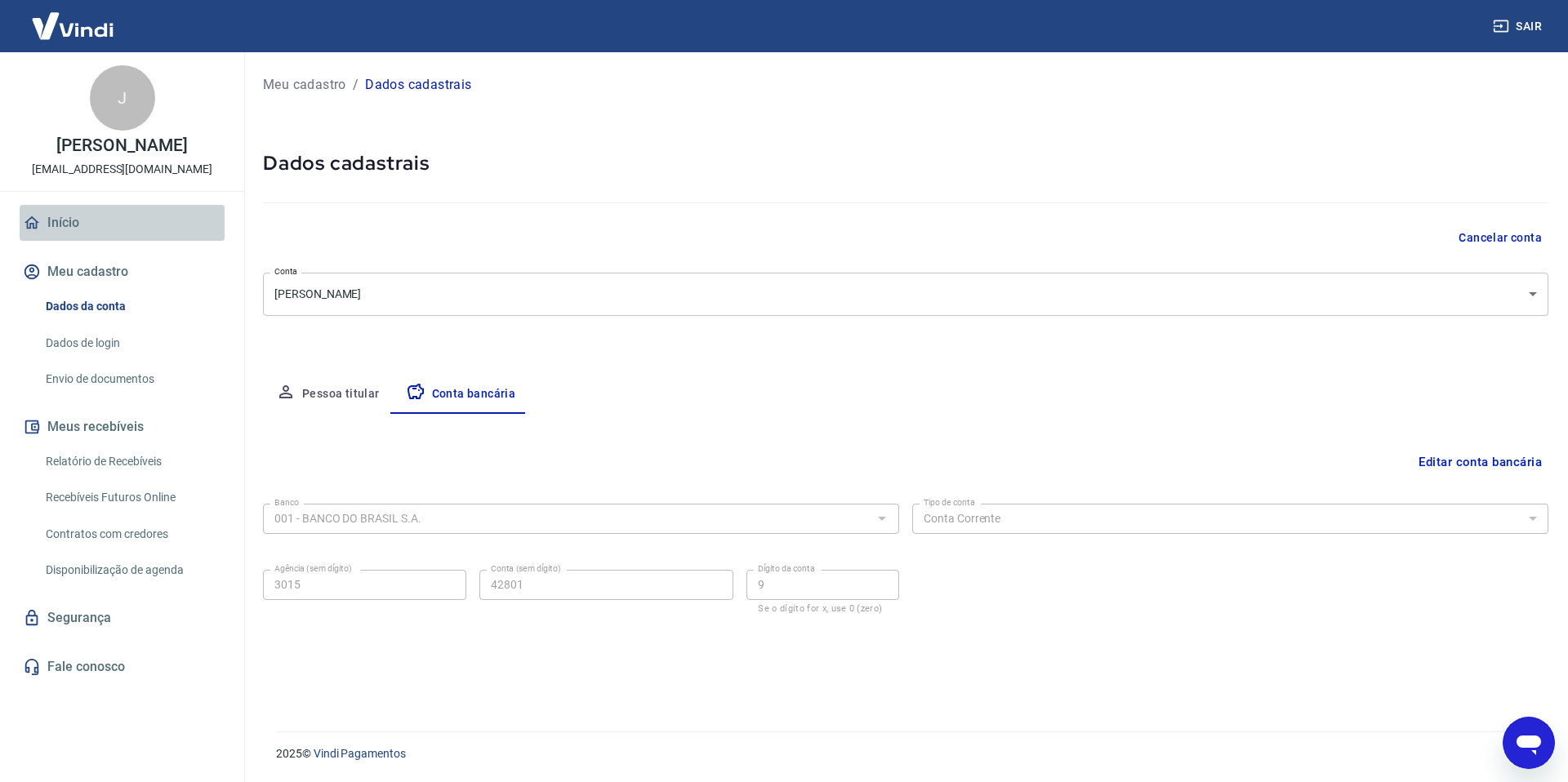
click at [128, 240] on link "Início" at bounding box center [122, 223] width 205 height 36
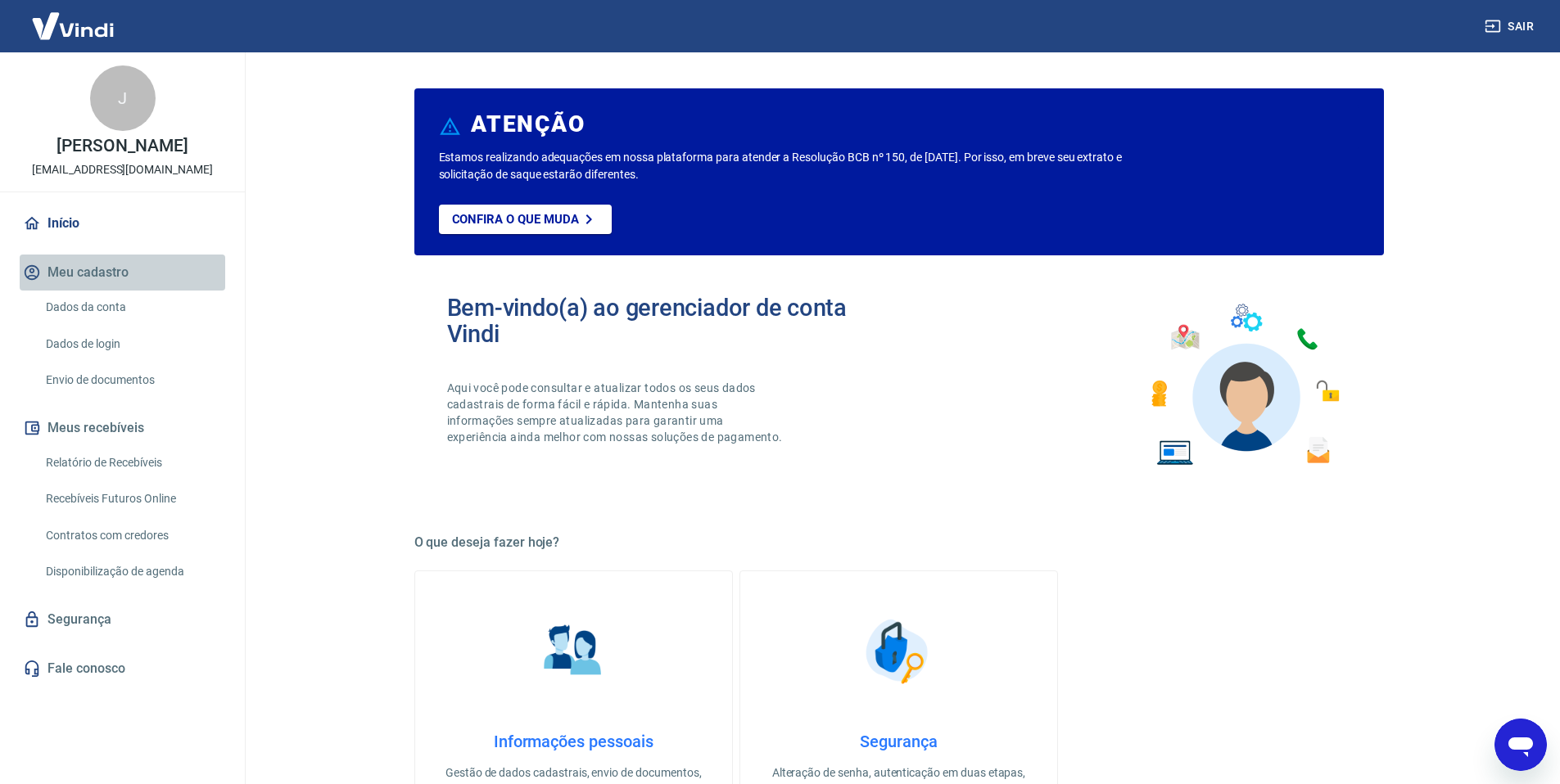
click at [83, 283] on button "Meu cadastro" at bounding box center [122, 273] width 206 height 36
click at [73, 240] on link "Início" at bounding box center [122, 224] width 206 height 36
click at [73, 291] on button "Meu cadastro" at bounding box center [122, 273] width 206 height 36
click at [84, 324] on link "Dados da conta" at bounding box center [132, 307] width 186 height 33
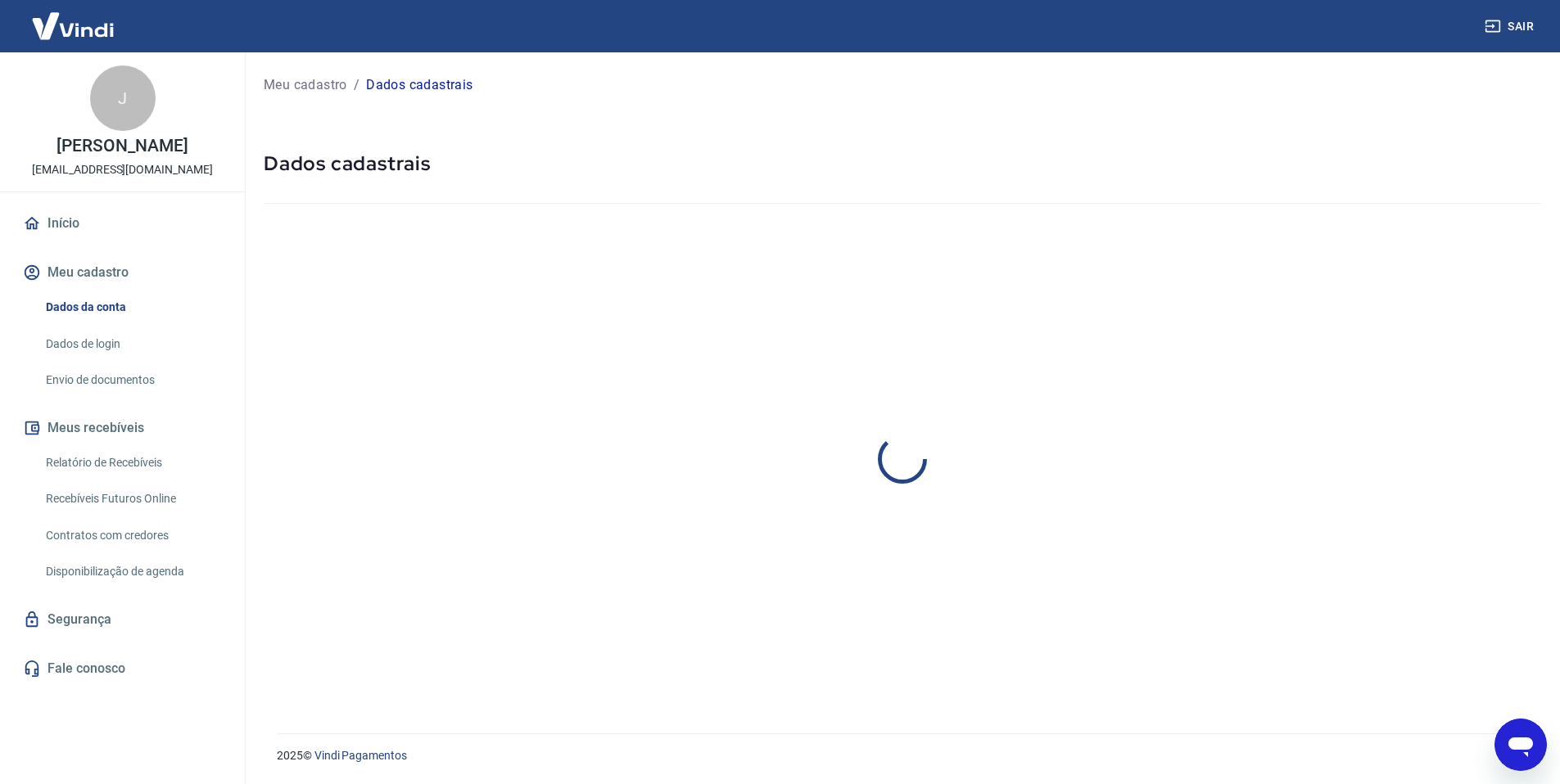
select select "SP"
select select "business"
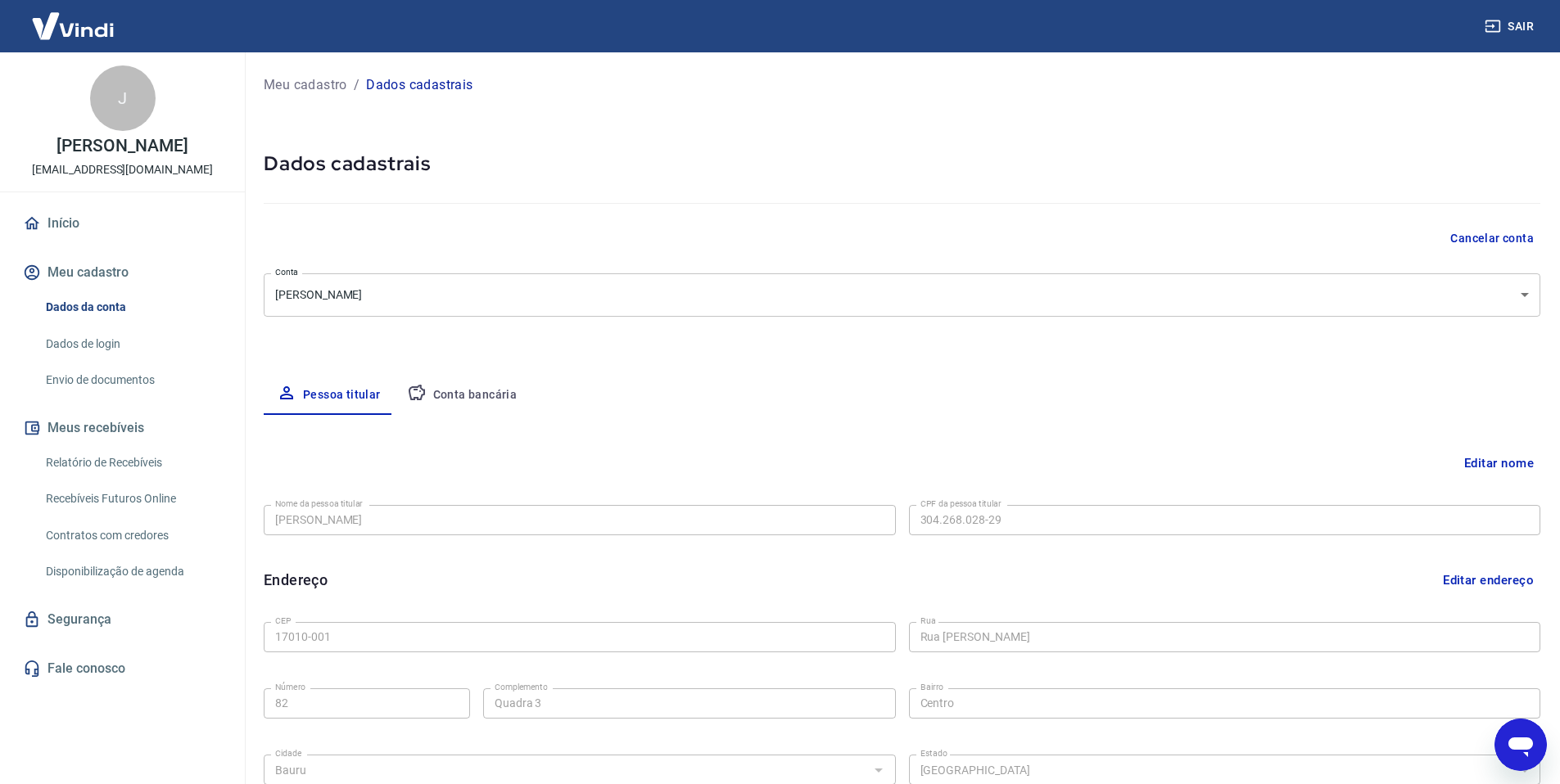
click at [80, 291] on button "Meu cadastro" at bounding box center [122, 273] width 206 height 36
click at [90, 238] on link "Início" at bounding box center [122, 224] width 206 height 36
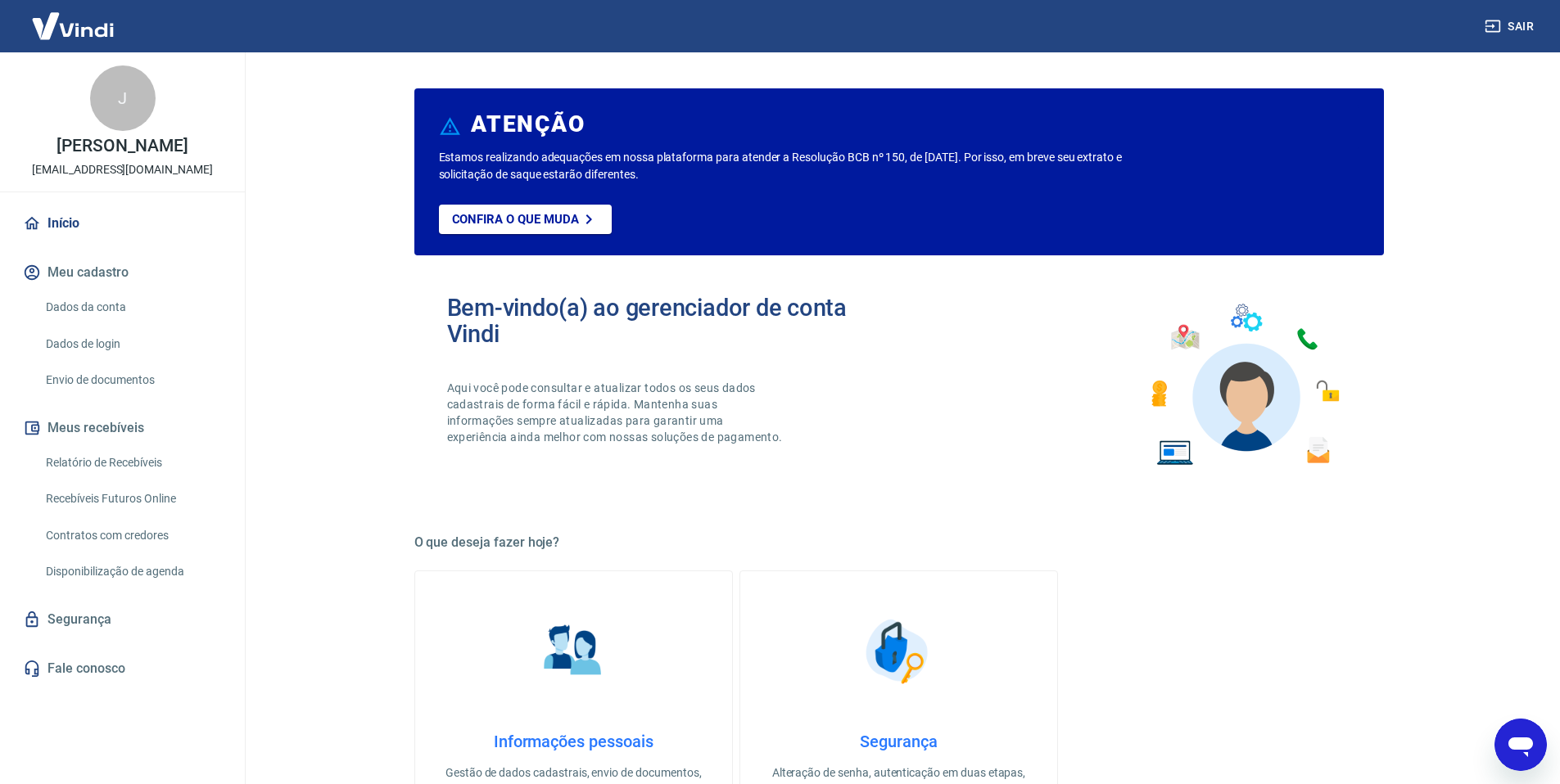
click at [319, 181] on main "ATENÇÃO Estamos realizando adequações em nossa plataforma para atender a Resolu…" at bounding box center [898, 418] width 1322 height 732
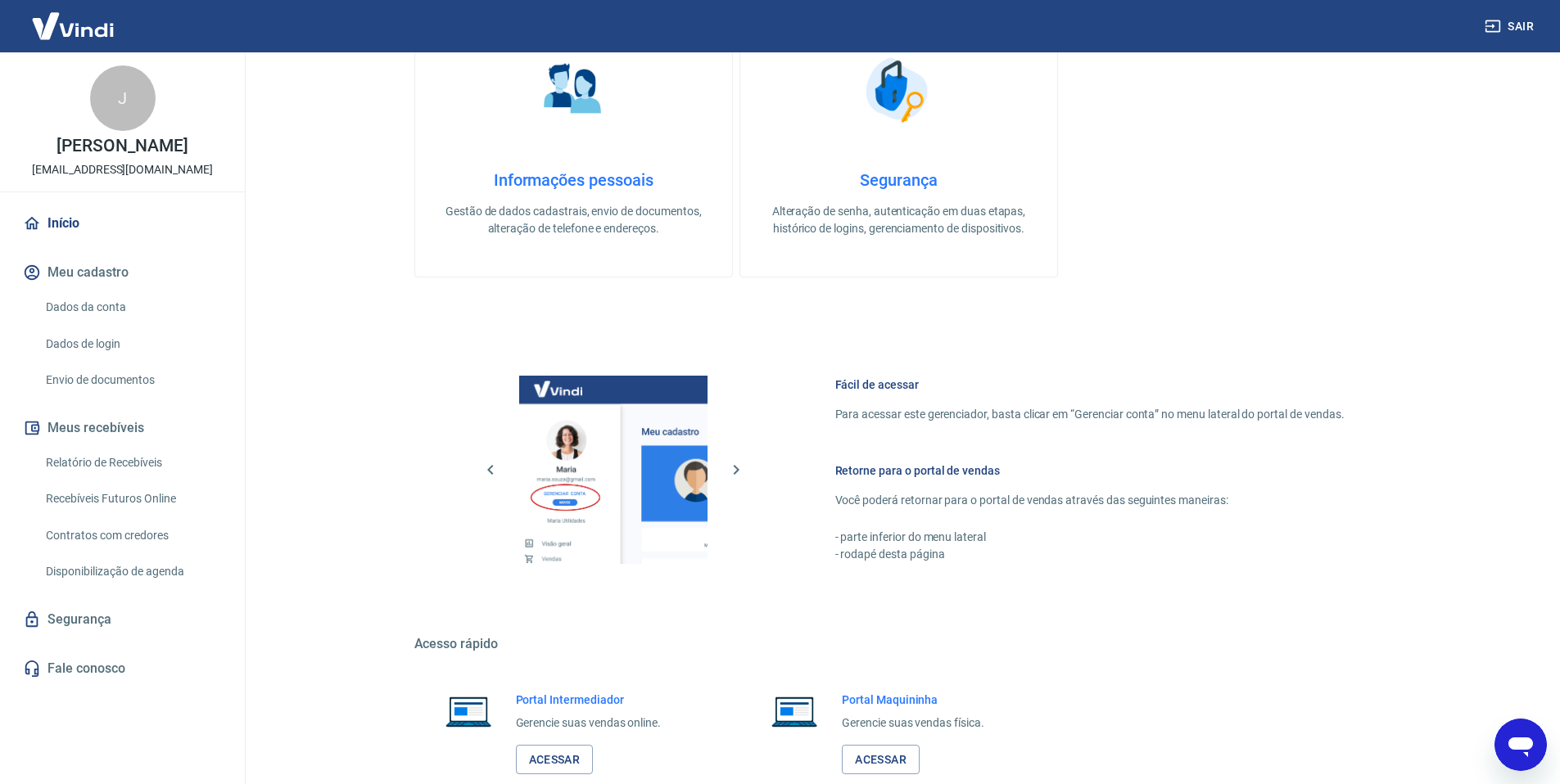
scroll to position [571, 0]
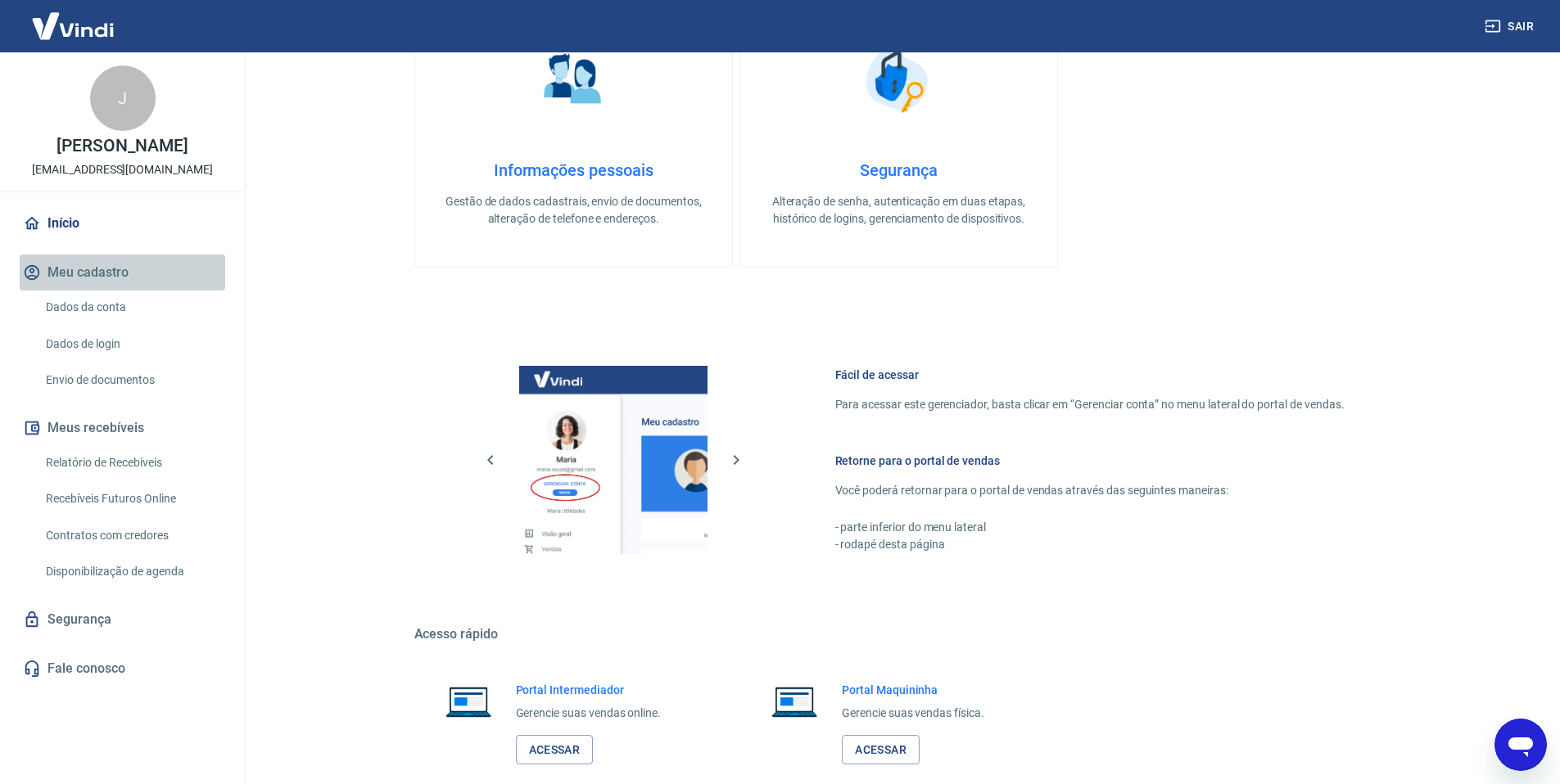
click at [97, 291] on button "Meu cadastro" at bounding box center [122, 273] width 206 height 36
click at [102, 324] on link "Dados da conta" at bounding box center [132, 307] width 186 height 33
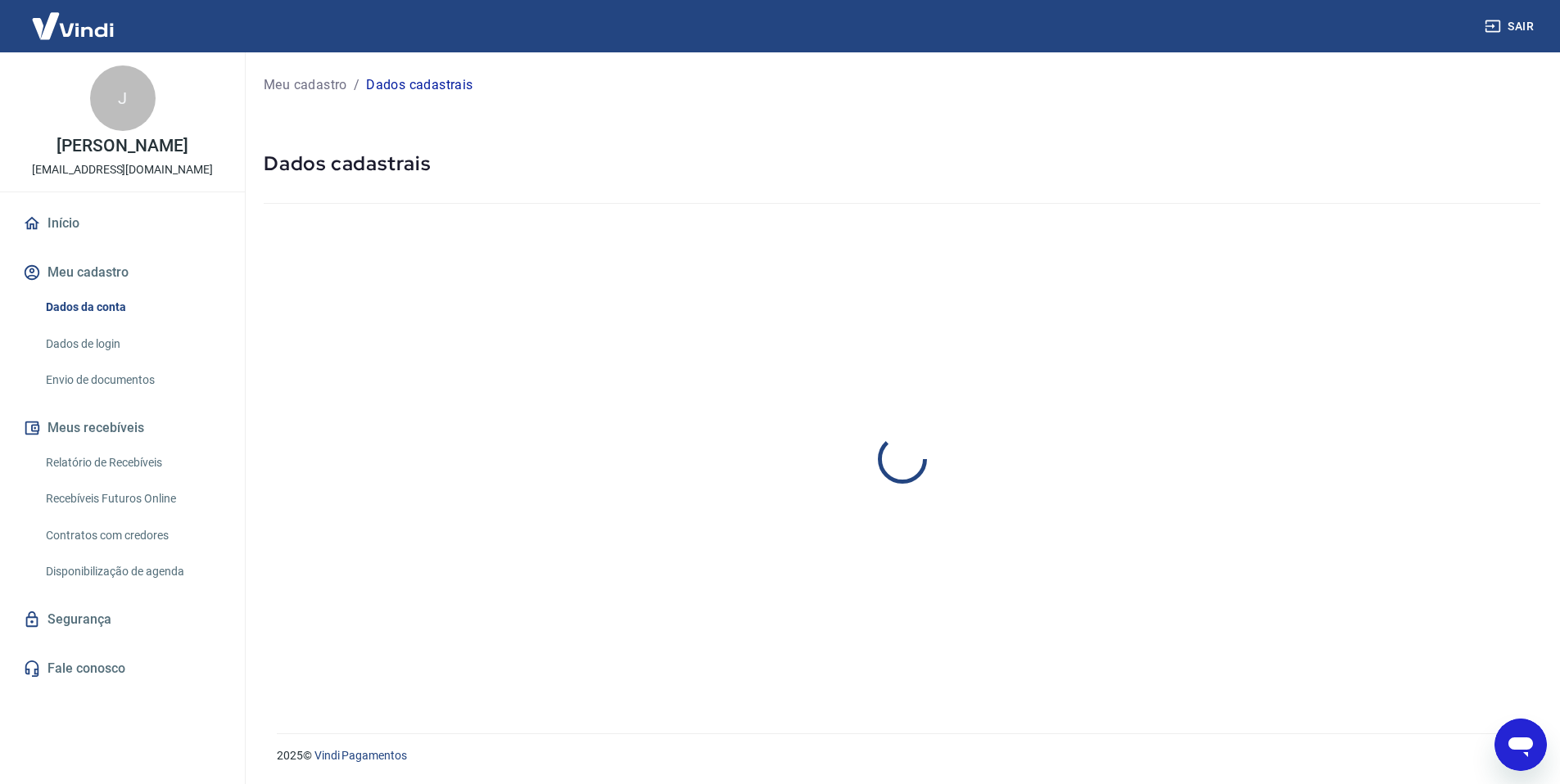
select select "SP"
select select "business"
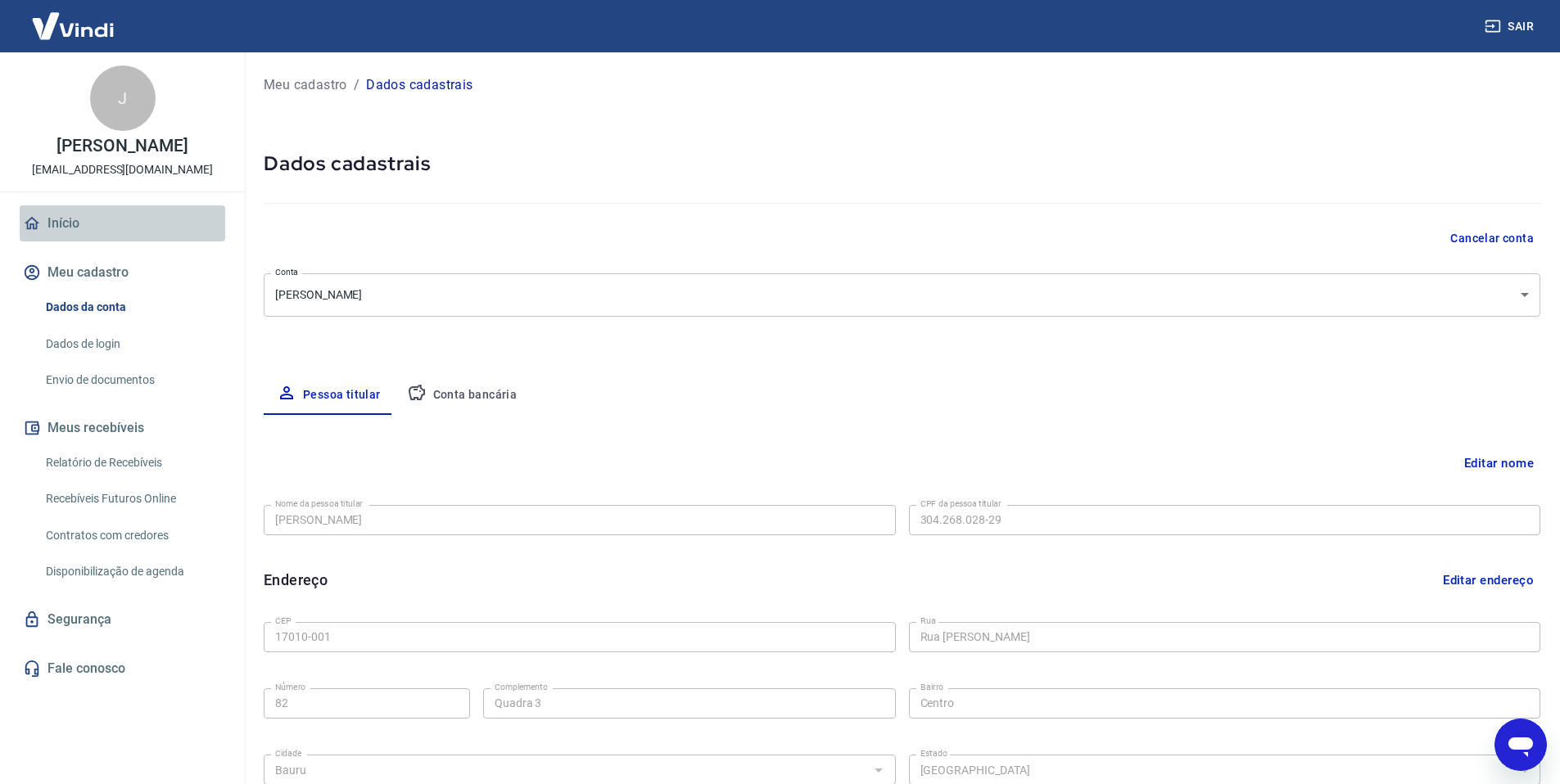
click at [119, 242] on link "Início" at bounding box center [122, 224] width 206 height 36
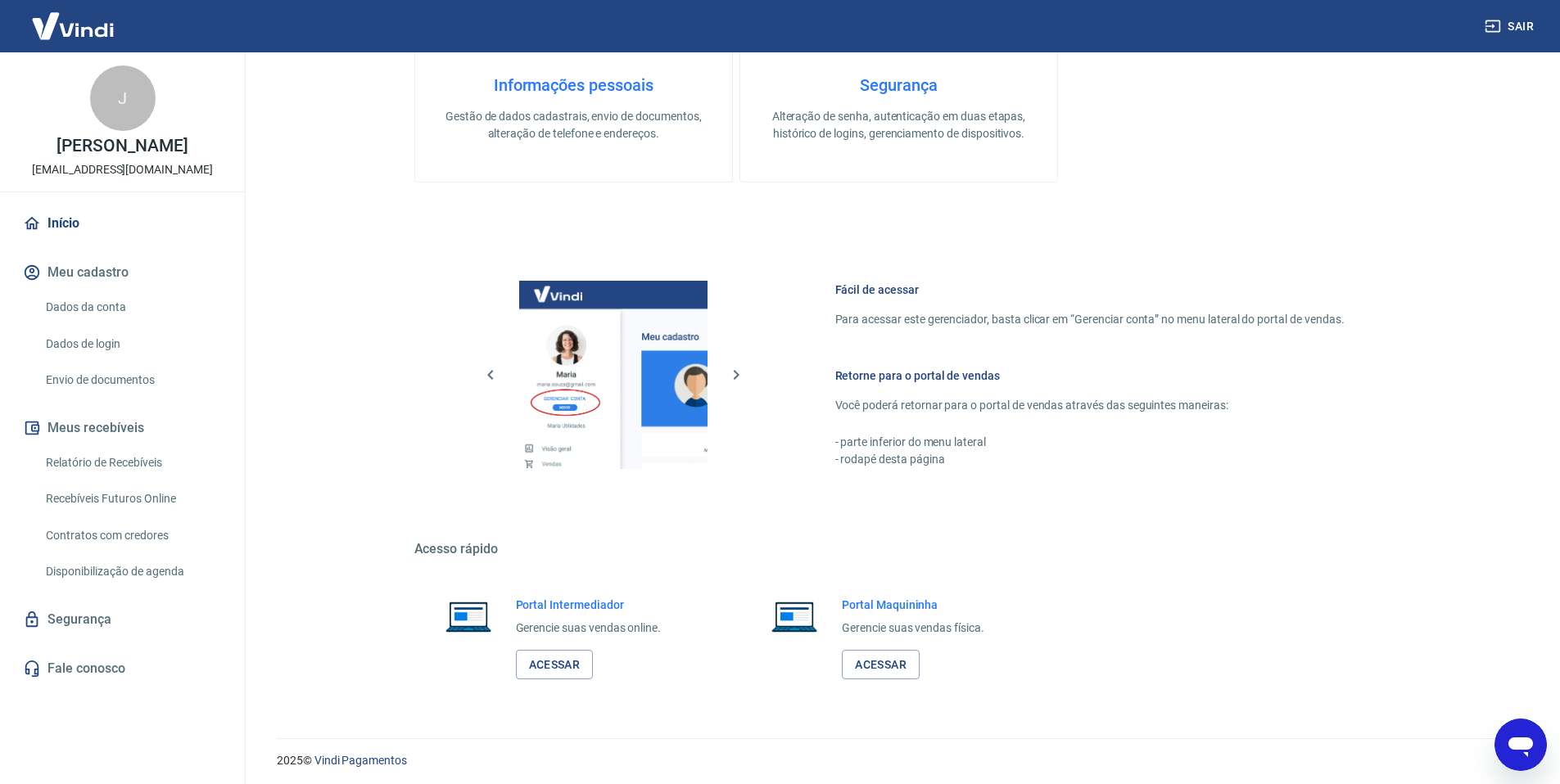
scroll to position [662, 0]
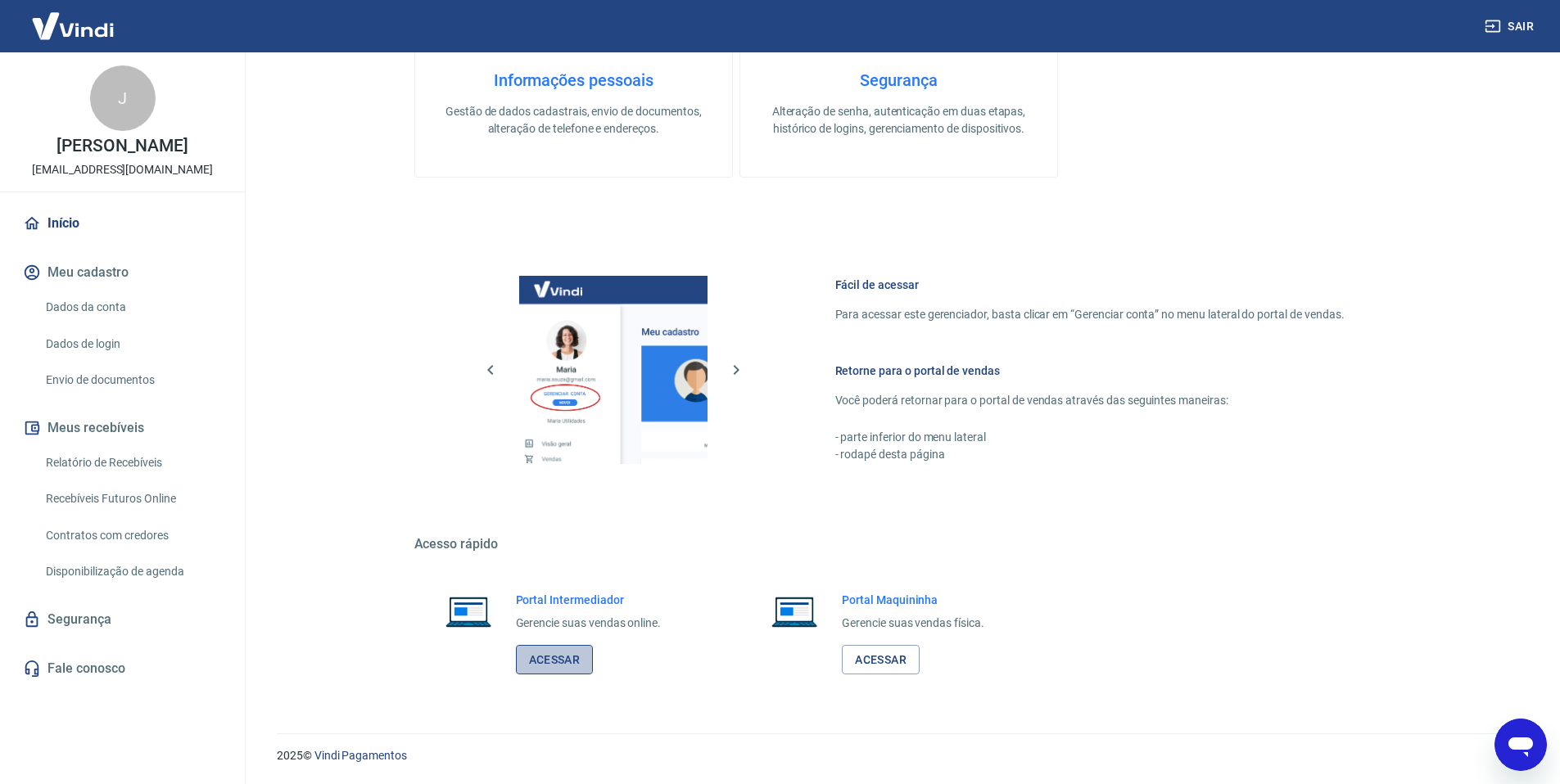
click at [527, 656] on link "Acessar" at bounding box center [554, 660] width 78 height 31
